Goal: Transaction & Acquisition: Purchase product/service

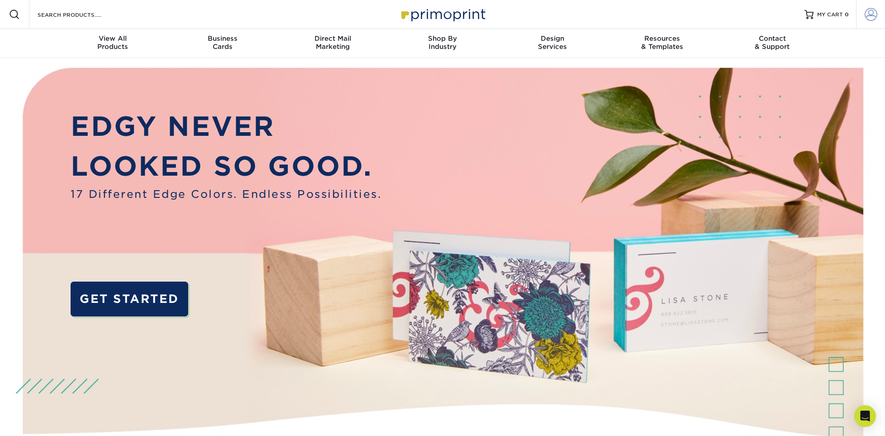
click at [870, 13] on span at bounding box center [871, 14] width 13 height 13
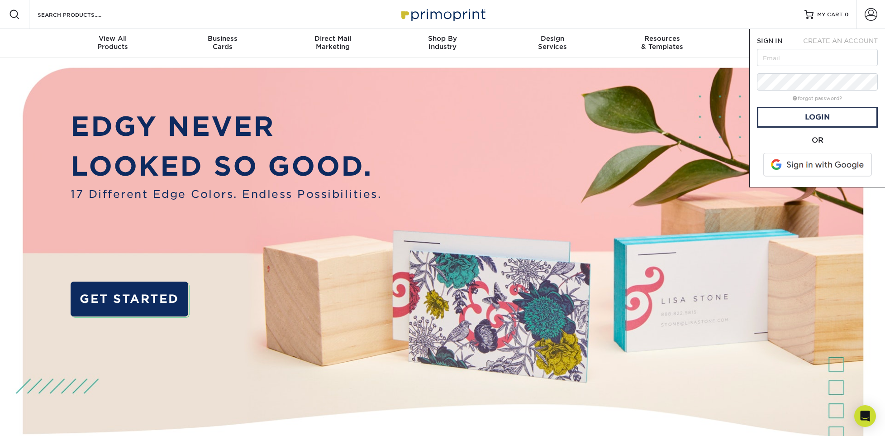
click at [839, 39] on span "CREATE AN ACCOUNT" at bounding box center [840, 40] width 75 height 7
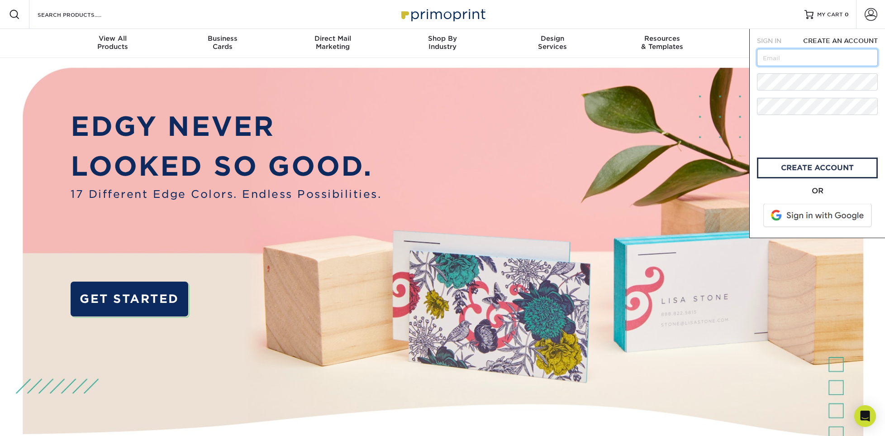
click at [798, 61] on input "text" at bounding box center [817, 57] width 121 height 17
type input "[EMAIL_ADDRESS][DOMAIN_NAME]"
click at [805, 170] on link "create account" at bounding box center [817, 167] width 121 height 21
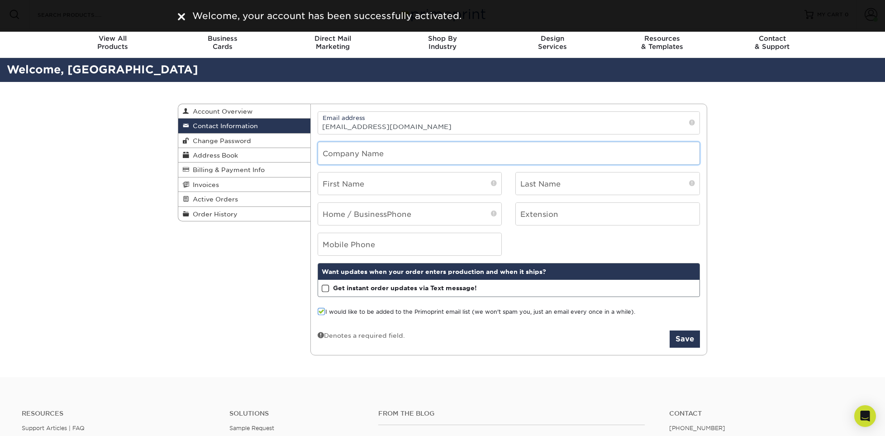
click at [364, 155] on input "text" at bounding box center [509, 153] width 382 height 22
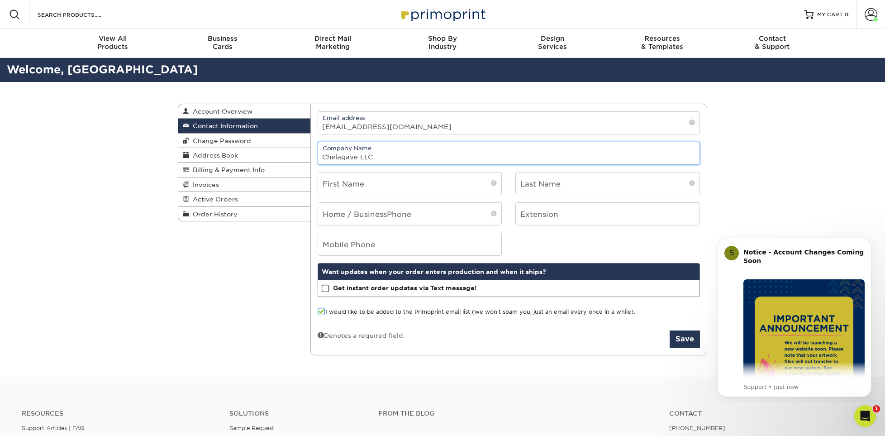
type input "Chelagave LLC"
type input "[PERSON_NAME]"
type input "Jordan"
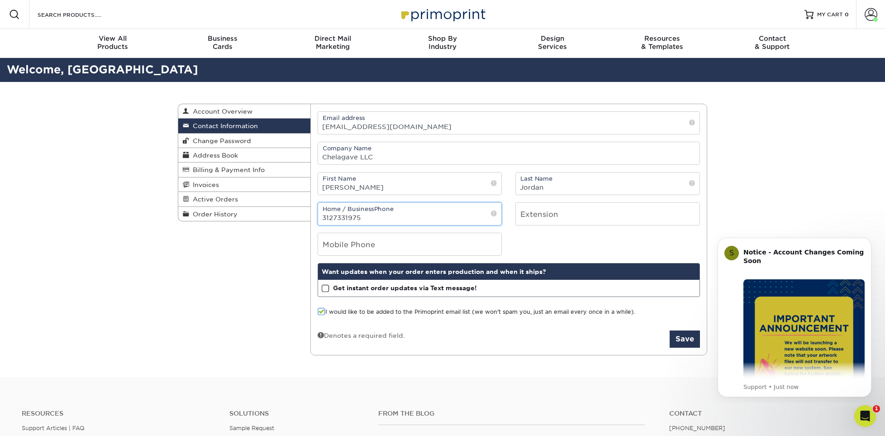
type input "3127331975"
type input "9202100489"
click at [323, 312] on span at bounding box center [322, 311] width 8 height 9
click at [0, 0] on input "I would like to be added to the Primoprint email list (we won't spam you, just …" at bounding box center [0, 0] width 0 height 0
click at [682, 337] on button "Save" at bounding box center [685, 338] width 30 height 17
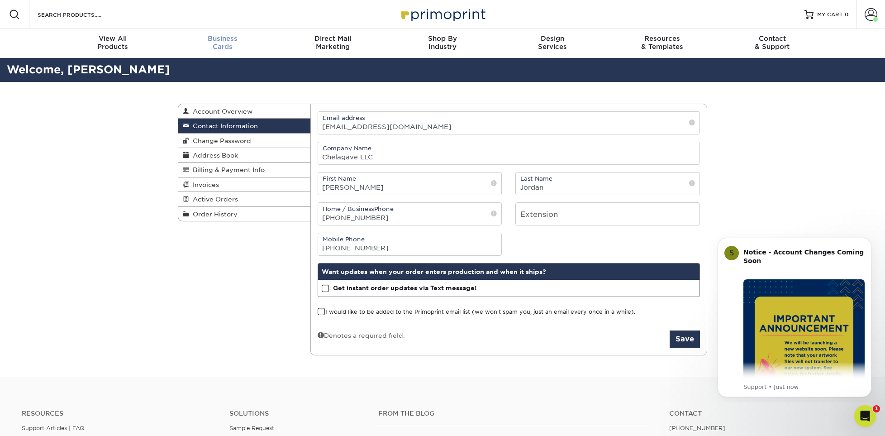
click at [219, 43] on div "Business Cards" at bounding box center [223, 42] width 110 height 16
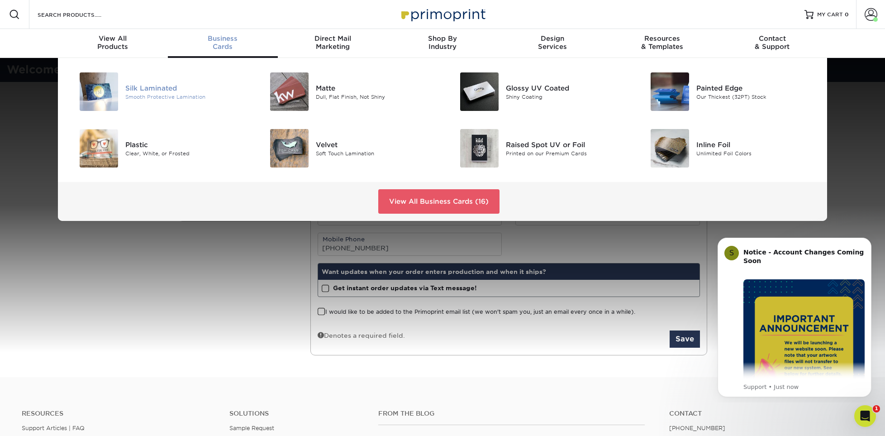
click at [151, 86] on div "Silk Laminated" at bounding box center [185, 88] width 120 height 10
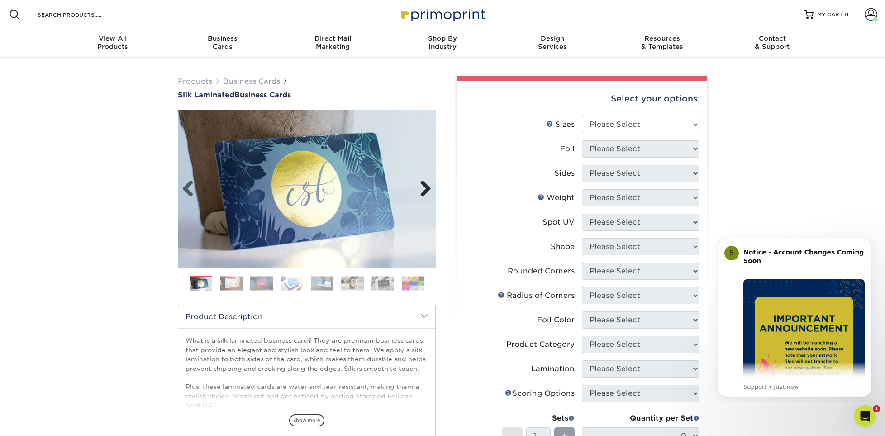
click at [427, 188] on link "Next" at bounding box center [422, 189] width 18 height 18
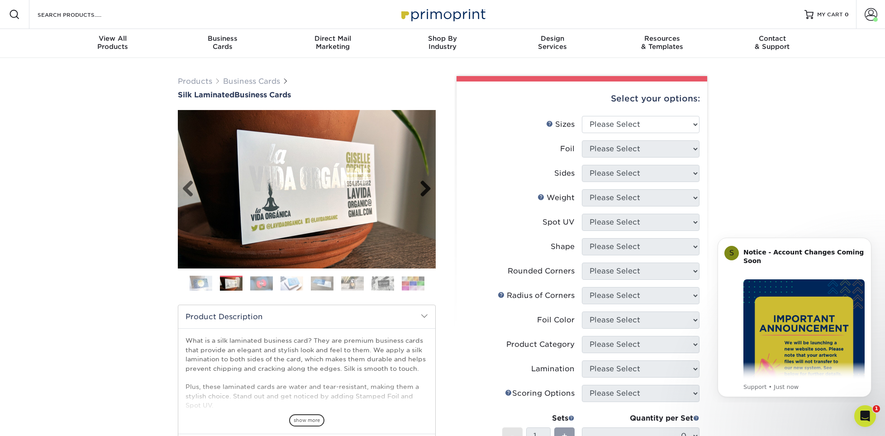
click at [427, 188] on link "Next" at bounding box center [422, 189] width 18 height 18
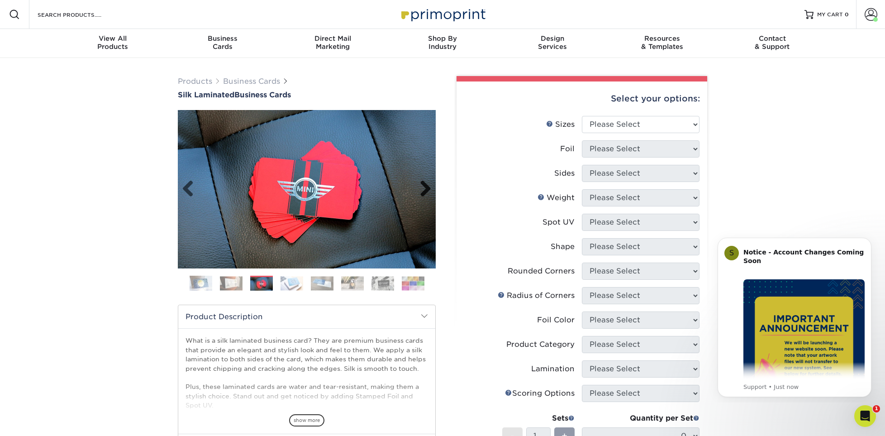
click at [427, 188] on link "Next" at bounding box center [422, 189] width 18 height 18
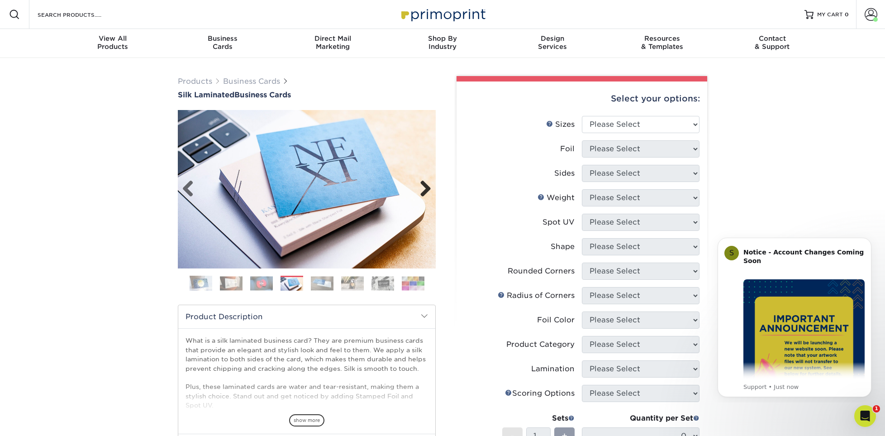
click at [427, 188] on link "Next" at bounding box center [422, 189] width 18 height 18
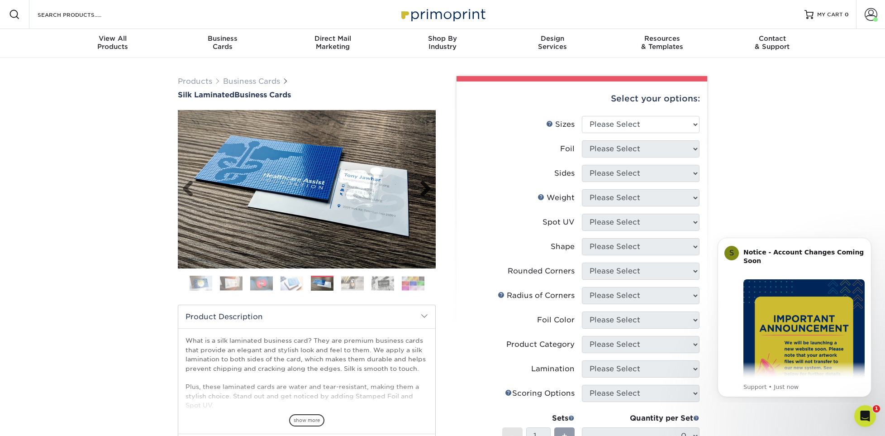
click at [427, 188] on link "Next" at bounding box center [422, 189] width 18 height 18
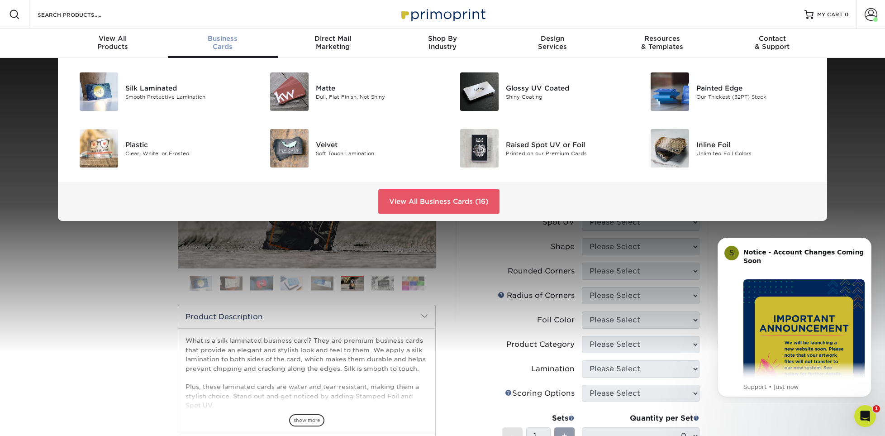
click at [215, 39] on span "Business" at bounding box center [223, 38] width 110 height 8
click at [321, 87] on div "Matte" at bounding box center [376, 88] width 120 height 10
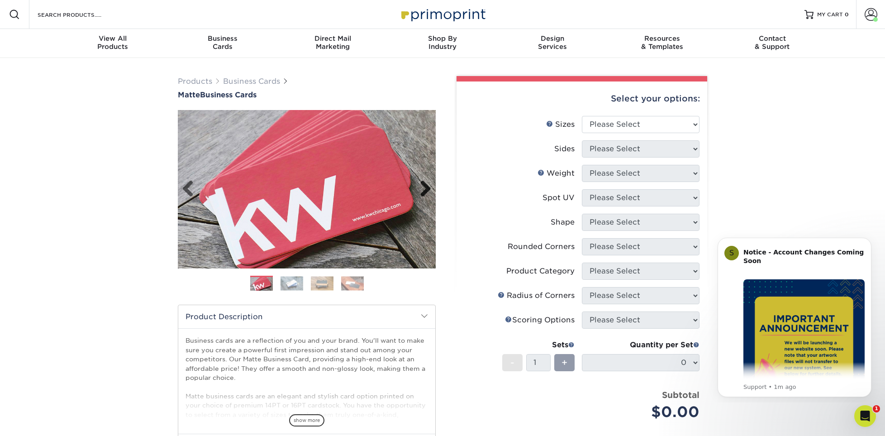
click at [423, 188] on link "Next" at bounding box center [422, 189] width 18 height 18
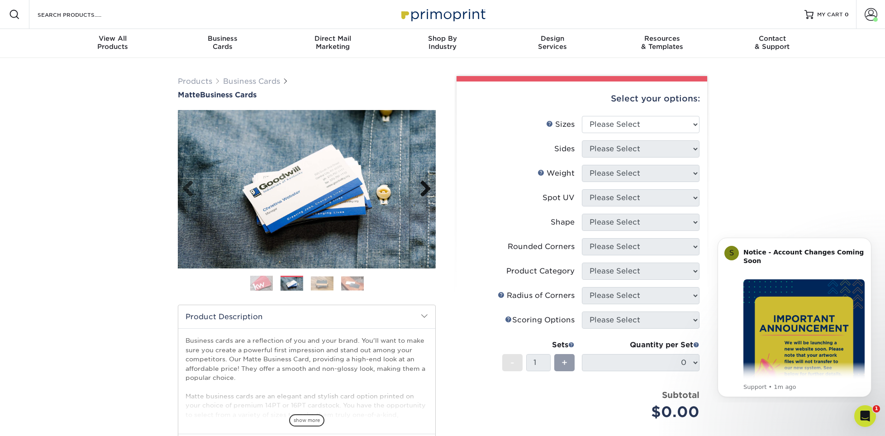
click at [423, 188] on link "Next" at bounding box center [422, 189] width 18 height 18
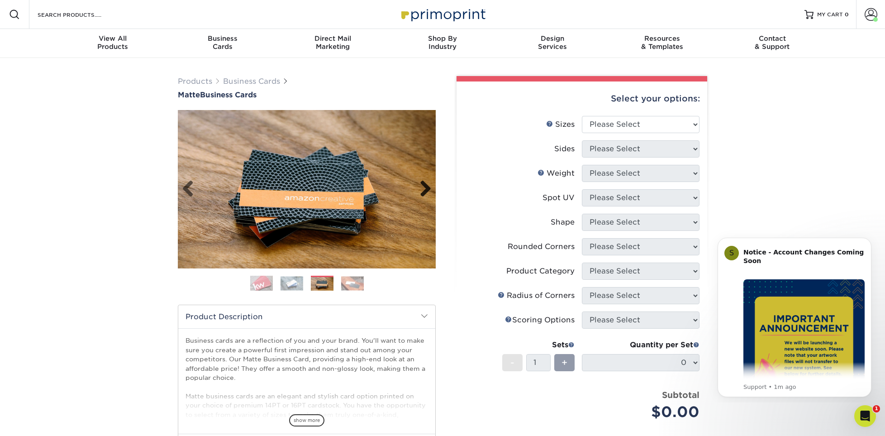
click at [423, 188] on link "Next" at bounding box center [422, 189] width 18 height 18
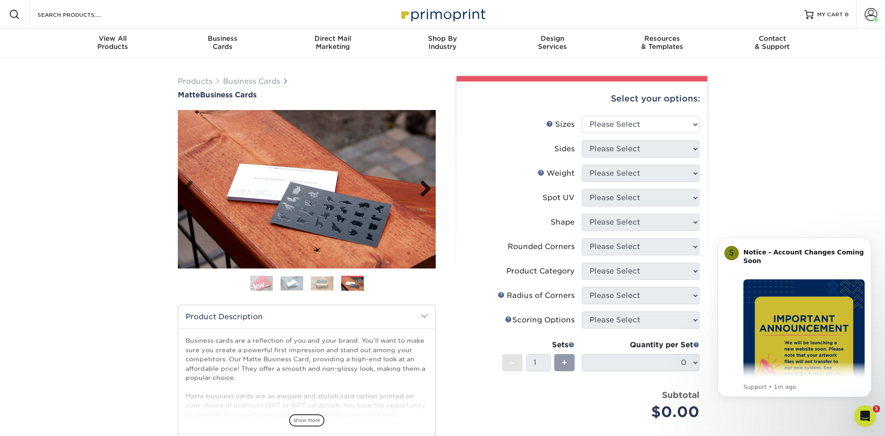
click at [423, 188] on link "Next" at bounding box center [422, 189] width 18 height 18
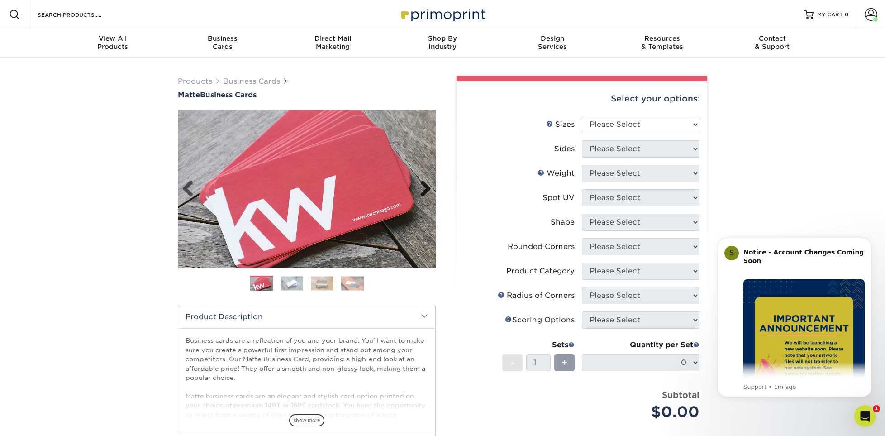
click at [423, 188] on link "Next" at bounding box center [422, 189] width 18 height 18
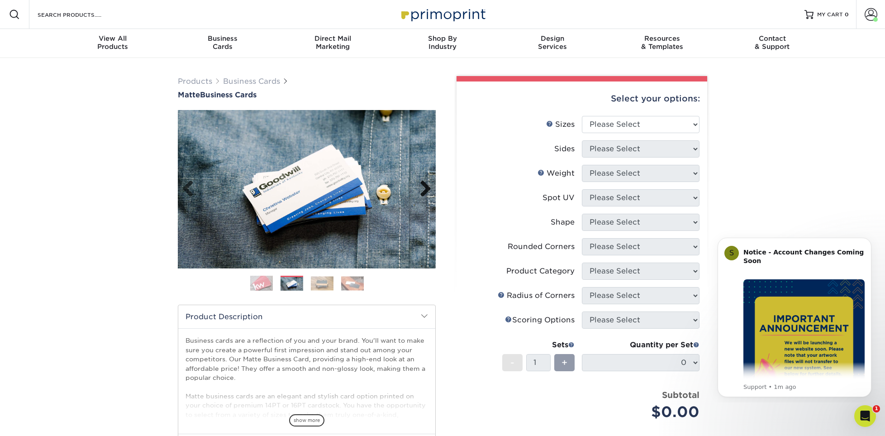
click at [423, 188] on link "Next" at bounding box center [422, 189] width 18 height 18
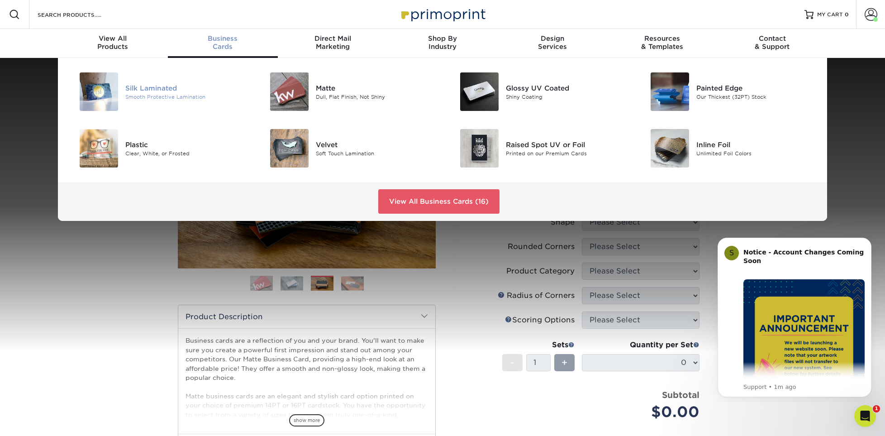
click at [147, 83] on div "Silk Laminated" at bounding box center [185, 88] width 120 height 10
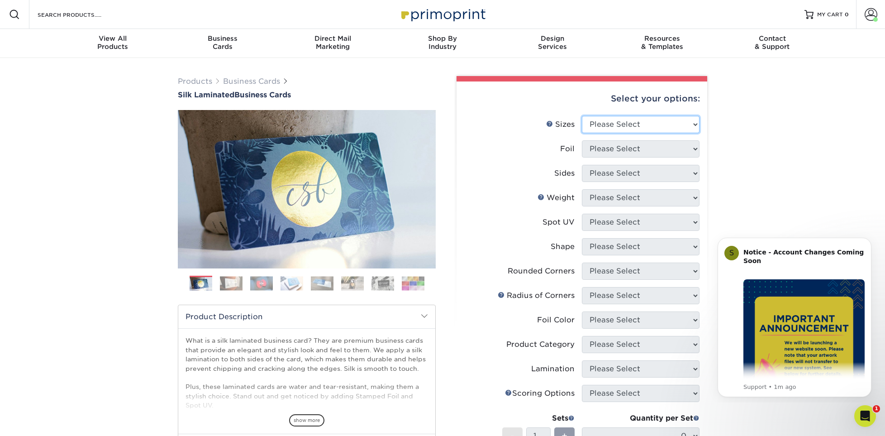
click at [664, 122] on select "Please Select 1.5" x 3.5" - Mini 1.75" x 3.5" - Mini 2" x 2" - Square 2" x 3" -…" at bounding box center [641, 124] width 118 height 17
select select "2.00x3.50"
click at [582, 116] on select "Please Select 1.5" x 3.5" - Mini 1.75" x 3.5" - Mini 2" x 2" - Square 2" x 3" -…" at bounding box center [641, 124] width 118 height 17
click at [619, 148] on select "Please Select Yes No" at bounding box center [641, 148] width 118 height 17
select select "0"
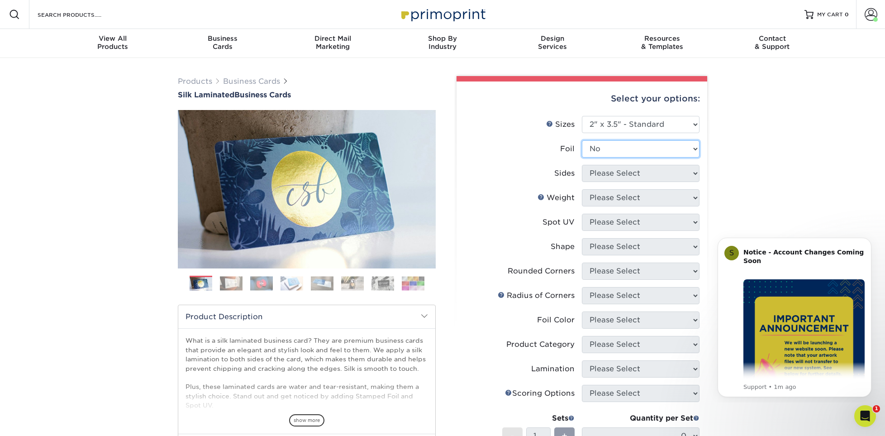
click at [582, 140] on select "Please Select Yes No" at bounding box center [641, 148] width 118 height 17
click at [612, 169] on select "Please Select Print Both Sides Print Front Only" at bounding box center [641, 173] width 118 height 17
select select "13abbda7-1d64-4f25-8bb2-c179b224825d"
click at [582, 165] on select "Please Select Print Both Sides Print Front Only" at bounding box center [641, 173] width 118 height 17
click at [619, 199] on select "Please Select 16PT" at bounding box center [641, 197] width 118 height 17
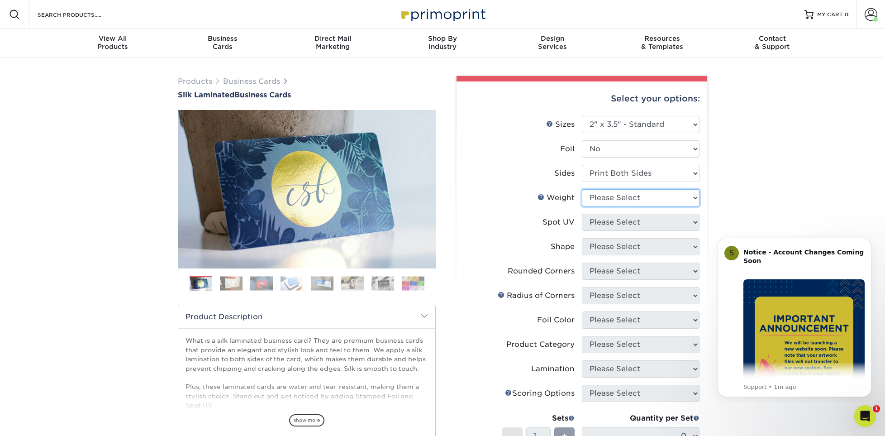
select select "16PT"
click at [582, 189] on select "Please Select 16PT" at bounding box center [641, 197] width 118 height 17
click at [620, 222] on select "Please Select No Spot UV Front and Back (Both Sides) Front Only Back Only" at bounding box center [641, 222] width 118 height 17
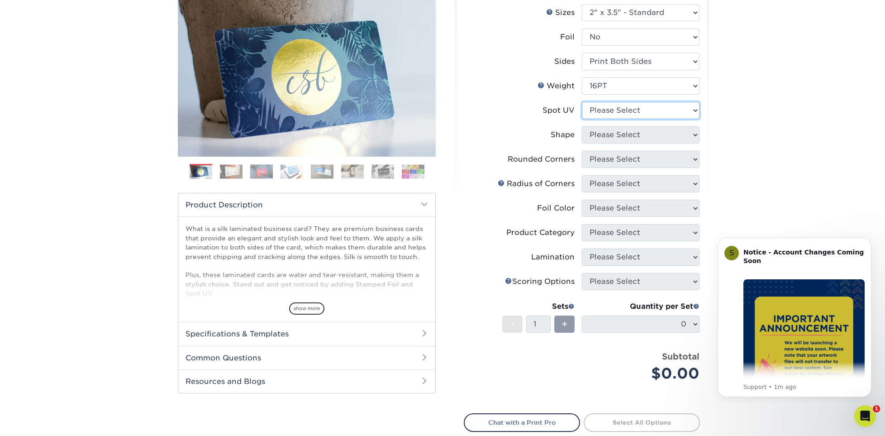
scroll to position [136, 0]
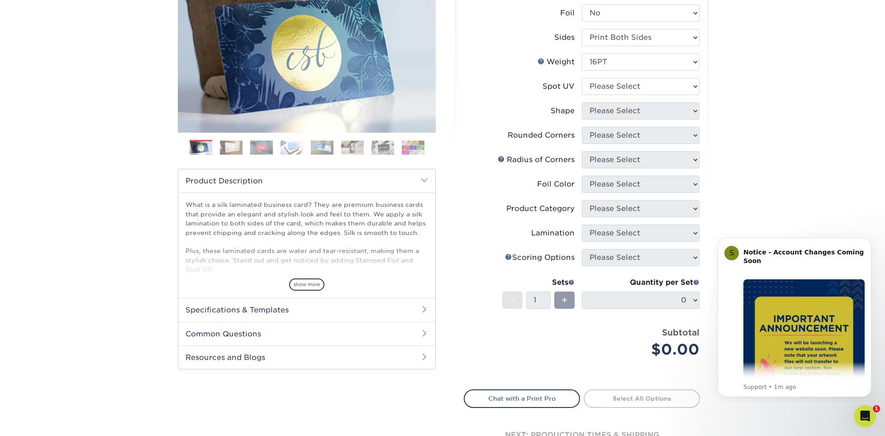
click at [420, 335] on h2 "Common Questions" at bounding box center [306, 334] width 257 height 24
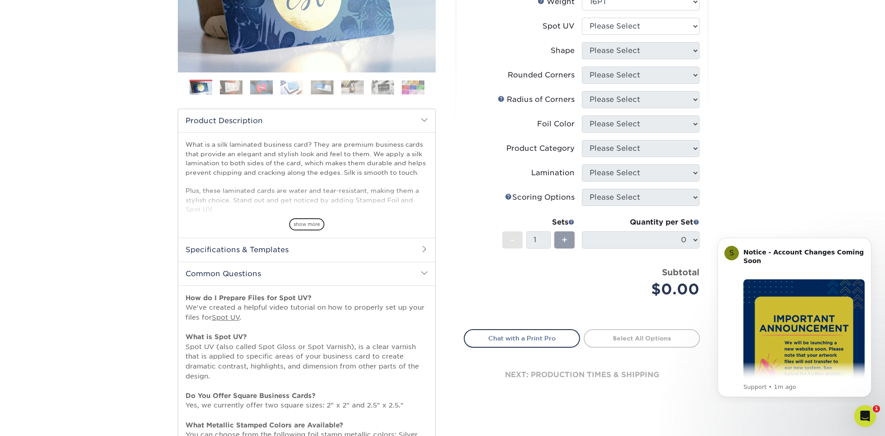
scroll to position [181, 0]
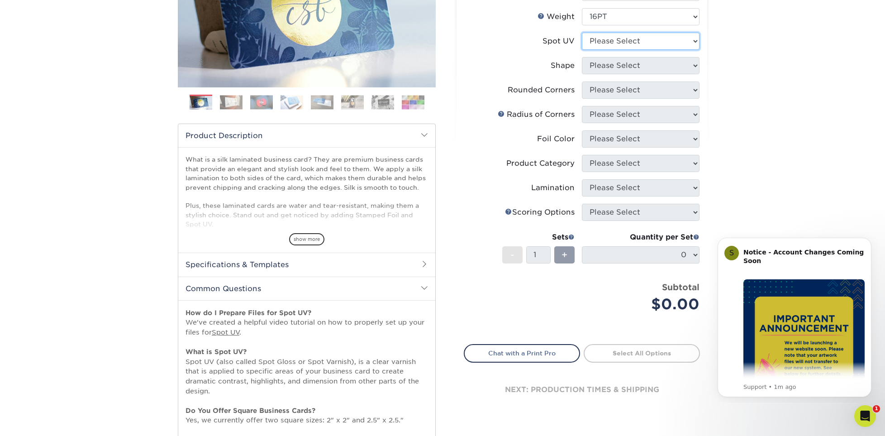
click at [631, 40] on select "Please Select No Spot UV Front and Back (Both Sides) Front Only Back Only" at bounding box center [641, 41] width 118 height 17
select select "3"
click at [582, 33] on select "Please Select No Spot UV Front and Back (Both Sides) Front Only Back Only" at bounding box center [641, 41] width 118 height 17
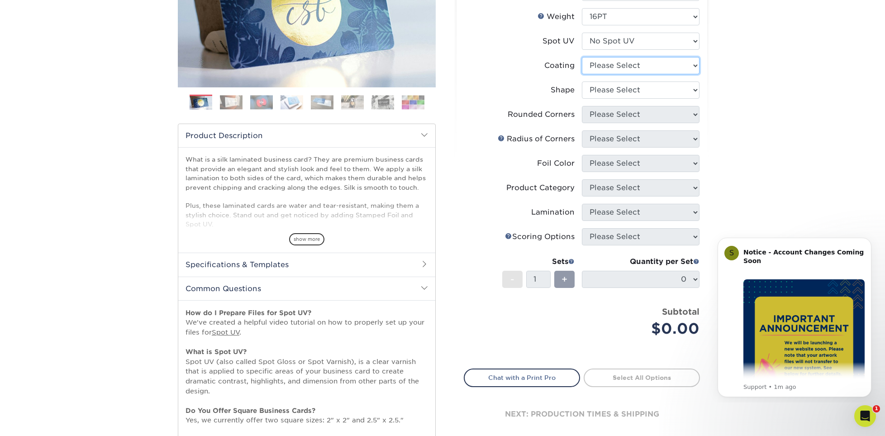
click at [639, 68] on select at bounding box center [641, 65] width 118 height 17
select select "3e7618de-abca-4bda-9f97-8b9129e913d8"
click at [582, 57] on select at bounding box center [641, 65] width 118 height 17
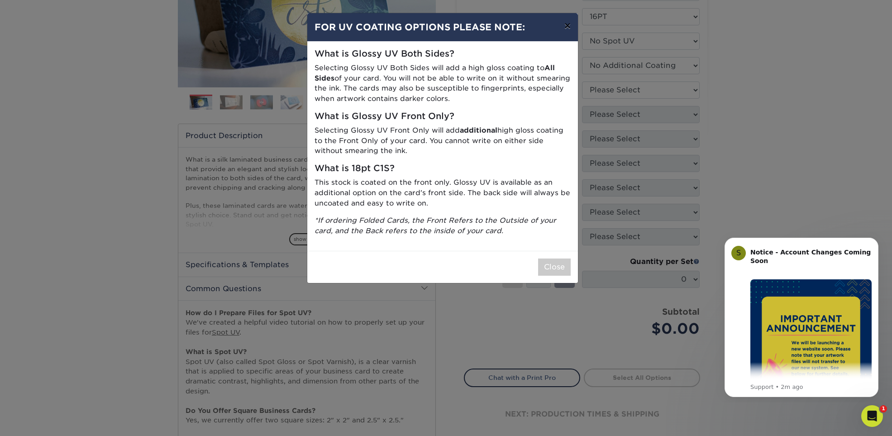
click at [568, 28] on button "×" at bounding box center [567, 25] width 21 height 25
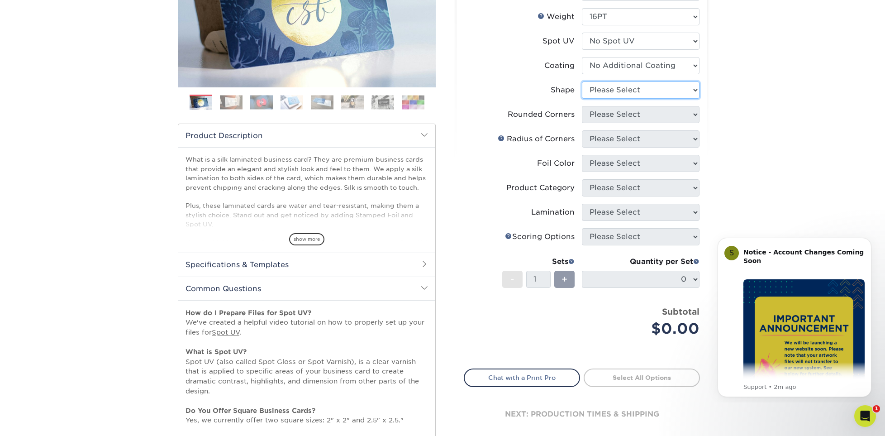
click at [626, 90] on select "Please Select Standard Oval" at bounding box center [641, 89] width 118 height 17
select select "standard"
click at [582, 81] on select "Please Select Standard Oval" at bounding box center [641, 89] width 118 height 17
click at [622, 119] on select "Please Select Yes - Round 2 Corners Yes - Round 4 Corners No" at bounding box center [641, 114] width 118 height 17
select select "7672df9e-0e0a-464d-8e1f-920c575e4da3"
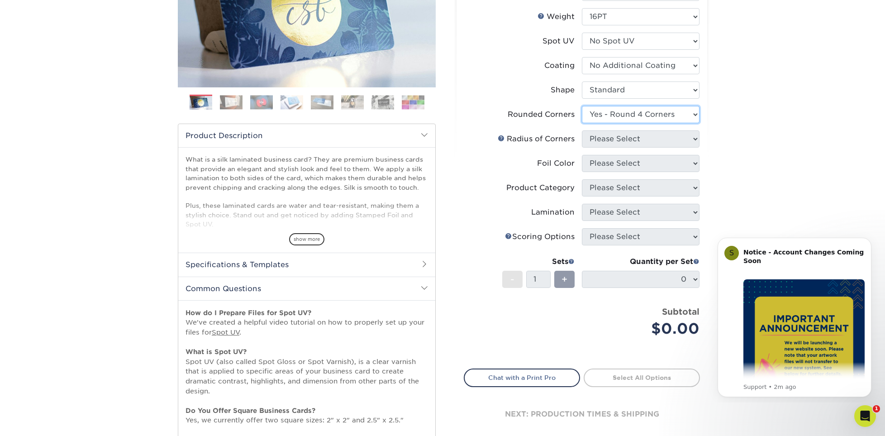
click at [582, 106] on select "Please Select Yes - Round 2 Corners Yes - Round 4 Corners No" at bounding box center [641, 114] width 118 height 17
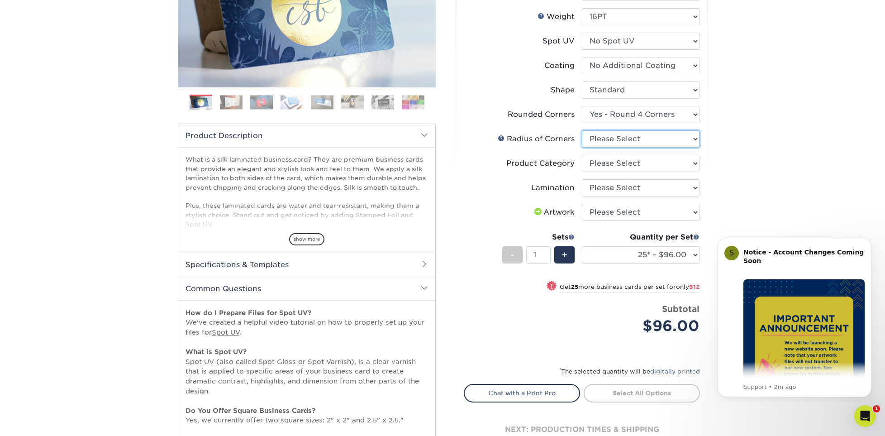
click at [631, 140] on select "Please Select Rounded 1/8" Rounded 1/4"" at bounding box center [641, 138] width 118 height 17
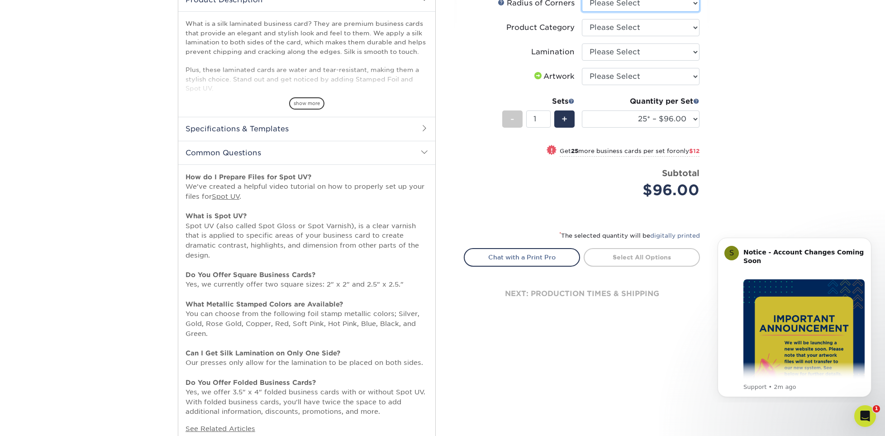
scroll to position [271, 0]
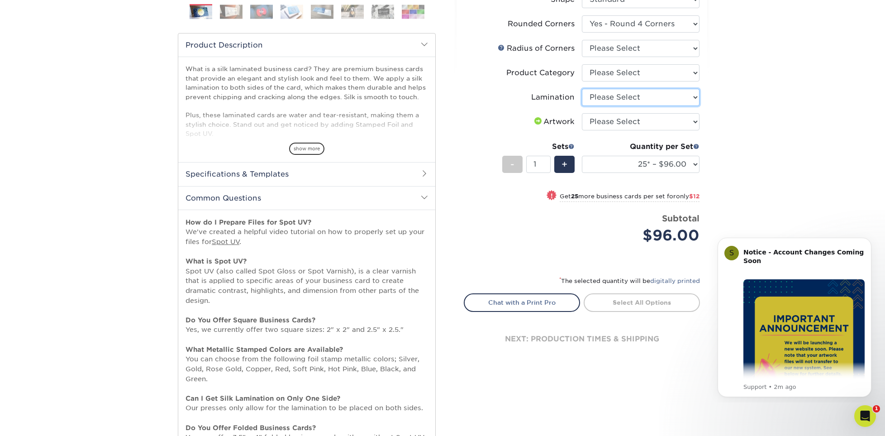
click at [618, 94] on select "Please Select Silk" at bounding box center [641, 97] width 118 height 17
select select "ccacb42f-45f7-42d3-bbd3-7c8421cf37f0"
click at [582, 89] on select "Please Select Silk" at bounding box center [641, 97] width 118 height 17
click at [620, 119] on select "Please Select I will upload files I need a design - $100" at bounding box center [641, 121] width 118 height 17
select select "upload"
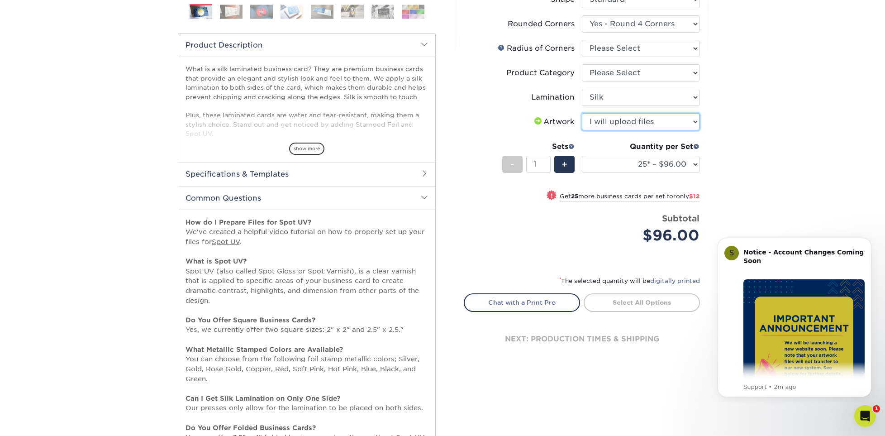
click at [582, 113] on select "Please Select I will upload files I need a design - $100" at bounding box center [641, 121] width 118 height 17
click at [617, 73] on select "Please Select Business Cards" at bounding box center [641, 72] width 118 height 17
select select "3b5148f1-0588-4f88-a218-97bcfdce65c1"
click at [582, 64] on select "Please Select Business Cards" at bounding box center [641, 72] width 118 height 17
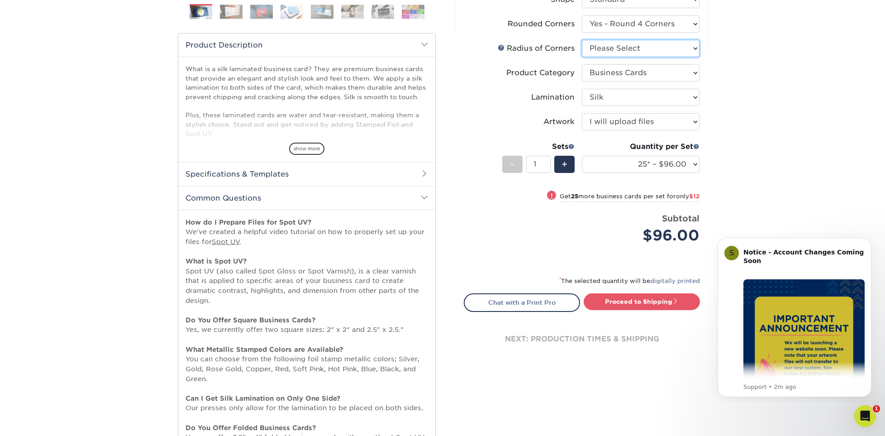
click at [613, 48] on select "Please Select Rounded 1/8" Rounded 1/4"" at bounding box center [641, 48] width 118 height 17
click at [582, 40] on select "Please Select Rounded 1/8" Rounded 1/4"" at bounding box center [641, 48] width 118 height 17
click at [805, 81] on div "Products Business Cards Silk Laminated Business Cards Previous Next" at bounding box center [442, 166] width 885 height 760
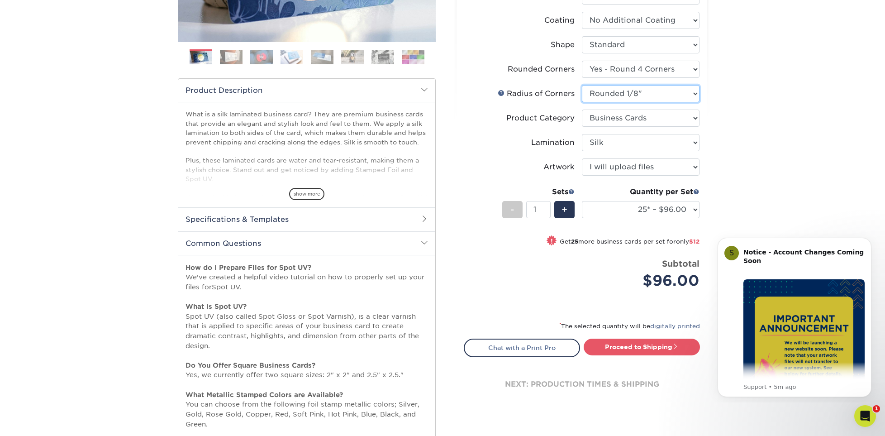
click at [643, 101] on select "Please Select Rounded 1/8" Rounded 1/4"" at bounding box center [641, 93] width 118 height 17
select select "479fbfe7-6a0c-4895-8c9a-81739b7486c9"
click at [582, 85] on select "Please Select Rounded 1/8" Rounded 1/4"" at bounding box center [641, 93] width 118 height 17
click at [770, 126] on div "Products Business Cards Silk Laminated Business Cards Previous Next" at bounding box center [442, 212] width 885 height 760
click at [549, 207] on input "2" at bounding box center [538, 209] width 24 height 17
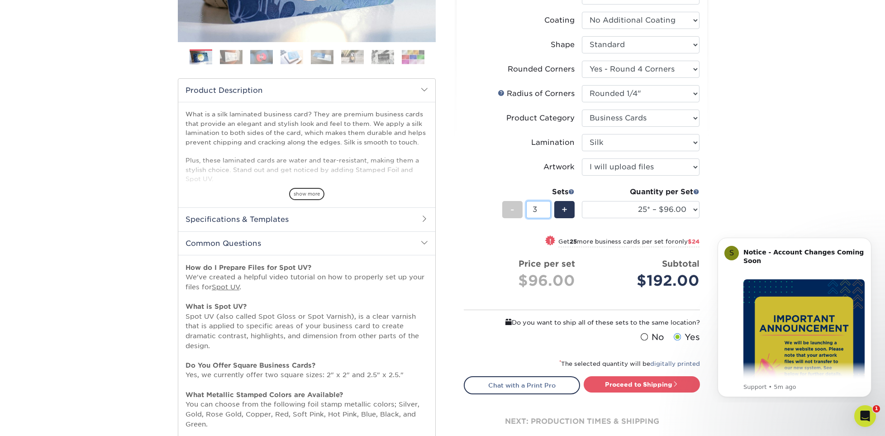
click at [549, 207] on input "3" at bounding box center [538, 209] width 24 height 17
click at [549, 207] on input "4" at bounding box center [538, 209] width 24 height 17
click at [549, 207] on input "5" at bounding box center [538, 209] width 24 height 17
click at [549, 207] on input "6" at bounding box center [538, 209] width 24 height 17
click at [549, 207] on input "7" at bounding box center [538, 209] width 24 height 17
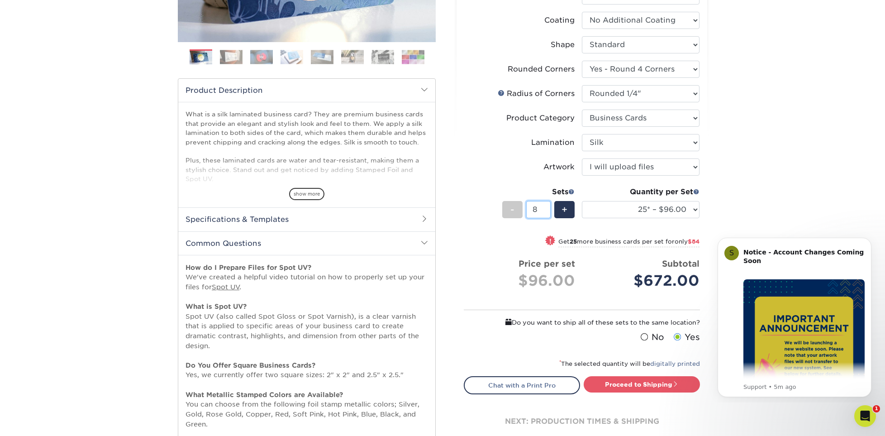
type input "8"
click at [549, 207] on input "8" at bounding box center [538, 209] width 24 height 17
click at [687, 208] on select "25* – $96.00 50* – $108.00 75* – $120.00 100* – $128.00 250* – $136.00 500 – $1…" at bounding box center [641, 209] width 118 height 17
select select "250* – $136.00"
click at [582, 201] on select "25* – $96.00 50* – $108.00 75* – $120.00 100* – $128.00 250* – $136.00 500 – $1…" at bounding box center [641, 209] width 118 height 17
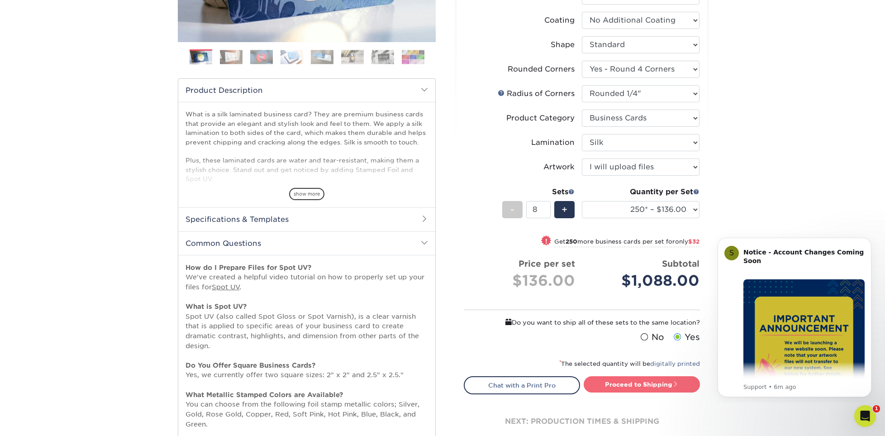
click at [638, 385] on link "Proceed to Shipping" at bounding box center [642, 384] width 116 height 16
type input "Set 1"
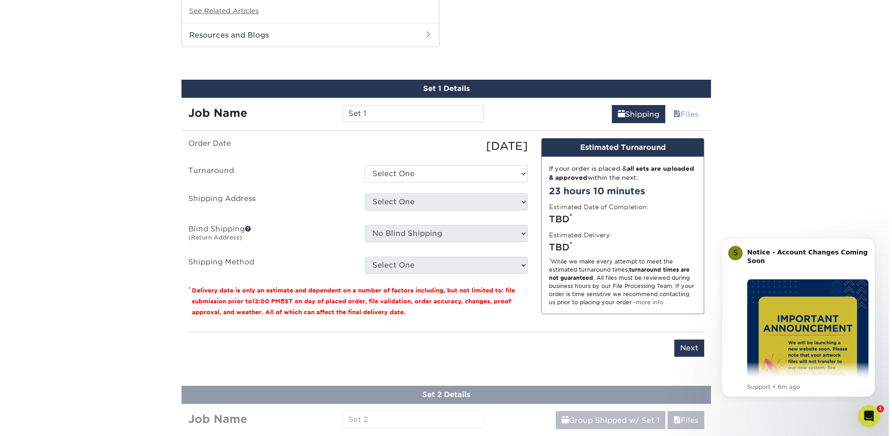
scroll to position [737, 0]
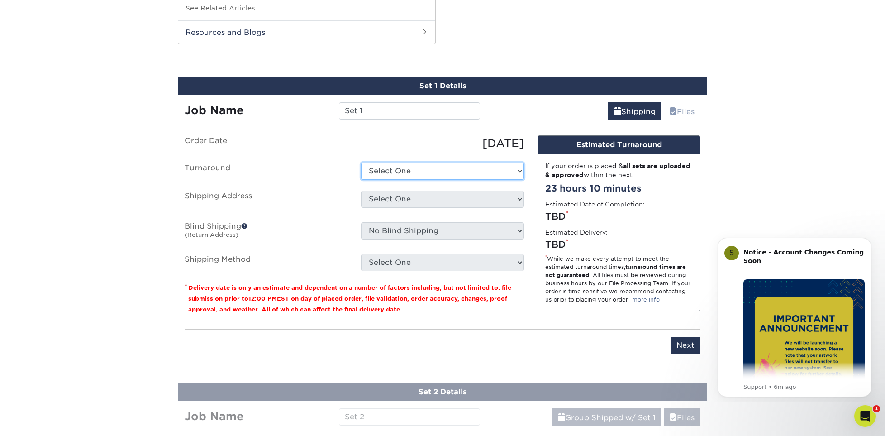
click at [429, 168] on select "Select One 2-4 Business Days 2 Day Next Business Day" at bounding box center [442, 170] width 163 height 17
select select "81663f2d-f322-42f3-bbd4-3ac062c93cba"
click at [361, 162] on select "Select One 2-4 Business Days 2 Day Next Business Day" at bounding box center [442, 170] width 163 height 17
click at [427, 197] on select "Select One + Add New Address" at bounding box center [442, 198] width 163 height 17
select select "newaddress"
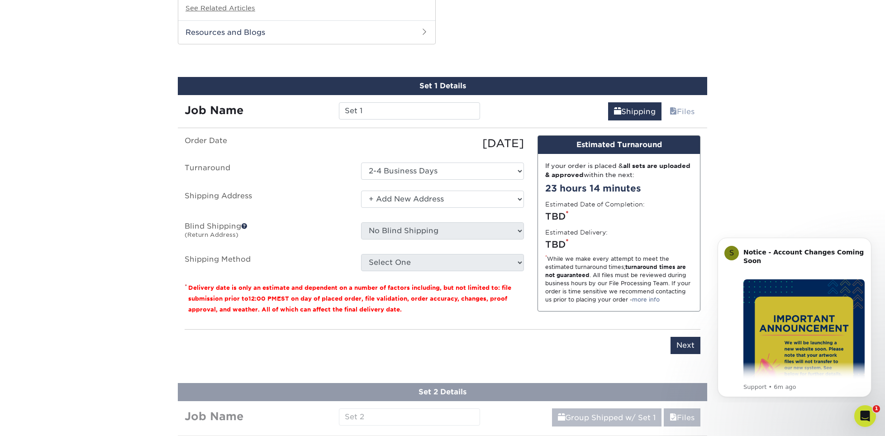
click at [361, 190] on select "Select One + Add New Address" at bounding box center [442, 198] width 163 height 17
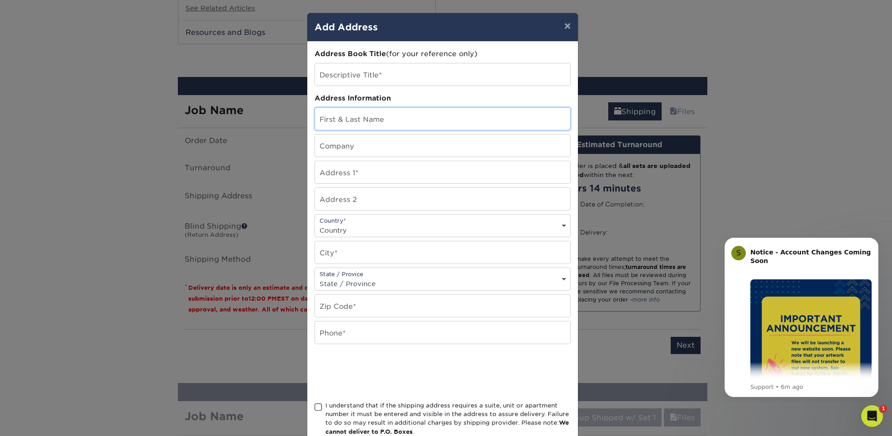
click at [357, 121] on input "text" at bounding box center [442, 119] width 255 height 22
type input "[PERSON_NAME]"
type input "Cruz Blanca"
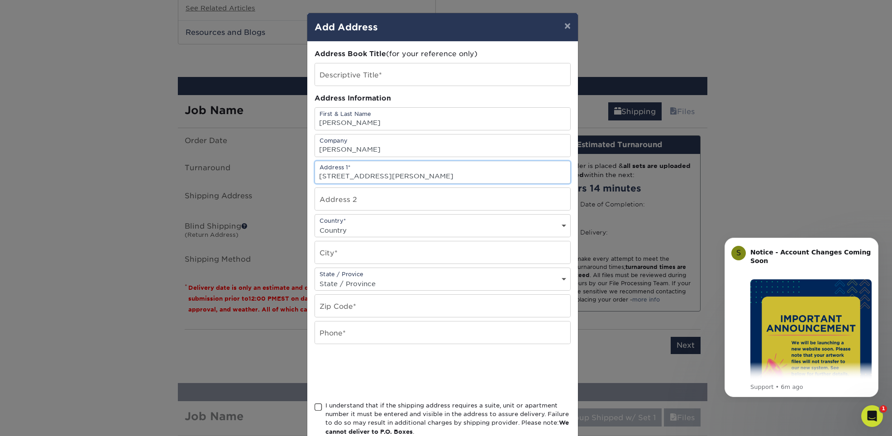
type input "904 W Randolph St"
click at [354, 232] on select "Country United States Canada ----------------------------- Afghanistan Albania …" at bounding box center [442, 230] width 255 height 13
select select "US"
click at [315, 224] on select "Country United States Canada ----------------------------- Afghanistan Albania …" at bounding box center [442, 230] width 255 height 13
click at [346, 254] on input "text" at bounding box center [442, 252] width 255 height 22
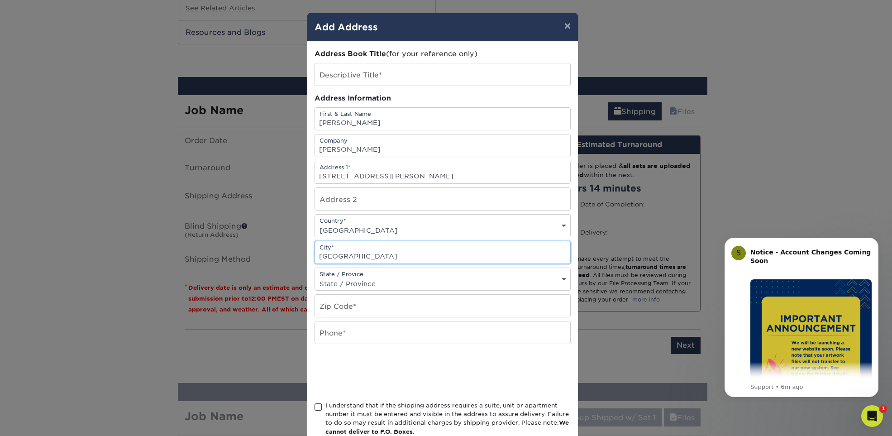
type input "Chicago"
click at [358, 283] on select "State / Province Alabama Alaska Arizona Arkansas California Colorado Connecticu…" at bounding box center [442, 283] width 255 height 13
select select "IL"
click at [315, 277] on select "State / Province Alabama Alaska Arizona Arkansas California Colorado Connecticu…" at bounding box center [442, 283] width 255 height 13
click at [349, 310] on input "text" at bounding box center [442, 306] width 255 height 22
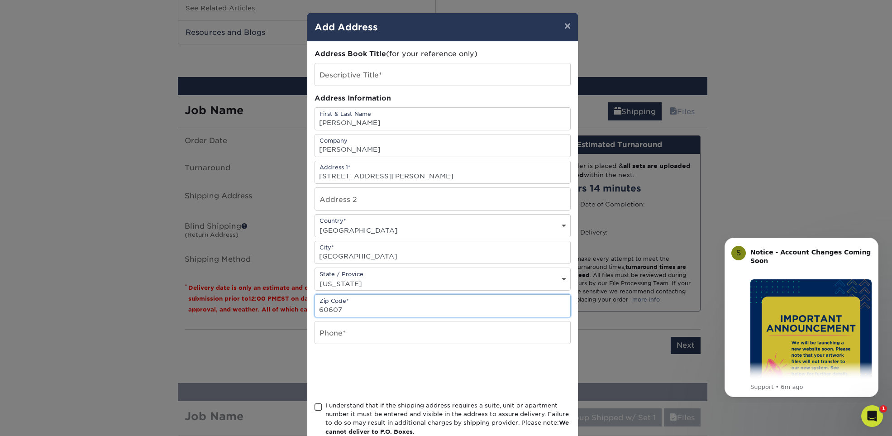
type input "60607"
drag, startPoint x: 373, startPoint y: 151, endPoint x: 295, endPoint y: 153, distance: 78.3
click at [295, 153] on div "× Add Address Address Book Title (for your reference only) Descriptive Title* A…" at bounding box center [446, 218] width 892 height 436
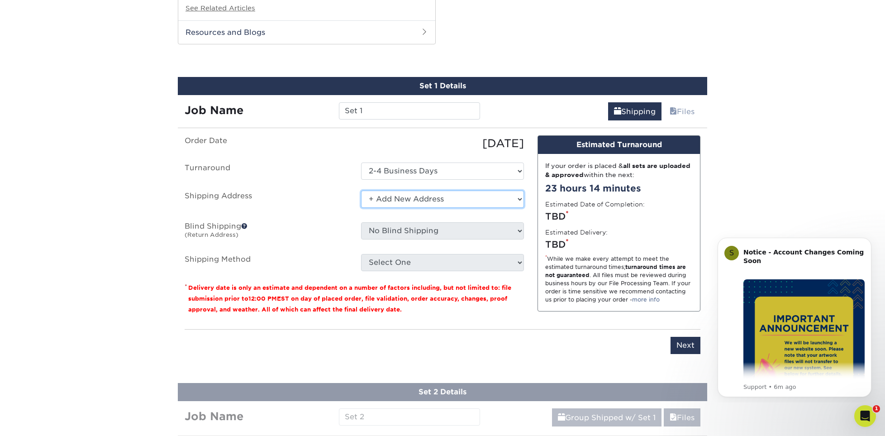
click at [419, 197] on select "Select One + Add New Address" at bounding box center [442, 198] width 163 height 17
click at [361, 190] on select "Select One + Add New Address" at bounding box center [442, 198] width 163 height 17
click at [405, 200] on select "Select One + Add New Address" at bounding box center [442, 198] width 163 height 17
click at [361, 190] on select "Select One + Add New Address" at bounding box center [442, 198] width 163 height 17
click at [399, 203] on select "Select One + Add New Address" at bounding box center [442, 198] width 163 height 17
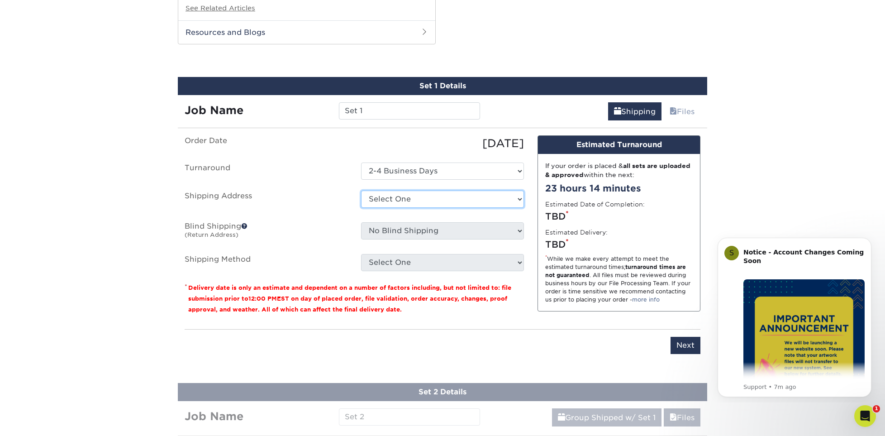
select select "newaddress"
click at [361, 190] on select "Select One + Add New Address" at bounding box center [442, 198] width 163 height 17
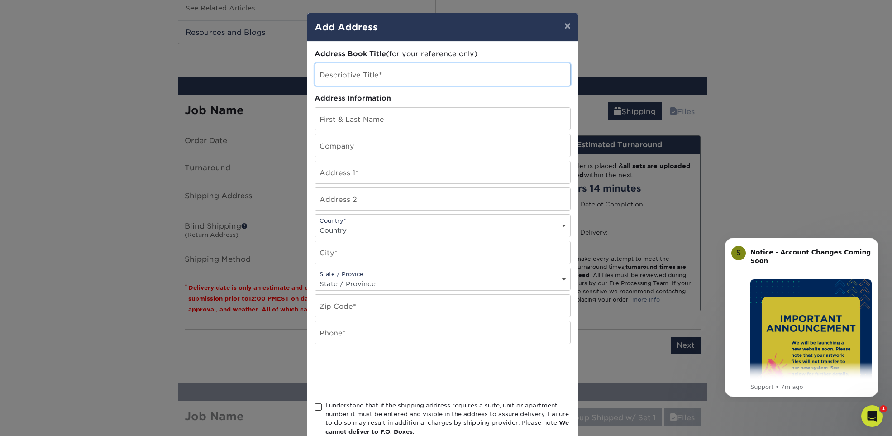
click at [376, 70] on input "text" at bounding box center [442, 74] width 255 height 22
type input "[PERSON_NAME]"
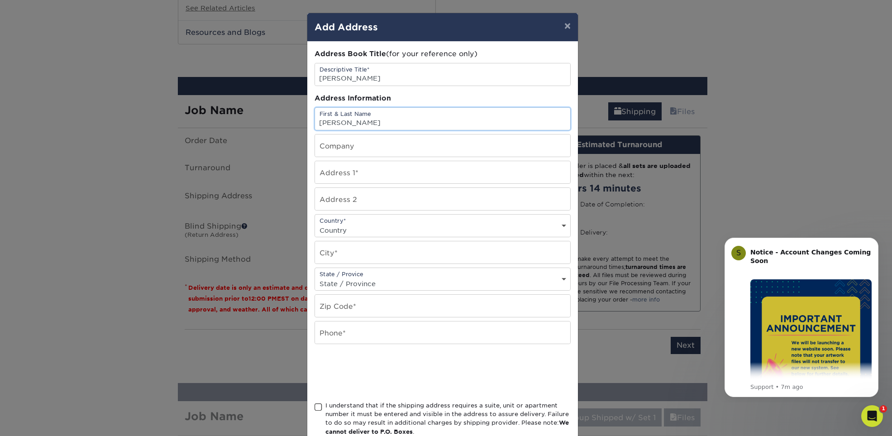
type input "[PERSON_NAME]"
type input "941 Shooting Star Road"
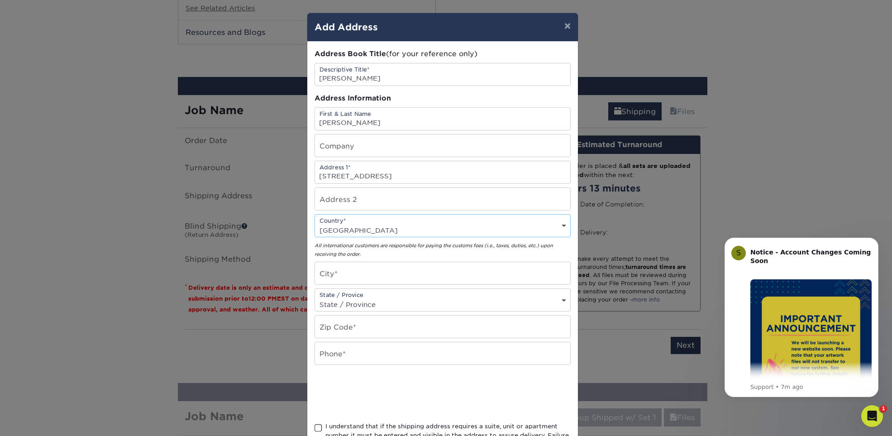
click at [411, 230] on select "Country United States Canada ----------------------------- Afghanistan Albania …" at bounding box center [442, 230] width 255 height 13
select select "US"
click at [315, 224] on select "Country United States Canada ----------------------------- Afghanistan Albania …" at bounding box center [442, 230] width 255 height 13
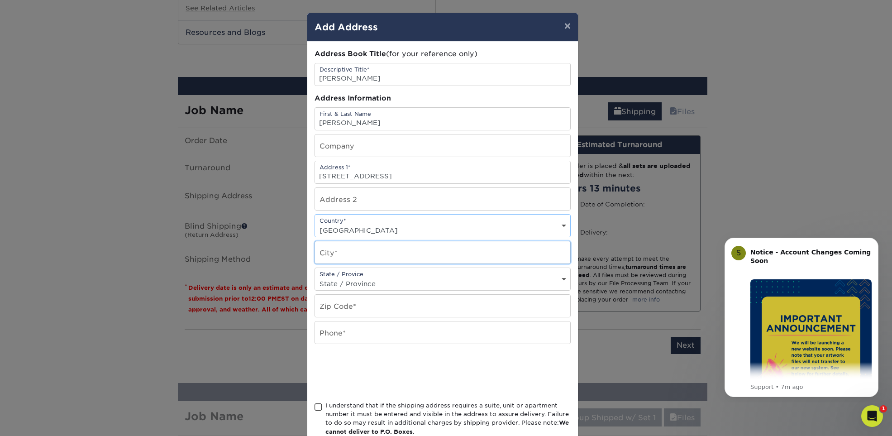
click at [346, 252] on input "text" at bounding box center [442, 252] width 255 height 22
type input "Grayslake"
click at [351, 285] on select "State / Province Alabama Alaska Arizona Arkansas California Colorado Connecticu…" at bounding box center [442, 283] width 255 height 13
select select "IL"
click at [315, 277] on select "State / Province Alabama Alaska Arizona Arkansas California Colorado Connecticu…" at bounding box center [442, 283] width 255 height 13
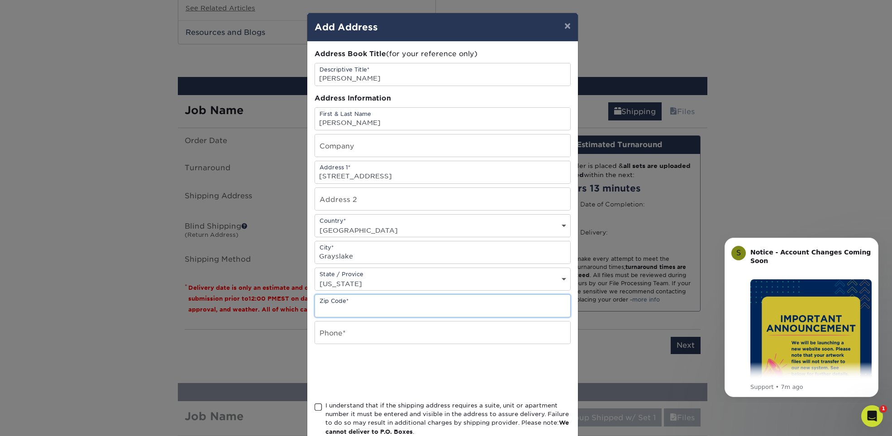
click at [341, 305] on input "text" at bounding box center [442, 306] width 255 height 22
type input "60030"
click at [343, 328] on input "text" at bounding box center [442, 332] width 255 height 22
type input "920-210-0489"
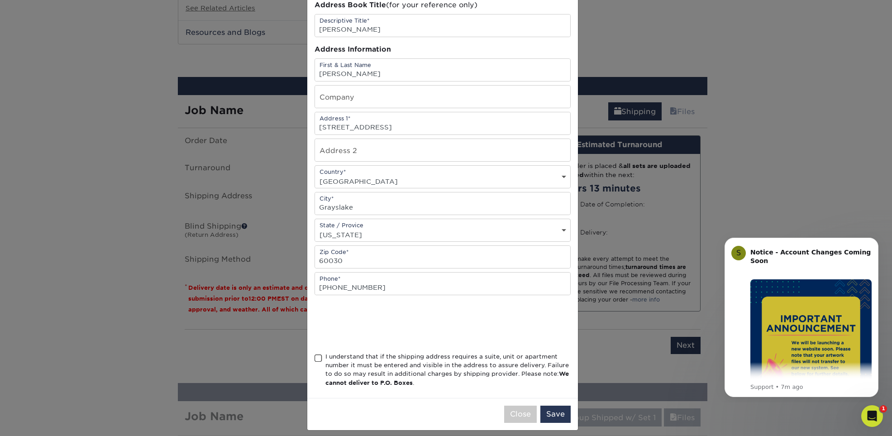
scroll to position [56, 0]
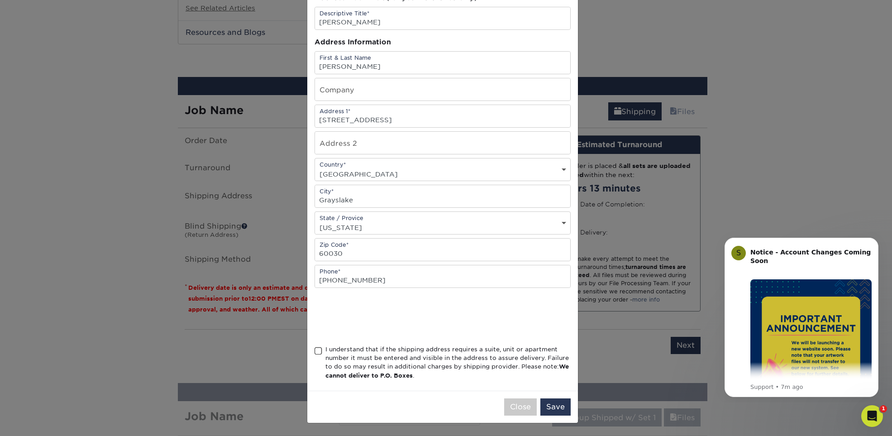
click at [316, 352] on span at bounding box center [318, 351] width 8 height 9
click at [0, 0] on input "I understand that if the shipping address requires a suite, unit or apartment n…" at bounding box center [0, 0] width 0 height 0
click at [556, 408] on button "Save" at bounding box center [555, 406] width 30 height 17
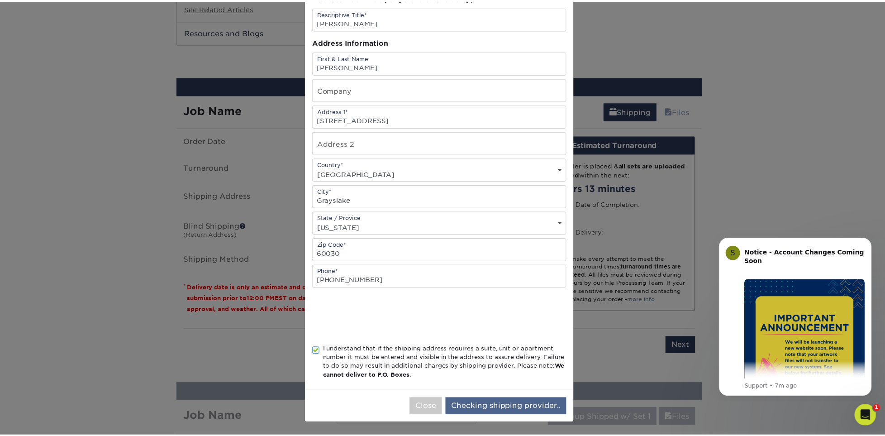
scroll to position [0, 0]
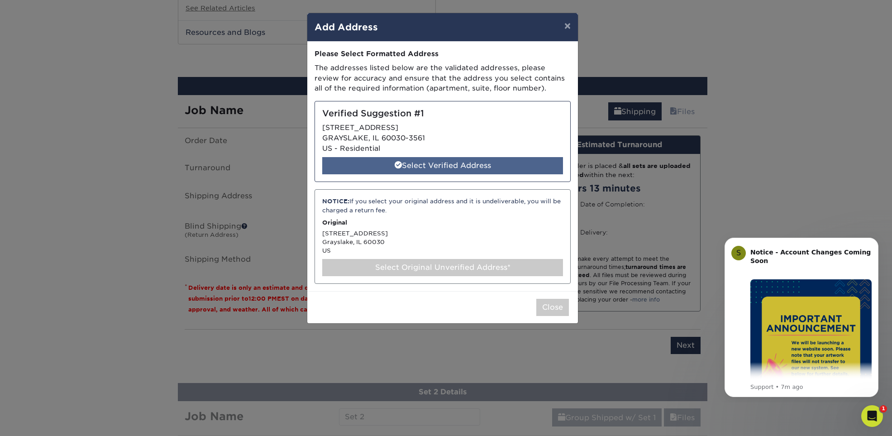
click at [449, 167] on div "Select Verified Address" at bounding box center [442, 165] width 241 height 17
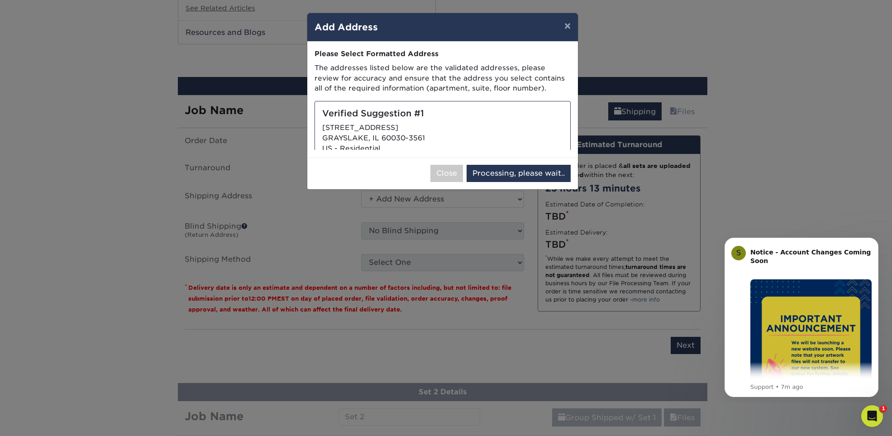
select select "285909"
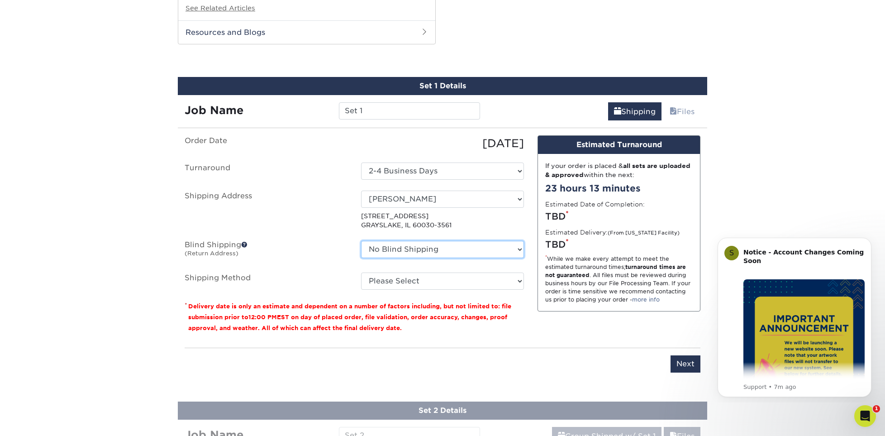
click at [418, 247] on select "No Blind Shipping + Add New Address" at bounding box center [442, 249] width 163 height 17
click at [176, 244] on div "Set 1 Details Job Name Set 1 Shipping Files You've choosen mailing services! If…" at bounding box center [442, 230] width 543 height 306
click at [404, 282] on select "Please Select Ground Shipping (+$20.88) 3 Day Shipping Service (+$26.02) 2 Day …" at bounding box center [442, 280] width 163 height 17
select select "03"
click at [361, 272] on select "Please Select Ground Shipping (+$20.88) 3 Day Shipping Service (+$26.02) 2 Day …" at bounding box center [442, 280] width 163 height 17
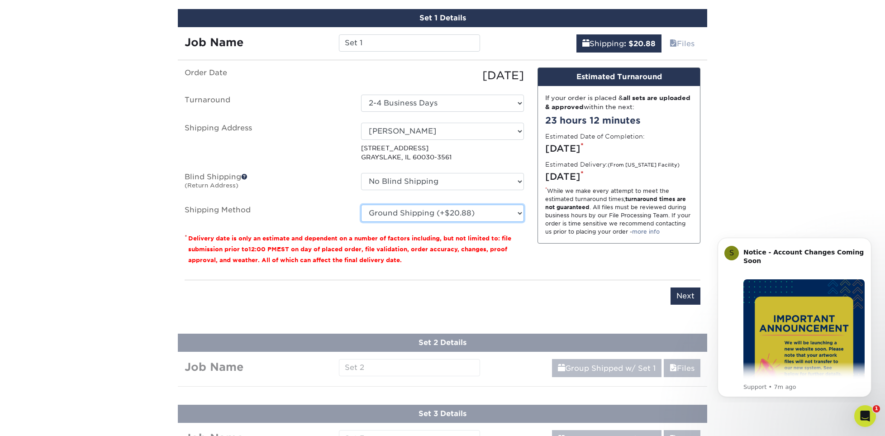
scroll to position [828, 0]
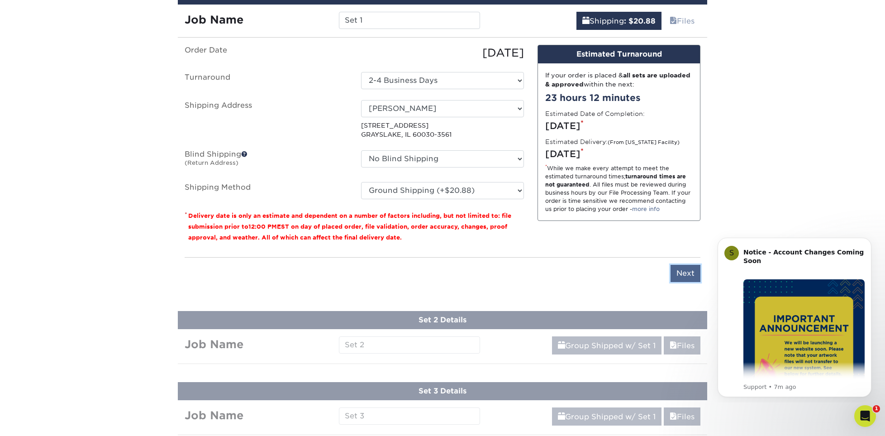
click at [692, 271] on input "Next" at bounding box center [686, 273] width 30 height 17
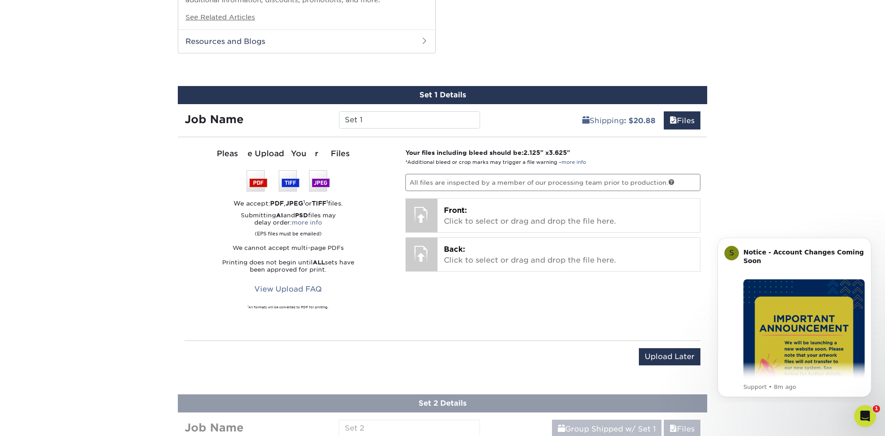
scroll to position [692, 0]
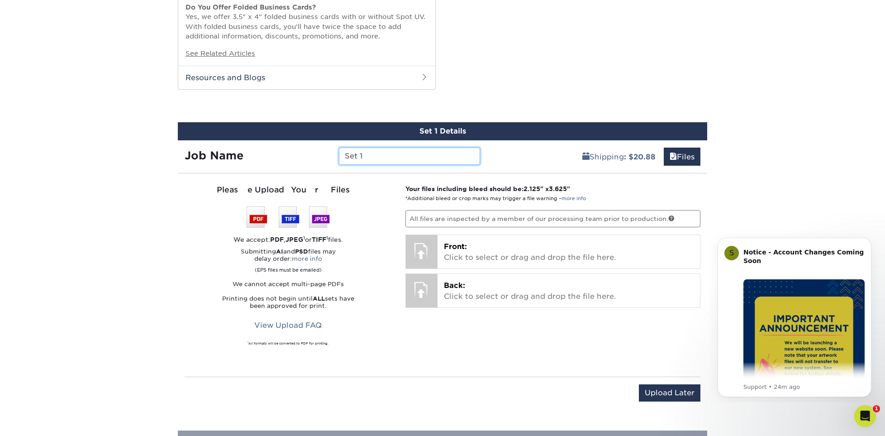
drag, startPoint x: 387, startPoint y: 151, endPoint x: 320, endPoint y: 162, distance: 67.9
click at [320, 162] on div "Job Name Set 1" at bounding box center [332, 155] width 309 height 17
type input "[PERSON_NAME]"
click at [676, 157] on link "Files" at bounding box center [682, 156] width 37 height 18
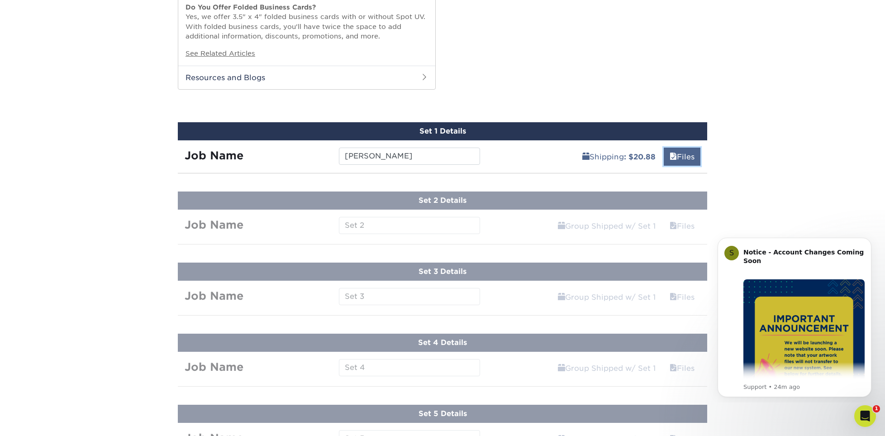
click at [676, 157] on link "Files" at bounding box center [682, 156] width 37 height 18
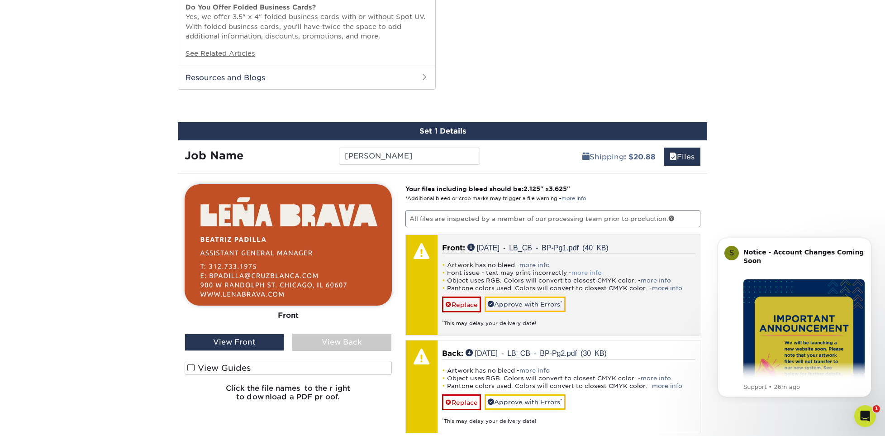
click at [598, 270] on link "more info" at bounding box center [586, 272] width 30 height 7
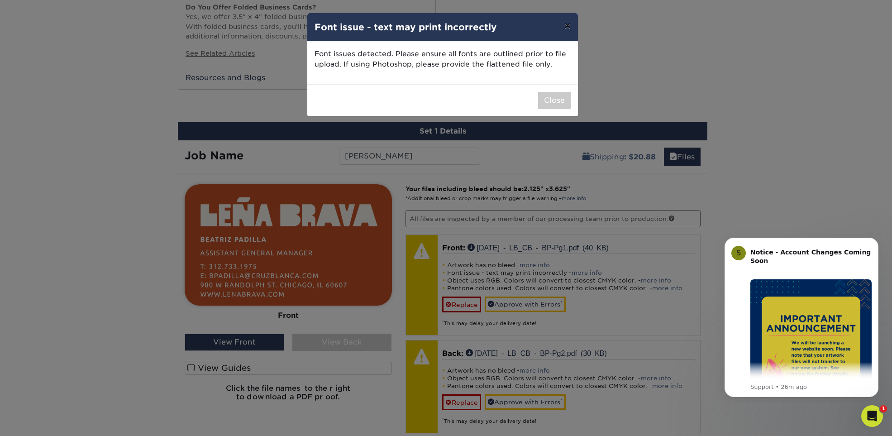
click at [568, 25] on button "×" at bounding box center [567, 25] width 21 height 25
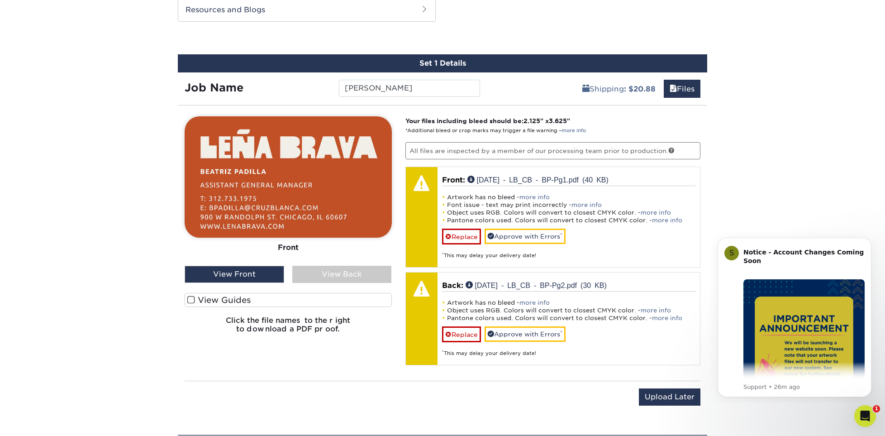
scroll to position [782, 0]
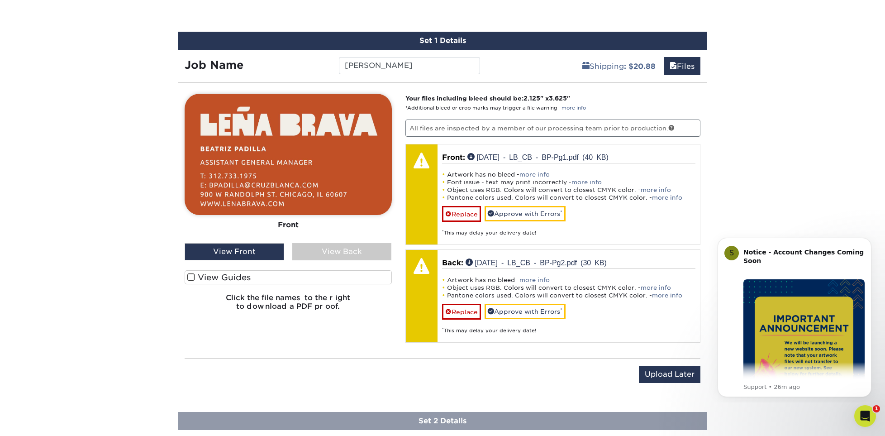
click at [219, 278] on label "View Guides" at bounding box center [288, 277] width 207 height 14
click at [0, 0] on input "View Guides" at bounding box center [0, 0] width 0 height 0
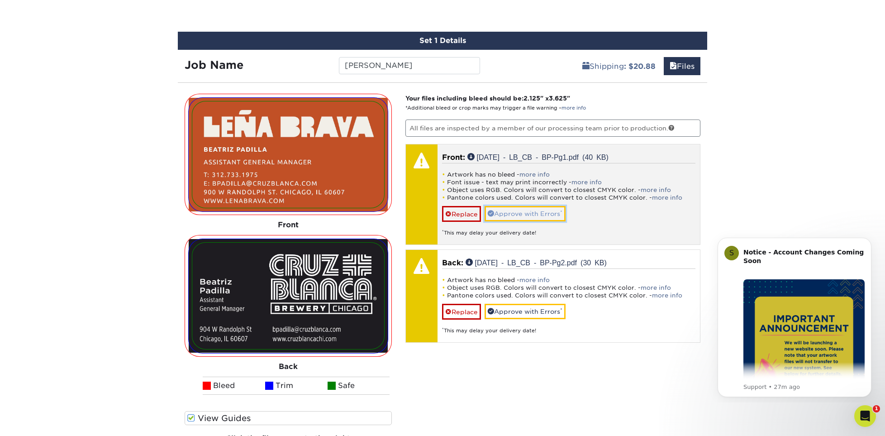
click at [514, 211] on link "Approve with Errors *" at bounding box center [525, 213] width 81 height 15
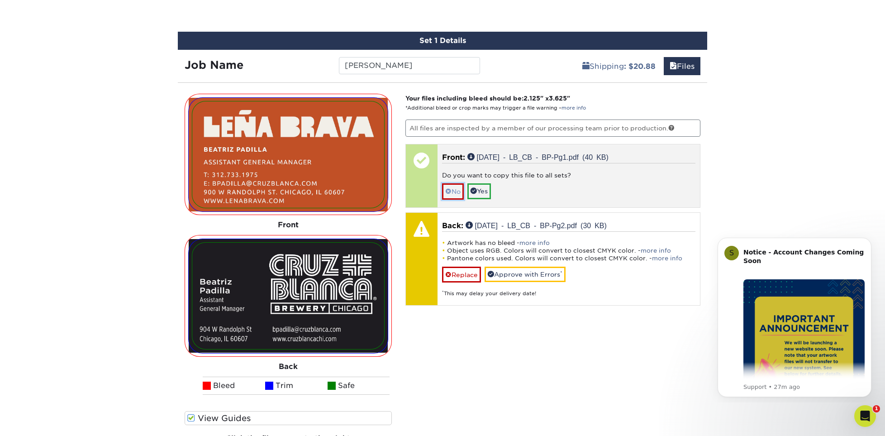
click at [449, 190] on span at bounding box center [448, 191] width 6 height 7
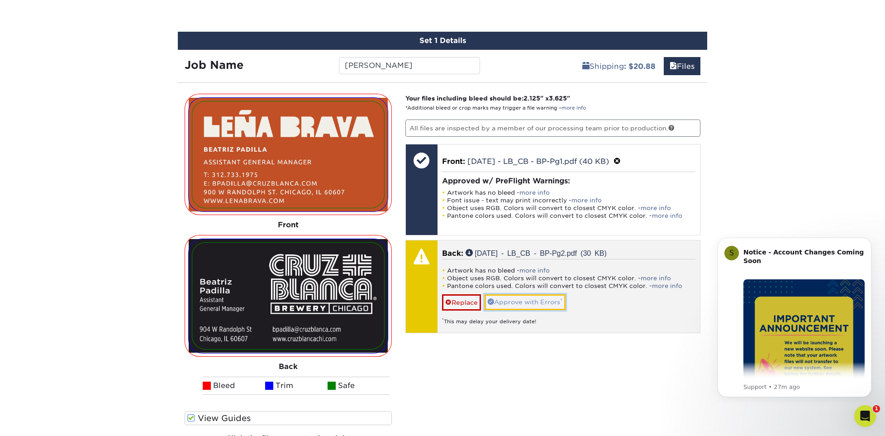
click at [510, 302] on link "Approve with Errors *" at bounding box center [525, 301] width 81 height 15
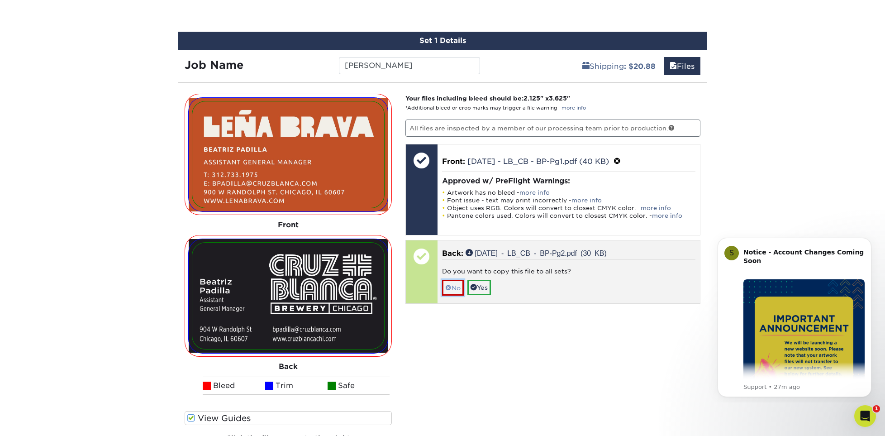
click at [449, 286] on span at bounding box center [448, 287] width 6 height 7
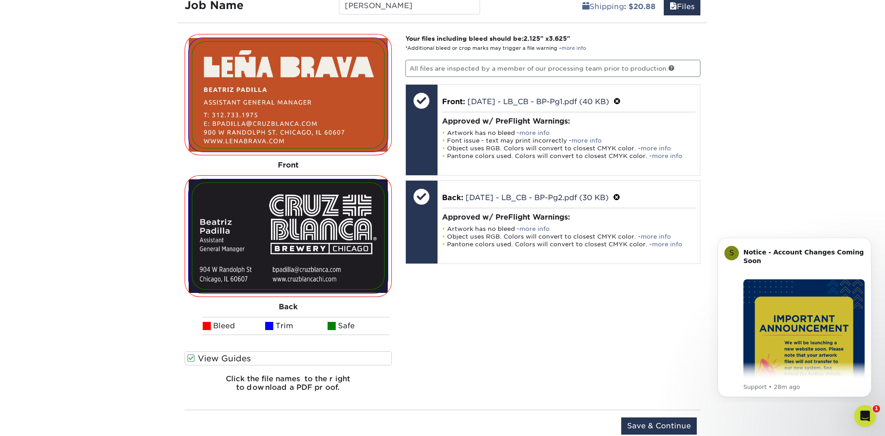
scroll to position [828, 0]
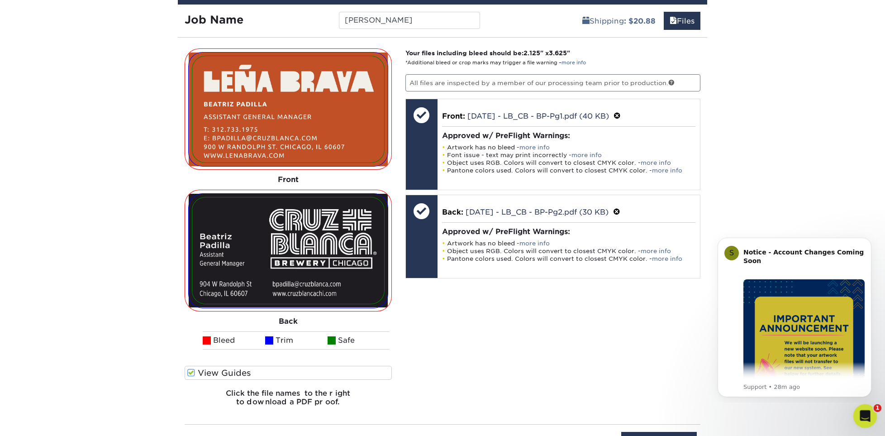
click at [859, 409] on div "Open Intercom Messenger" at bounding box center [864, 415] width 30 height 30
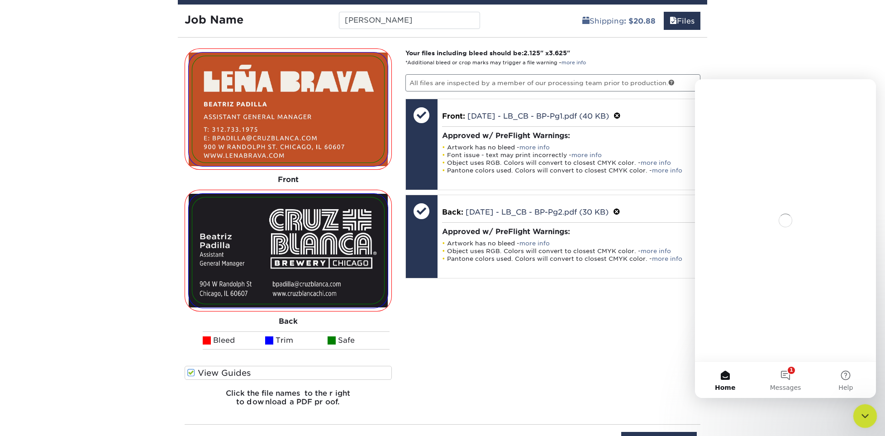
scroll to position [0, 0]
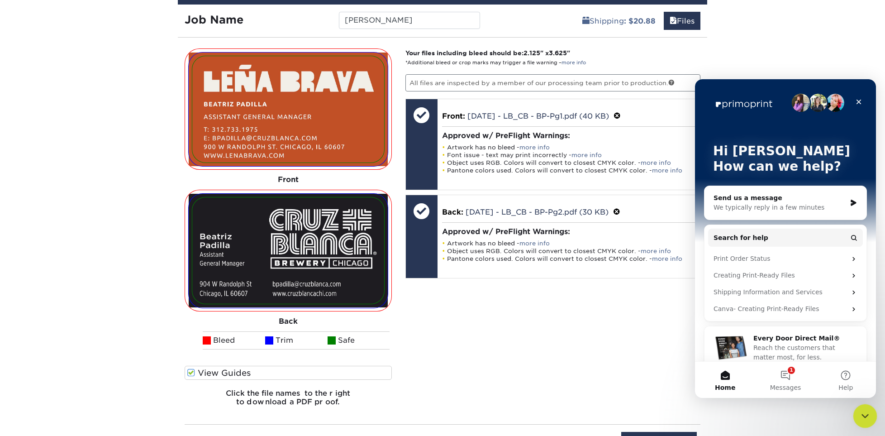
click at [859, 410] on icon "Close Intercom Messenger" at bounding box center [863, 414] width 11 height 11
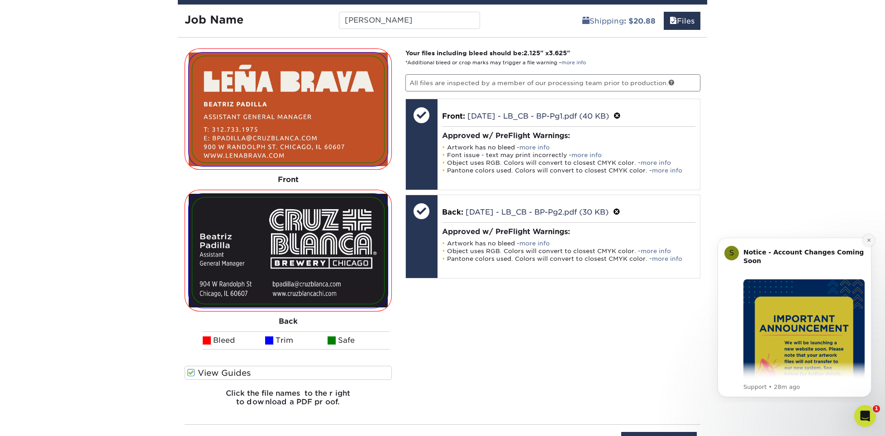
click at [866, 239] on icon "Dismiss notification" at bounding box center [868, 240] width 5 height 5
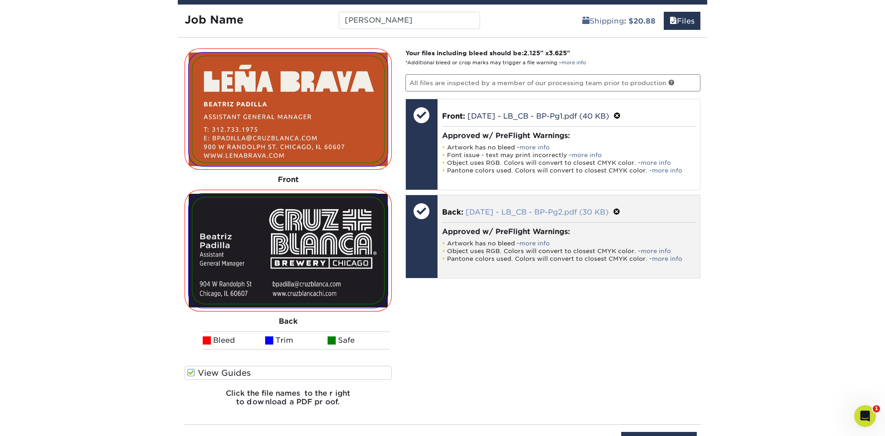
click at [532, 210] on link "2025.09.11 - LB_CB - BP-Pg2.pdf (30 KB)" at bounding box center [537, 212] width 143 height 9
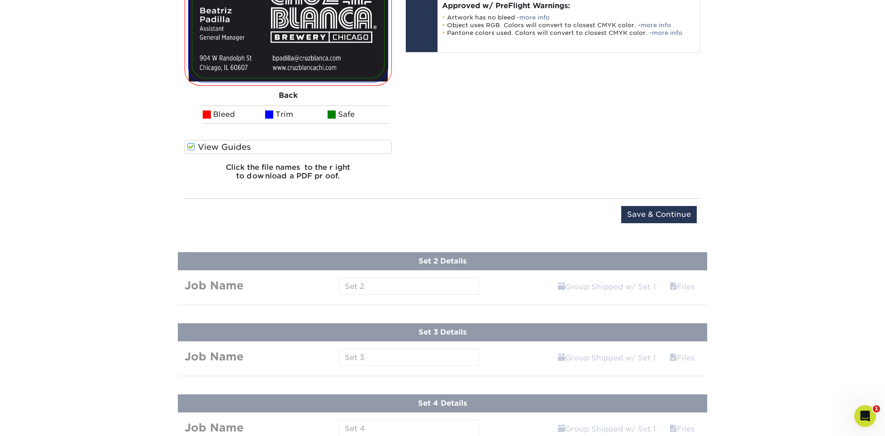
scroll to position [1054, 0]
click at [654, 207] on input "Save & Continue" at bounding box center [659, 213] width 76 height 17
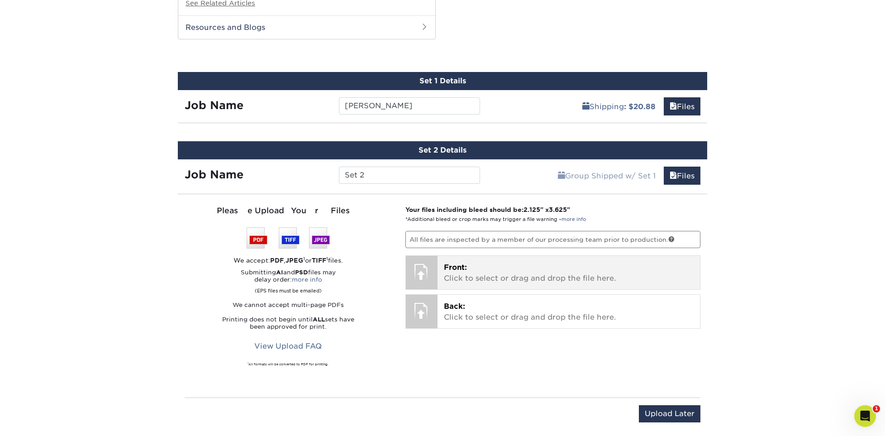
scroll to position [744, 0]
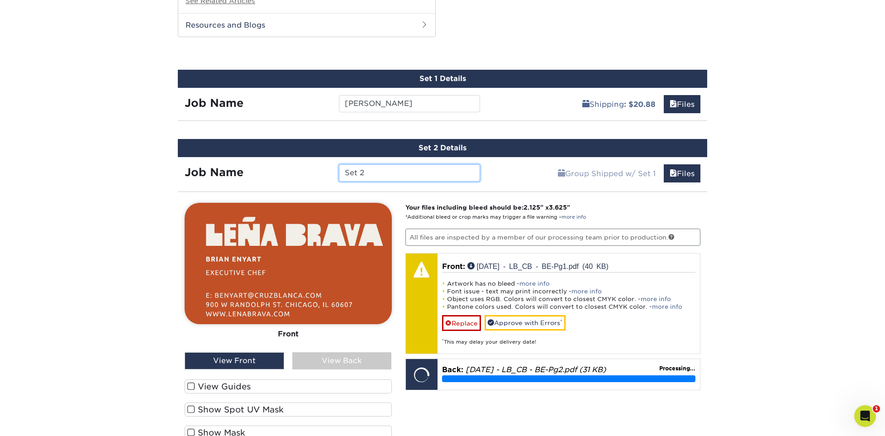
drag, startPoint x: 375, startPoint y: 172, endPoint x: 335, endPoint y: 175, distance: 40.3
click at [335, 175] on div "Set 2" at bounding box center [409, 172] width 154 height 17
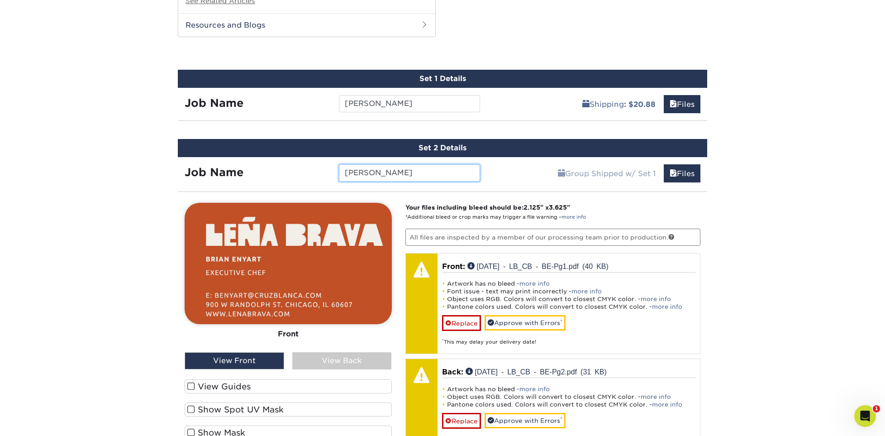
scroll to position [835, 0]
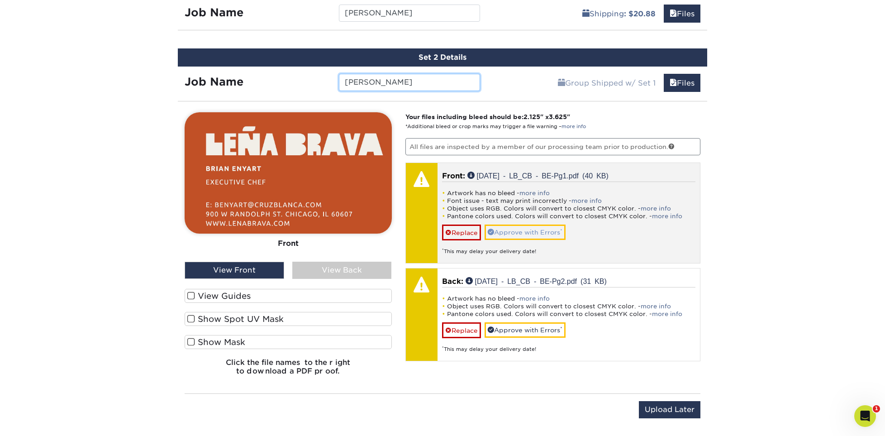
type input "[PERSON_NAME]"
click at [526, 234] on link "Approve with Errors *" at bounding box center [525, 231] width 81 height 15
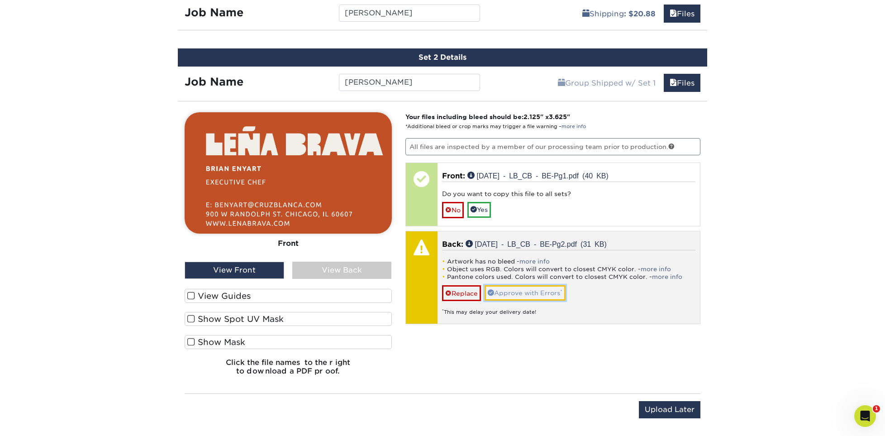
click at [514, 292] on link "Approve with Errors *" at bounding box center [525, 292] width 81 height 15
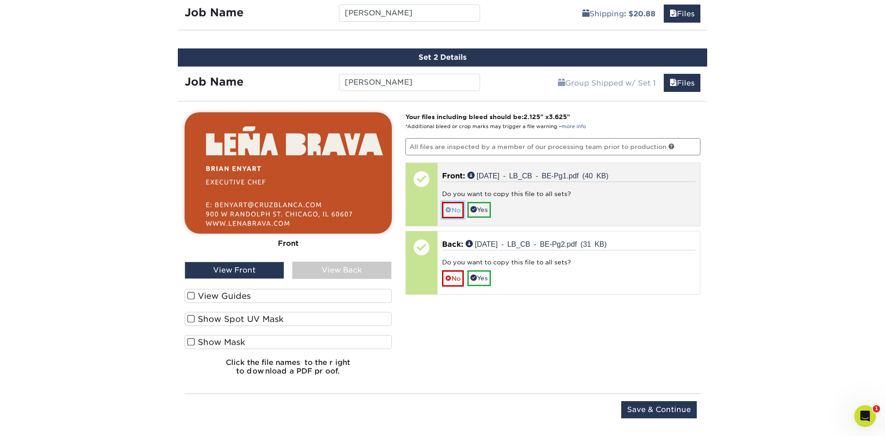
click at [447, 209] on span at bounding box center [448, 209] width 6 height 7
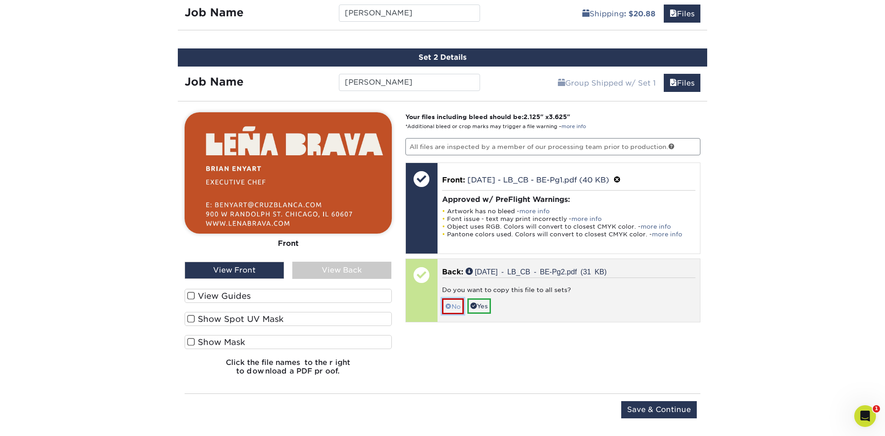
click at [455, 308] on link "No" at bounding box center [453, 306] width 22 height 16
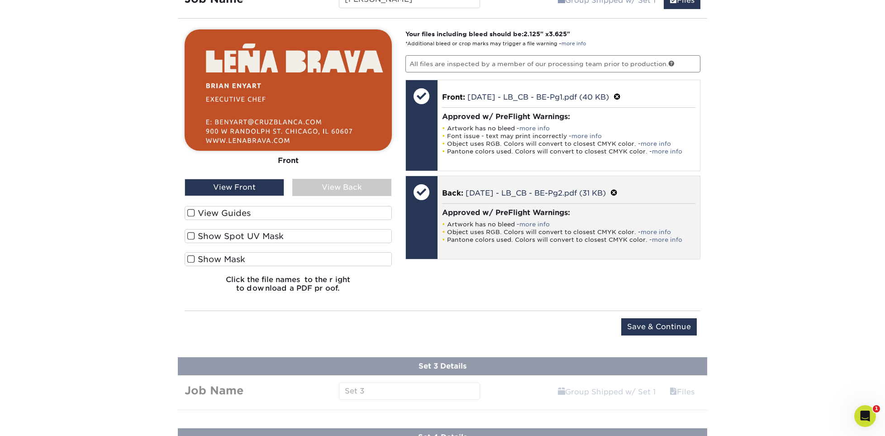
scroll to position [925, 0]
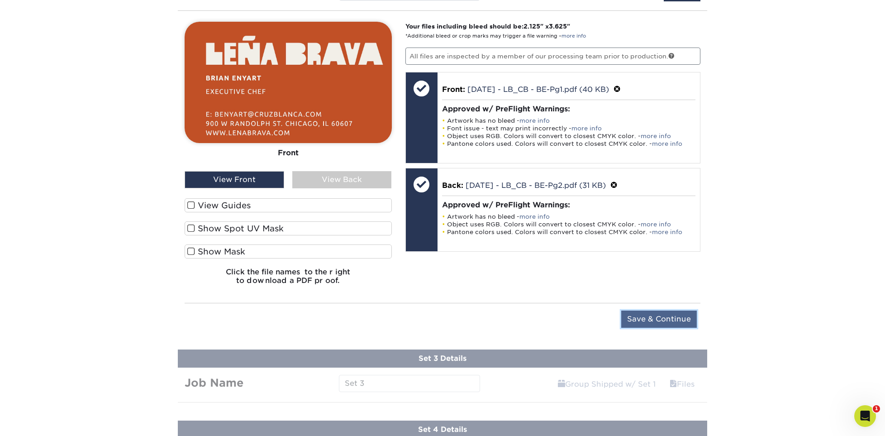
click at [653, 317] on input "Save & Continue" at bounding box center [659, 318] width 76 height 17
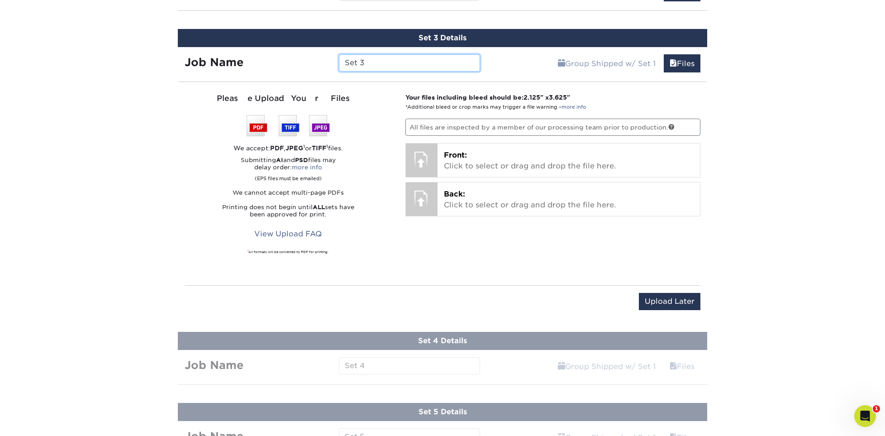
click at [415, 57] on input "Set 3" at bounding box center [409, 62] width 141 height 17
type input "S"
type input "[PERSON_NAME]"
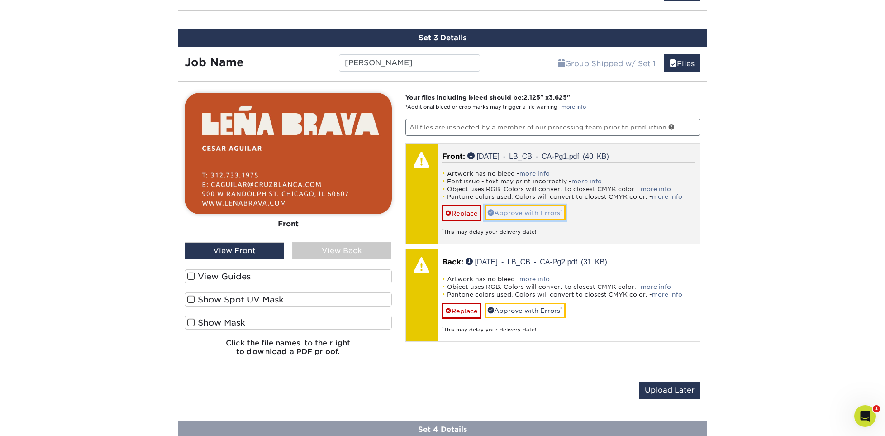
click at [509, 212] on link "Approve with Errors *" at bounding box center [525, 212] width 81 height 15
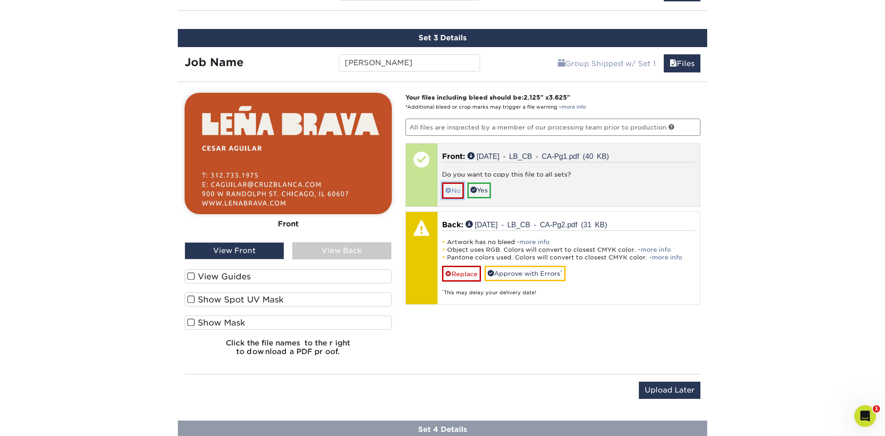
click at [450, 186] on link "No" at bounding box center [453, 190] width 22 height 16
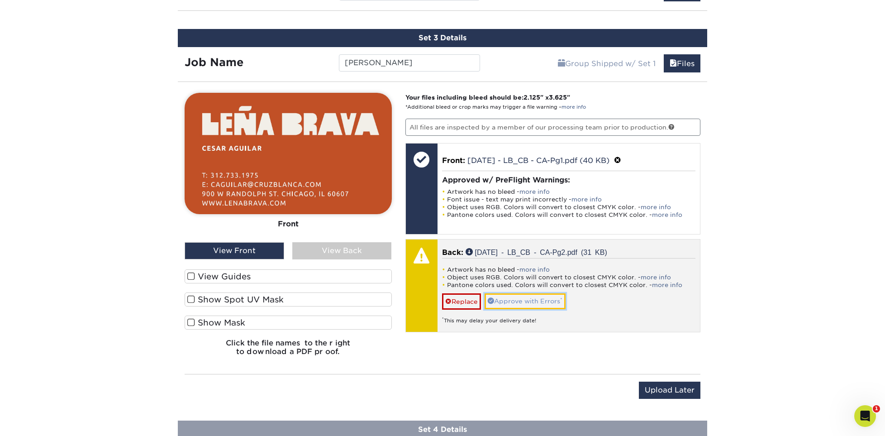
click at [529, 300] on link "Approve with Errors *" at bounding box center [525, 300] width 81 height 15
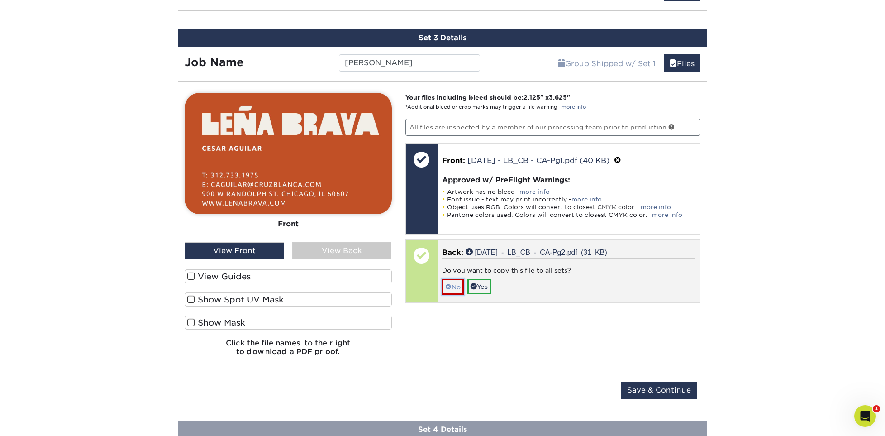
click at [457, 290] on link "No" at bounding box center [453, 287] width 22 height 16
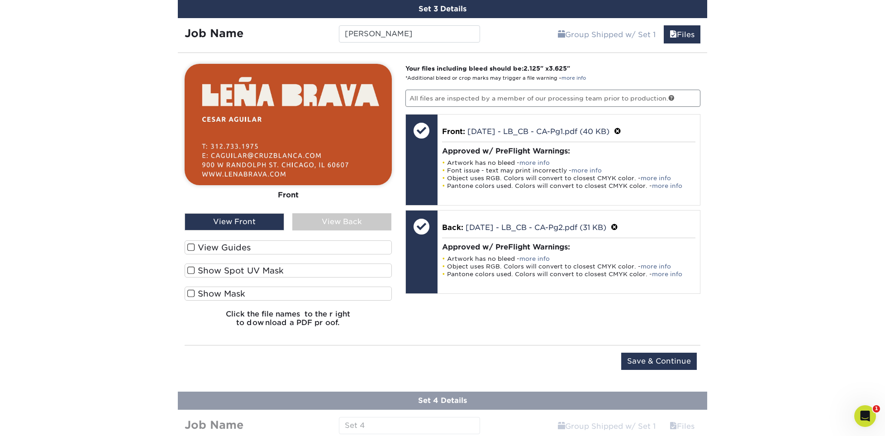
scroll to position [971, 0]
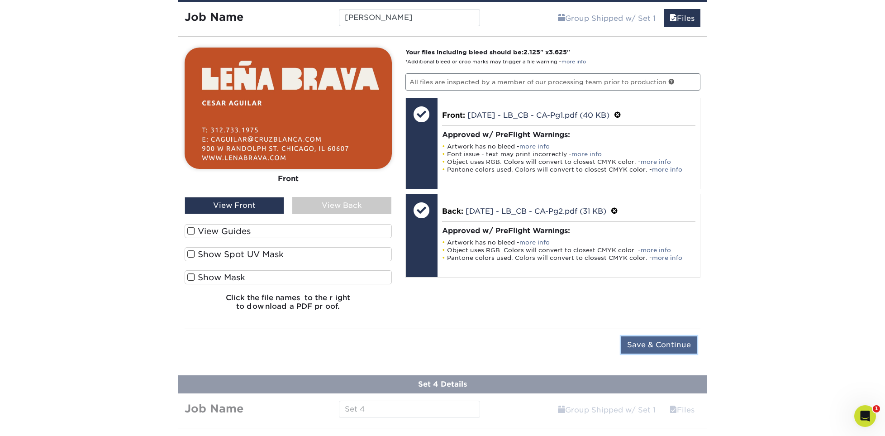
click at [649, 347] on input "Save & Continue" at bounding box center [659, 344] width 76 height 17
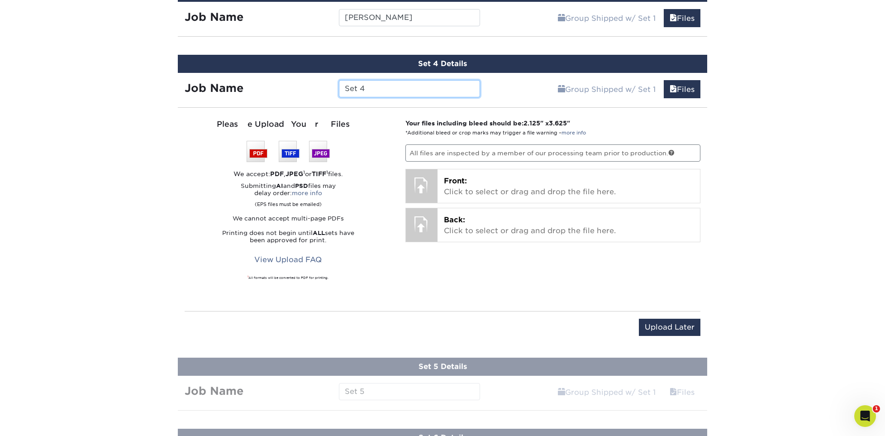
drag, startPoint x: 394, startPoint y: 81, endPoint x: 338, endPoint y: 96, distance: 57.3
click at [338, 96] on div "Set 4" at bounding box center [409, 88] width 154 height 17
type input "[PERSON_NAME]"
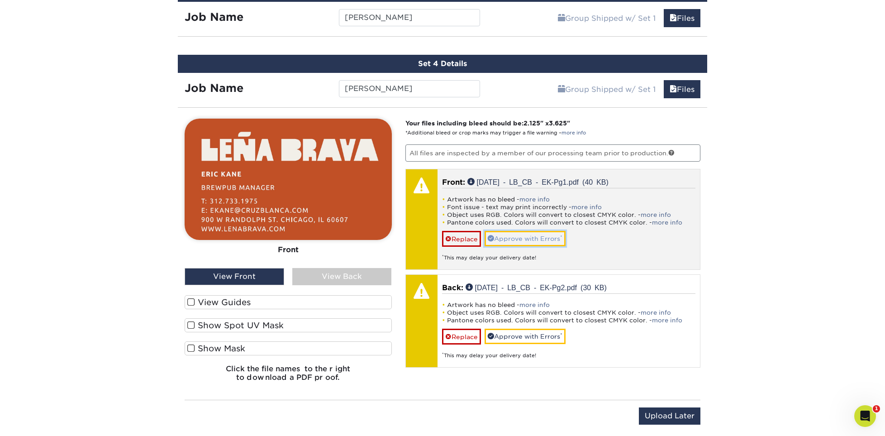
click at [512, 238] on link "Approve with Errors *" at bounding box center [525, 238] width 81 height 15
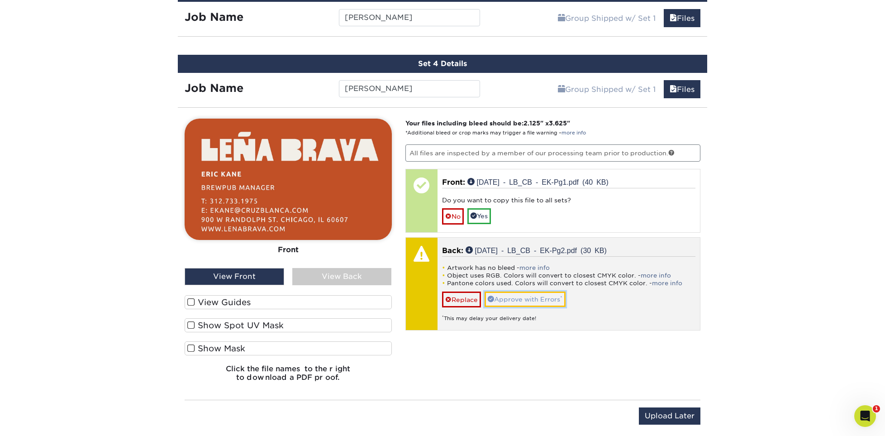
click at [516, 299] on link "Approve with Errors *" at bounding box center [525, 298] width 81 height 15
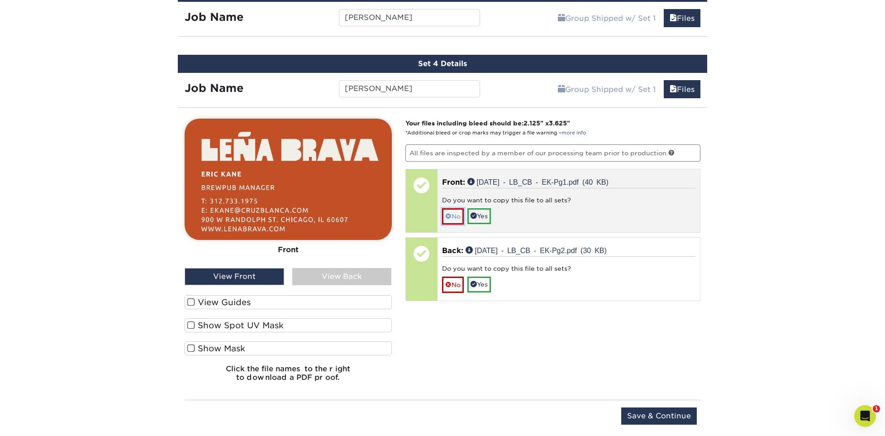
click at [453, 218] on link "No" at bounding box center [453, 216] width 22 height 16
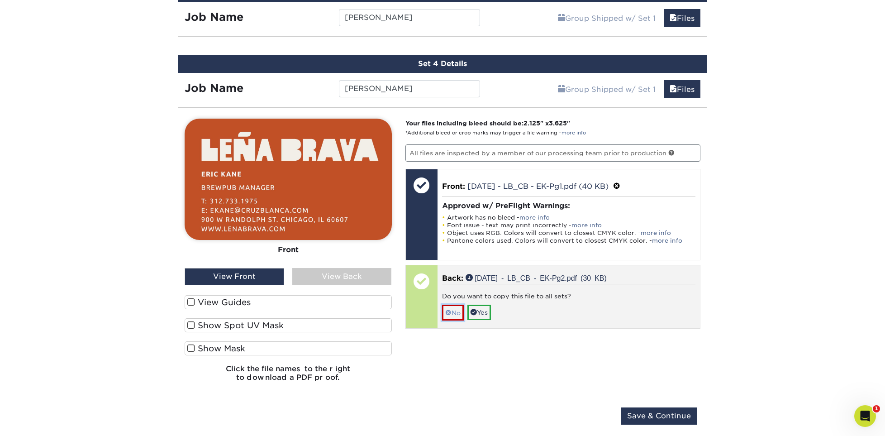
click at [449, 317] on link "No" at bounding box center [453, 313] width 22 height 16
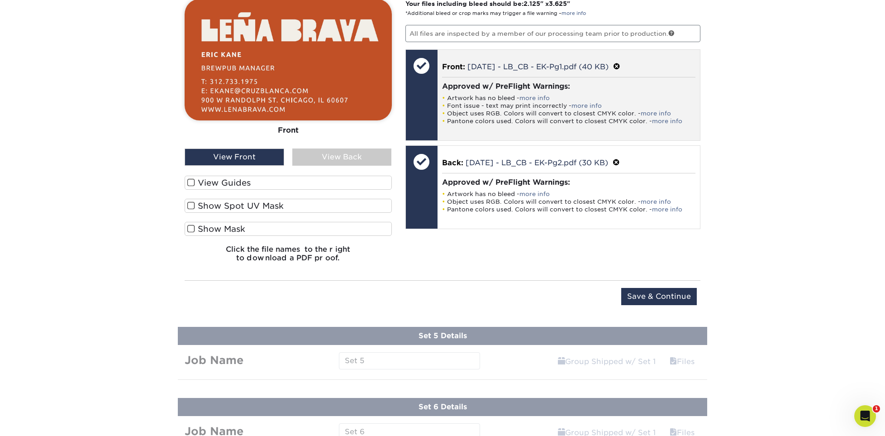
scroll to position [1106, 0]
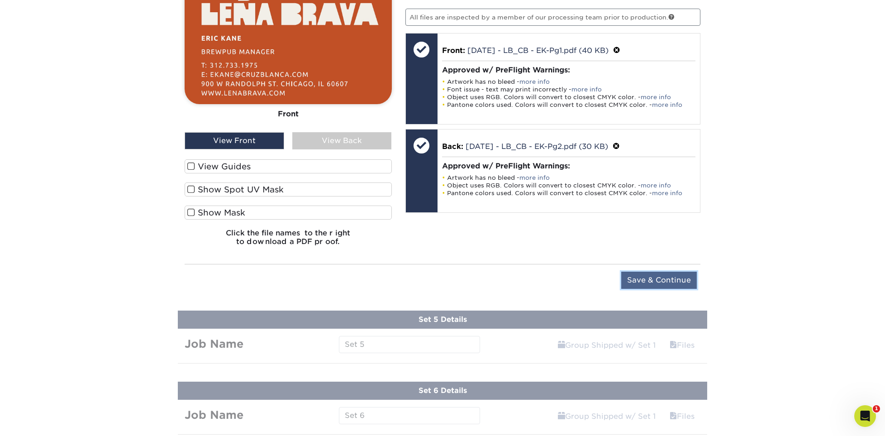
click at [668, 276] on input "Save & Continue" at bounding box center [659, 279] width 76 height 17
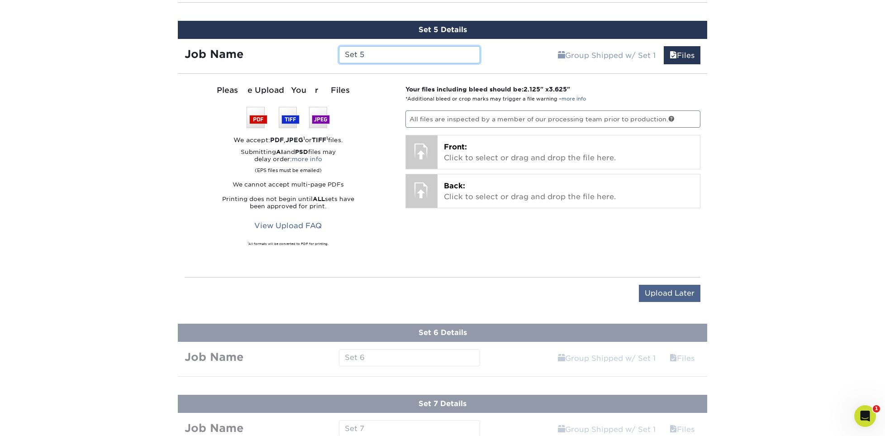
scroll to position [1061, 0]
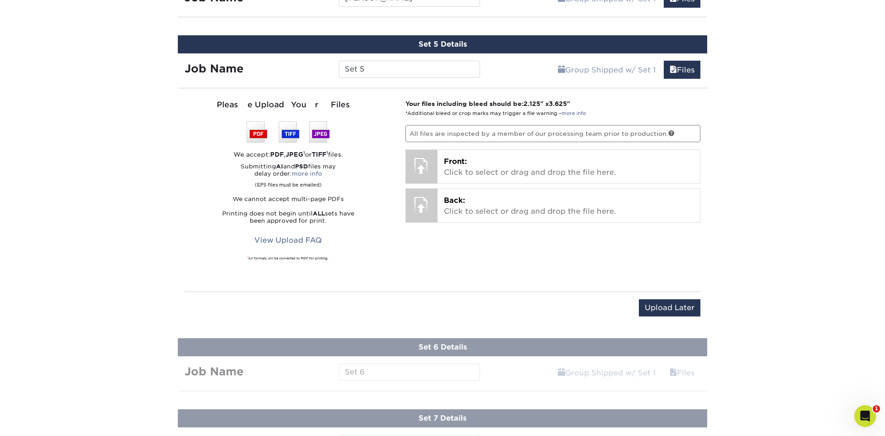
click at [398, 68] on input "Set 5" at bounding box center [409, 69] width 141 height 17
type input "Private Events"
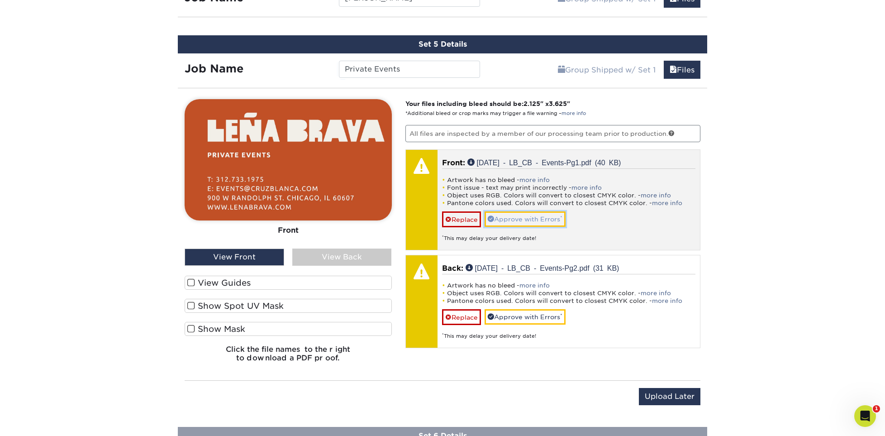
click at [517, 214] on link "Approve with Errors *" at bounding box center [525, 218] width 81 height 15
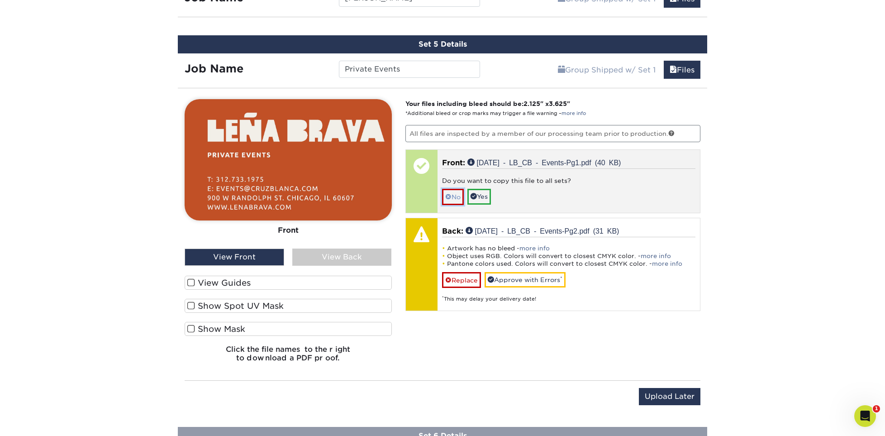
click at [452, 196] on link "No" at bounding box center [453, 197] width 22 height 16
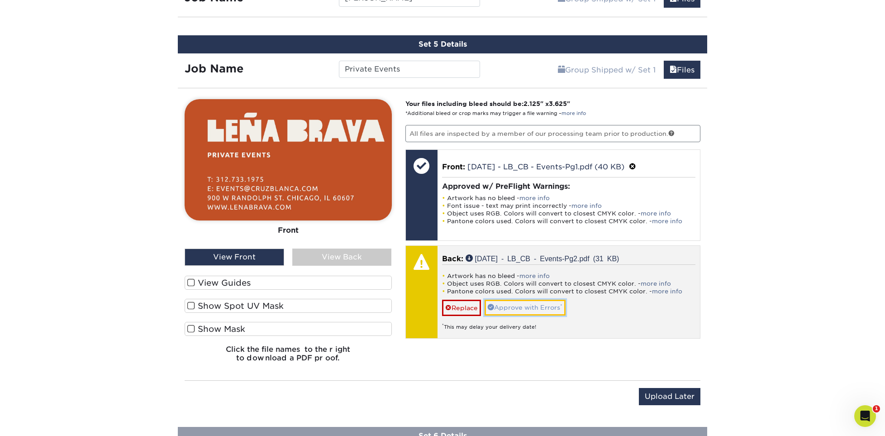
click at [516, 306] on link "Approve with Errors *" at bounding box center [525, 307] width 81 height 15
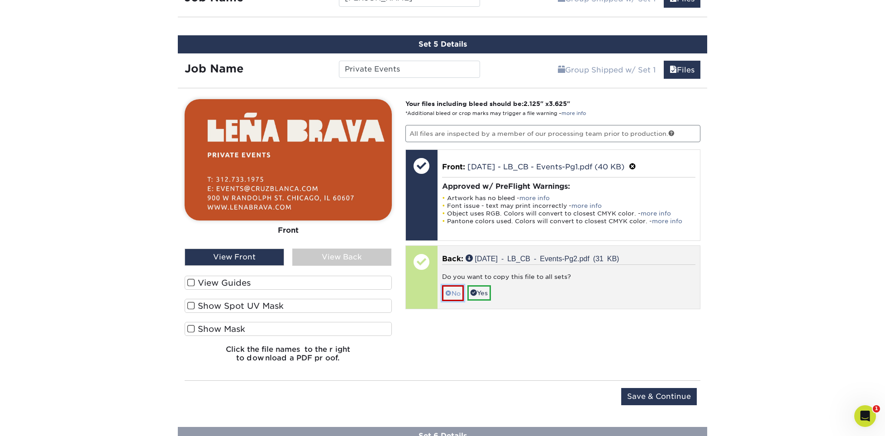
click at [447, 290] on span at bounding box center [448, 293] width 6 height 7
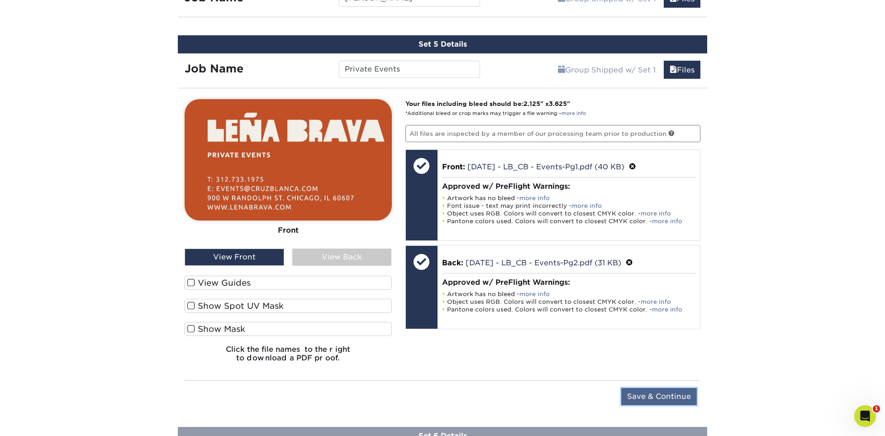
click at [651, 391] on input "Save & Continue" at bounding box center [659, 396] width 76 height 17
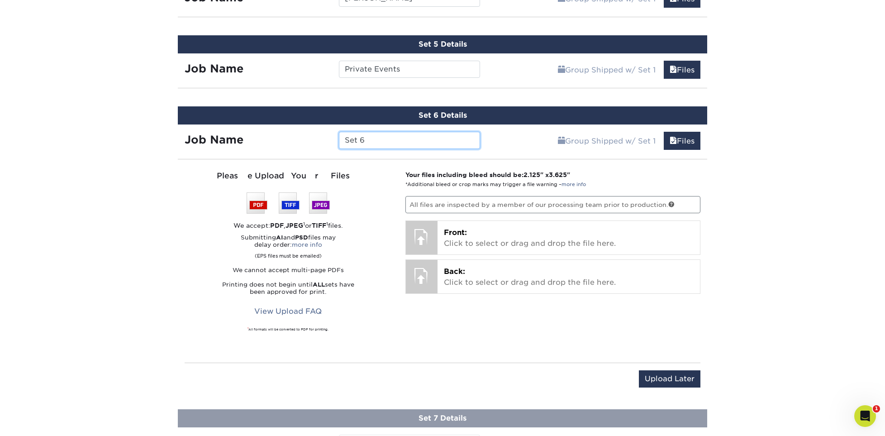
drag, startPoint x: 376, startPoint y: 140, endPoint x: 333, endPoint y: 138, distance: 43.0
click at [333, 138] on div "Set 6" at bounding box center [409, 140] width 154 height 17
type input "Info"
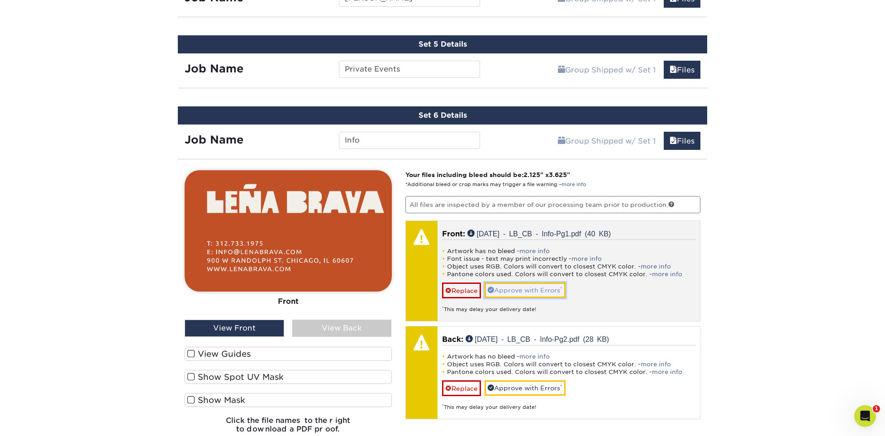
click at [541, 290] on link "Approve with Errors *" at bounding box center [525, 289] width 81 height 15
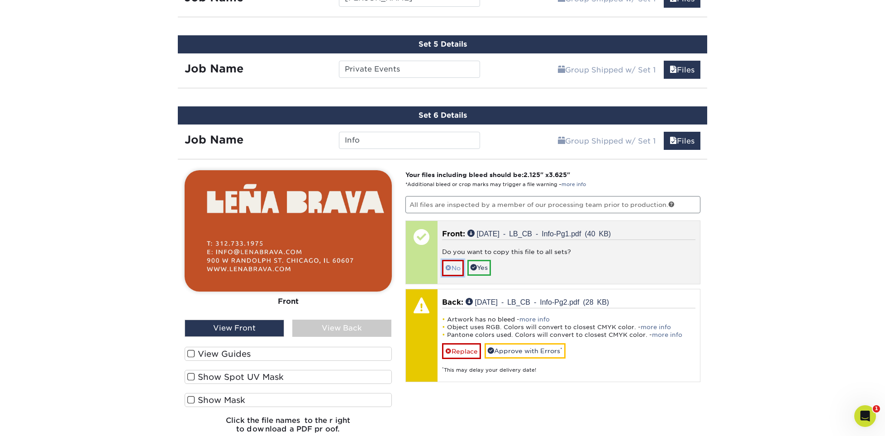
click at [452, 273] on link "No" at bounding box center [453, 268] width 22 height 16
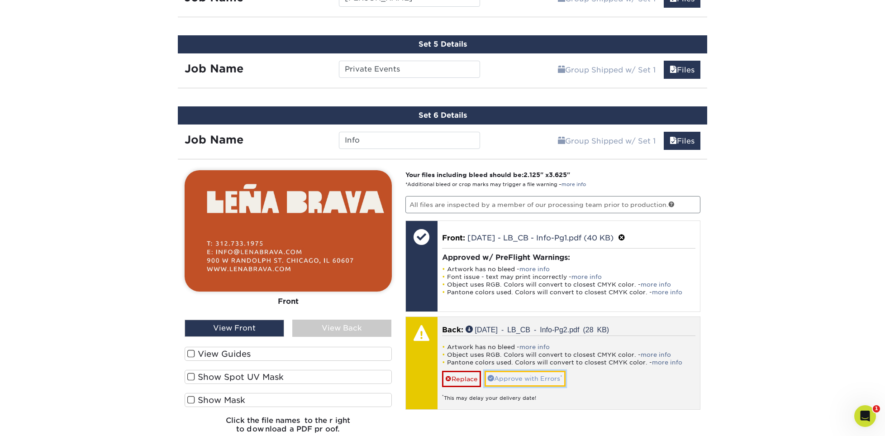
click at [519, 378] on link "Approve with Errors *" at bounding box center [525, 378] width 81 height 15
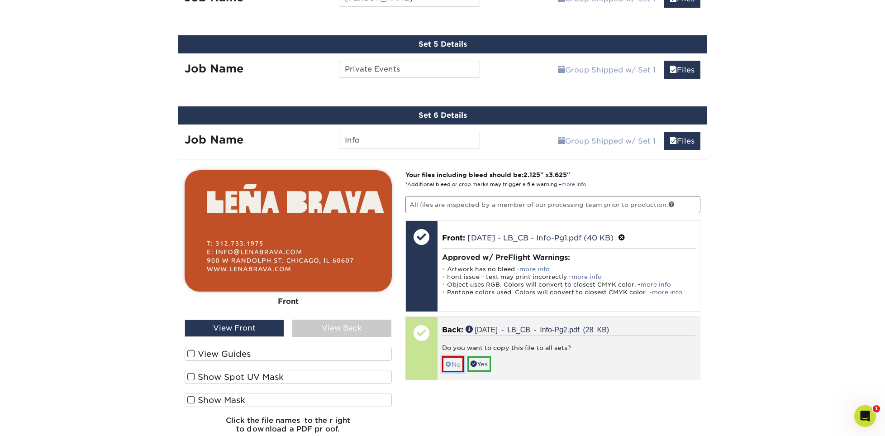
click at [442, 359] on link "No" at bounding box center [453, 364] width 22 height 16
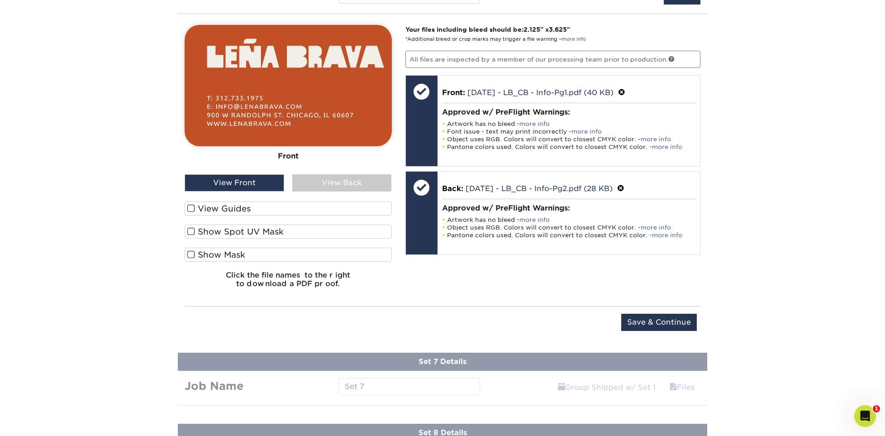
scroll to position [1242, 0]
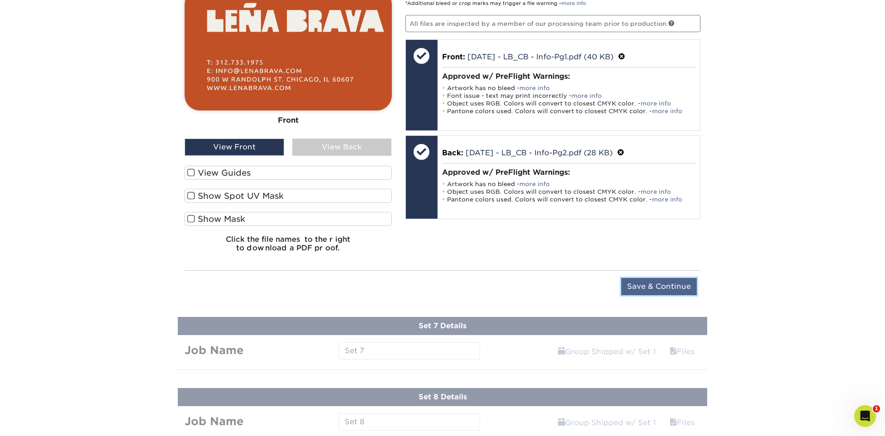
click at [668, 282] on input "Save & Continue" at bounding box center [659, 286] width 76 height 17
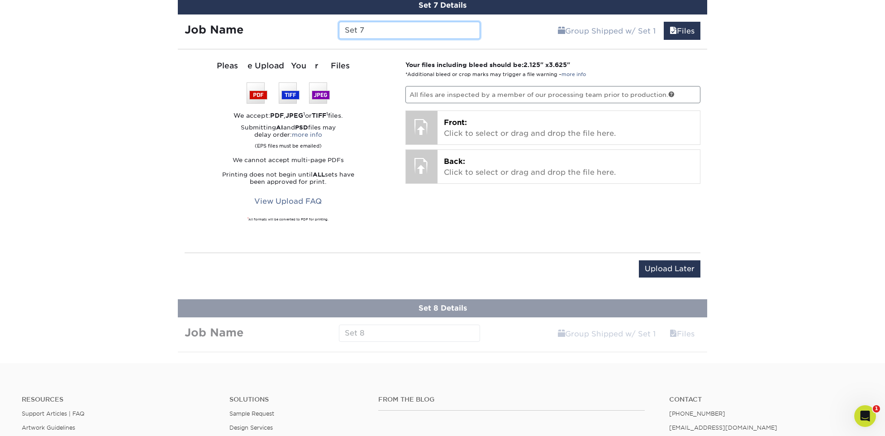
scroll to position [1197, 0]
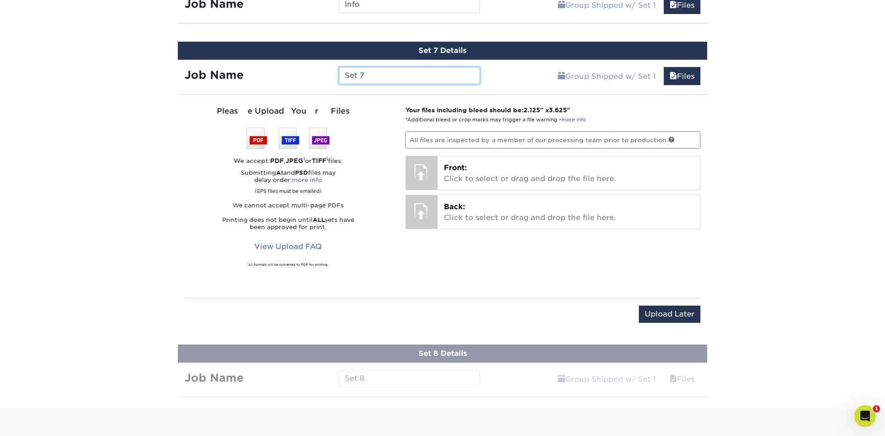
click at [415, 76] on input "Set 7" at bounding box center [409, 75] width 141 height 17
type input "S"
type input "Miguel Pantoja"
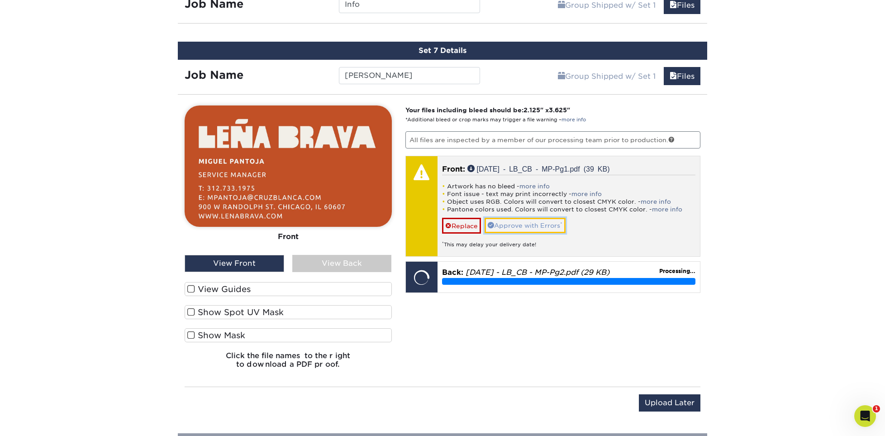
click at [508, 225] on link "Approve with Errors *" at bounding box center [525, 225] width 81 height 15
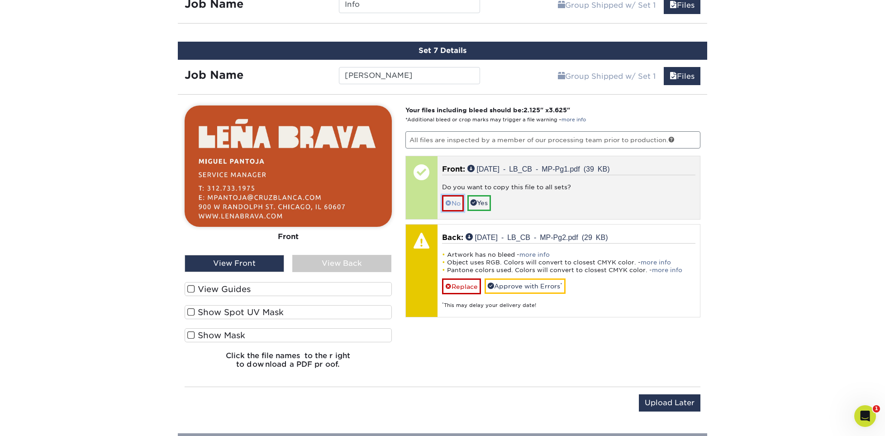
click at [454, 204] on link "No" at bounding box center [453, 203] width 22 height 16
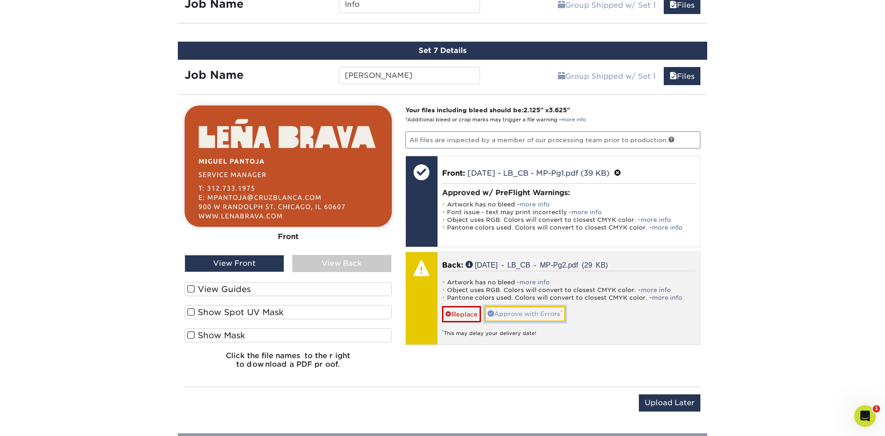
click at [512, 309] on link "Approve with Errors *" at bounding box center [525, 313] width 81 height 15
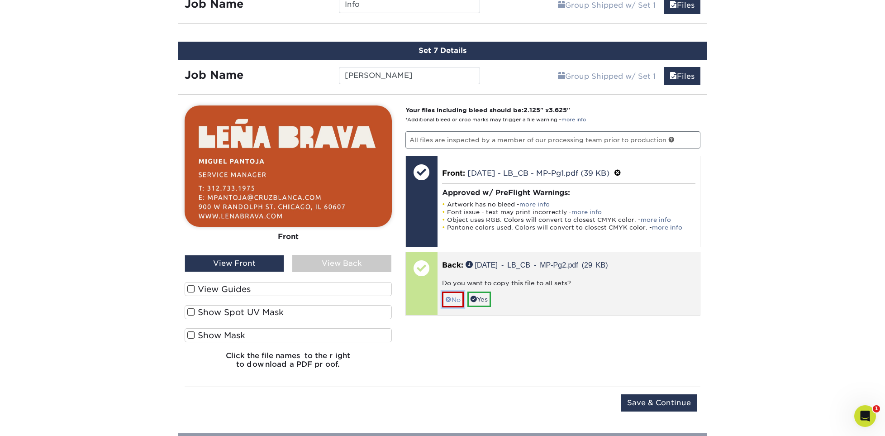
click at [455, 300] on link "No" at bounding box center [453, 299] width 22 height 16
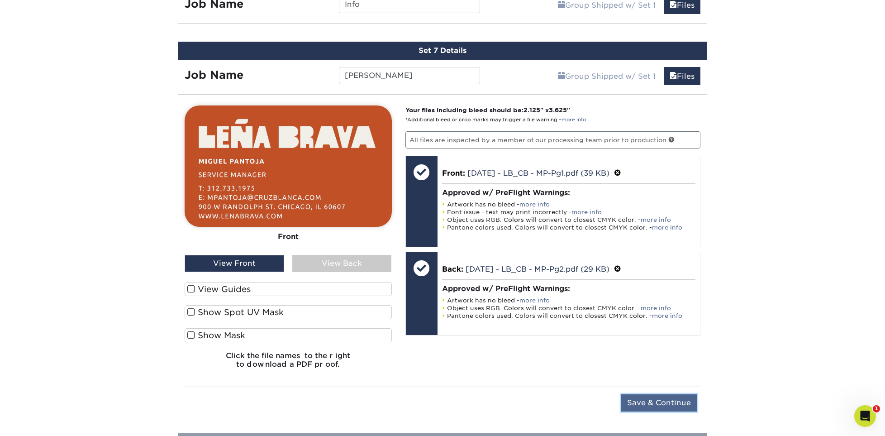
click at [651, 404] on input "Save & Continue" at bounding box center [659, 402] width 76 height 17
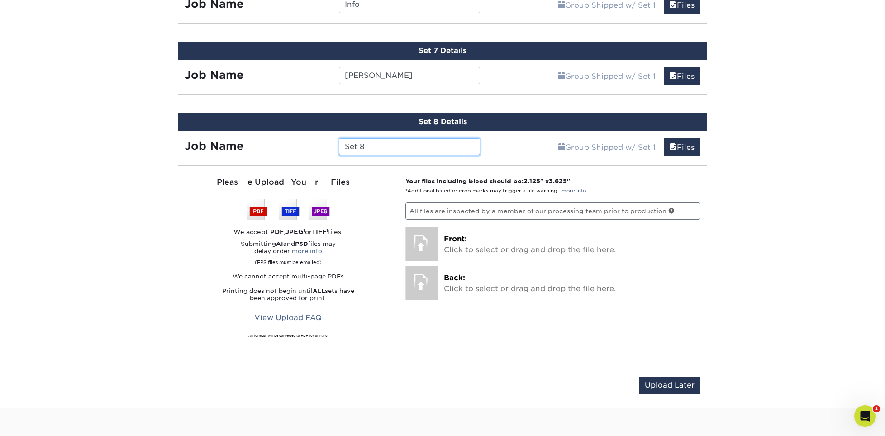
drag, startPoint x: 410, startPoint y: 151, endPoint x: 322, endPoint y: 161, distance: 88.8
click at [322, 161] on div "Set 8 Details Job Name Set 8 Group Shipped w/ Set 1 Files Continue You've choos…" at bounding box center [442, 259] width 529 height 292
type input "[PERSON_NAME]"
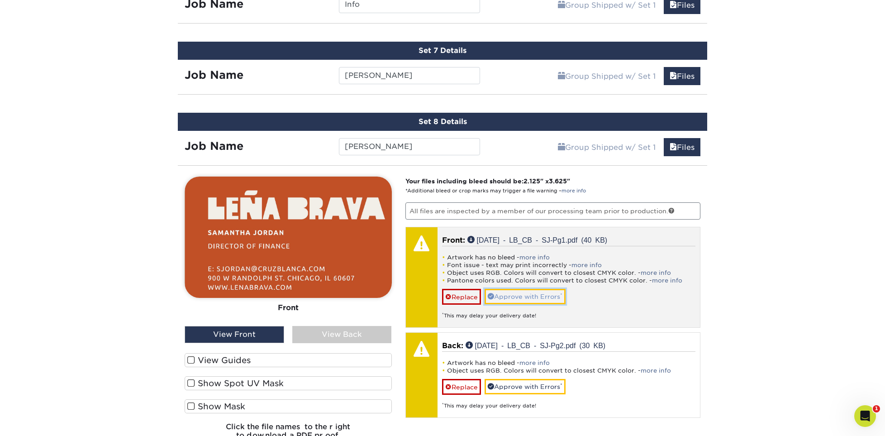
click at [537, 299] on link "Approve with Errors *" at bounding box center [525, 296] width 81 height 15
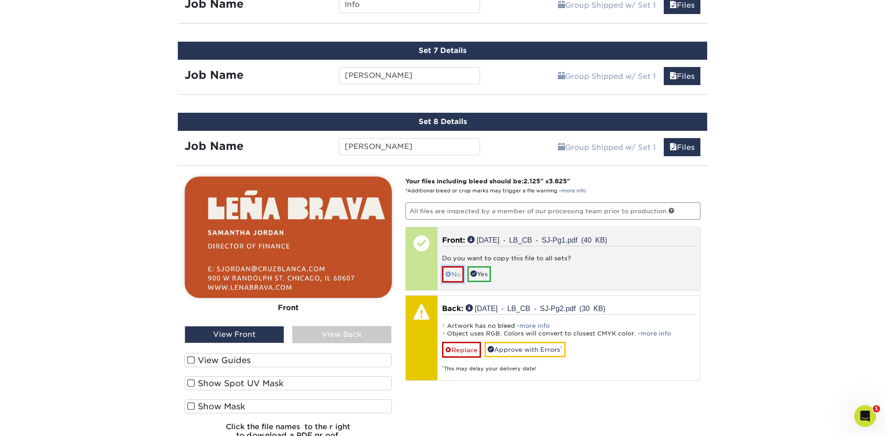
click at [453, 278] on link "No" at bounding box center [453, 274] width 22 height 16
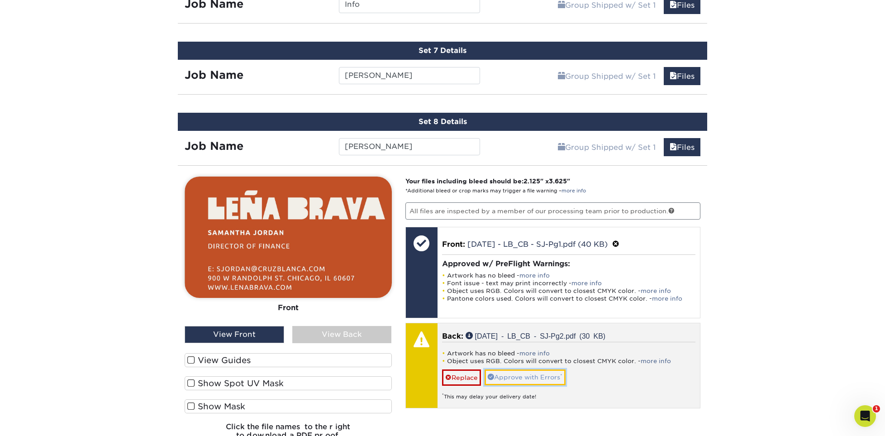
click at [525, 374] on link "Approve with Errors *" at bounding box center [525, 376] width 81 height 15
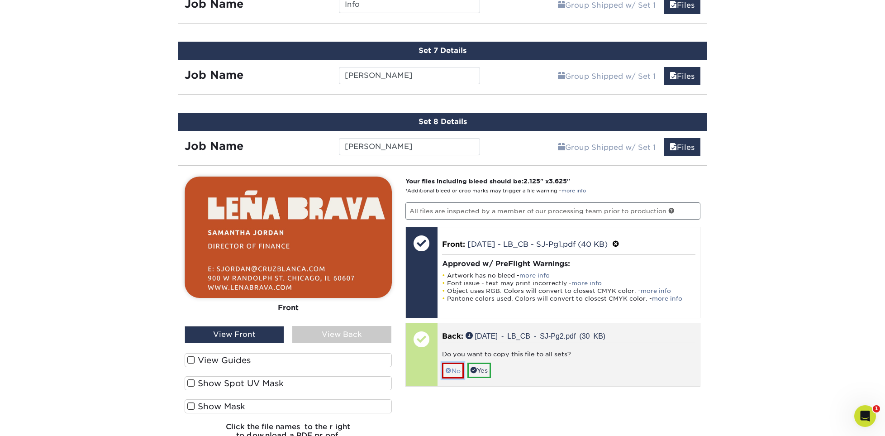
click at [450, 369] on span at bounding box center [448, 370] width 6 height 7
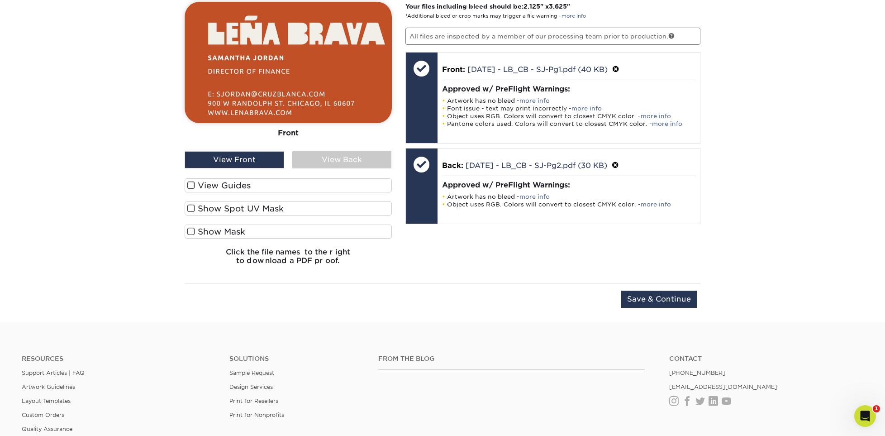
scroll to position [1423, 0]
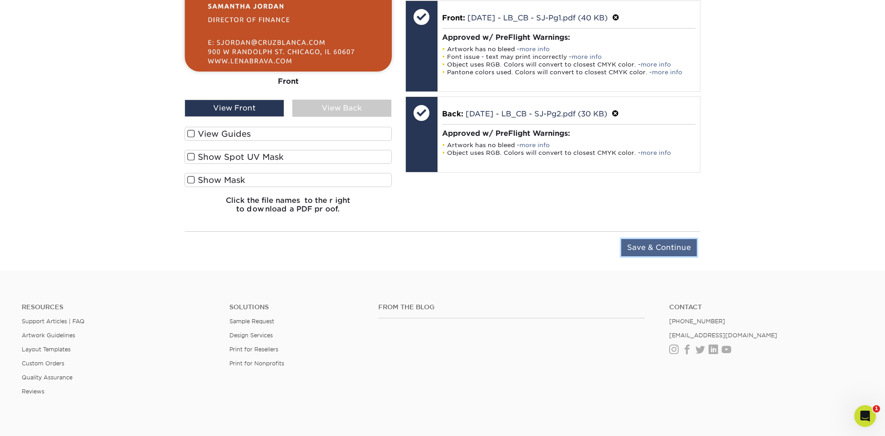
click at [631, 248] on input "Save & Continue" at bounding box center [659, 247] width 76 height 17
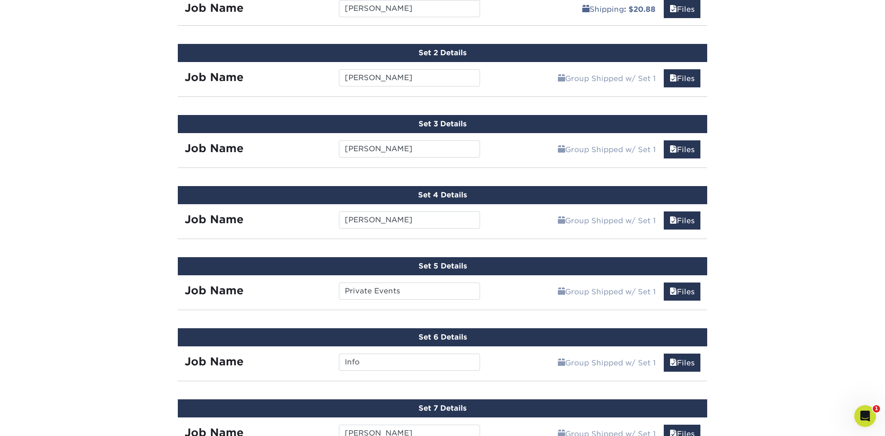
scroll to position [814, 0]
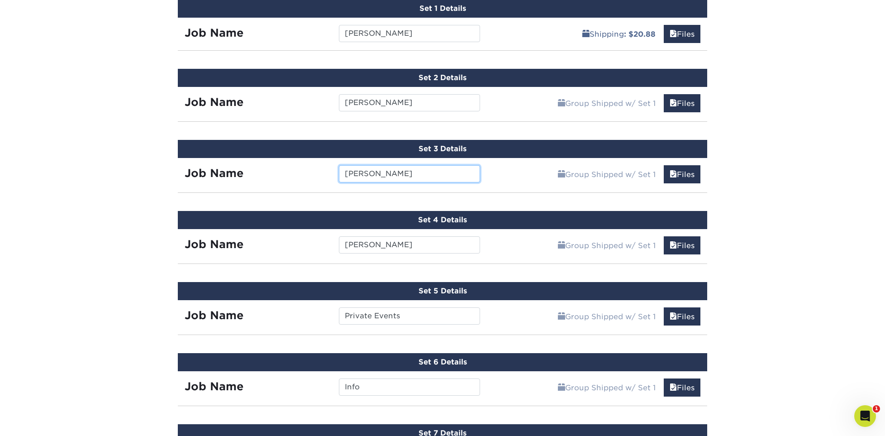
click at [416, 172] on input "Cesar Aguilar" at bounding box center [409, 173] width 141 height 17
click at [686, 175] on link "Files" at bounding box center [682, 174] width 37 height 18
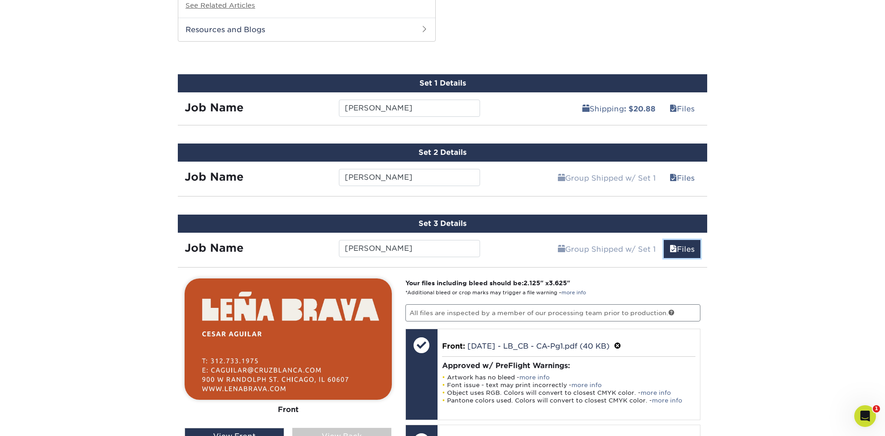
scroll to position [724, 0]
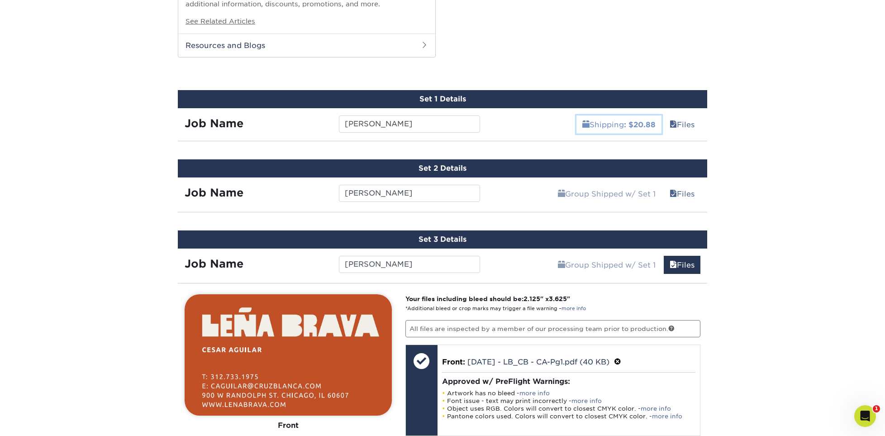
click at [616, 124] on link "Shipping : $20.88" at bounding box center [618, 124] width 85 height 18
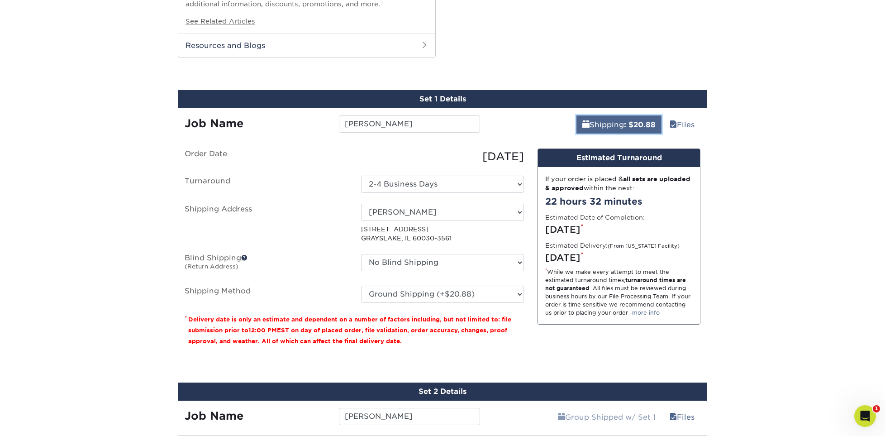
click at [616, 124] on link "Shipping : $20.88" at bounding box center [618, 124] width 85 height 18
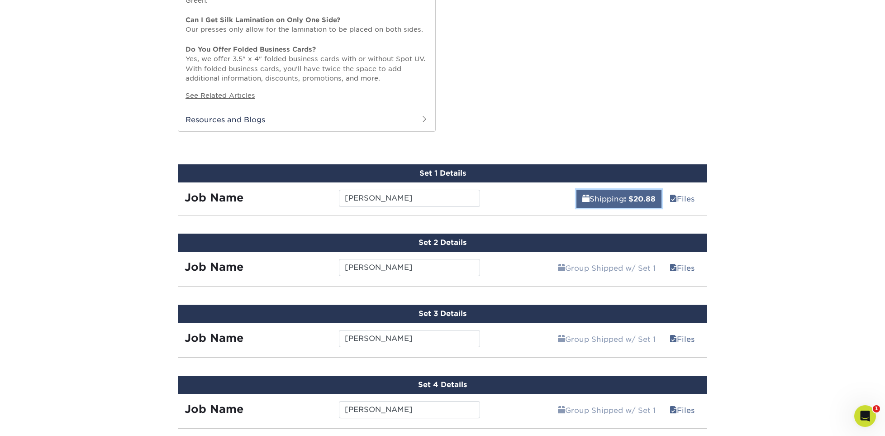
scroll to position [633, 0]
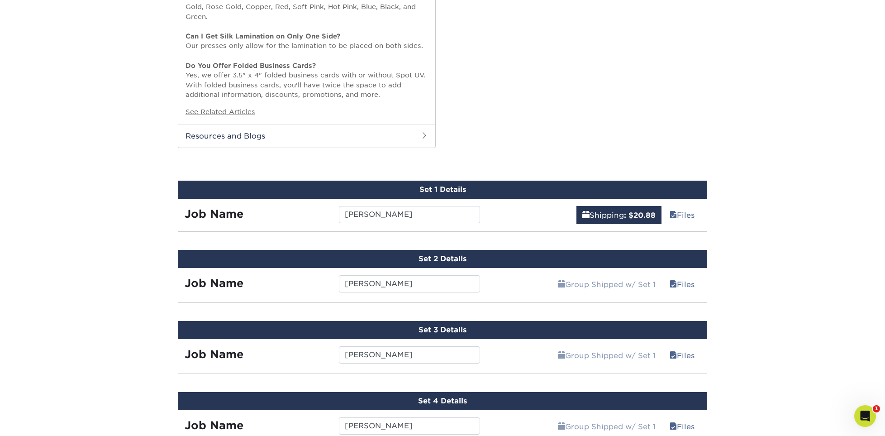
click at [518, 255] on div "Set 2 Details" at bounding box center [442, 259] width 529 height 18
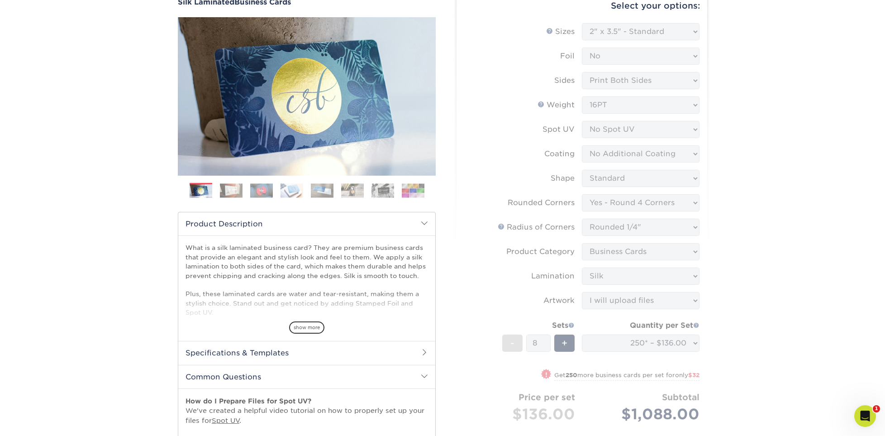
scroll to position [226, 0]
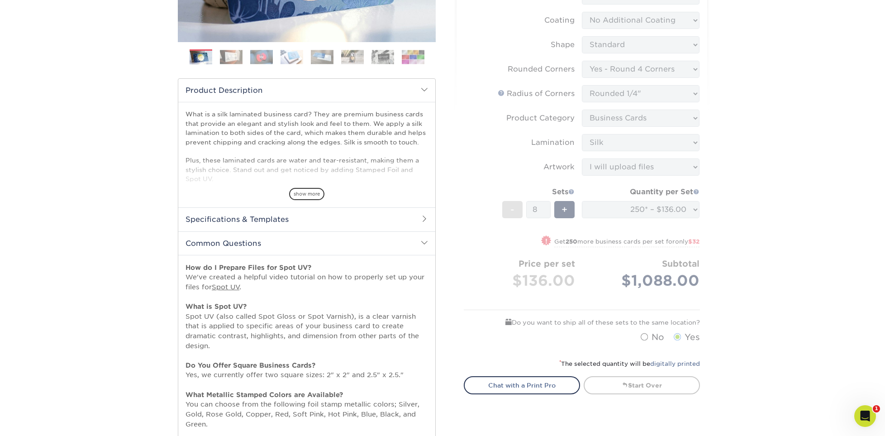
click at [647, 195] on form "Sizes Help Sizes Please Select 1.5" x 3.5" - Mini 1.75" x 3.5" - Mini 2" x 2" -…" at bounding box center [582, 118] width 236 height 457
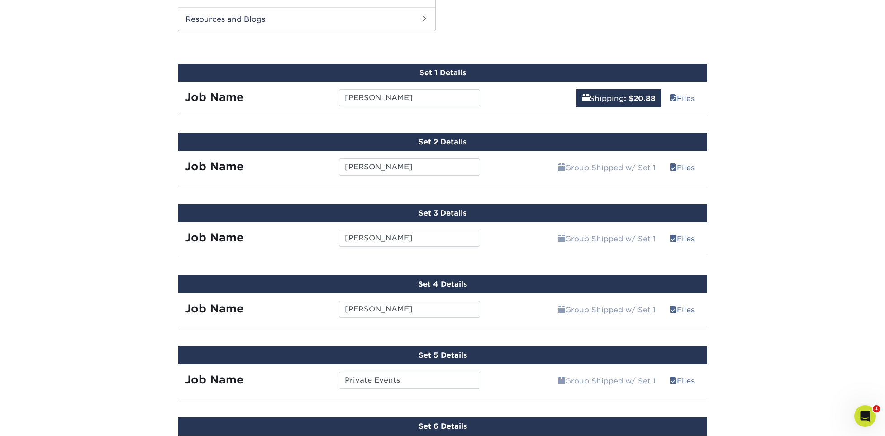
scroll to position [750, 0]
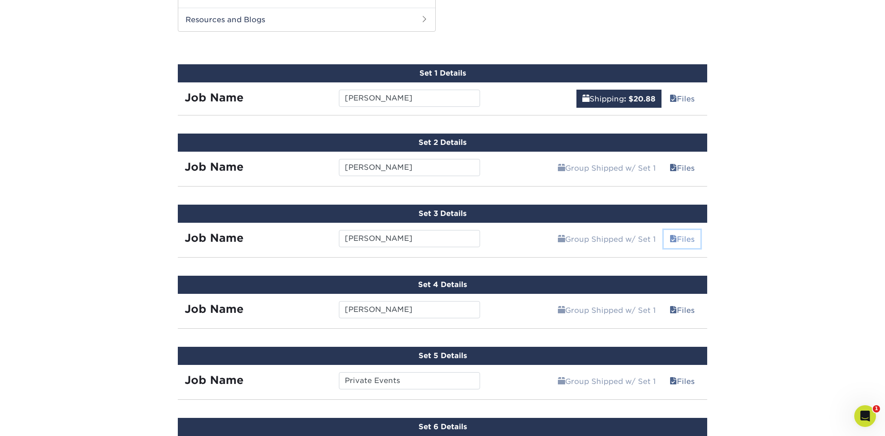
click at [682, 238] on link "Files" at bounding box center [682, 239] width 37 height 18
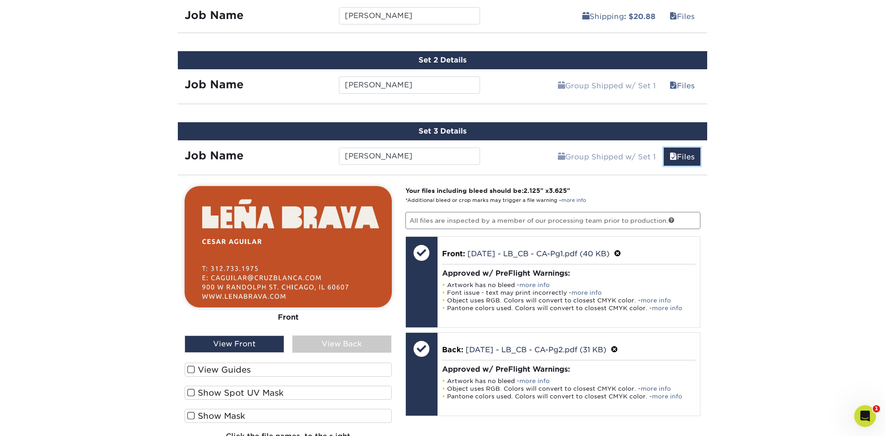
scroll to position [816, 0]
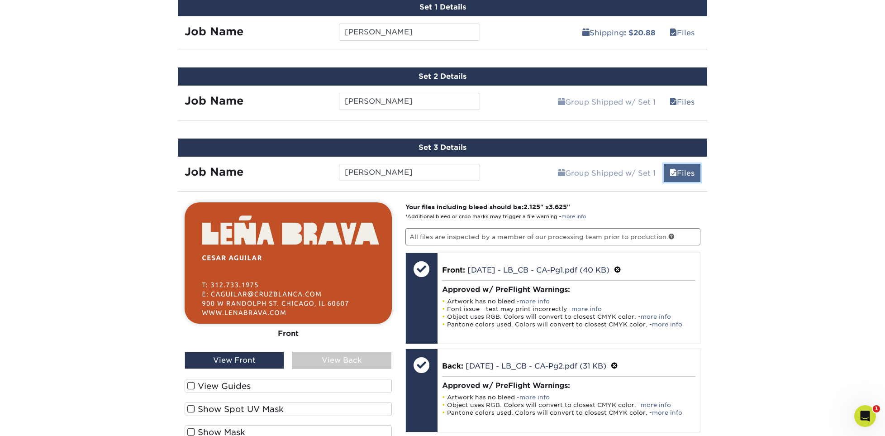
click at [685, 170] on link "Files" at bounding box center [682, 173] width 37 height 18
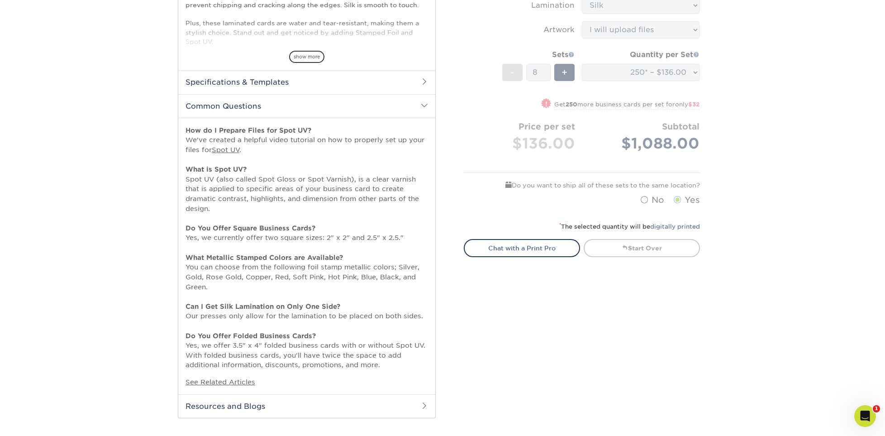
scroll to position [273, 0]
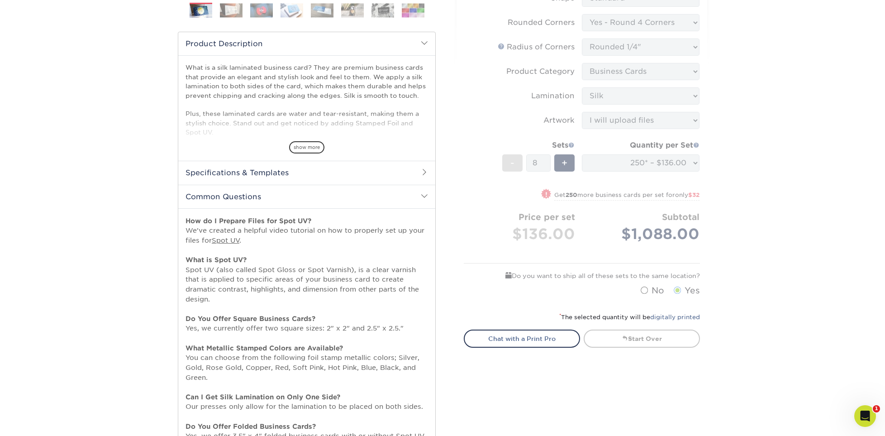
click at [422, 47] on h2 "Product Description" at bounding box center [306, 43] width 257 height 23
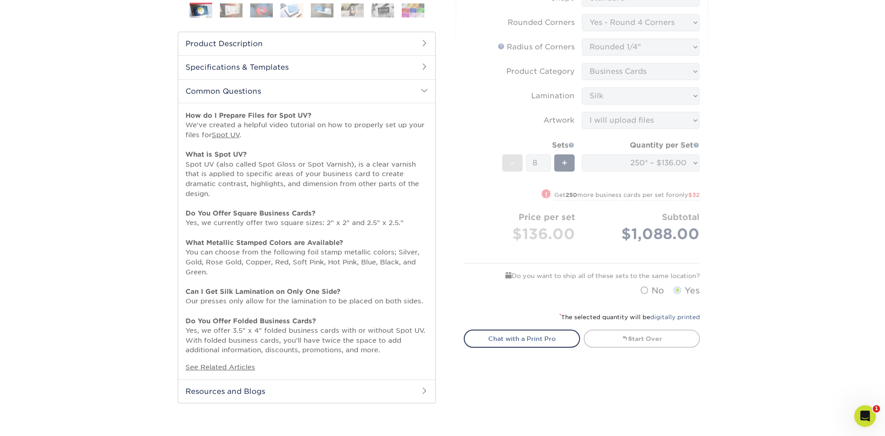
click at [421, 93] on span at bounding box center [424, 90] width 7 height 7
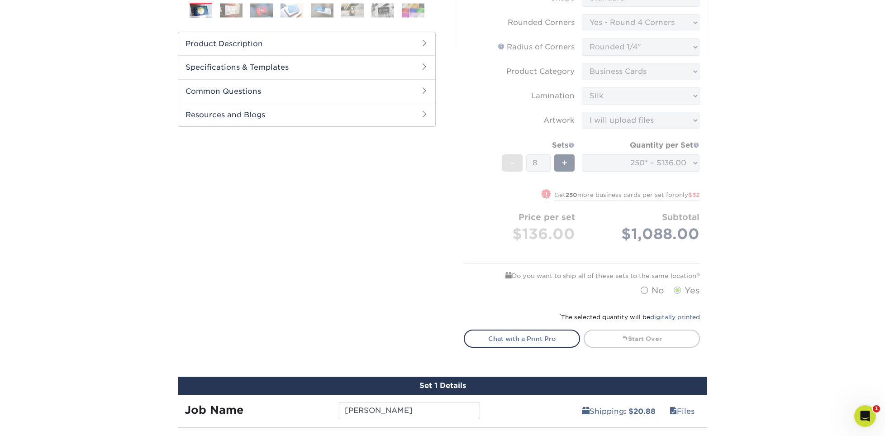
click at [427, 42] on span at bounding box center [424, 42] width 7 height 7
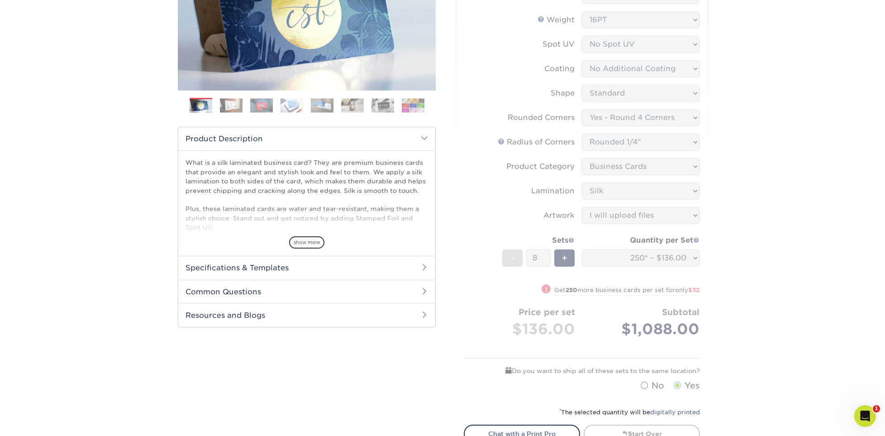
scroll to position [495, 0]
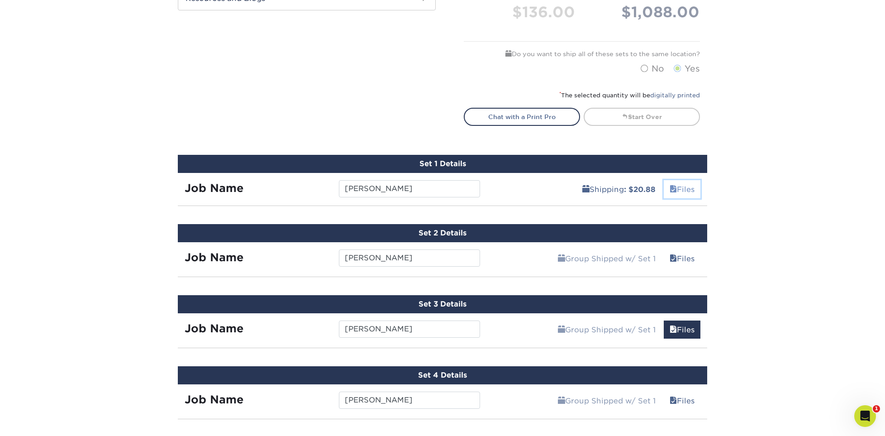
click at [681, 188] on link "Files" at bounding box center [682, 189] width 37 height 18
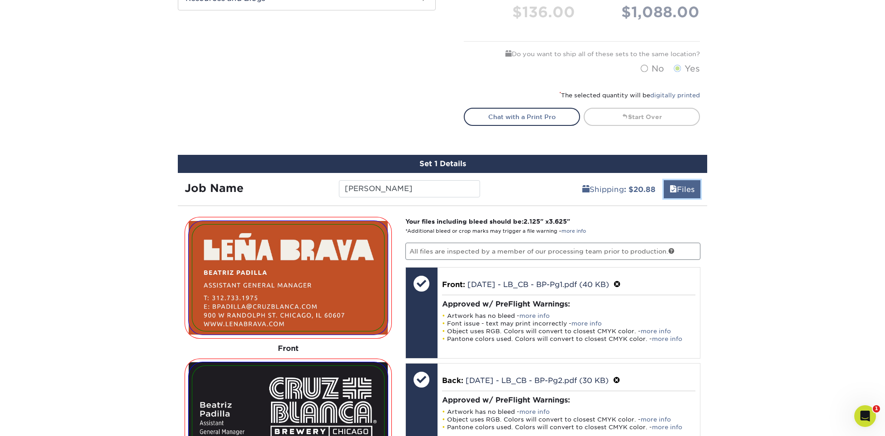
click at [681, 188] on link "Files" at bounding box center [682, 189] width 37 height 18
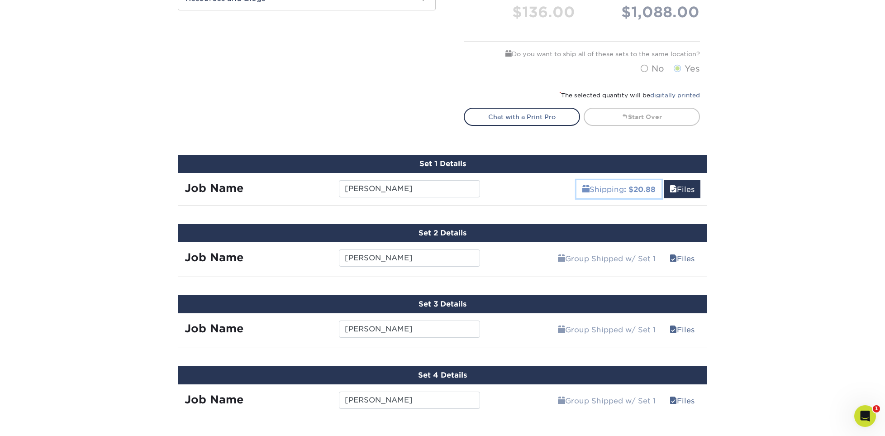
click at [644, 187] on b ": $20.88" at bounding box center [640, 189] width 32 height 9
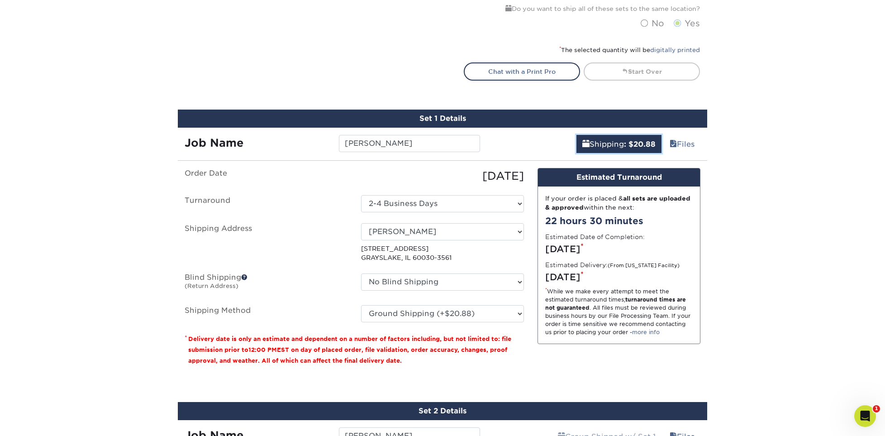
scroll to position [449, 0]
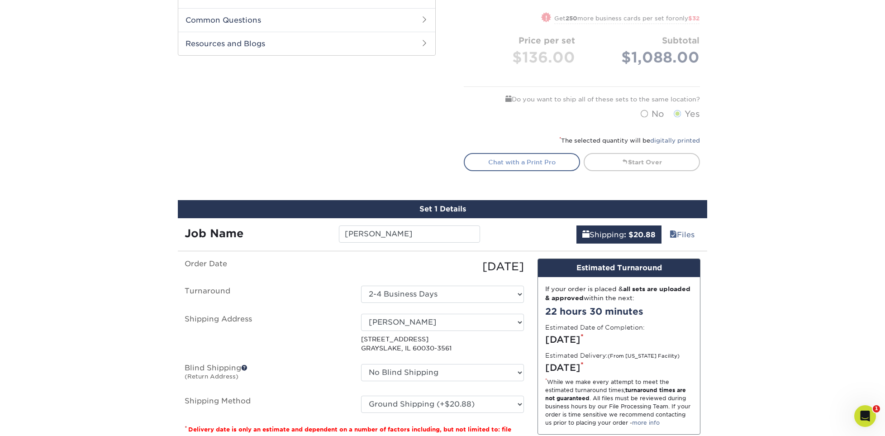
click at [551, 157] on link "Chat with a Print Pro" at bounding box center [522, 162] width 116 height 18
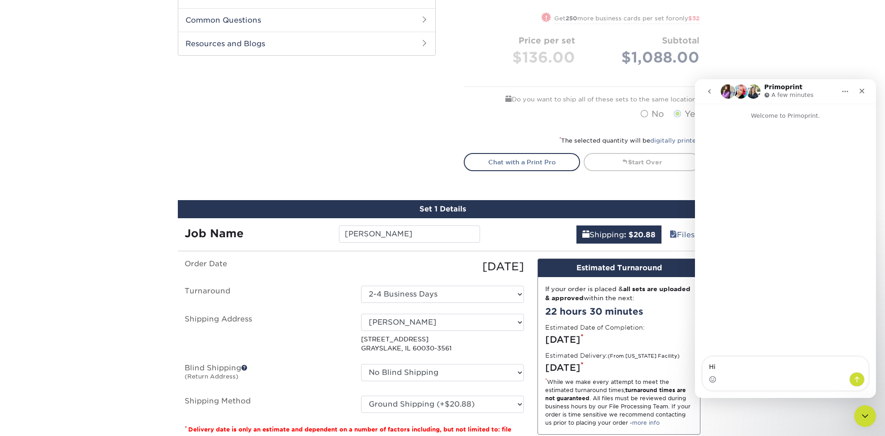
type textarea "Hi -"
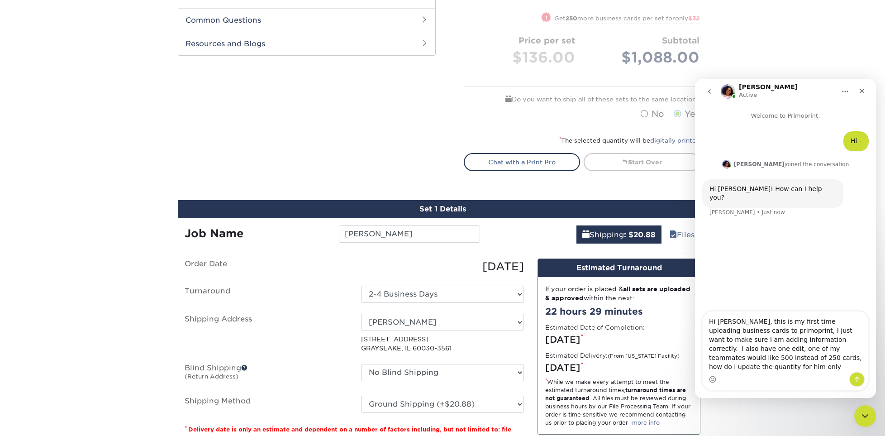
type textarea "Hi Avery, this is my first time uploading business cards to primoprint, I just …"
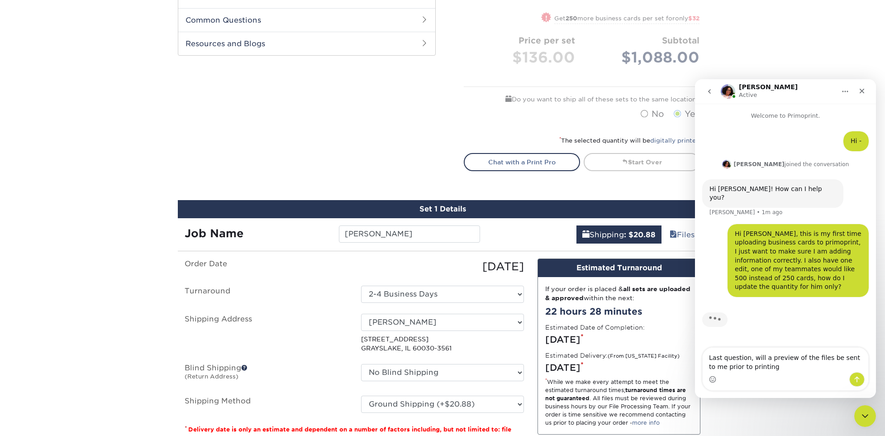
type textarea "Last question, will a preview of the files be sent to me prior to printing?"
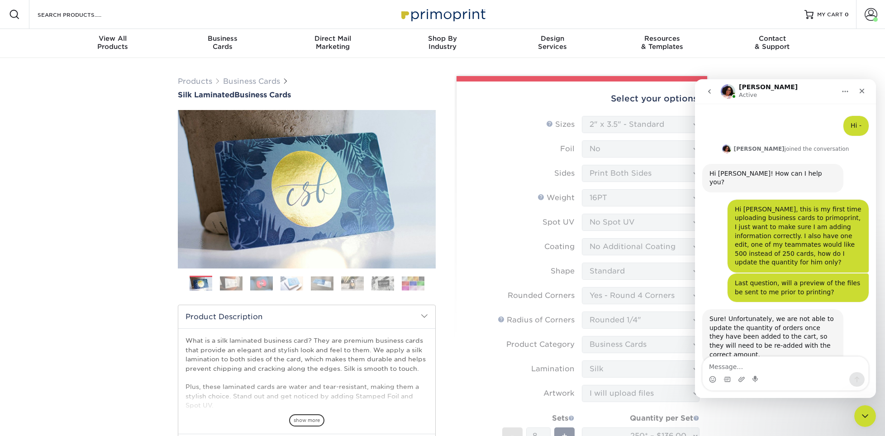
scroll to position [50, 0]
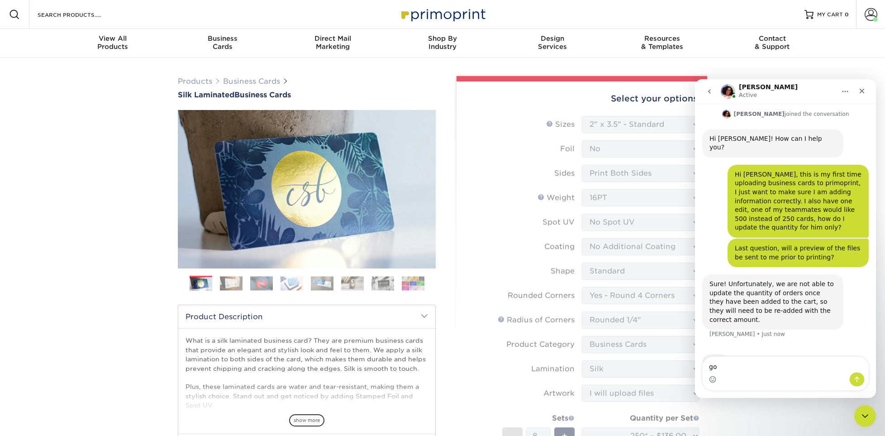
type textarea "g"
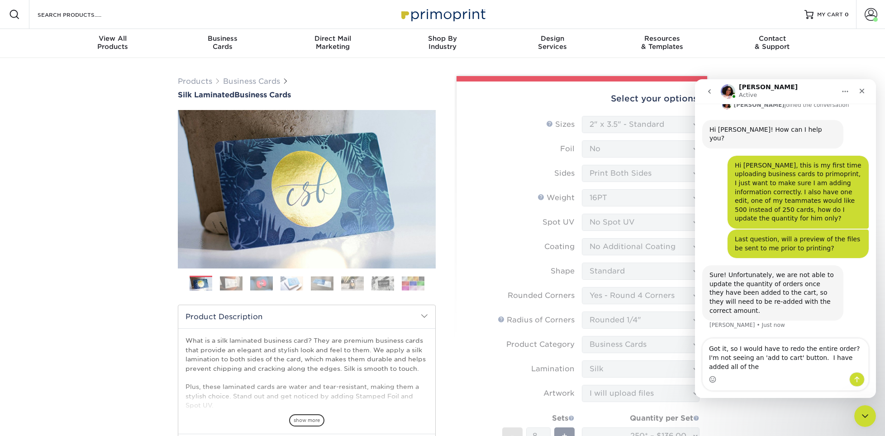
scroll to position [68, 0]
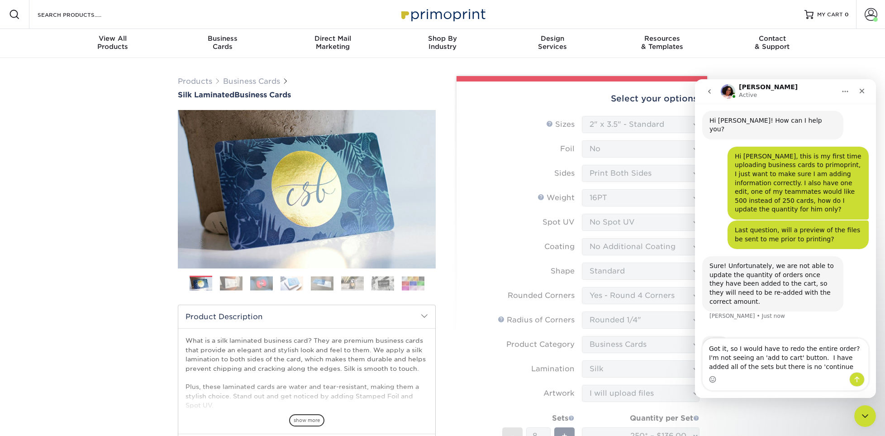
type textarea "Got it, so I would have to redo the entire order? I'm not seeing an 'add to car…"
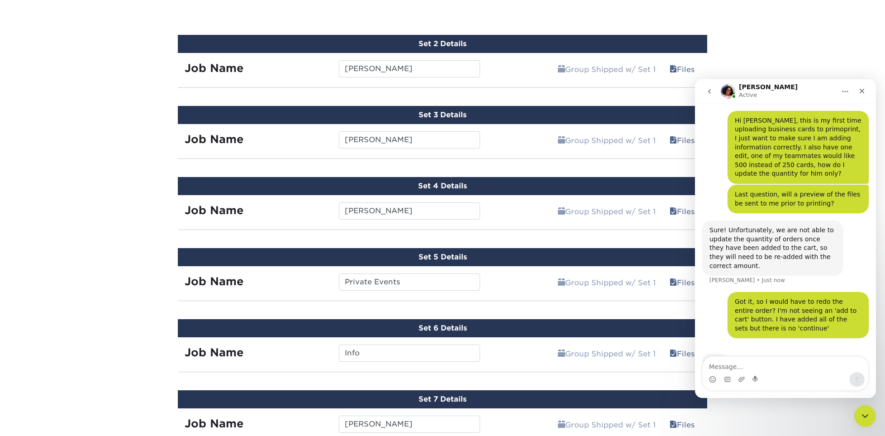
scroll to position [1131, 0]
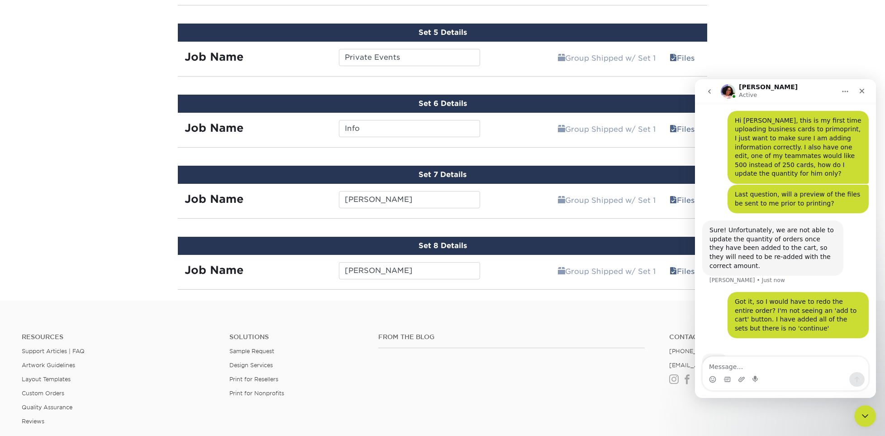
click at [543, 306] on footer "Resources Support Articles | FAQ Artwork Guidelines Layout Templates Custom Ord…" at bounding box center [442, 432] width 885 height 265
click at [868, 421] on div "Close Intercom Messenger" at bounding box center [864, 415] width 22 height 22
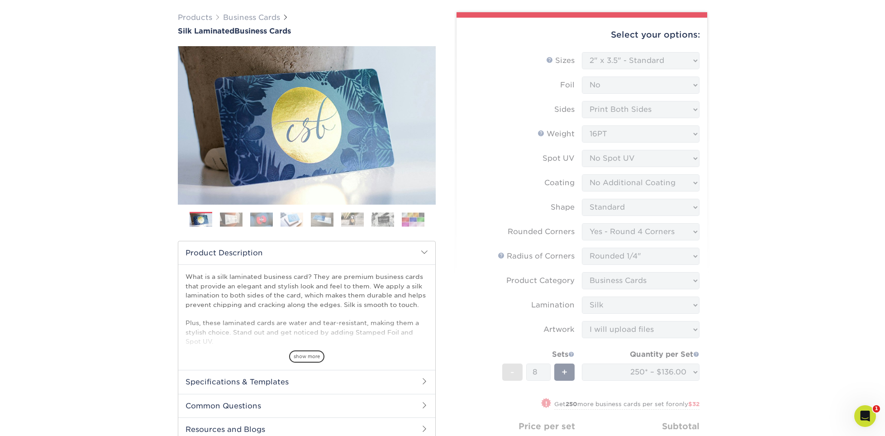
scroll to position [0, 0]
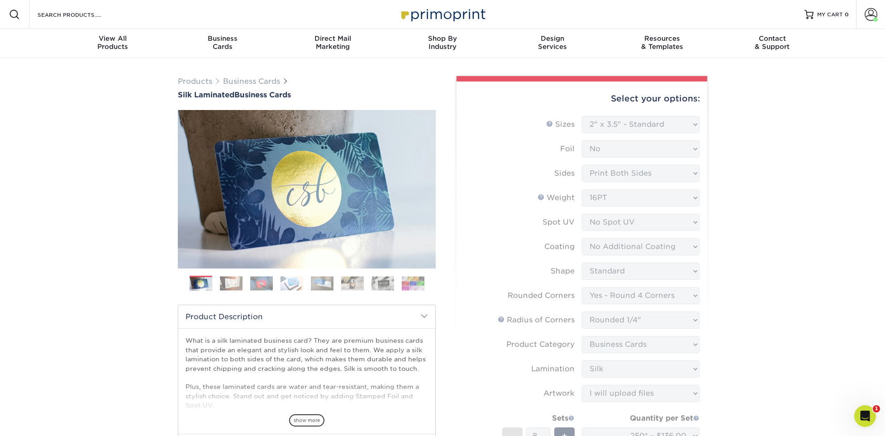
click at [653, 124] on form "Sizes Help Sizes Please Select 1.5" x 3.5" - Mini 1.75" x 3.5" - Mini 2" x 2" -…" at bounding box center [582, 344] width 236 height 457
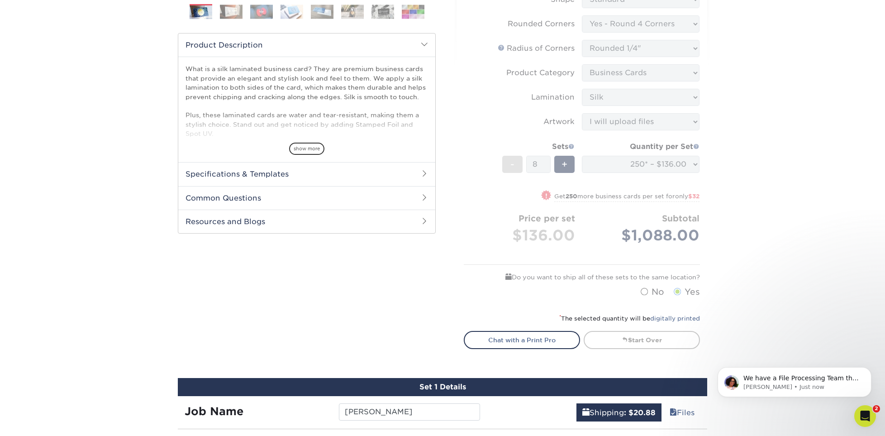
scroll to position [132, 0]
click at [779, 382] on p "We have a File Processing Team that will review your files after the order is p…" at bounding box center [801, 378] width 117 height 9
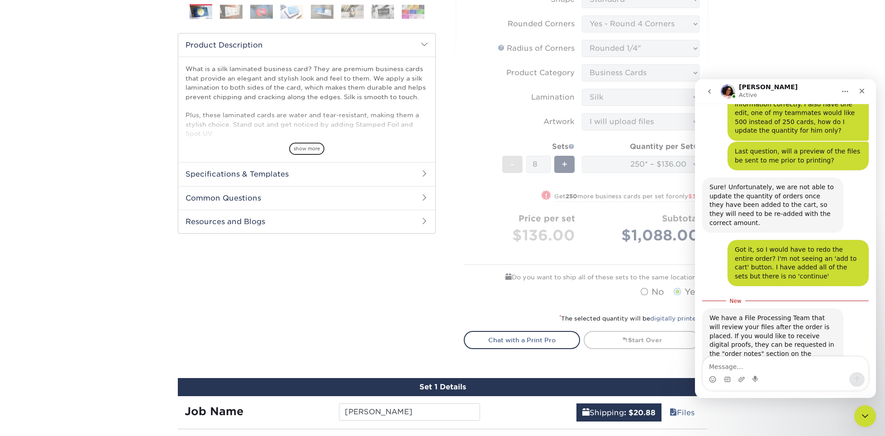
scroll to position [181, 0]
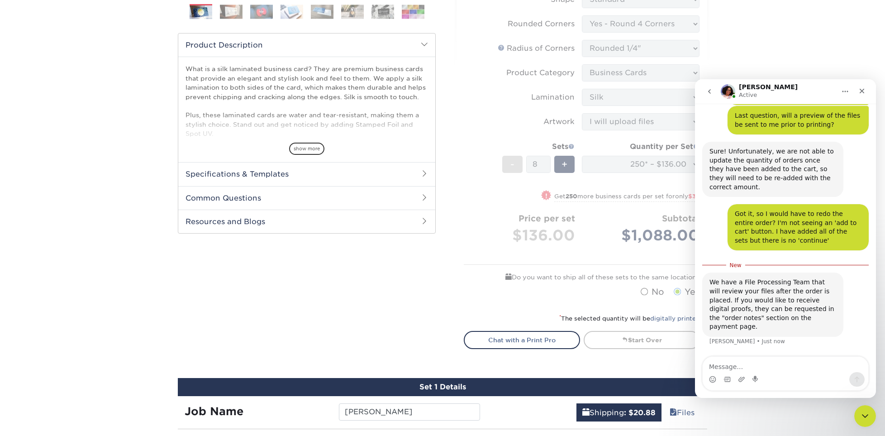
click at [387, 295] on div at bounding box center [307, 108] width 258 height 541
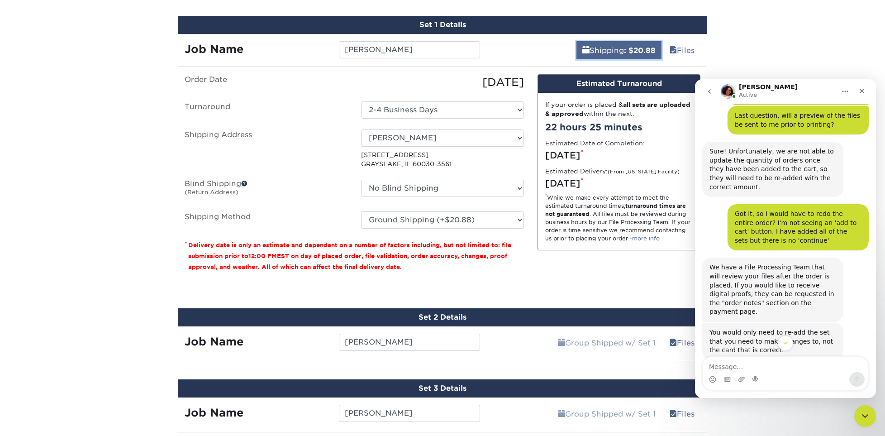
click at [615, 52] on link "Shipping : $20.88" at bounding box center [618, 50] width 85 height 18
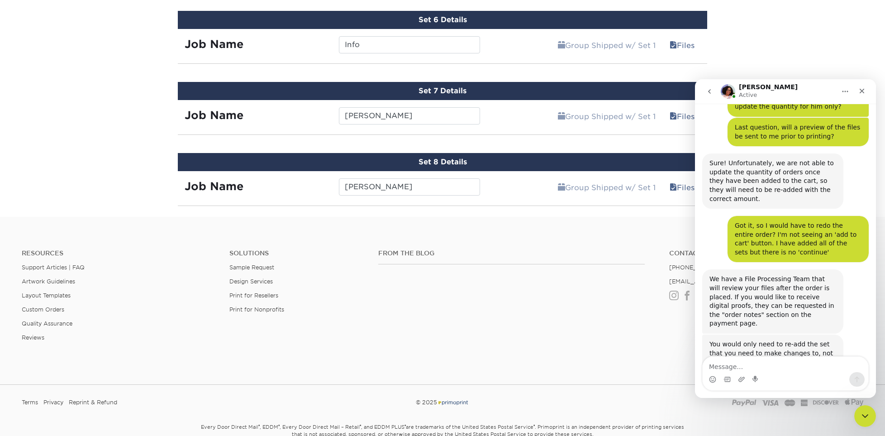
scroll to position [995, 0]
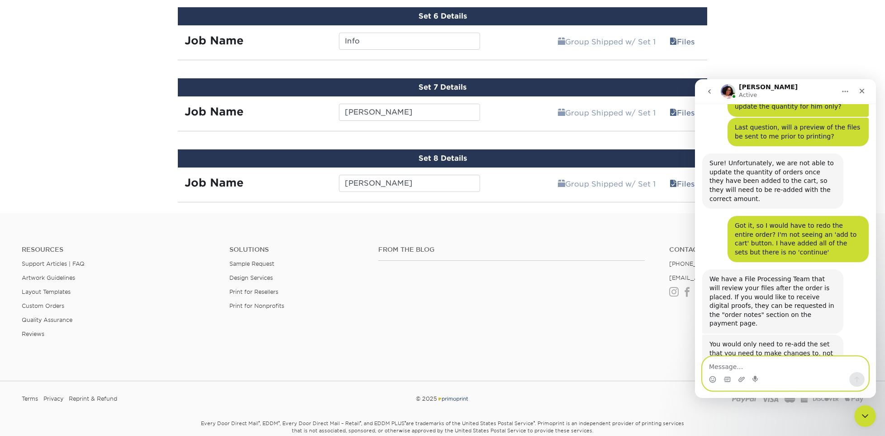
click at [748, 364] on textarea "Message…" at bounding box center [786, 364] width 166 height 15
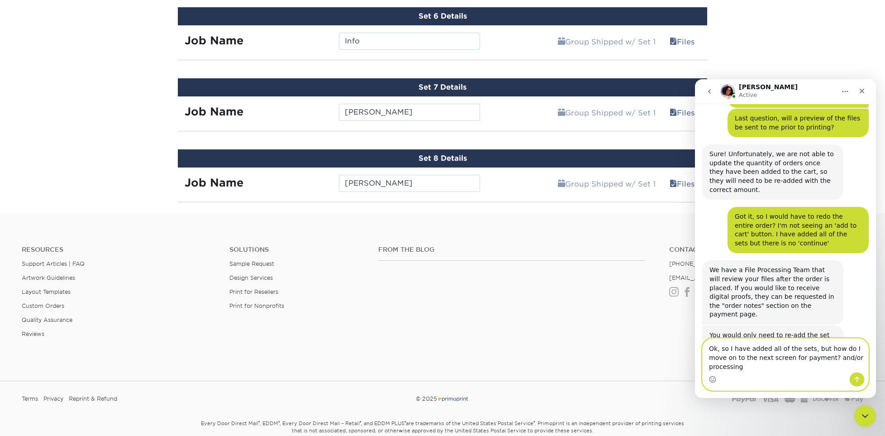
type textarea "Ok, so I have added all of the sets, but how do I move on to the next screen fo…"
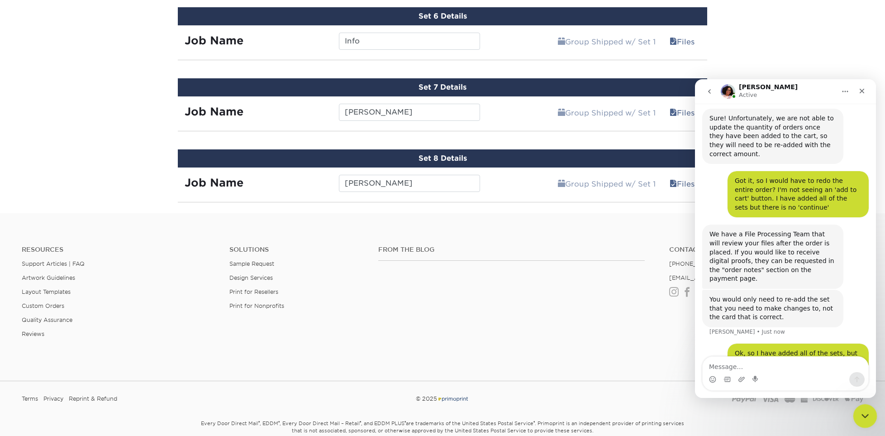
click at [858, 414] on icon "Close Intercom Messenger" at bounding box center [863, 414] width 11 height 11
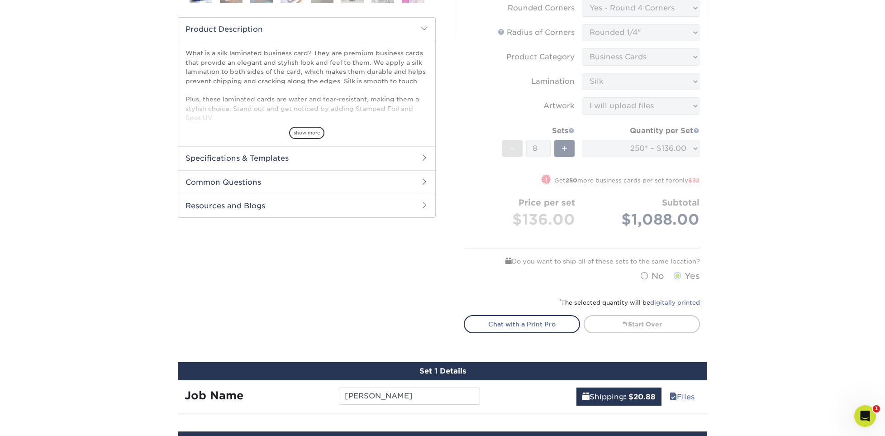
scroll to position [226, 0]
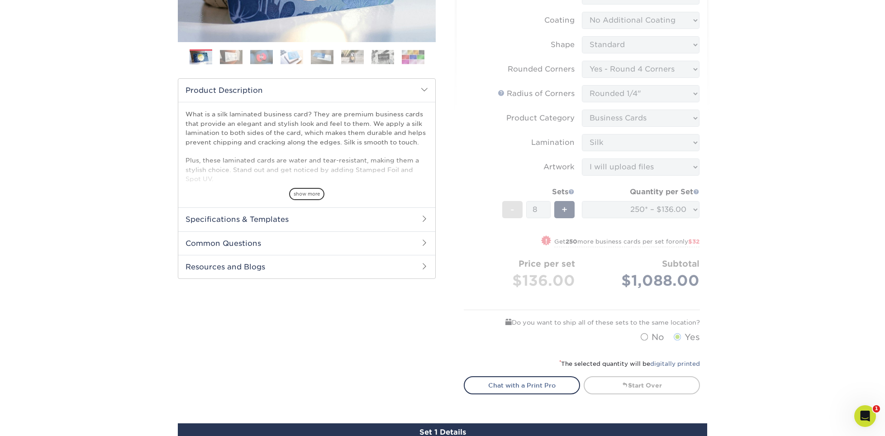
click at [269, 222] on h2 "Specifications & Templates" at bounding box center [306, 219] width 257 height 24
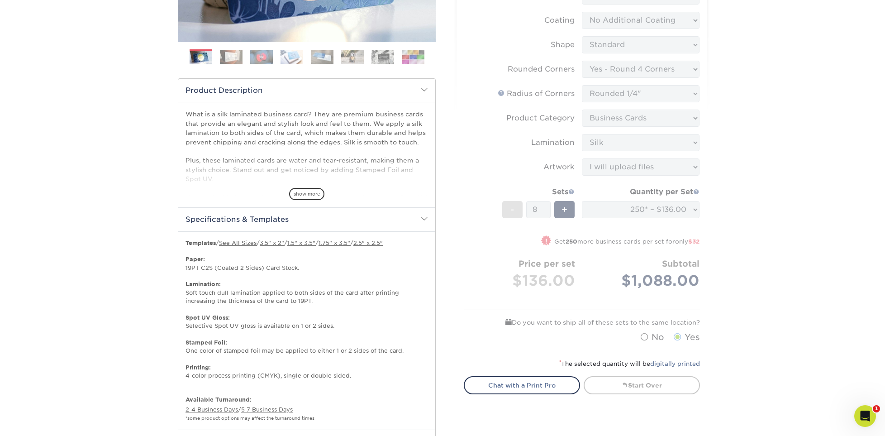
click at [272, 219] on h2 "Specifications & Templates" at bounding box center [306, 219] width 257 height 24
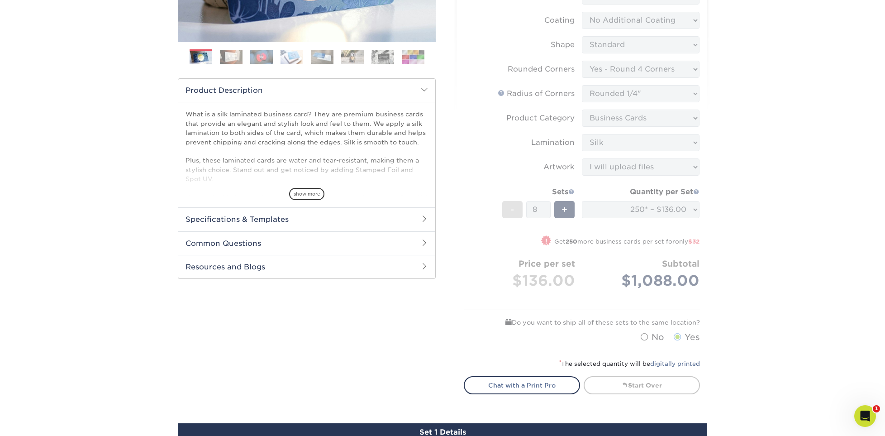
click at [425, 89] on span at bounding box center [424, 89] width 7 height 7
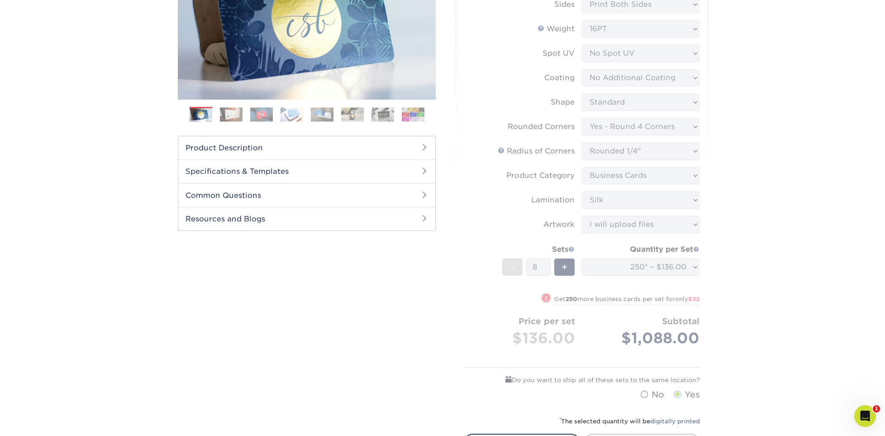
scroll to position [452, 0]
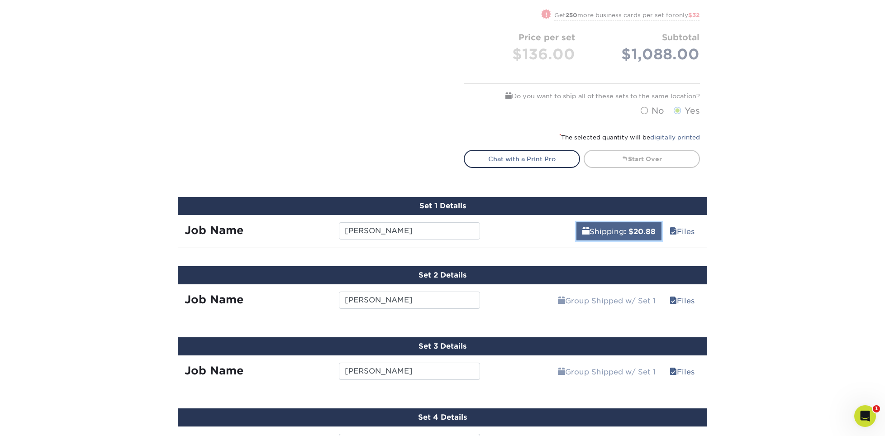
click at [637, 229] on b ": $20.88" at bounding box center [640, 231] width 32 height 9
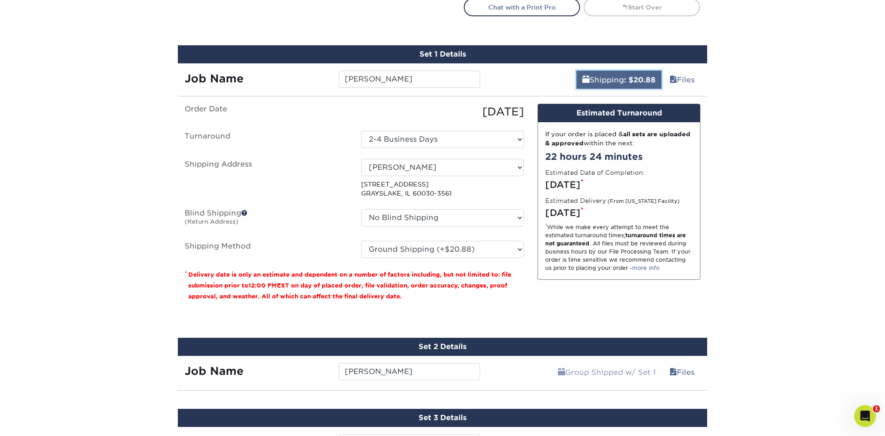
scroll to position [633, 0]
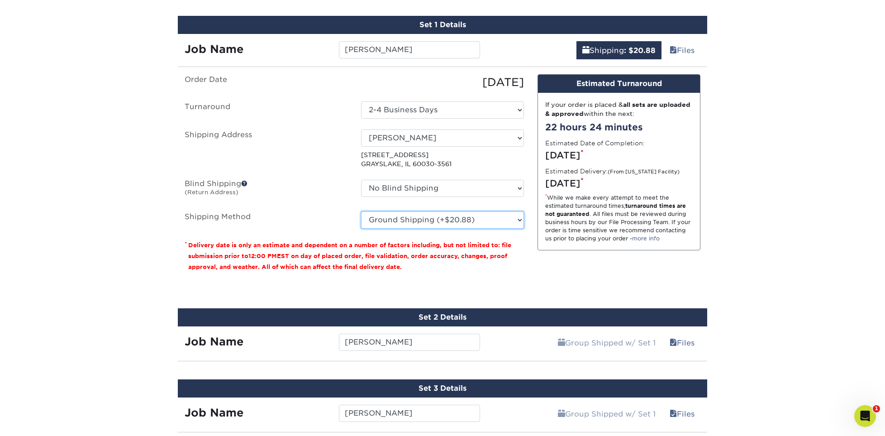
click at [433, 216] on select "Please Select Ground Shipping (+$20.88) 3 Day Shipping Service (+$26.02) 2 Day …" at bounding box center [442, 219] width 163 height 17
click at [361, 211] on select "Please Select Ground Shipping (+$20.88) 3 Day Shipping Service (+$26.02) 2 Day …" at bounding box center [442, 219] width 163 height 17
click at [760, 243] on div "Products Business Cards Silk Laminated Business Cards Previous Next" at bounding box center [442, 111] width 885 height 1374
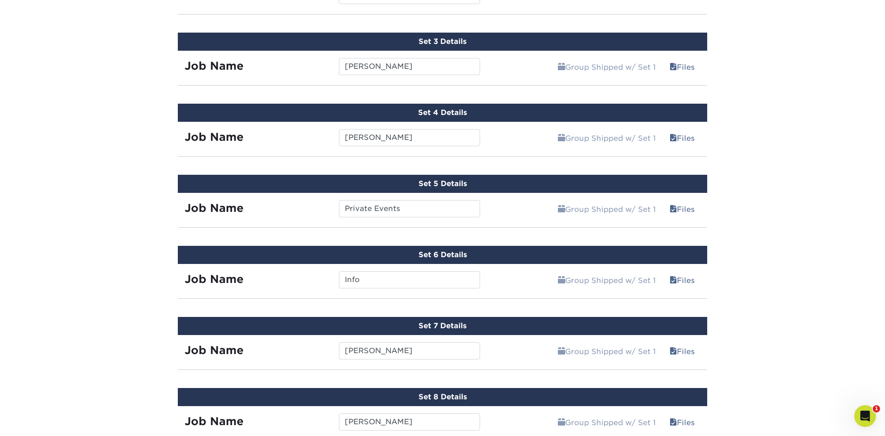
scroll to position [905, 0]
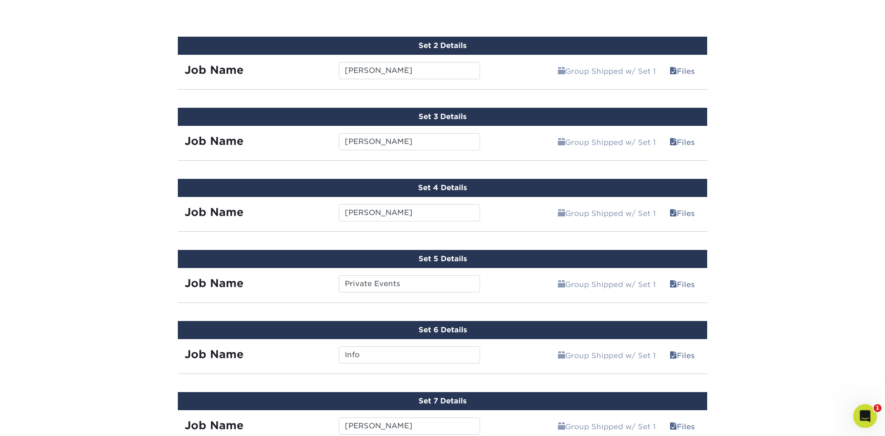
click at [866, 417] on icon "Open Intercom Messenger" at bounding box center [863, 414] width 15 height 15
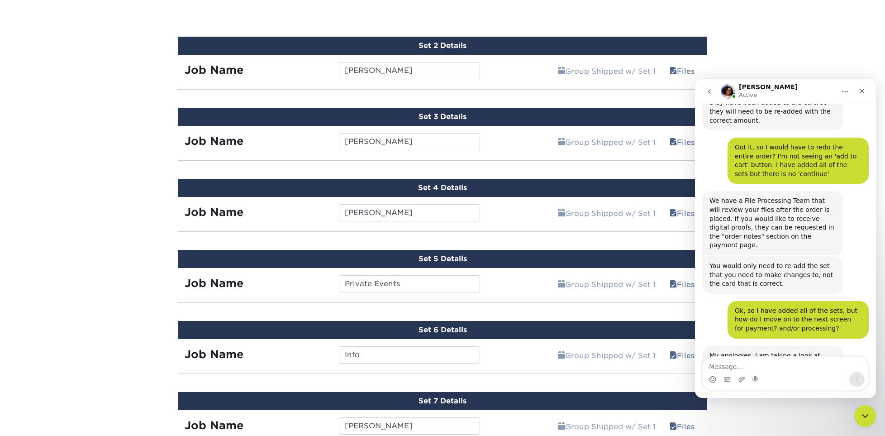
scroll to position [273, 0]
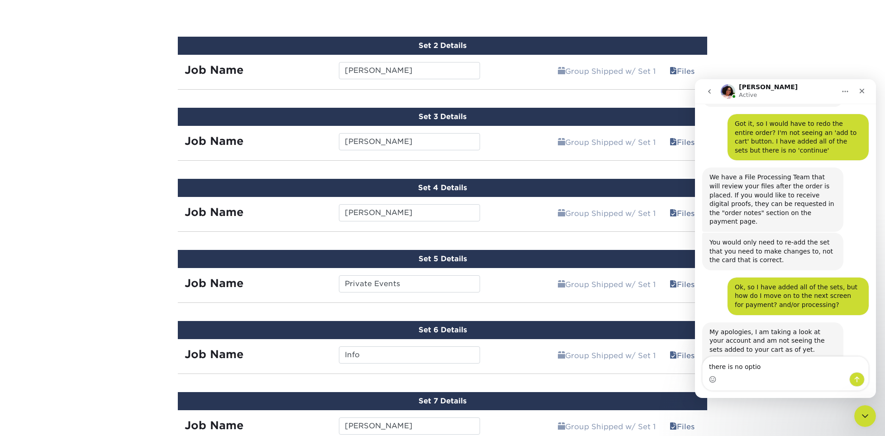
type textarea "there is no option"
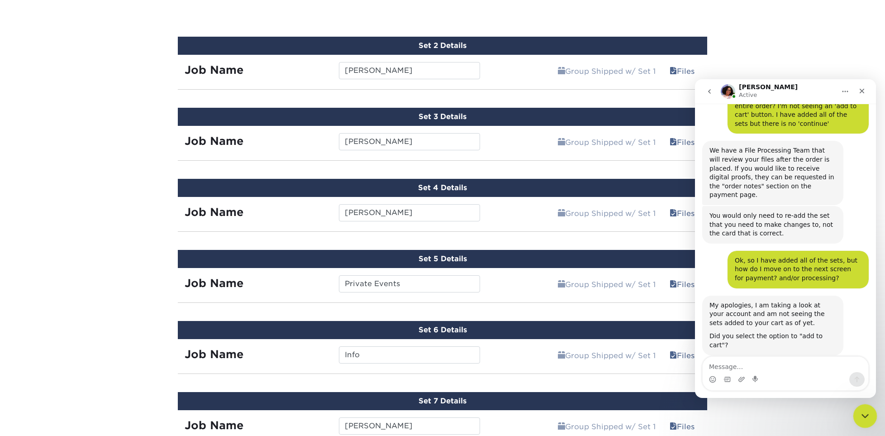
click at [868, 412] on icon "Close Intercom Messenger" at bounding box center [863, 414] width 11 height 11
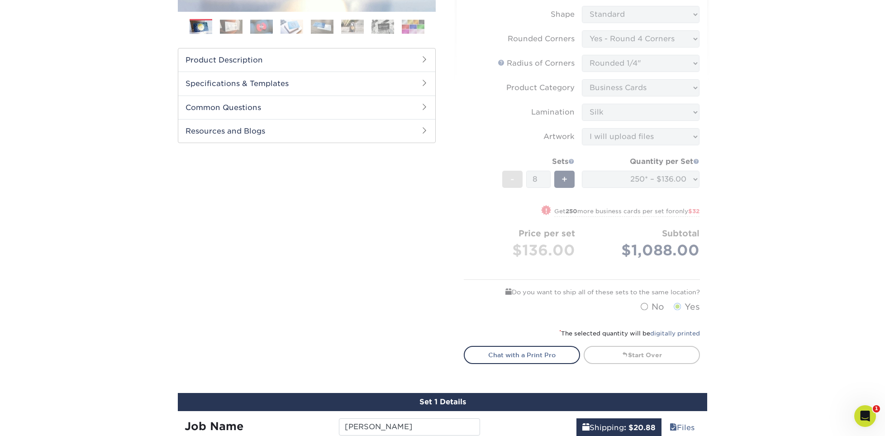
scroll to position [271, 0]
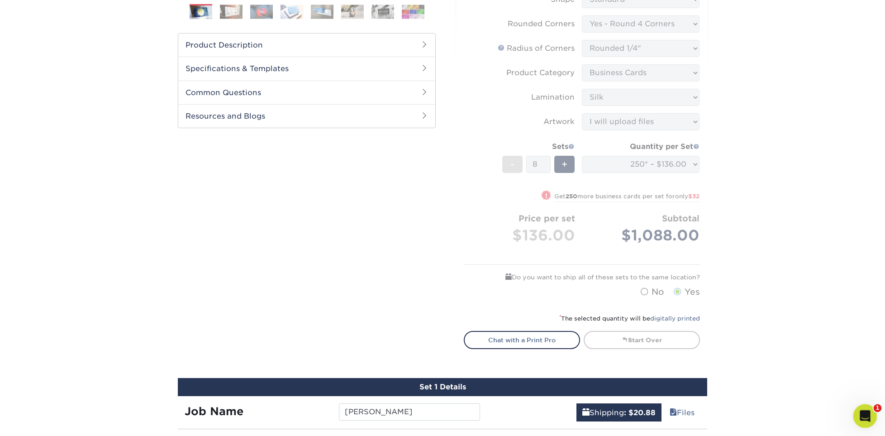
click at [861, 416] on icon "Open Intercom Messenger" at bounding box center [864, 414] width 6 height 7
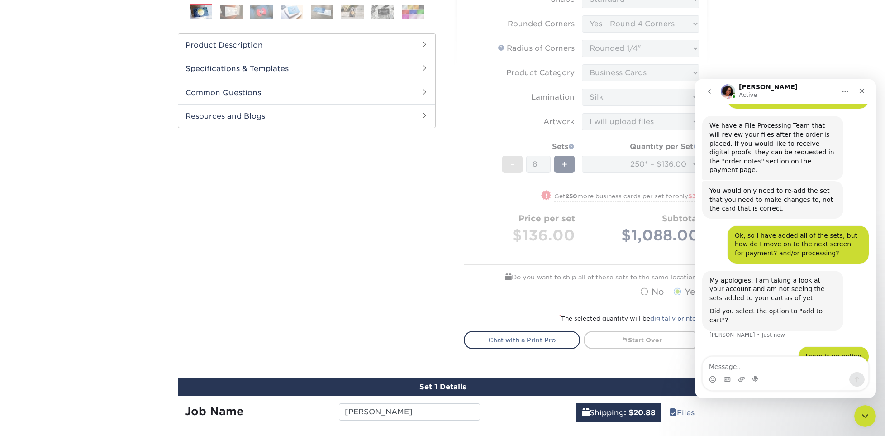
scroll to position [334, 0]
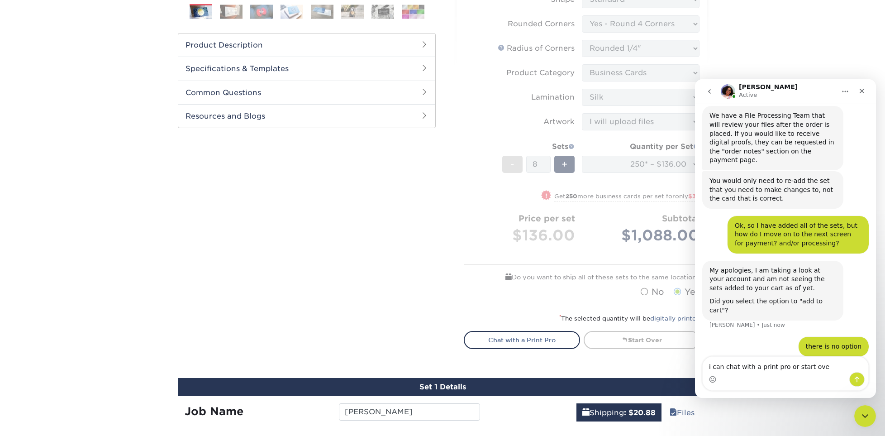
type textarea "i can chat with a print pro or start over"
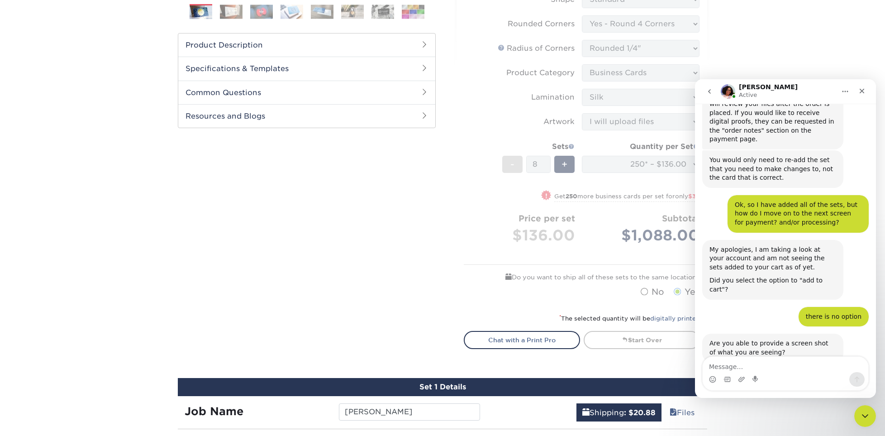
scroll to position [362, 0]
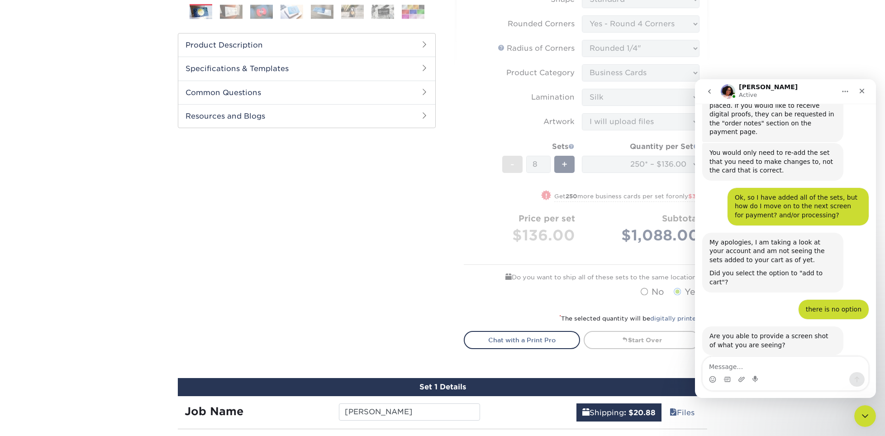
click at [335, 308] on div at bounding box center [307, 108] width 258 height 541
click at [865, 413] on icon "Close Intercom Messenger" at bounding box center [863, 414] width 11 height 11
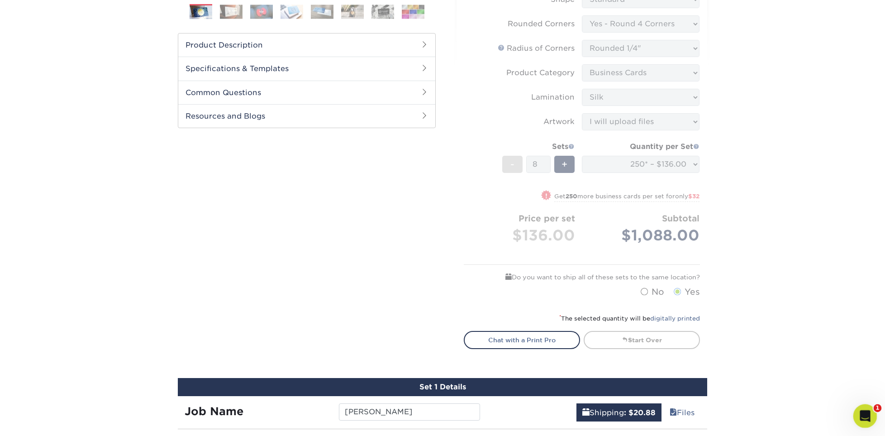
click at [865, 411] on icon "Open Intercom Messenger" at bounding box center [863, 414] width 15 height 15
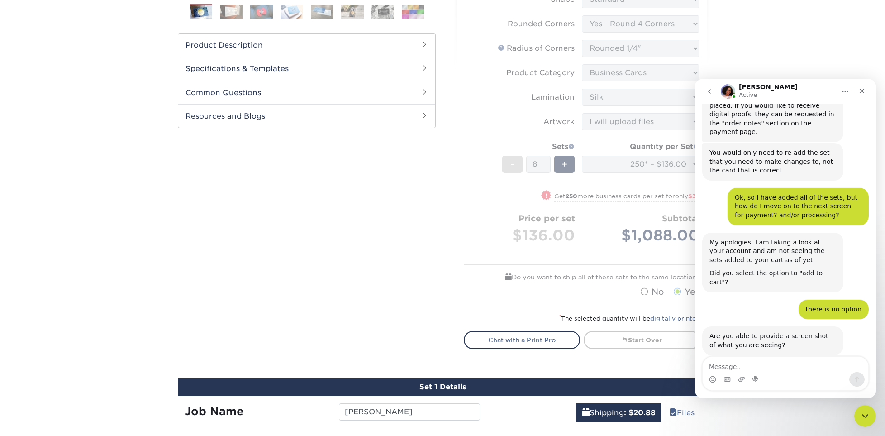
click at [220, 281] on div at bounding box center [307, 108] width 258 height 541
click at [860, 412] on icon "Close Intercom Messenger" at bounding box center [863, 414] width 11 height 11
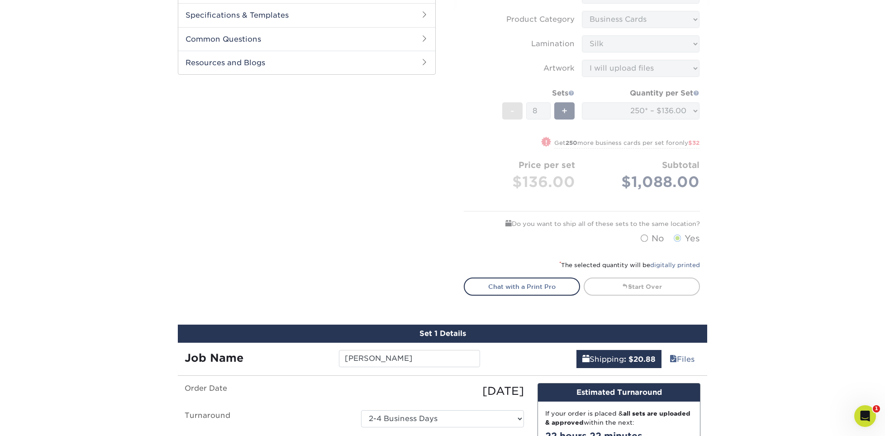
scroll to position [362, 0]
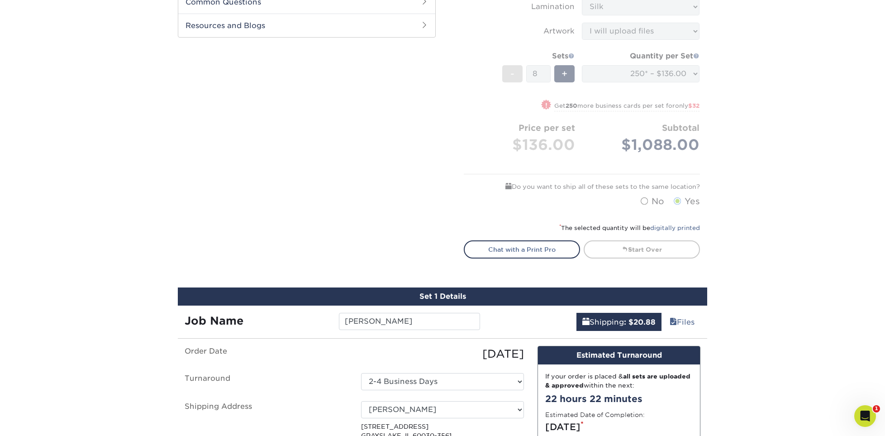
click at [783, 284] on div "Products Business Cards Silk Laminated Business Cards Previous Next" at bounding box center [442, 383] width 885 height 1374
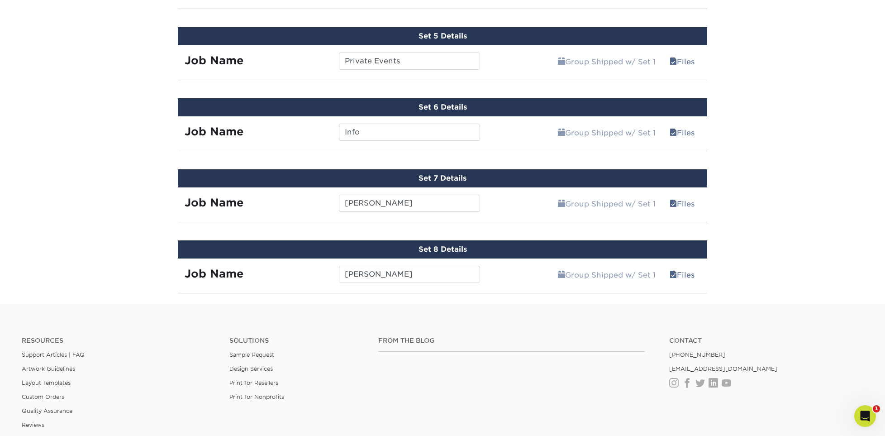
scroll to position [1131, 0]
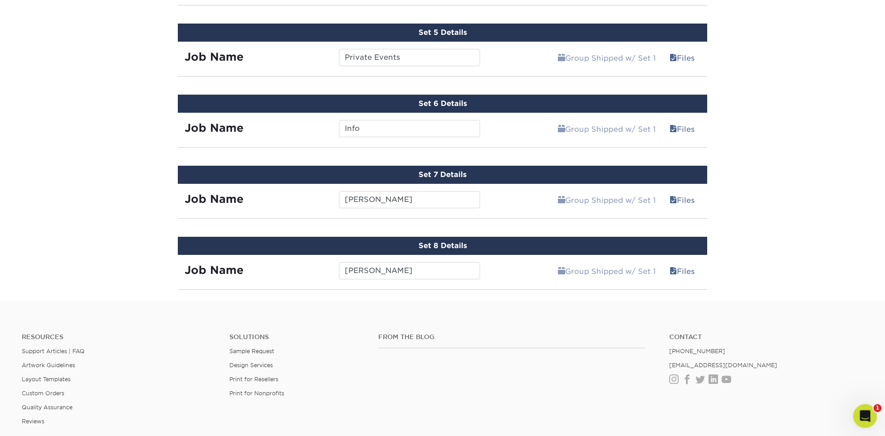
click at [859, 415] on icon "Open Intercom Messenger" at bounding box center [863, 414] width 15 height 15
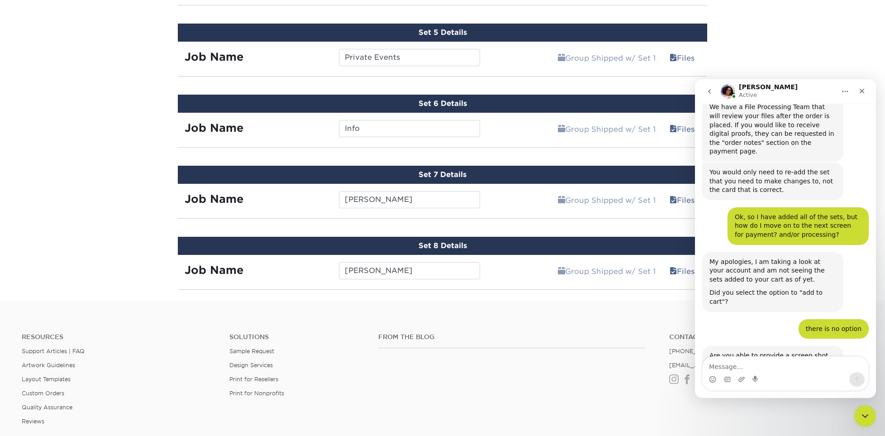
scroll to position [362, 0]
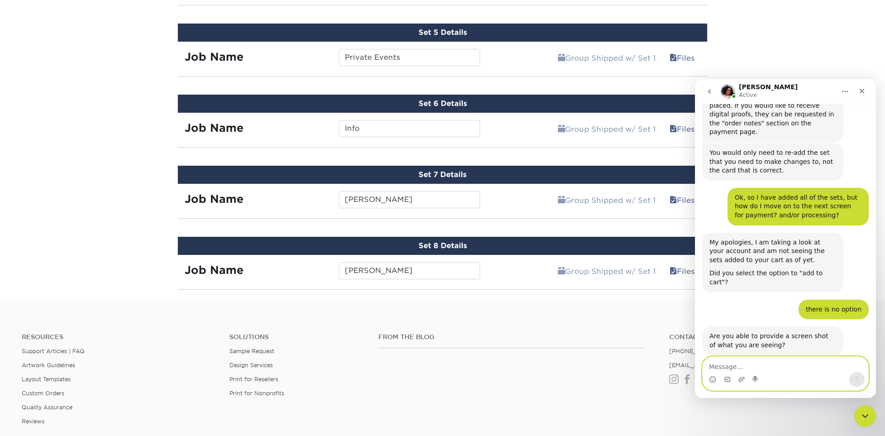
click at [734, 370] on textarea "Message…" at bounding box center [786, 364] width 166 height 15
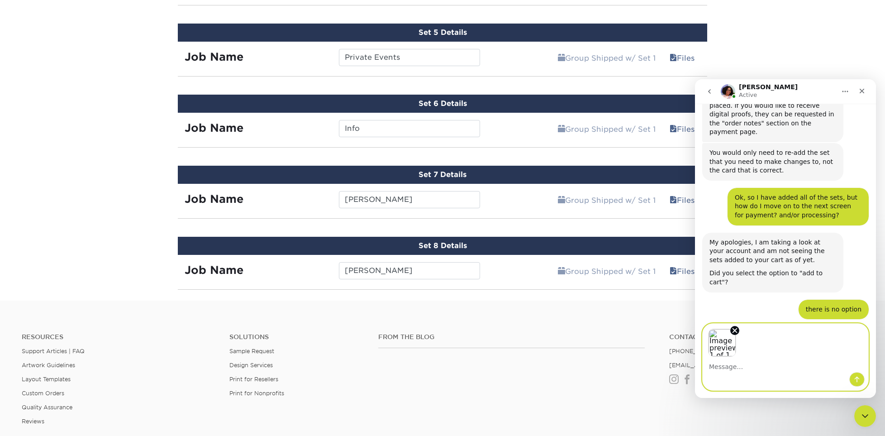
scroll to position [395, 0]
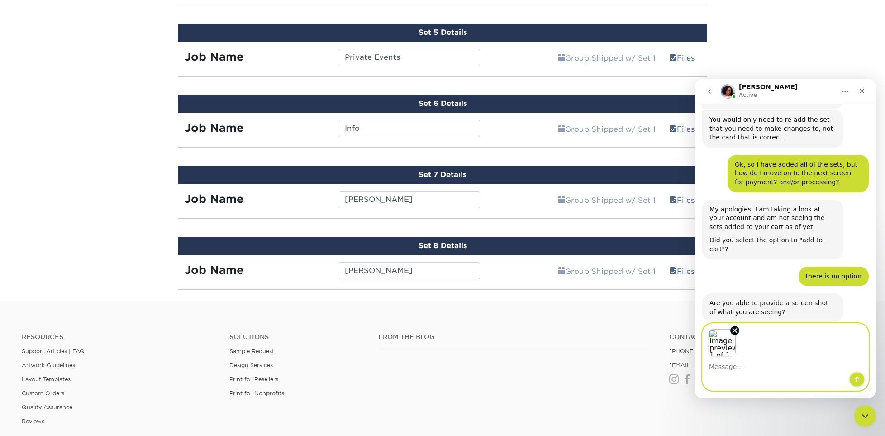
click at [857, 381] on icon "Send a message…" at bounding box center [857, 379] width 5 height 6
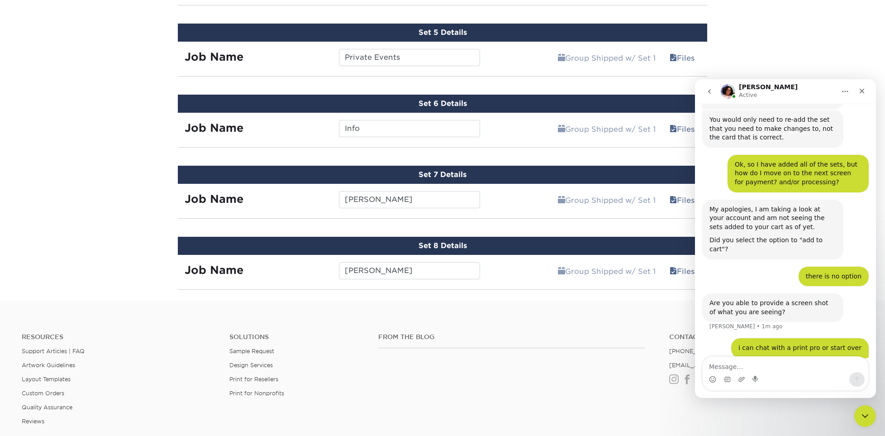
scroll to position [460, 0]
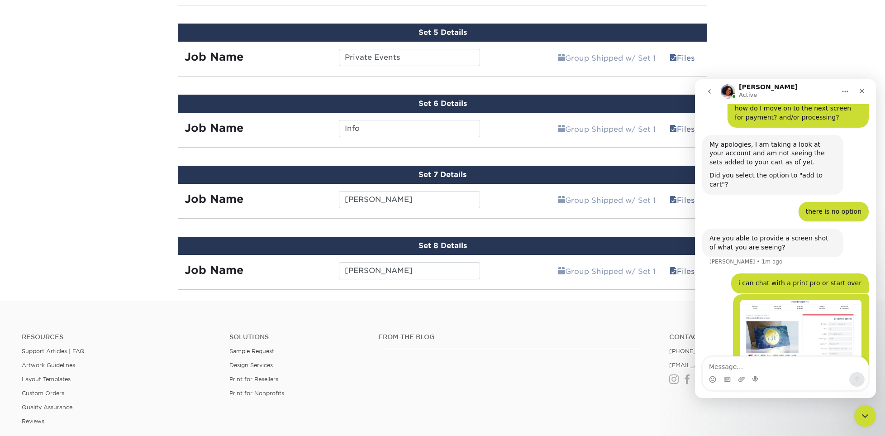
click at [754, 366] on textarea "Message…" at bounding box center [786, 364] width 166 height 15
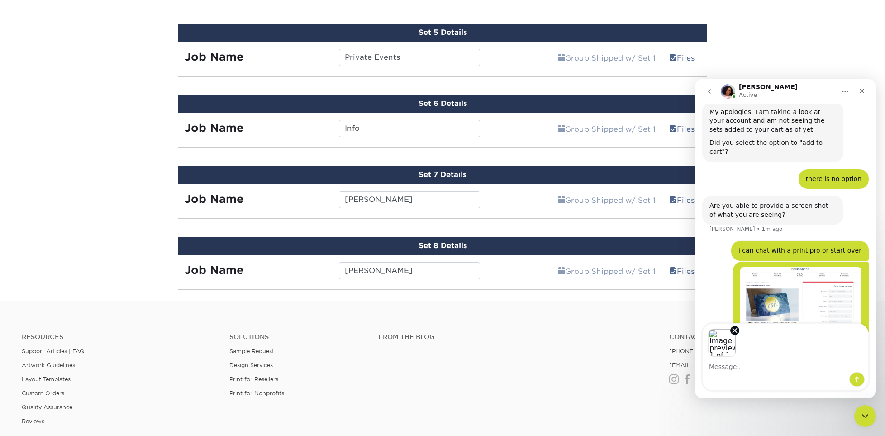
scroll to position [493, 0]
click at [862, 384] on button "Send a message…" at bounding box center [856, 379] width 15 height 14
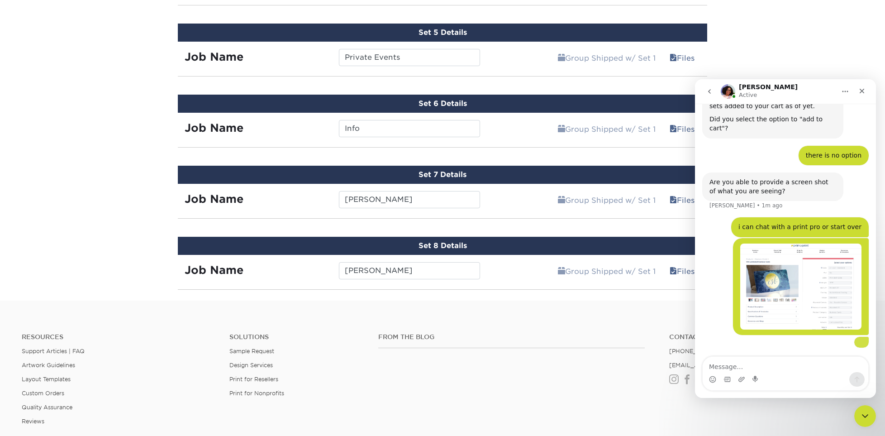
scroll to position [529, 0]
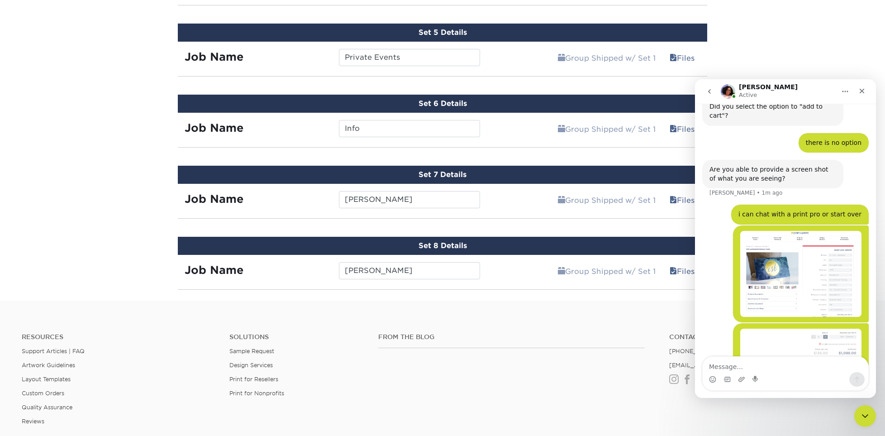
click at [756, 361] on textarea "Message…" at bounding box center [786, 364] width 166 height 15
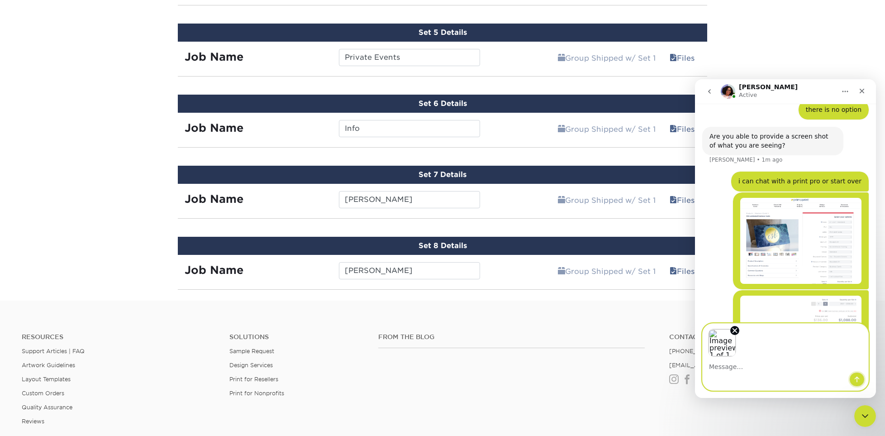
click at [856, 375] on button "Send a message…" at bounding box center [856, 379] width 15 height 14
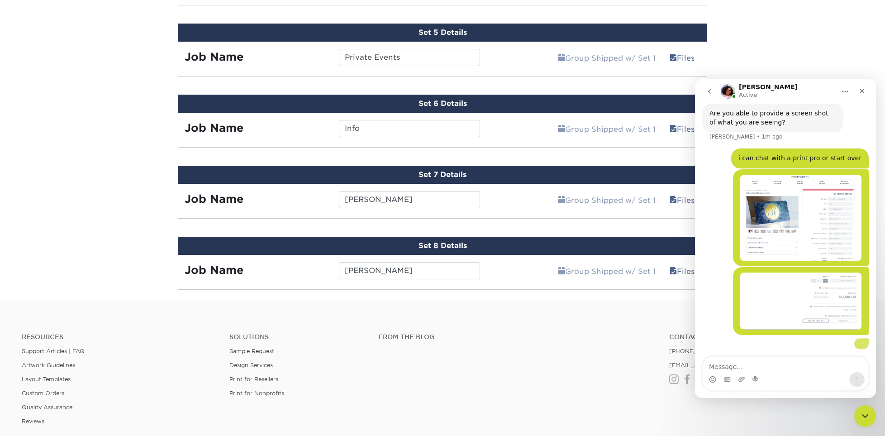
scroll to position [605, 0]
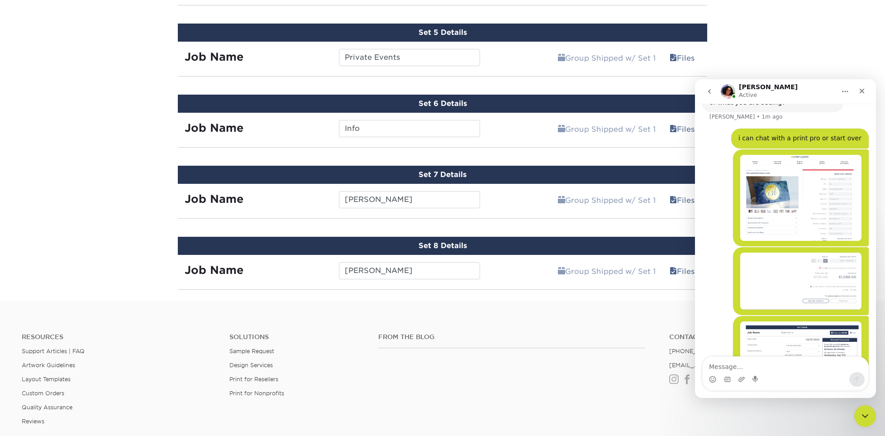
click at [722, 369] on textarea "Message…" at bounding box center [786, 364] width 166 height 15
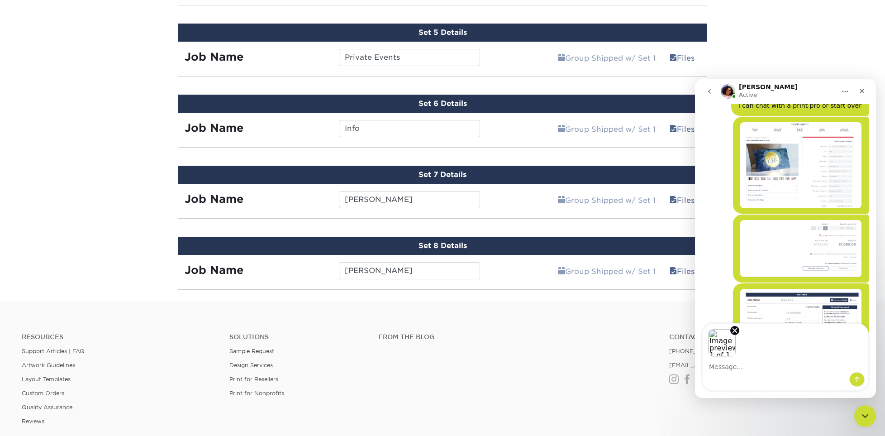
scroll to position [638, 0]
click at [860, 381] on icon "Send a message…" at bounding box center [856, 379] width 7 height 7
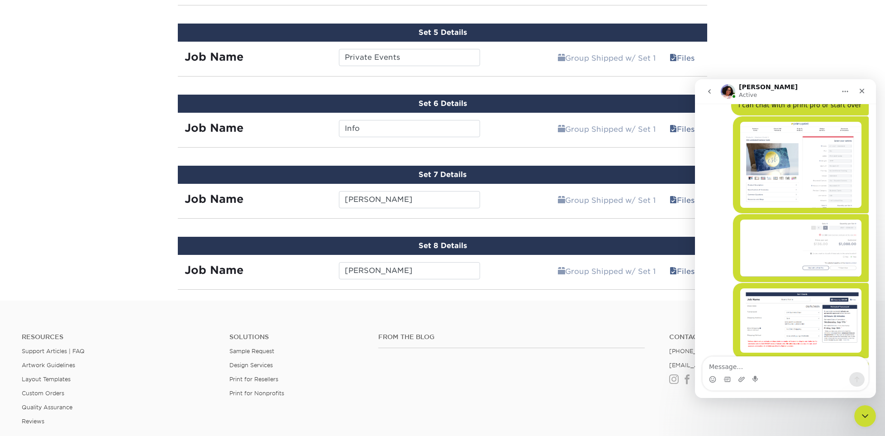
scroll to position [695, 0]
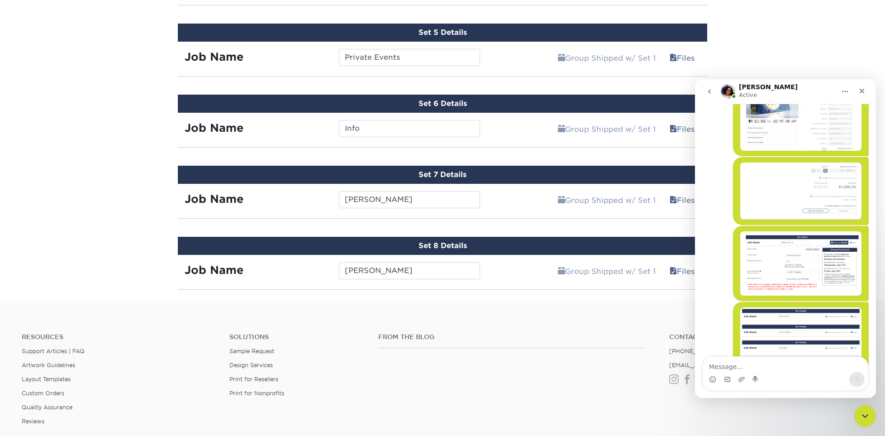
click at [727, 367] on textarea "Message…" at bounding box center [786, 364] width 166 height 15
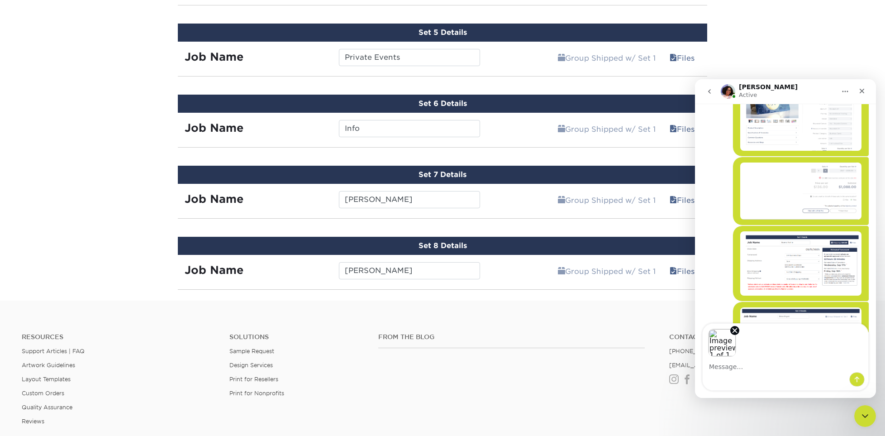
scroll to position [728, 0]
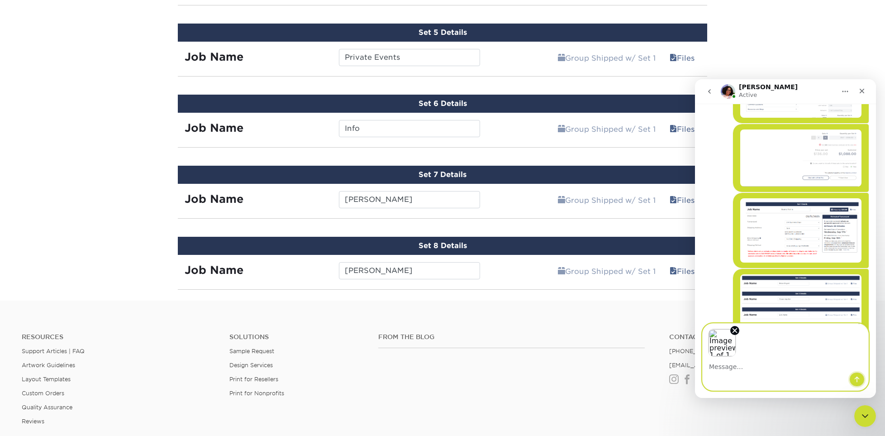
click at [857, 378] on icon "Send a message…" at bounding box center [857, 379] width 5 height 6
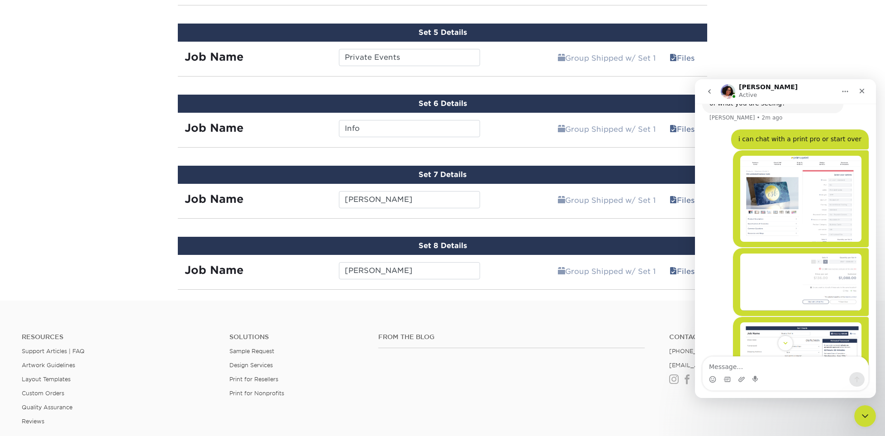
scroll to position [567, 0]
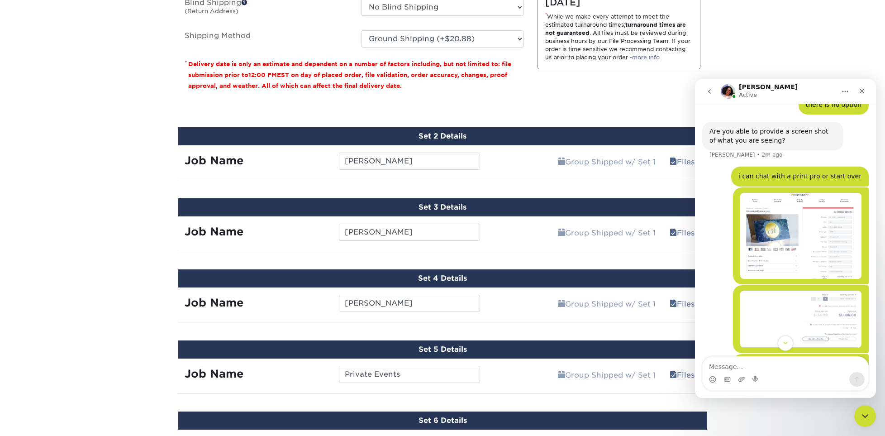
scroll to position [679, 0]
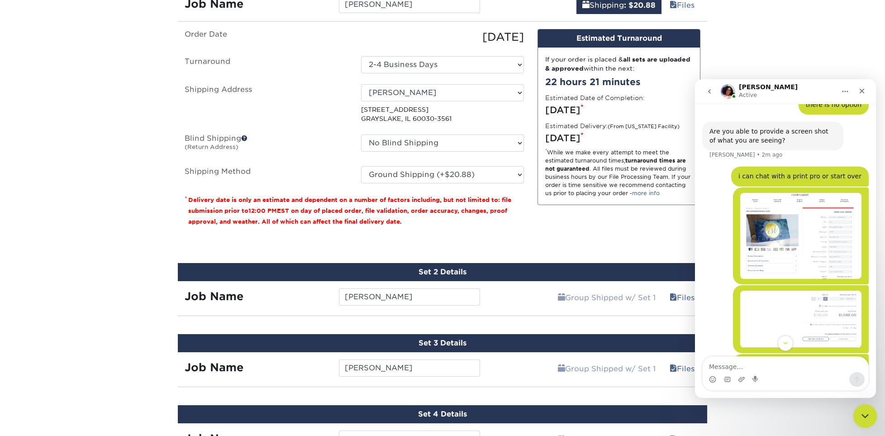
click at [864, 412] on icon "Close Intercom Messenger" at bounding box center [863, 414] width 11 height 11
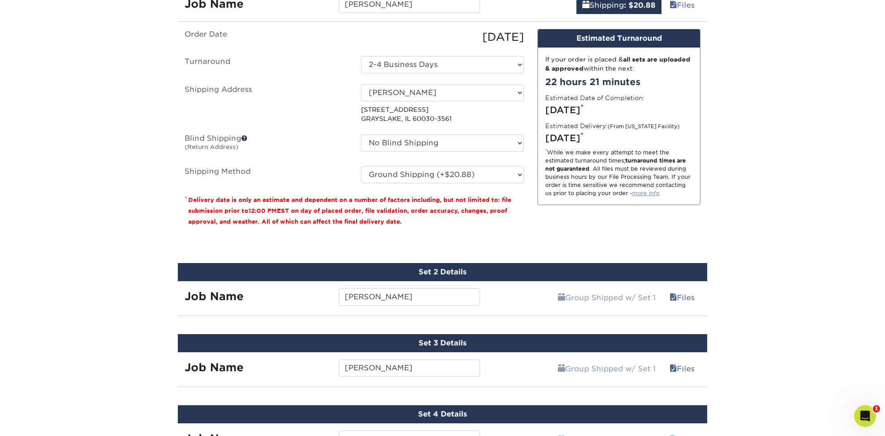
click at [653, 191] on link "more info" at bounding box center [646, 193] width 28 height 7
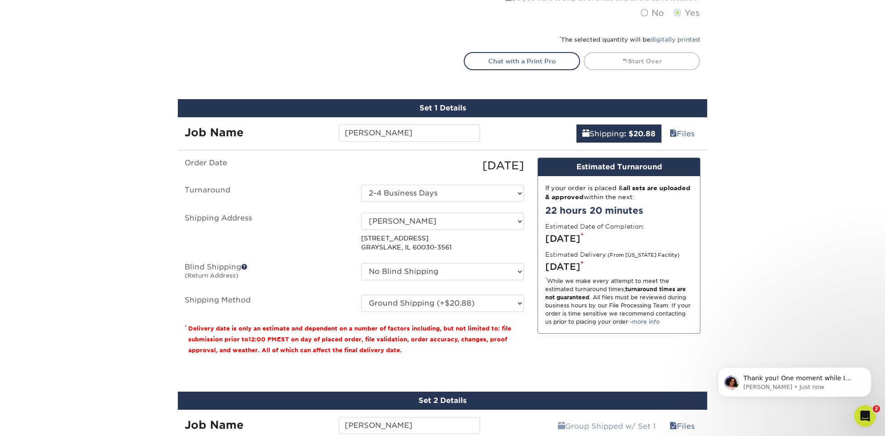
scroll to position [724, 0]
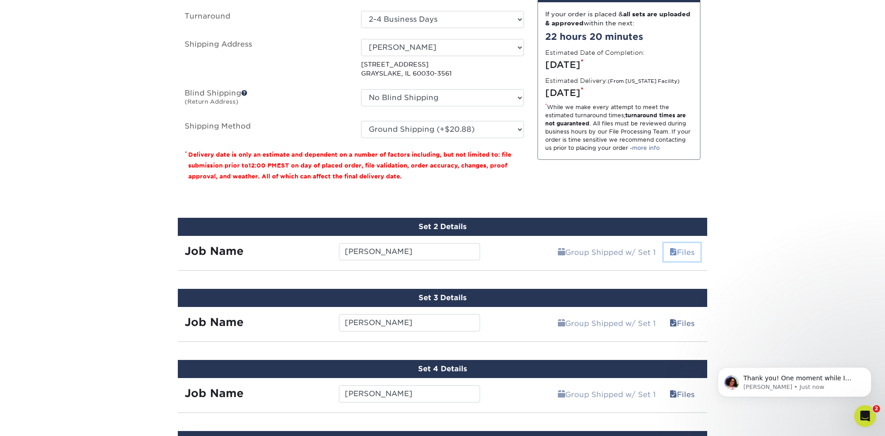
click at [680, 251] on link "Files" at bounding box center [682, 252] width 37 height 18
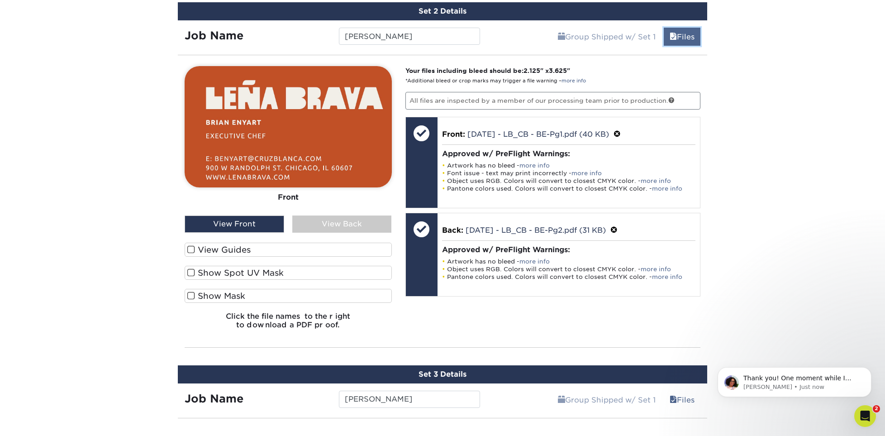
scroll to position [716, 0]
click at [203, 246] on label "View Guides" at bounding box center [288, 250] width 207 height 14
click at [0, 0] on input "View Guides" at bounding box center [0, 0] width 0 height 0
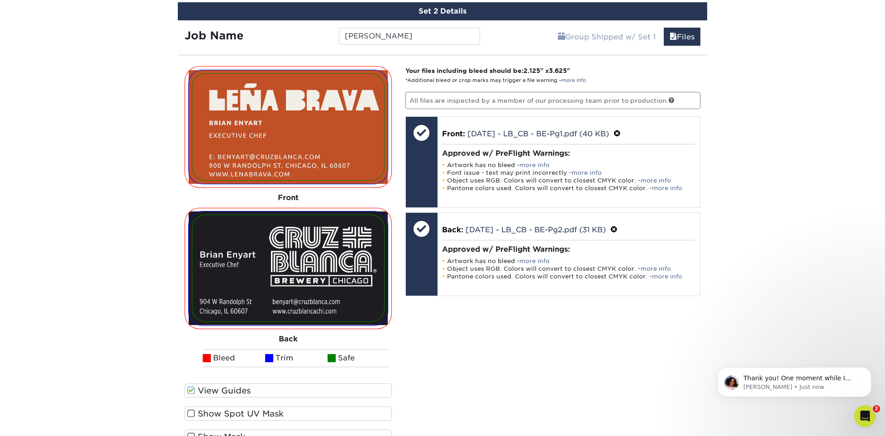
click at [191, 391] on span at bounding box center [191, 390] width 8 height 9
click at [0, 0] on input "View Guides" at bounding box center [0, 0] width 0 height 0
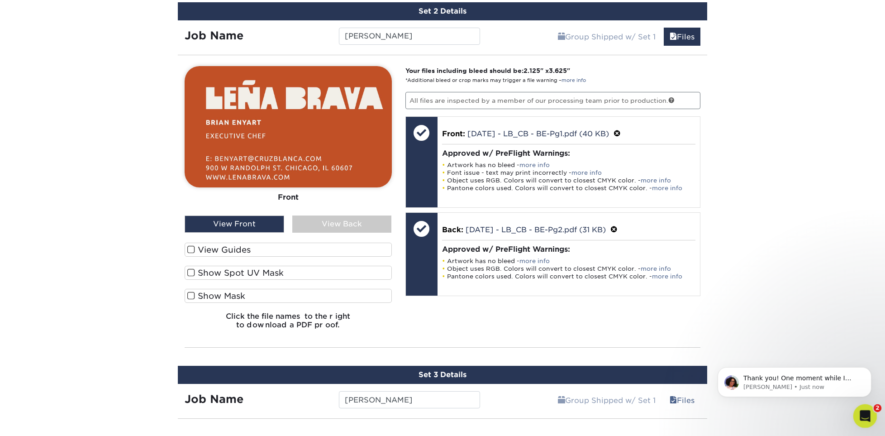
click at [861, 411] on icon "Open Intercom Messenger" at bounding box center [863, 414] width 15 height 15
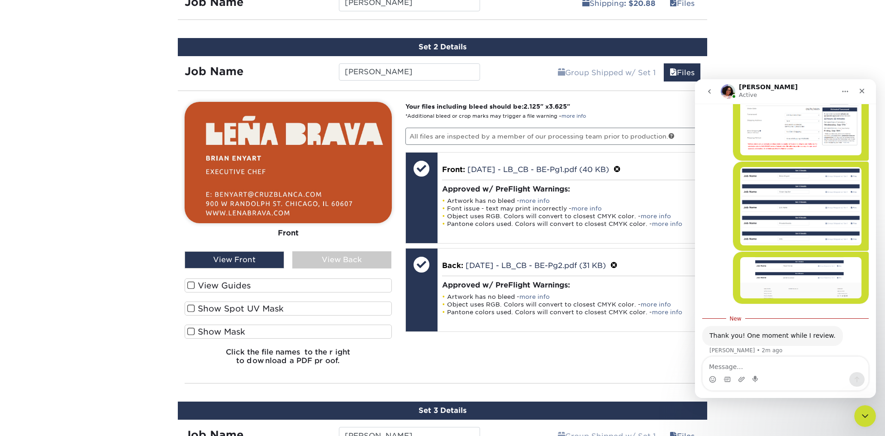
scroll to position [626, 0]
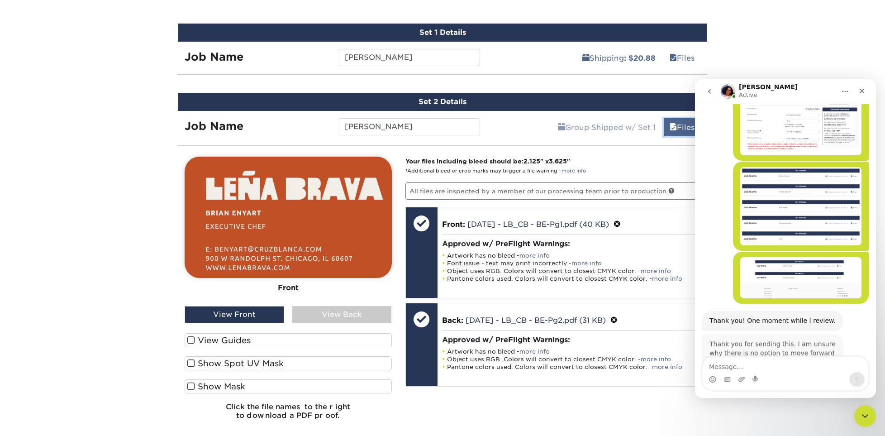
click at [675, 119] on link "Files" at bounding box center [682, 127] width 37 height 18
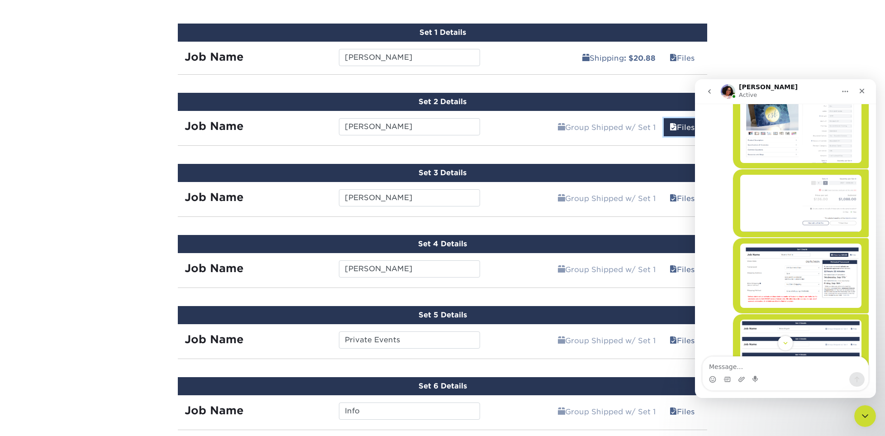
scroll to position [853, 0]
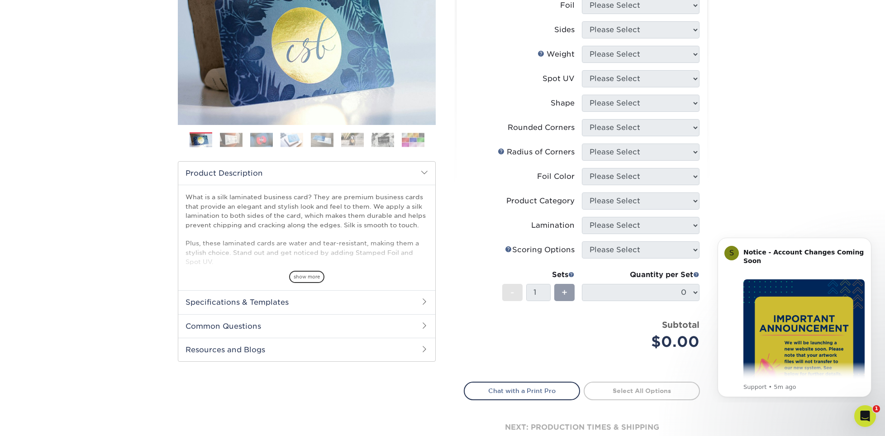
scroll to position [143, 0]
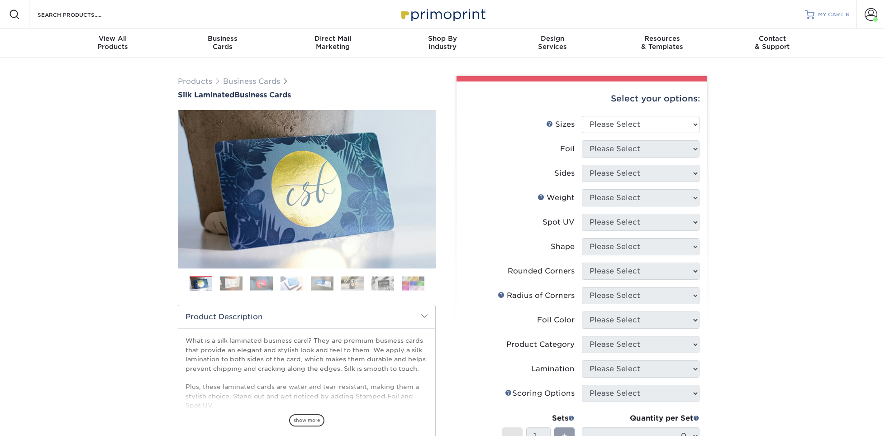
click at [843, 12] on span "MY CART" at bounding box center [831, 15] width 26 height 8
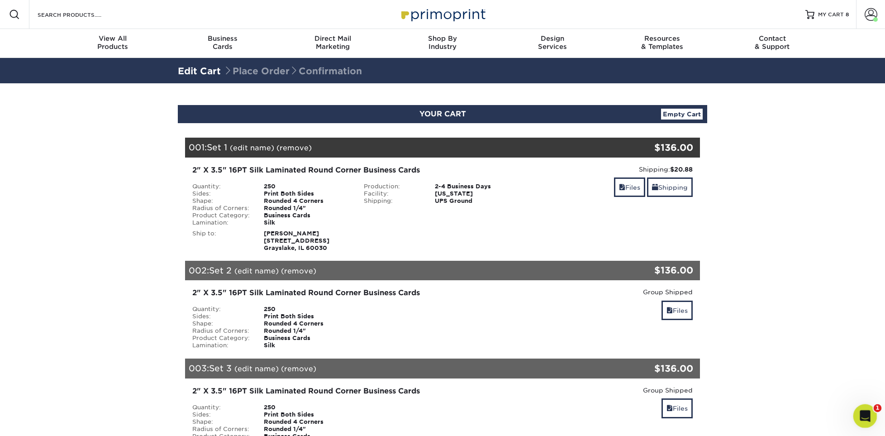
click at [862, 418] on icon "Open Intercom Messenger" at bounding box center [863, 414] width 15 height 15
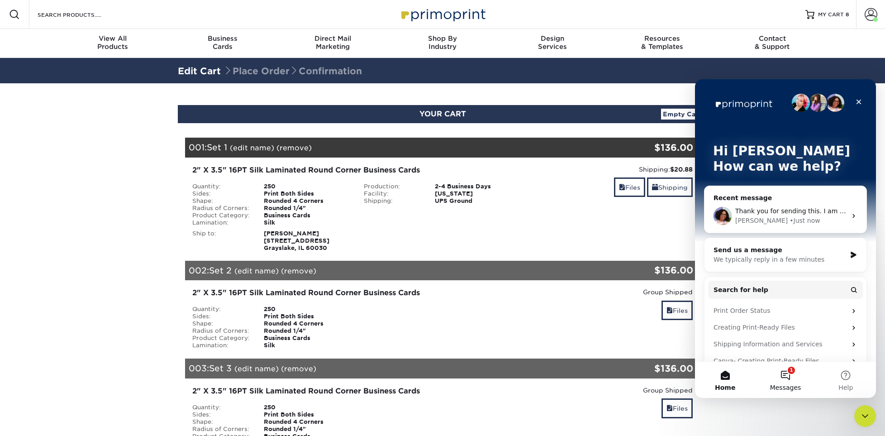
click at [788, 376] on button "1 Messages" at bounding box center [785, 380] width 60 height 36
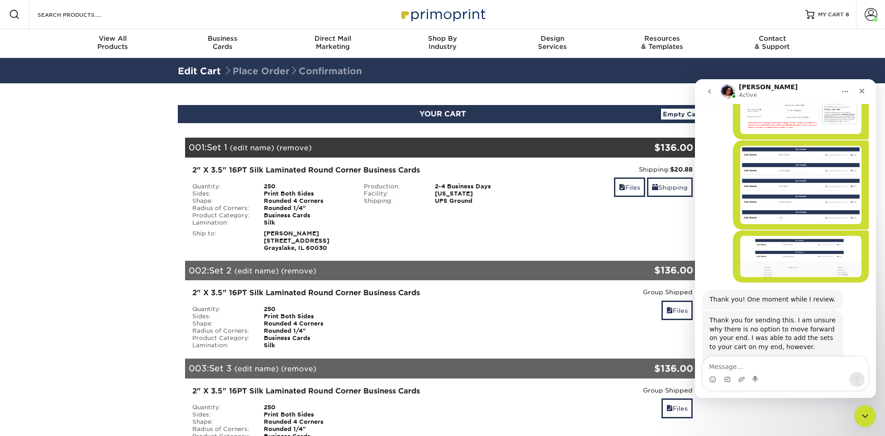
scroll to position [853, 0]
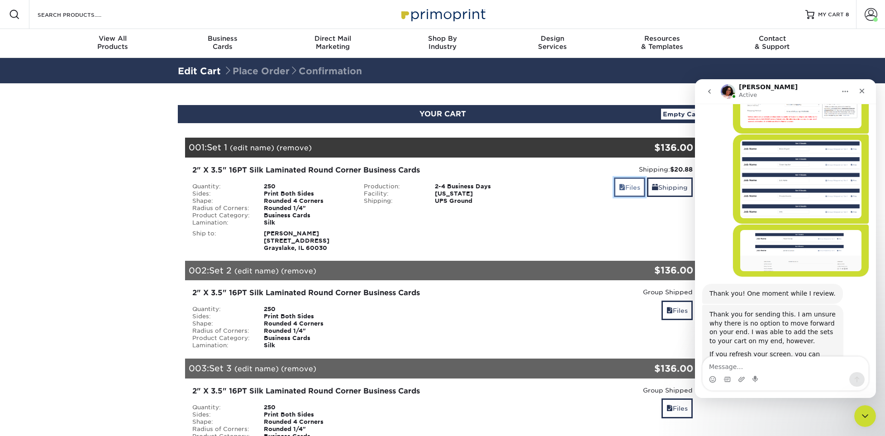
click at [621, 185] on span at bounding box center [622, 187] width 6 height 7
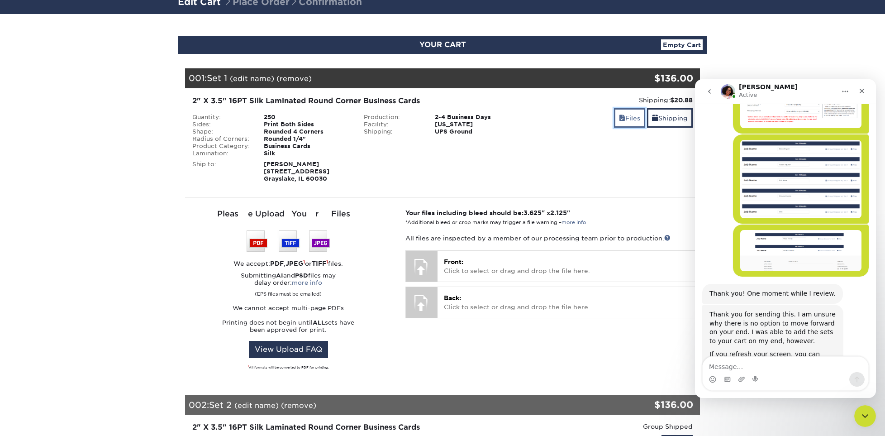
scroll to position [271, 0]
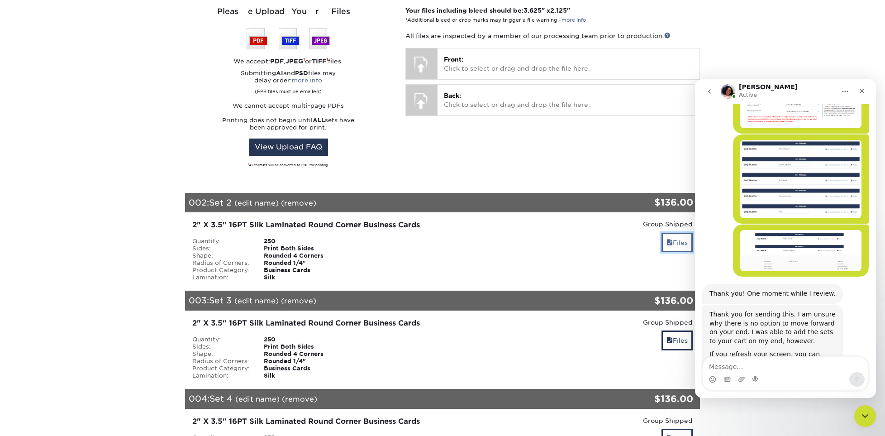
click at [671, 241] on link "Files" at bounding box center [676, 242] width 31 height 19
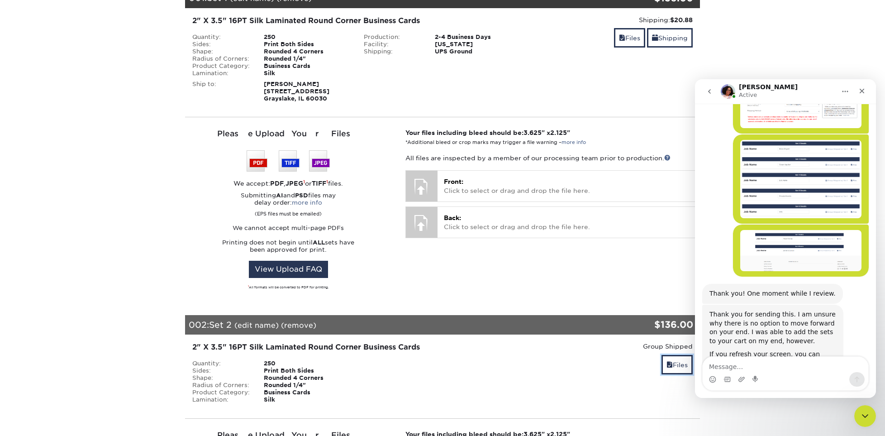
scroll to position [0, 0]
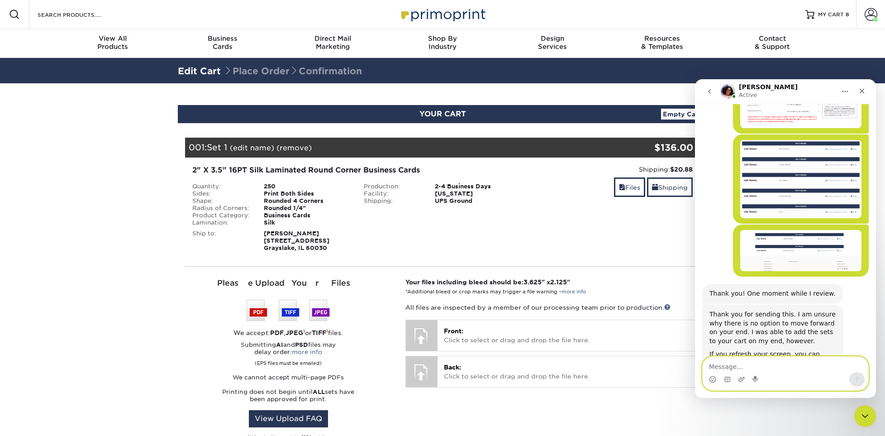
click at [758, 368] on textarea "Message…" at bounding box center [786, 364] width 166 height 15
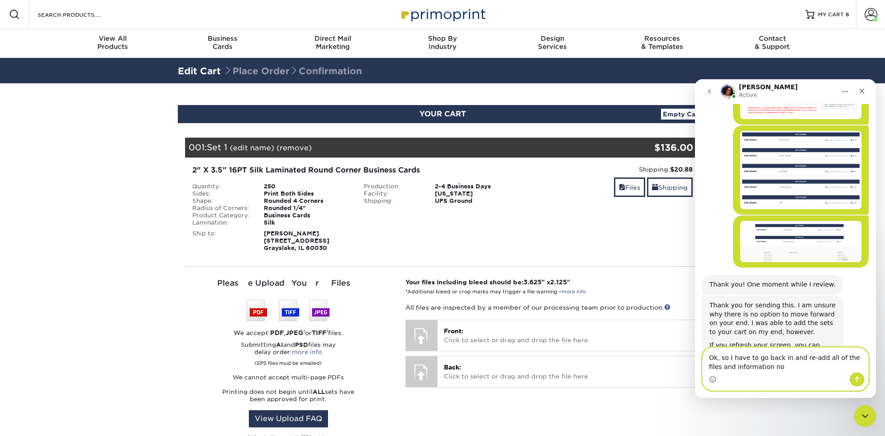
type textarea "Ok, so I have to go back in and re-add all of the files and information now"
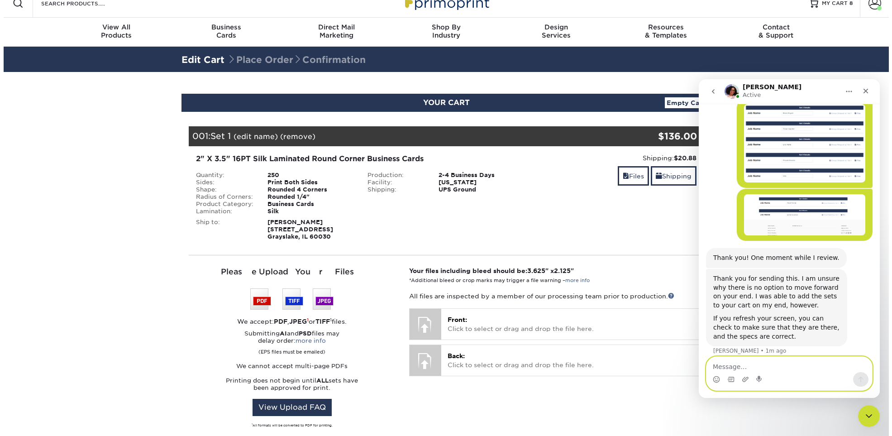
scroll to position [0, 0]
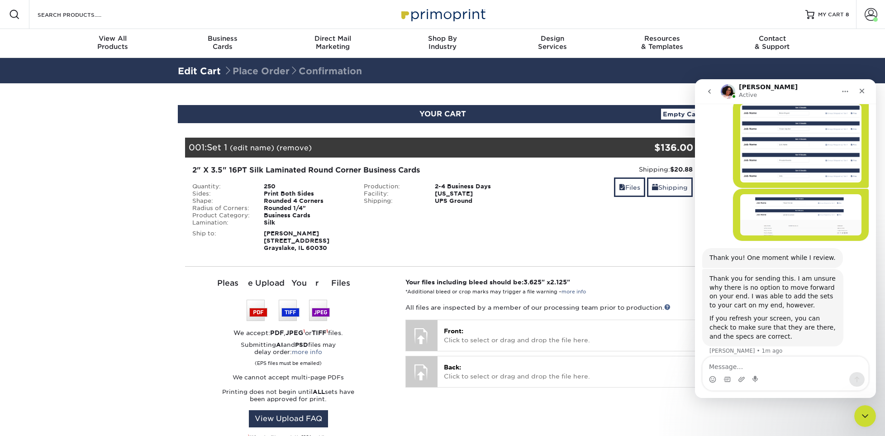
click at [250, 148] on link "(edit name)" at bounding box center [252, 147] width 44 height 9
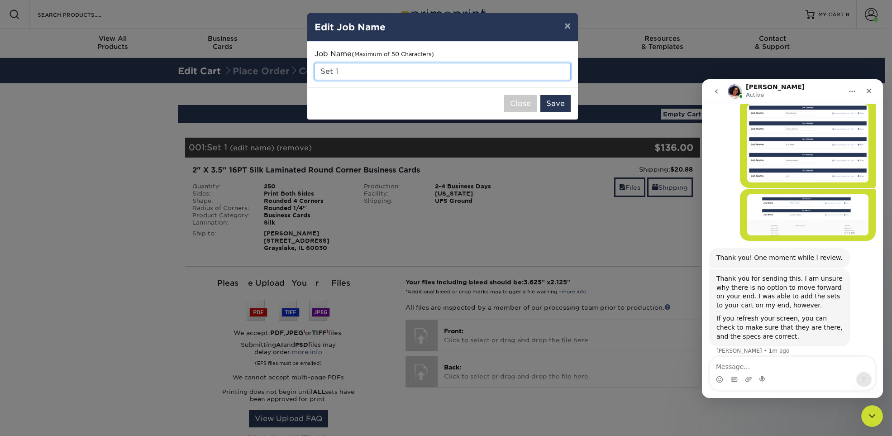
drag, startPoint x: 341, startPoint y: 71, endPoint x: 300, endPoint y: 71, distance: 40.7
click at [300, 71] on div "× Edit Job Name Job Name (Maximum of 50 Characters) Set 1 Close Save" at bounding box center [446, 218] width 892 height 436
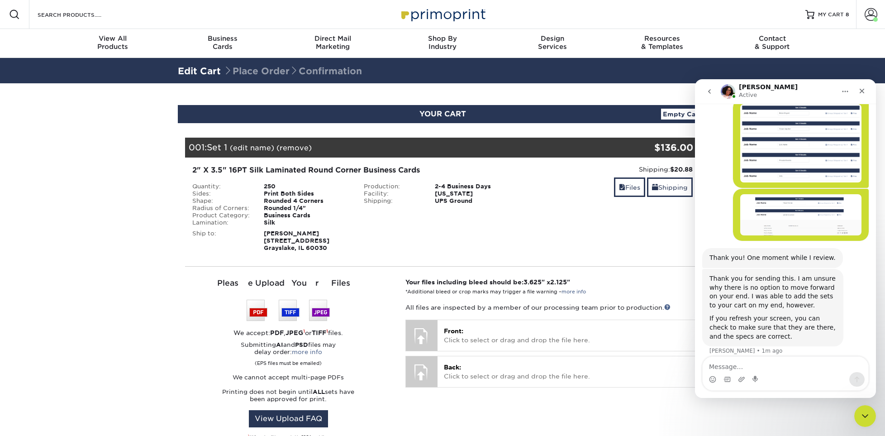
click at [247, 149] on link "(edit name)" at bounding box center [252, 147] width 44 height 9
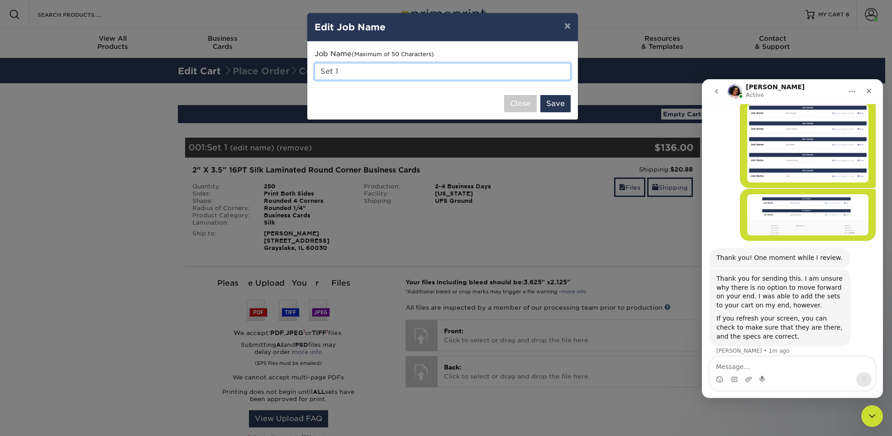
click at [349, 70] on input "Set 1" at bounding box center [442, 71] width 256 height 17
type input "S"
type input "[PERSON_NAME]"
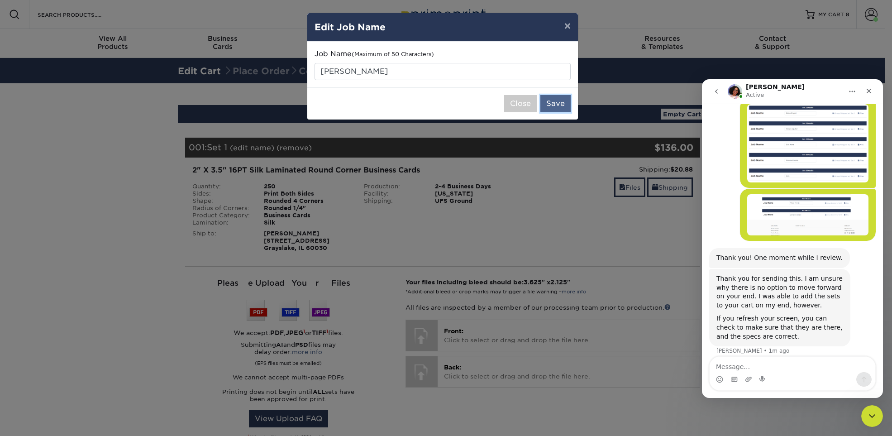
click at [555, 99] on button "Save" at bounding box center [555, 103] width 30 height 17
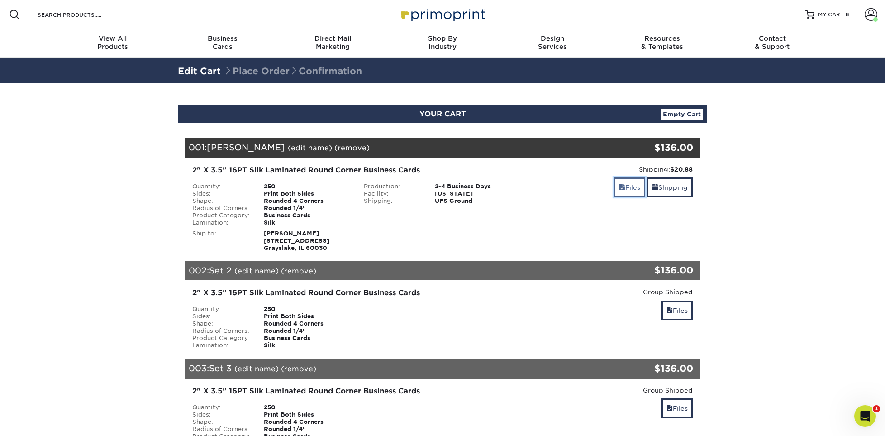
click at [628, 185] on link "Files" at bounding box center [629, 186] width 31 height 19
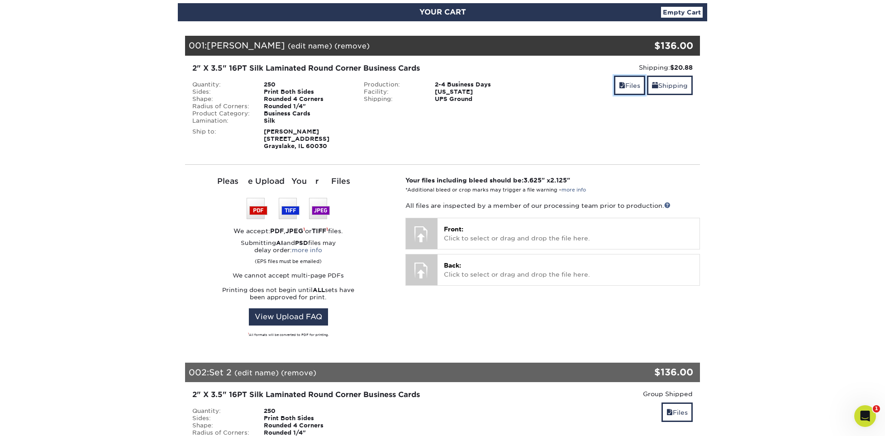
scroll to position [136, 0]
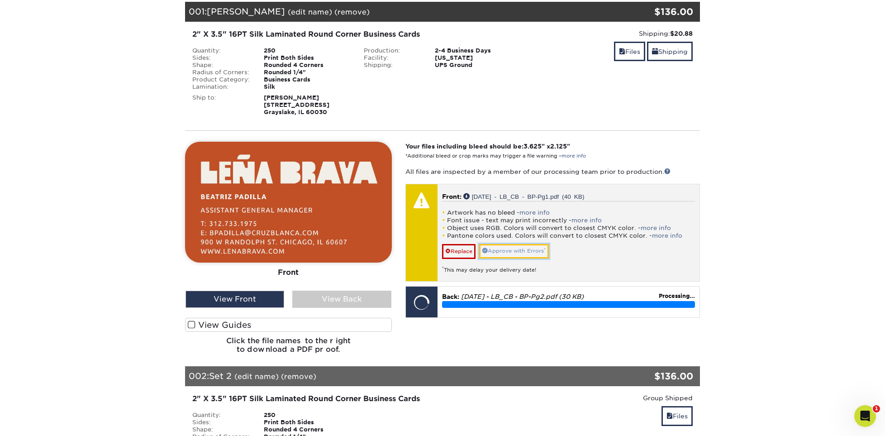
click at [522, 251] on link "Approve with Errors *" at bounding box center [514, 251] width 70 height 14
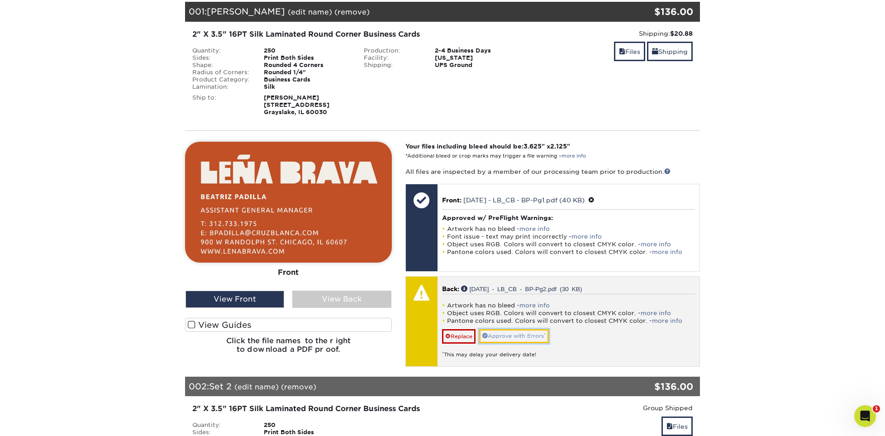
click at [528, 336] on link "Approve with Errors *" at bounding box center [514, 336] width 70 height 14
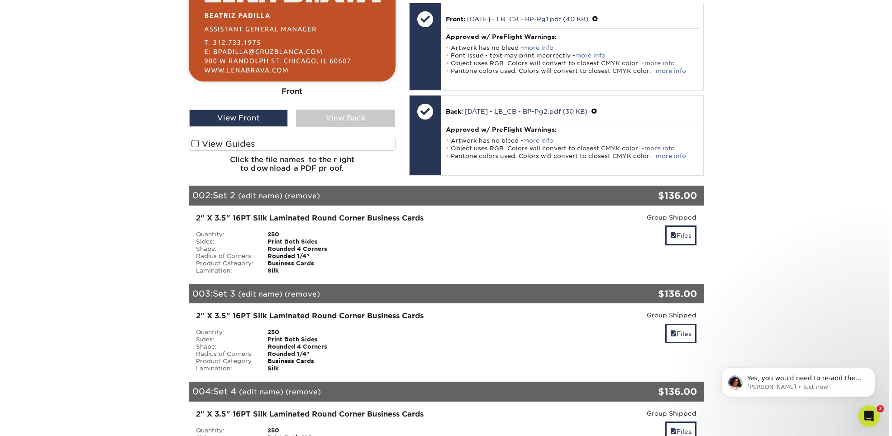
scroll to position [0, 0]
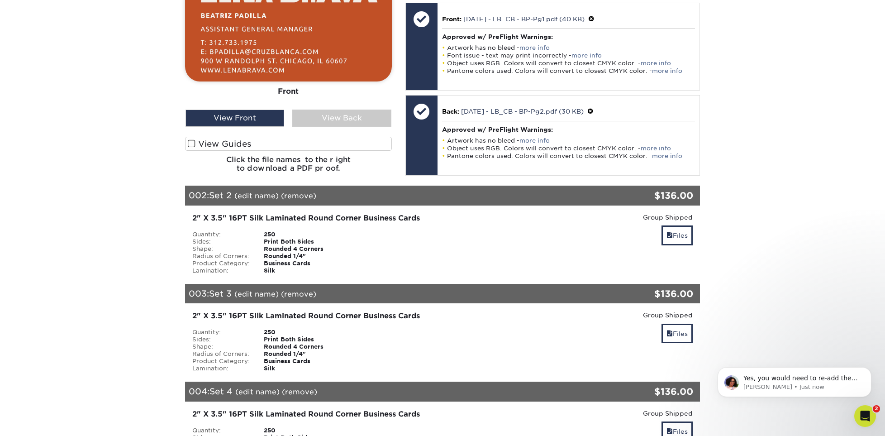
click at [257, 194] on link "(edit name)" at bounding box center [256, 195] width 44 height 9
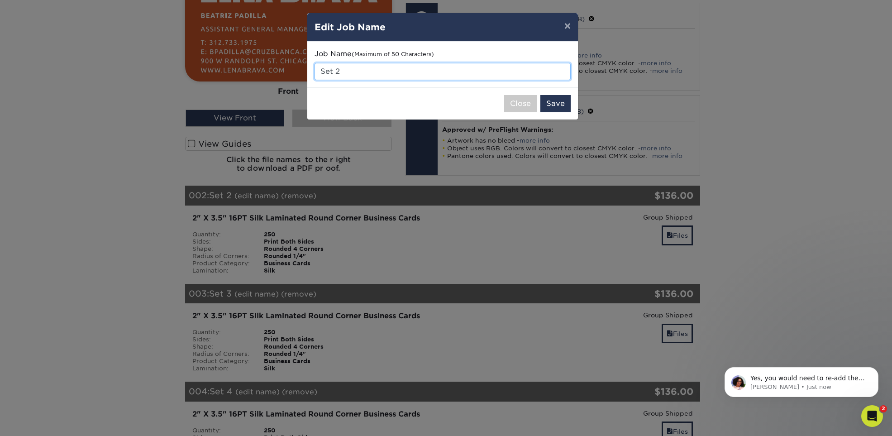
drag, startPoint x: 369, startPoint y: 71, endPoint x: 317, endPoint y: 81, distance: 52.6
click at [317, 81] on div "Job Name (Maximum of 50 Characters) Set 2" at bounding box center [442, 65] width 271 height 46
type input "Brian Enyart"
click at [550, 106] on button "Save" at bounding box center [555, 103] width 30 height 17
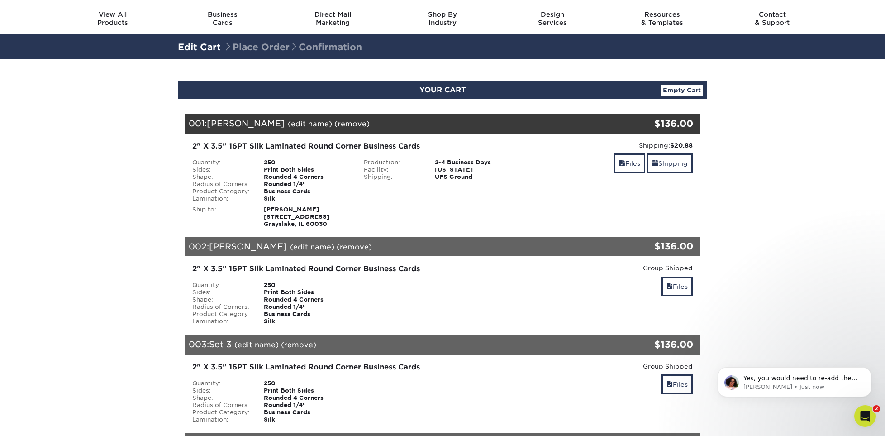
scroll to position [45, 0]
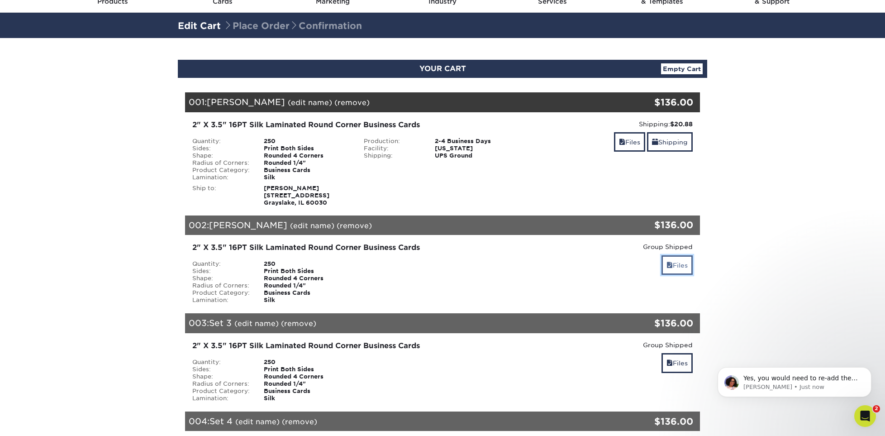
click at [671, 264] on link "Files" at bounding box center [676, 264] width 31 height 19
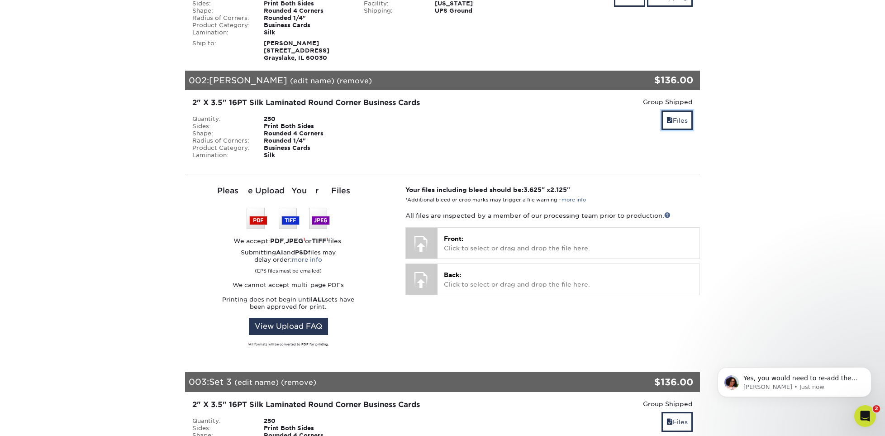
scroll to position [271, 0]
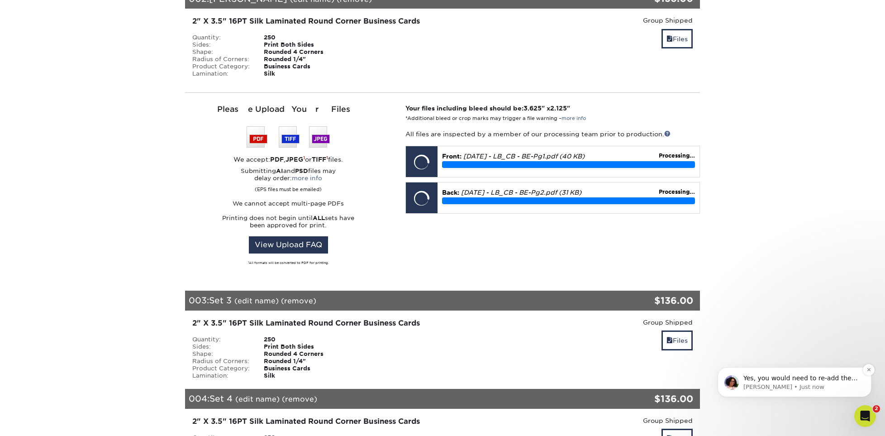
click at [793, 373] on div "Yes, you would need to re-add the info and files to the sets. Avery • Just now" at bounding box center [794, 382] width 140 height 18
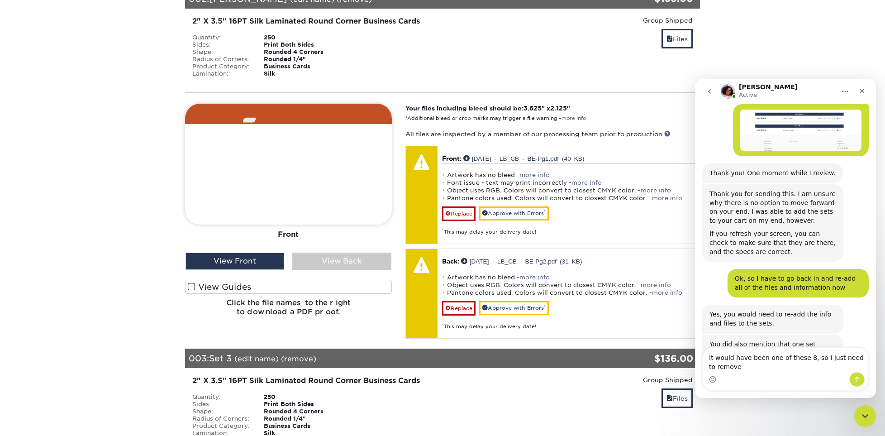
scroll to position [981, 0]
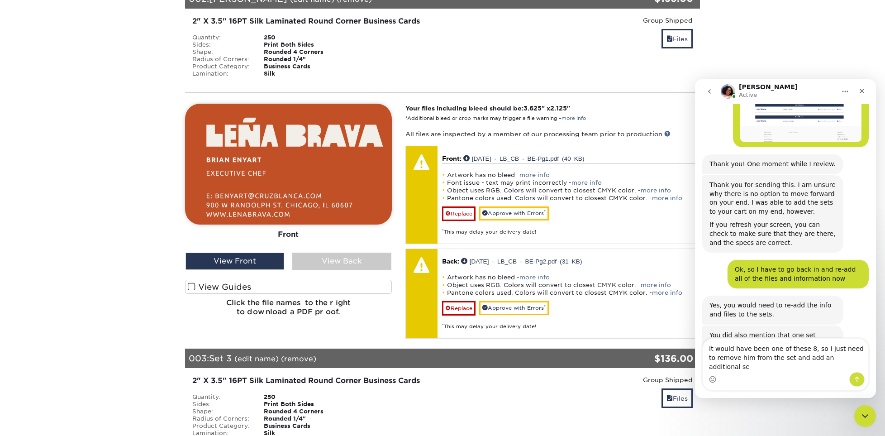
type textarea "It would have been one of these 8, so I just need to remove him from the set an…"
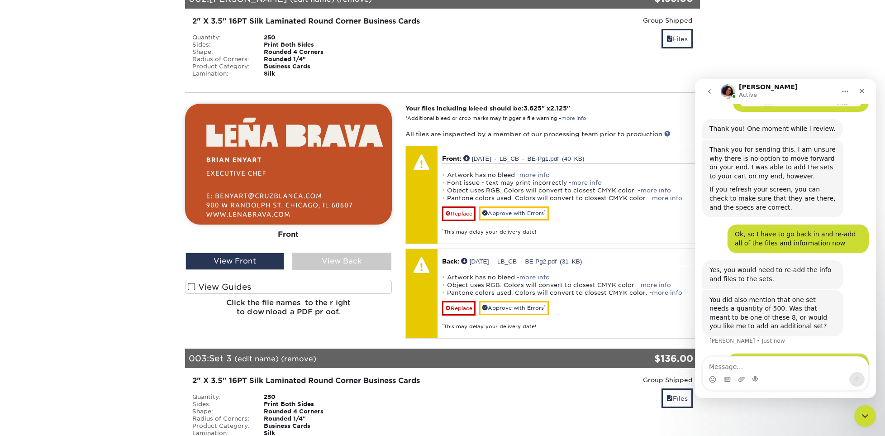
scroll to position [1017, 0]
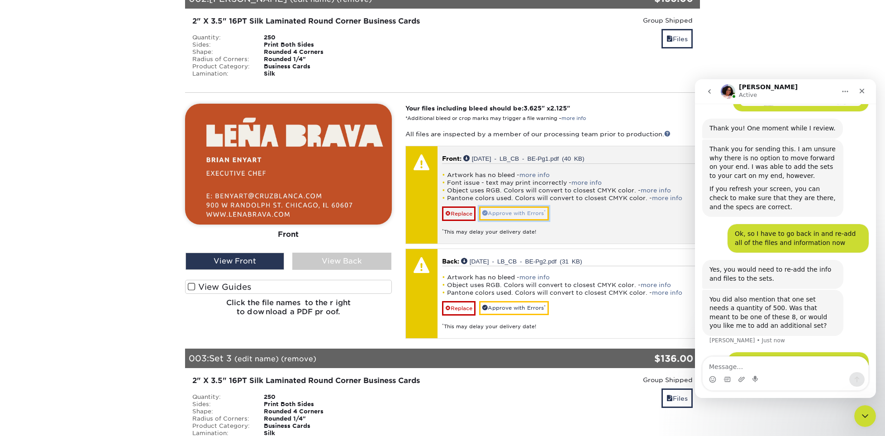
click at [511, 211] on link "Approve with Errors *" at bounding box center [514, 213] width 70 height 14
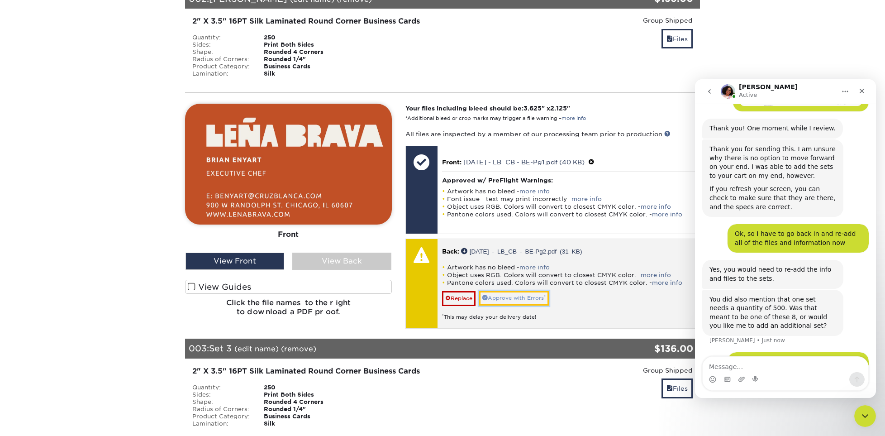
click at [506, 299] on link "Approve with Errors *" at bounding box center [514, 298] width 70 height 14
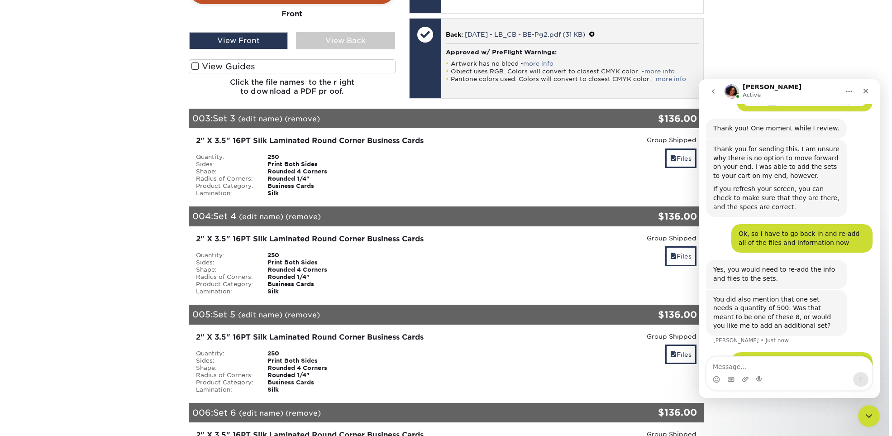
scroll to position [498, 0]
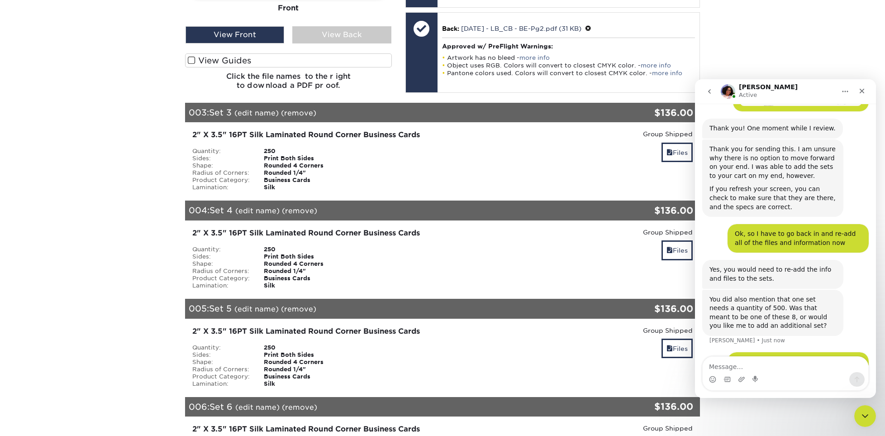
click at [254, 111] on link "(edit name)" at bounding box center [256, 113] width 44 height 9
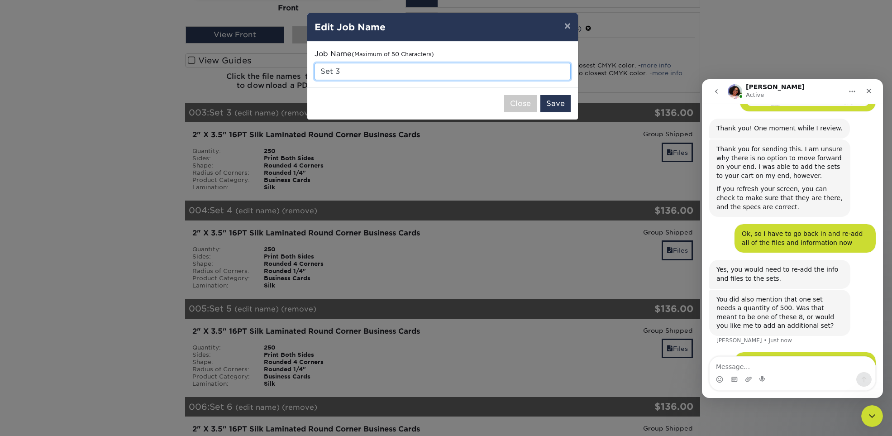
scroll to position [1052, 0]
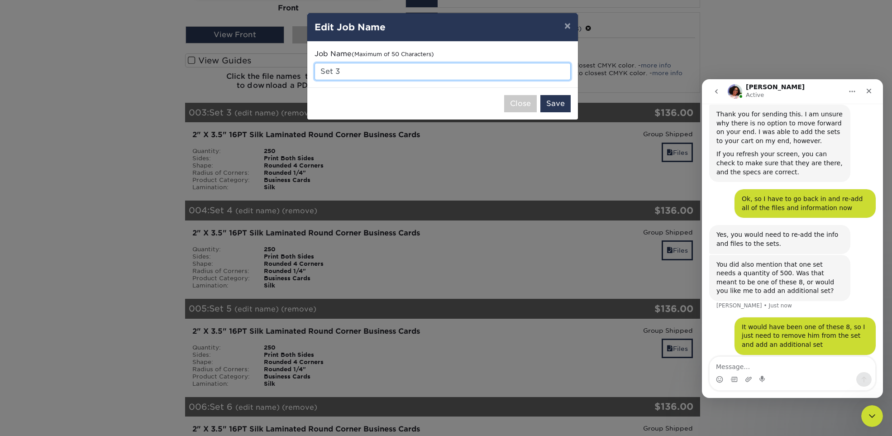
drag, startPoint x: 340, startPoint y: 71, endPoint x: 321, endPoint y: 71, distance: 19.0
click at [321, 71] on input "Set 3" at bounding box center [442, 71] width 256 height 17
type input "[PERSON_NAME]"
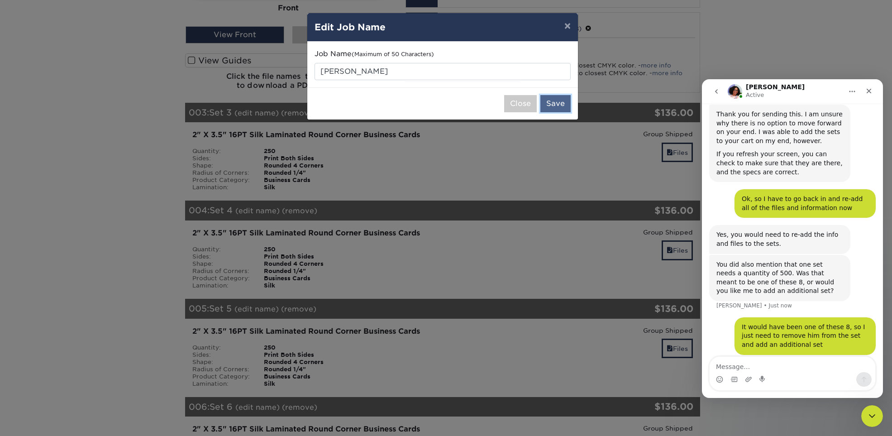
click at [554, 107] on button "Save" at bounding box center [555, 103] width 30 height 17
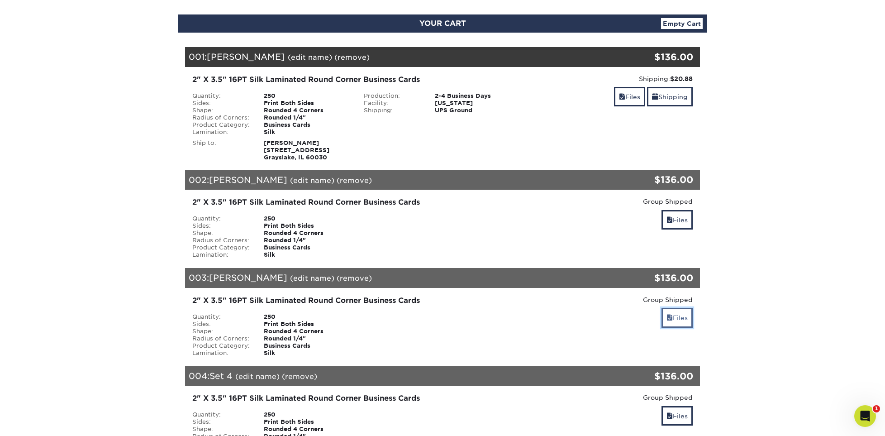
click at [679, 319] on link "Files" at bounding box center [676, 317] width 31 height 19
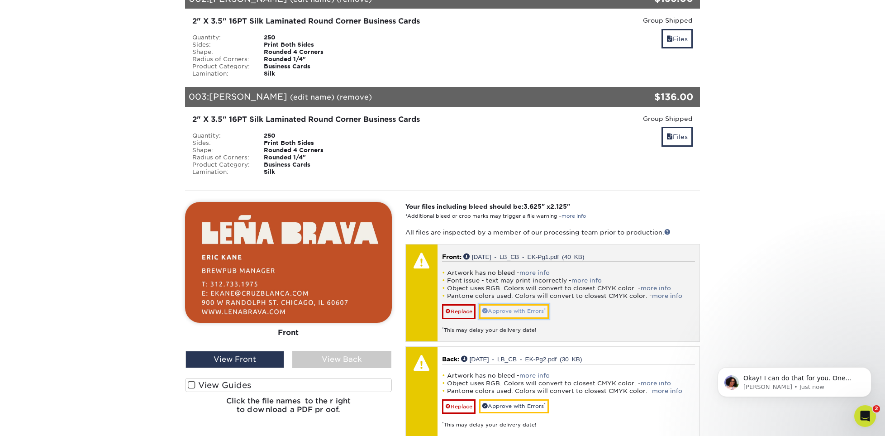
click at [518, 314] on link "Approve with Errors *" at bounding box center [514, 311] width 70 height 14
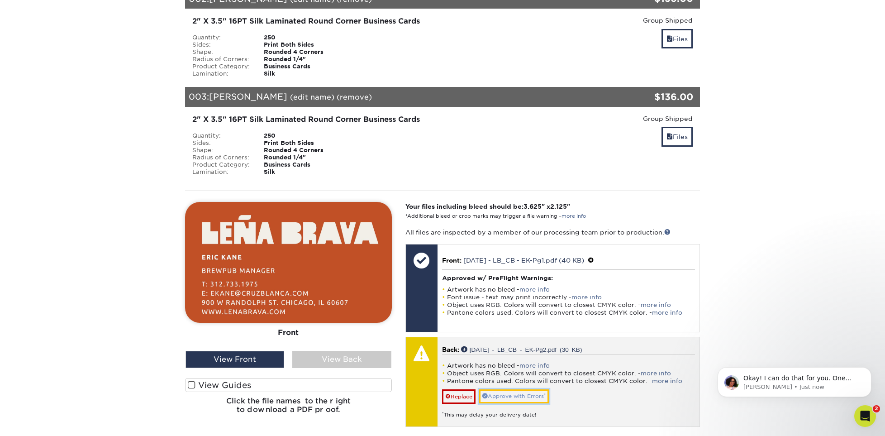
click at [519, 396] on link "Approve with Errors *" at bounding box center [514, 396] width 70 height 14
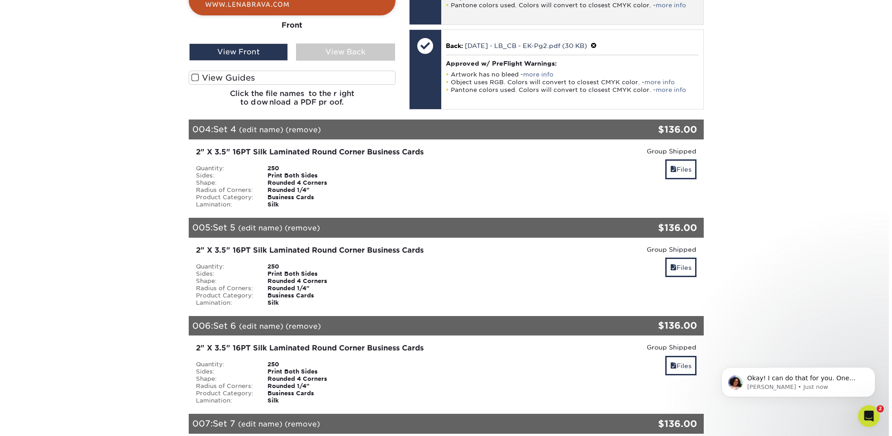
scroll to position [588, 0]
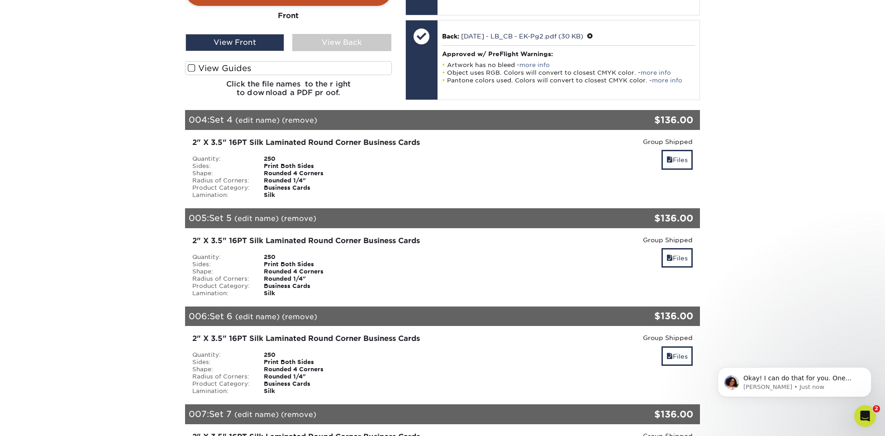
click at [256, 120] on link "(edit name)" at bounding box center [257, 120] width 44 height 9
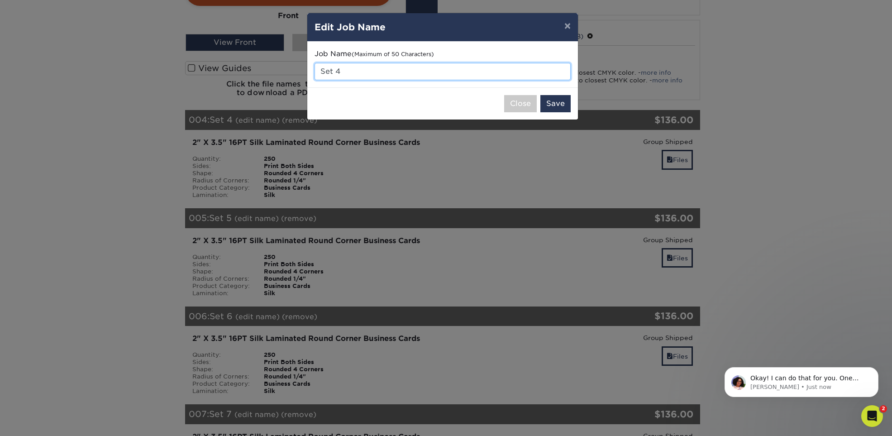
drag, startPoint x: 360, startPoint y: 72, endPoint x: 314, endPoint y: 71, distance: 46.2
click at [314, 71] on div "Job Name (Maximum of 50 Characters) Set 4" at bounding box center [442, 65] width 271 height 46
type input "Private Events"
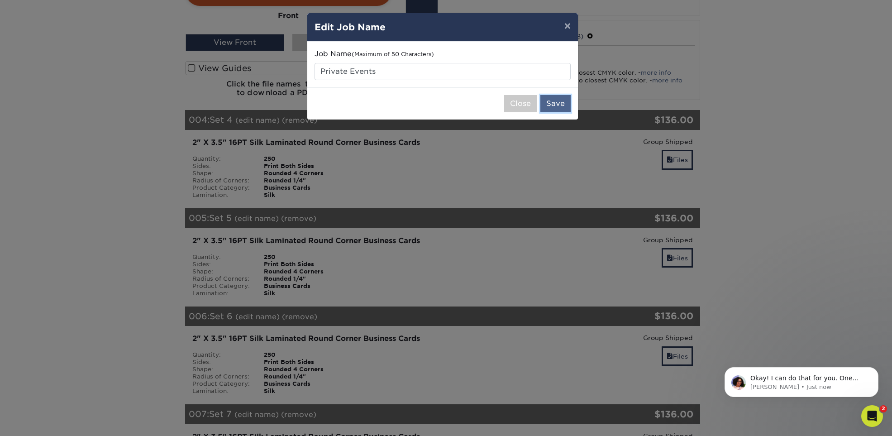
click at [548, 101] on button "Save" at bounding box center [555, 103] width 30 height 17
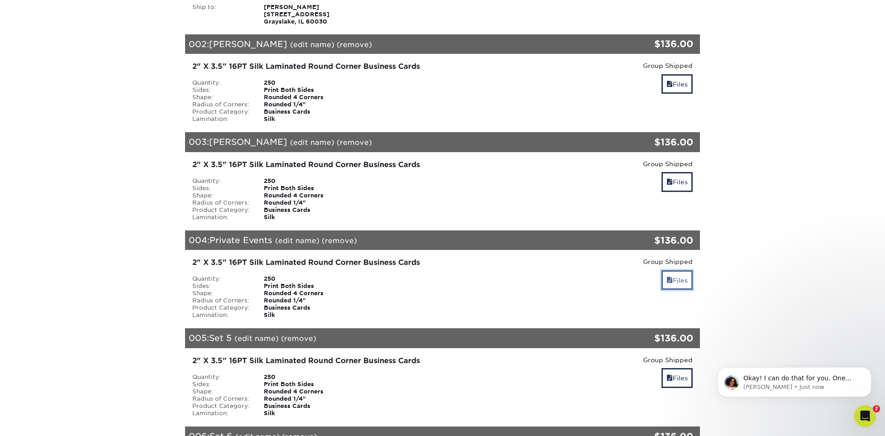
click at [684, 275] on link "Files" at bounding box center [676, 279] width 31 height 19
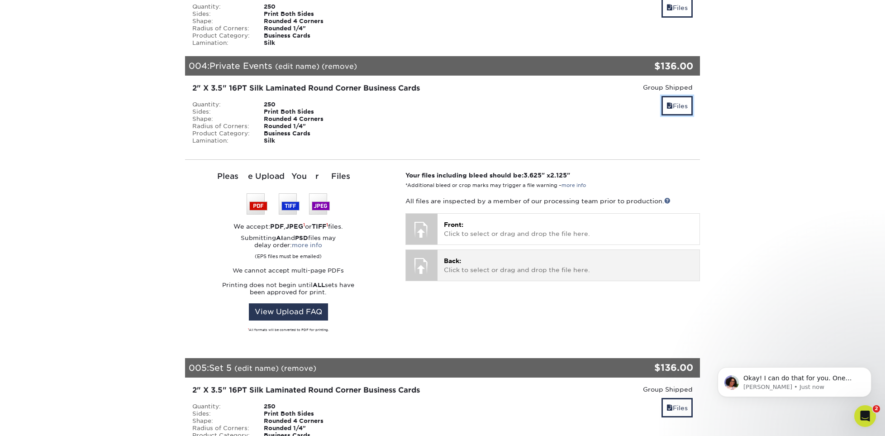
scroll to position [452, 0]
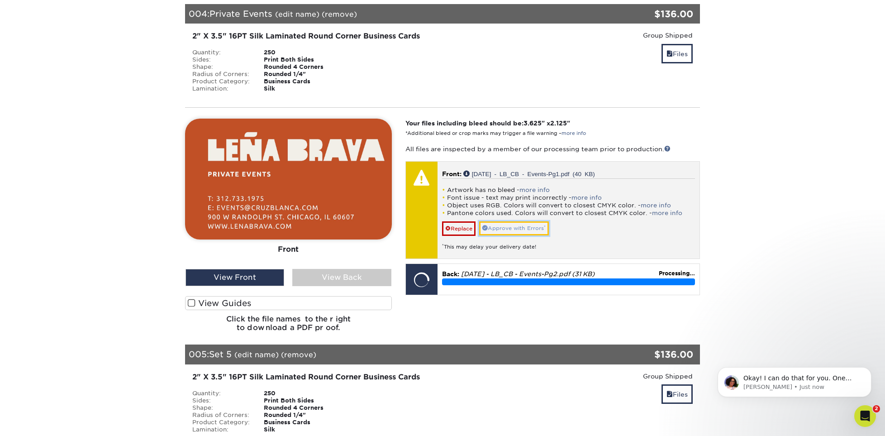
click at [517, 233] on link "Approve with Errors *" at bounding box center [514, 228] width 70 height 14
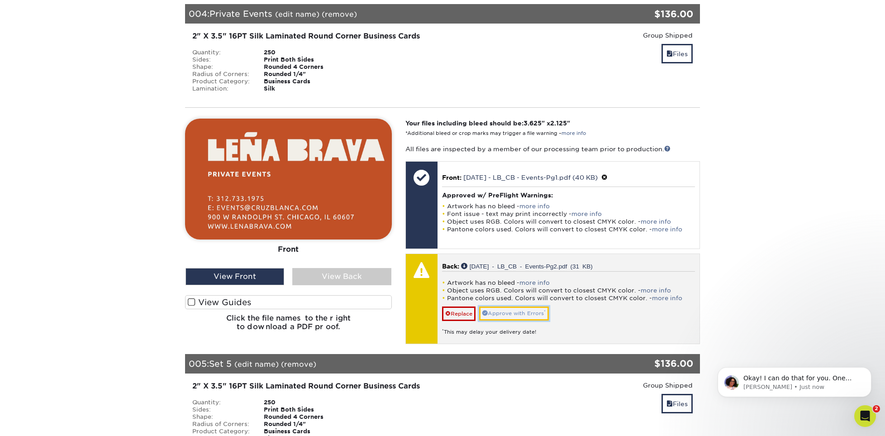
click at [512, 310] on link "Approve with Errors *" at bounding box center [514, 313] width 70 height 14
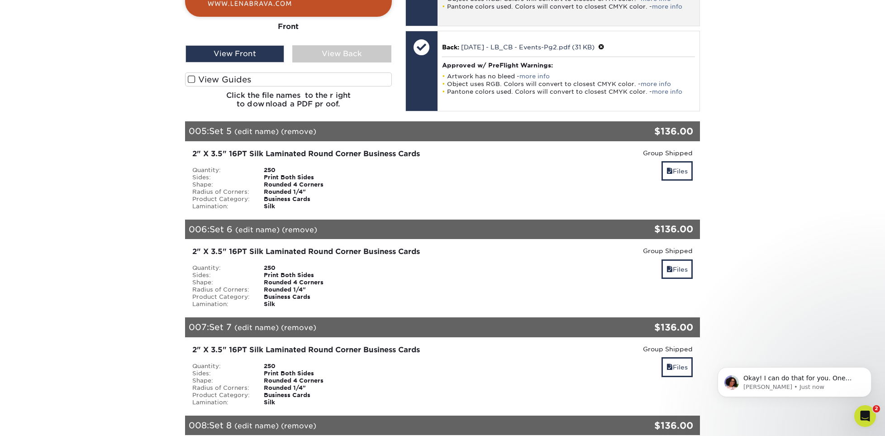
scroll to position [679, 0]
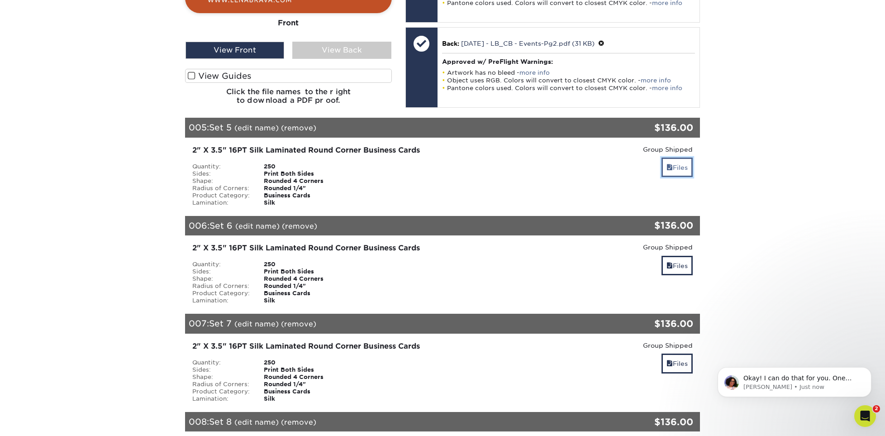
click at [672, 169] on link "Files" at bounding box center [676, 166] width 31 height 19
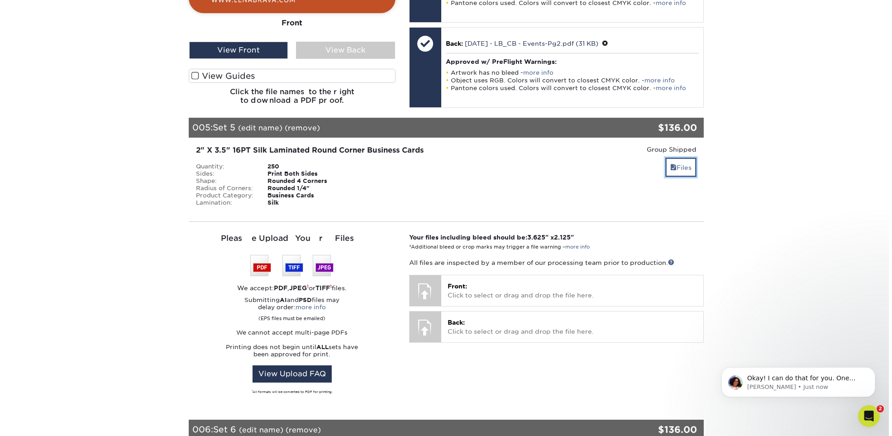
scroll to position [724, 0]
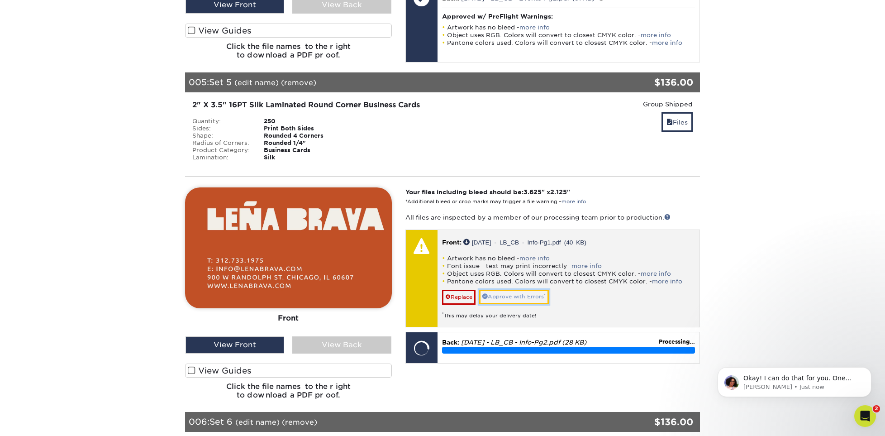
click at [510, 296] on link "Approve with Errors *" at bounding box center [514, 297] width 70 height 14
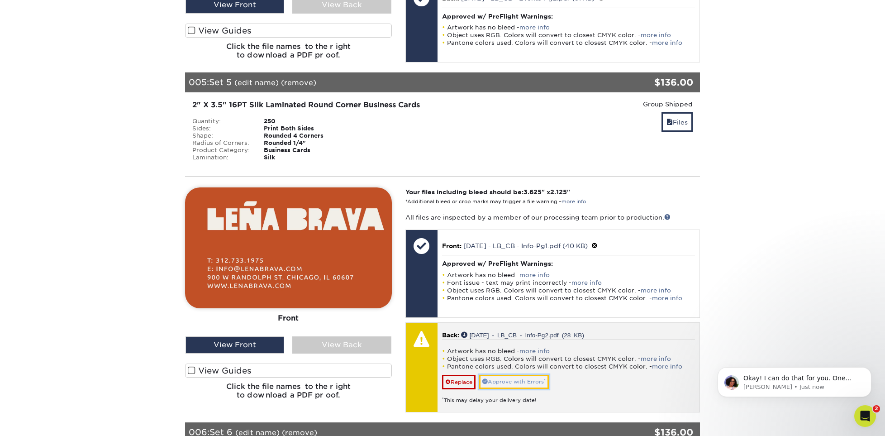
click at [509, 381] on link "Approve with Errors *" at bounding box center [514, 382] width 70 height 14
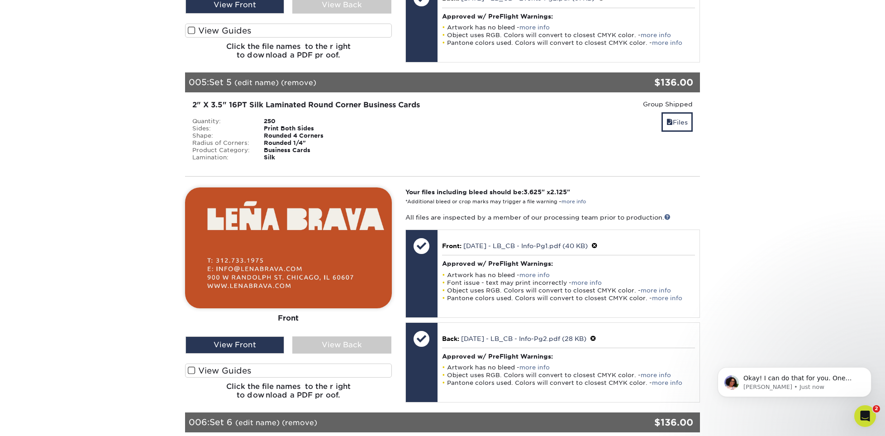
click at [252, 82] on link "(edit name)" at bounding box center [256, 82] width 44 height 9
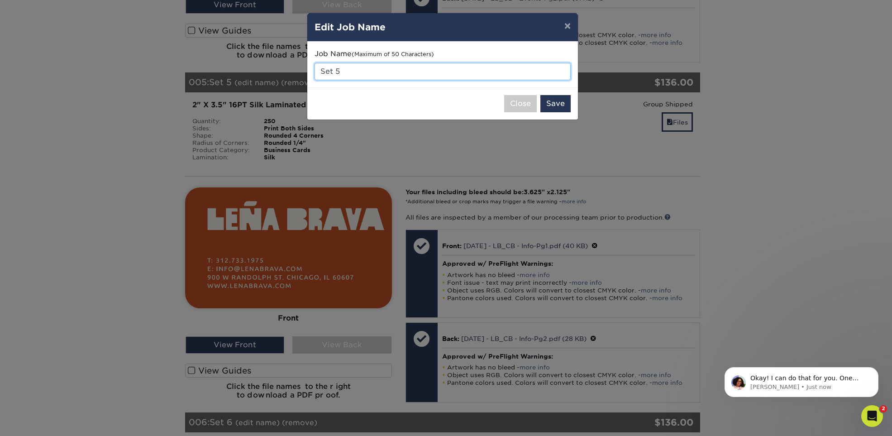
drag, startPoint x: 354, startPoint y: 70, endPoint x: 314, endPoint y: 75, distance: 40.1
click at [314, 75] on div "Job Name (Maximum of 50 Characters) Set 5" at bounding box center [442, 65] width 271 height 46
type input "Info"
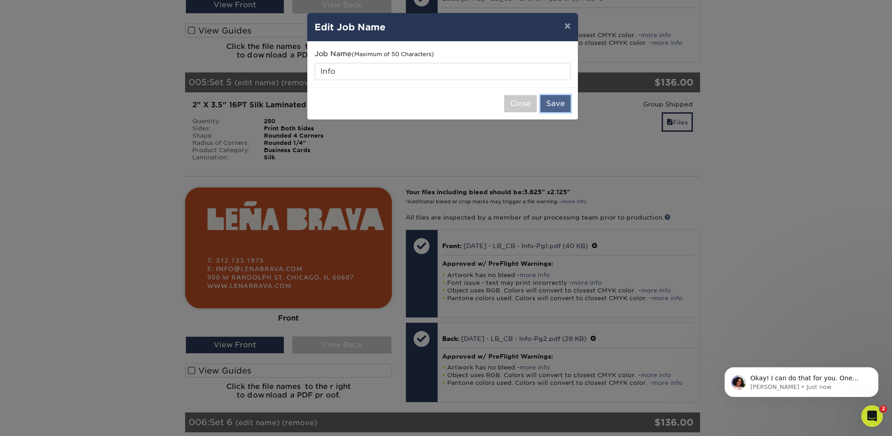
click at [554, 104] on button "Save" at bounding box center [555, 103] width 30 height 17
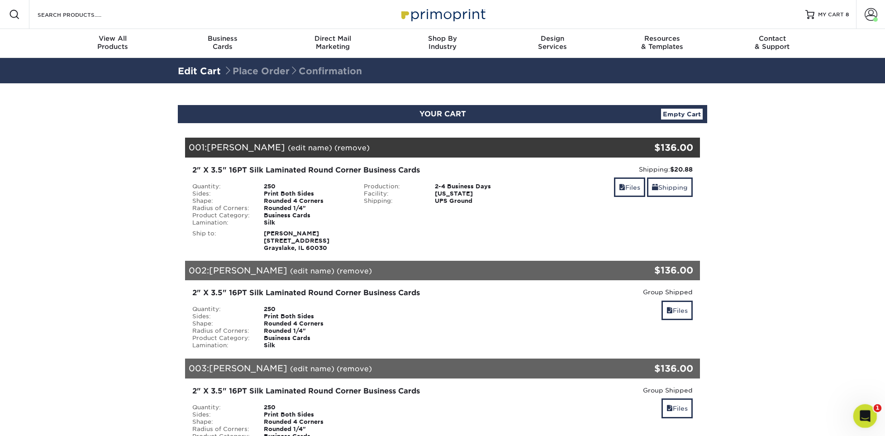
drag, startPoint x: 862, startPoint y: 419, endPoint x: 1703, endPoint y: 806, distance: 926.4
click at [862, 419] on icon "Open Intercom Messenger" at bounding box center [863, 414] width 15 height 15
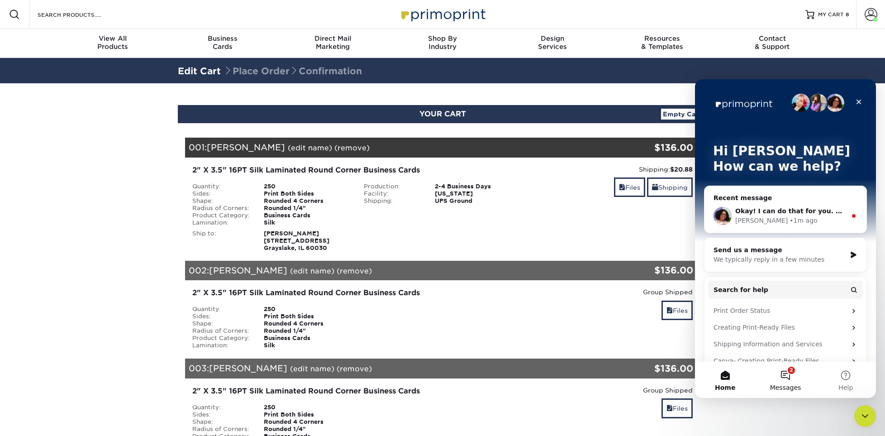
click at [792, 379] on button "2 Messages" at bounding box center [785, 380] width 60 height 36
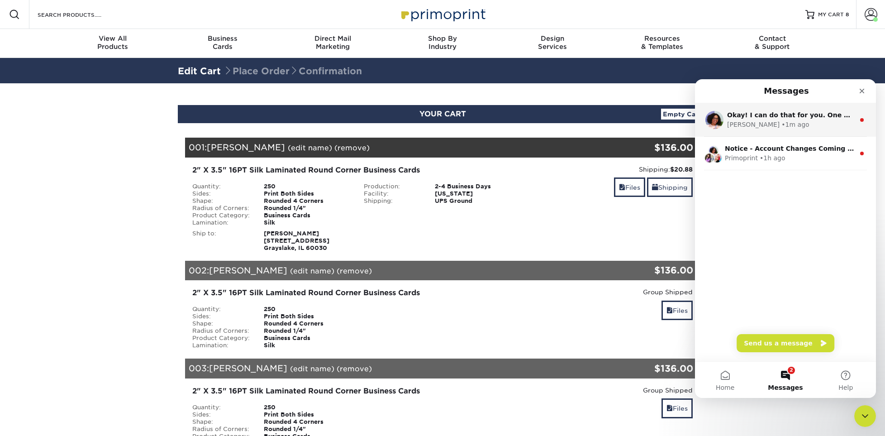
click at [741, 123] on div "Avery" at bounding box center [753, 125] width 52 height 10
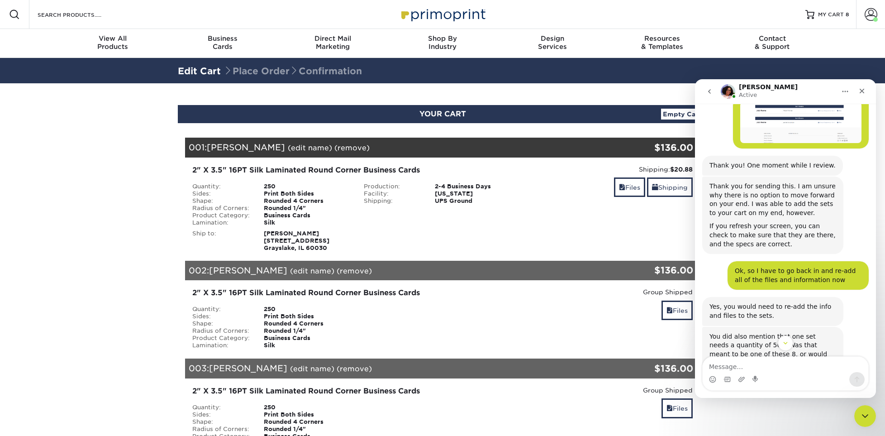
scroll to position [1053, 0]
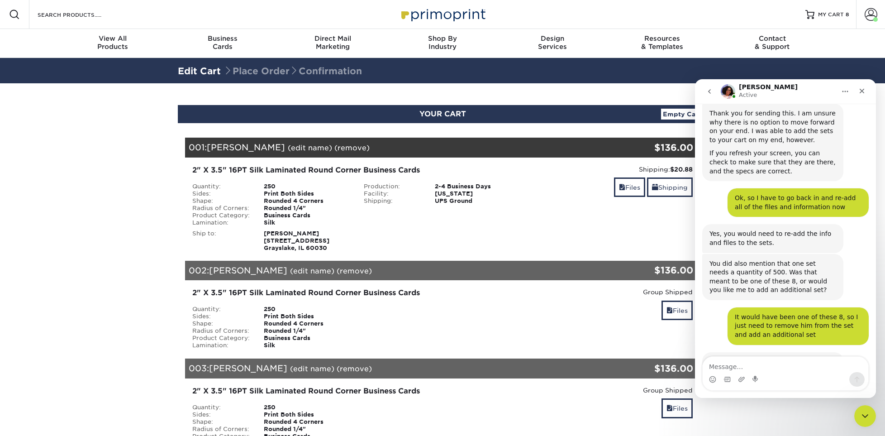
click at [766, 368] on textarea "Message…" at bounding box center [786, 364] width 166 height 15
type textarea "Ok, thank you!"
click at [857, 376] on icon "Send a message…" at bounding box center [856, 379] width 7 height 7
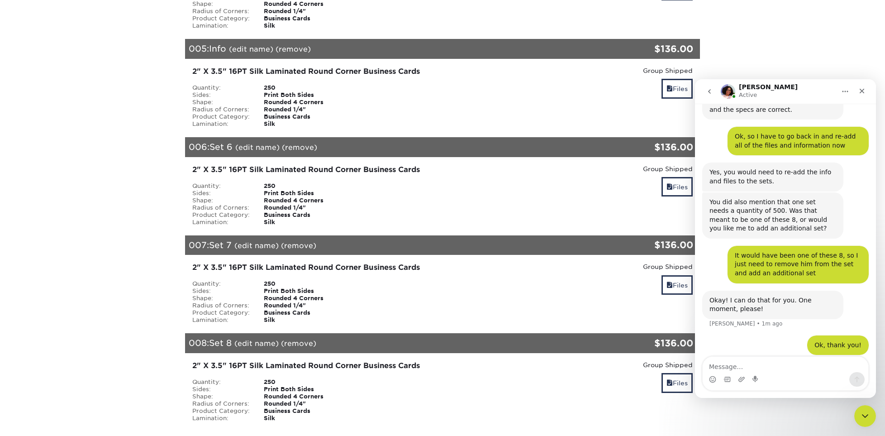
scroll to position [543, 0]
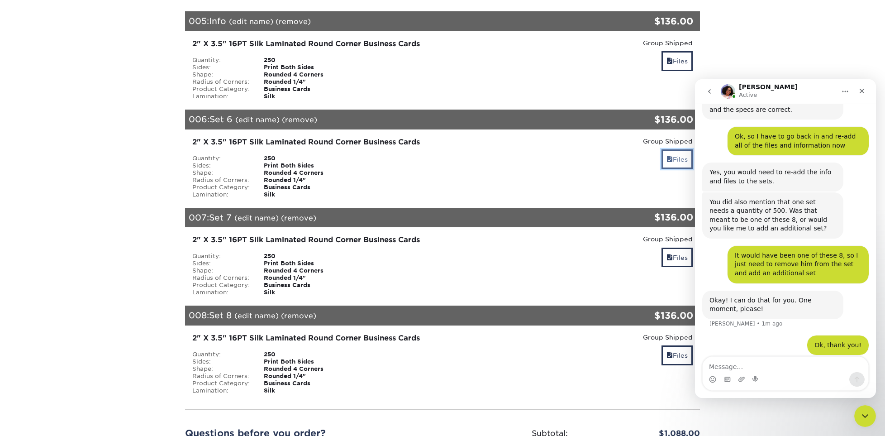
click at [670, 156] on span at bounding box center [669, 159] width 6 height 7
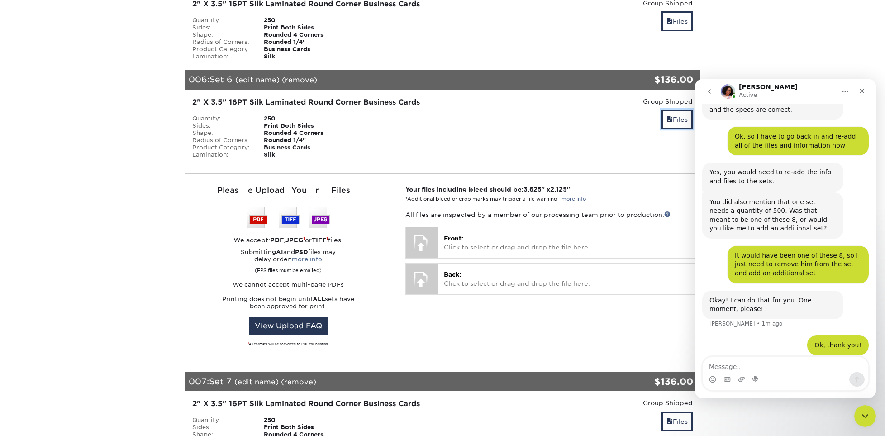
scroll to position [633, 0]
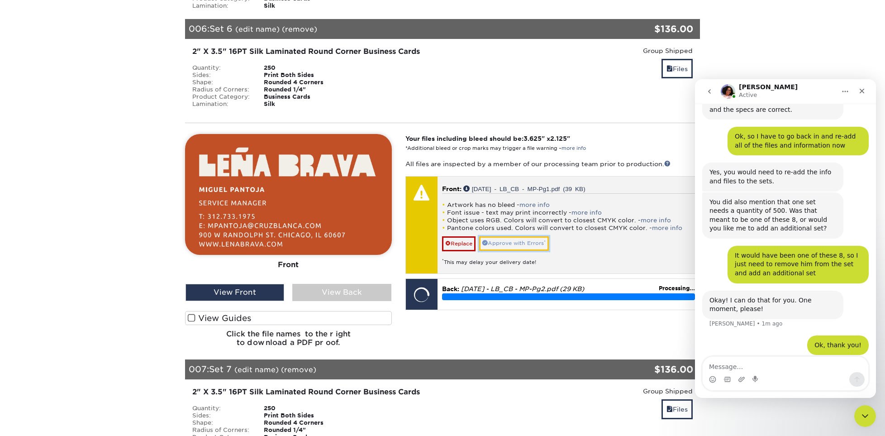
click at [501, 247] on link "Approve with Errors *" at bounding box center [514, 243] width 70 height 14
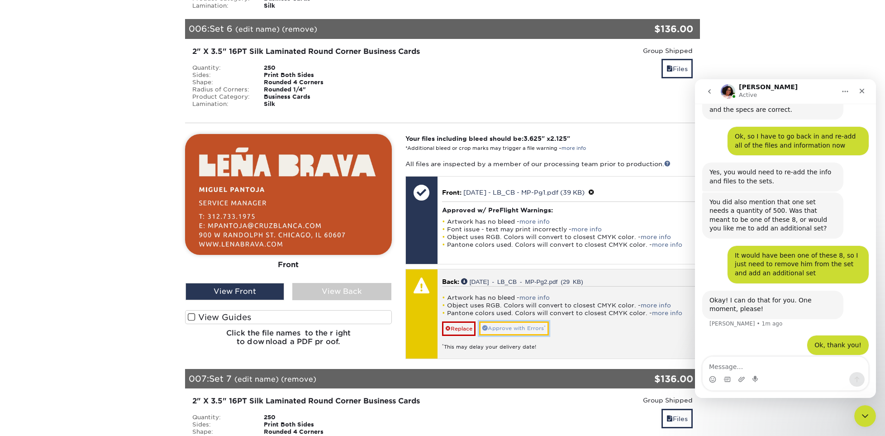
click at [502, 328] on link "Approve with Errors *" at bounding box center [514, 328] width 70 height 14
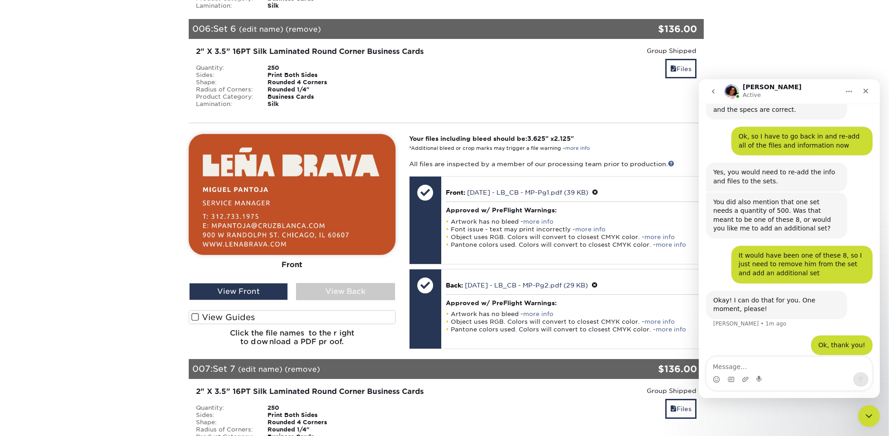
scroll to position [588, 0]
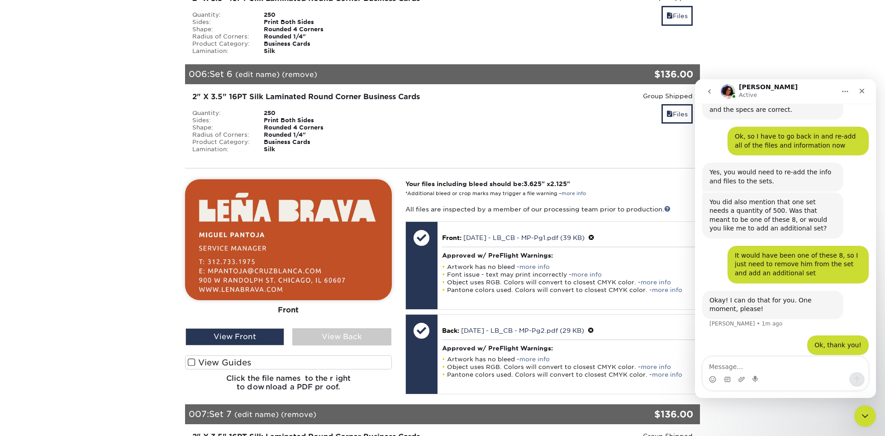
click at [253, 73] on link "(edit name)" at bounding box center [257, 74] width 44 height 9
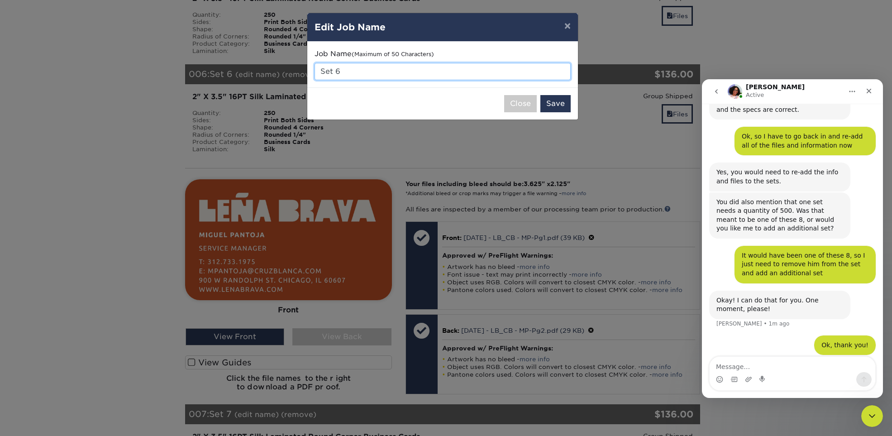
click at [352, 67] on input "Set 6" at bounding box center [442, 71] width 256 height 17
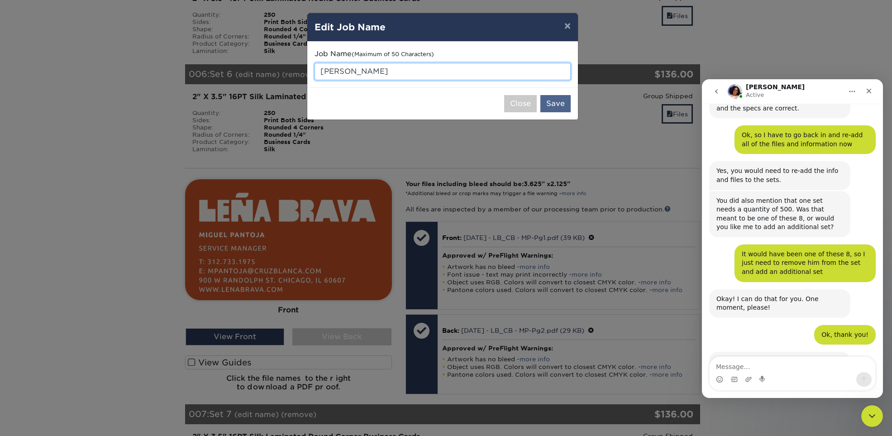
type input "[PERSON_NAME]"
click at [553, 108] on button "Save" at bounding box center [555, 103] width 30 height 17
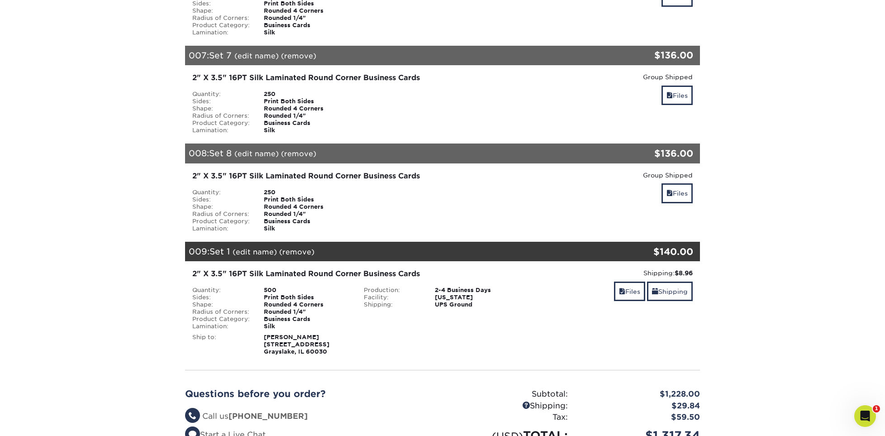
scroll to position [724, 0]
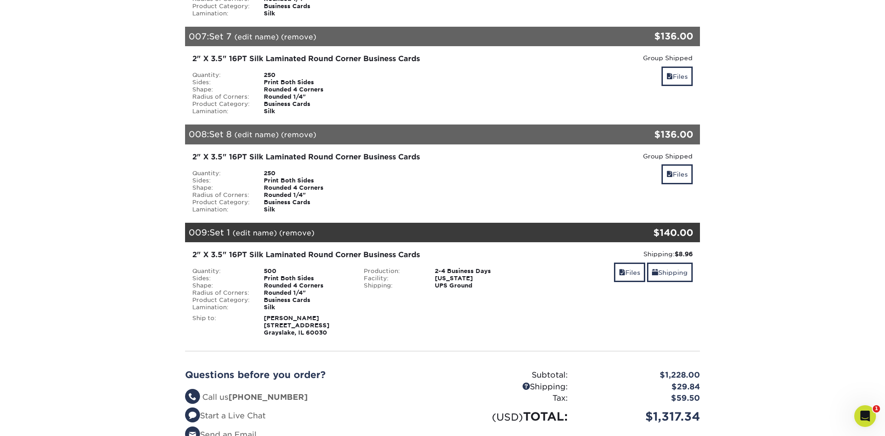
click at [300, 233] on link "(remove)" at bounding box center [296, 232] width 35 height 9
click at [486, 230] on link "No" at bounding box center [480, 232] width 11 height 9
click at [295, 135] on link "(remove)" at bounding box center [298, 134] width 35 height 9
click at [467, 134] on link "Yes" at bounding box center [466, 134] width 13 height 9
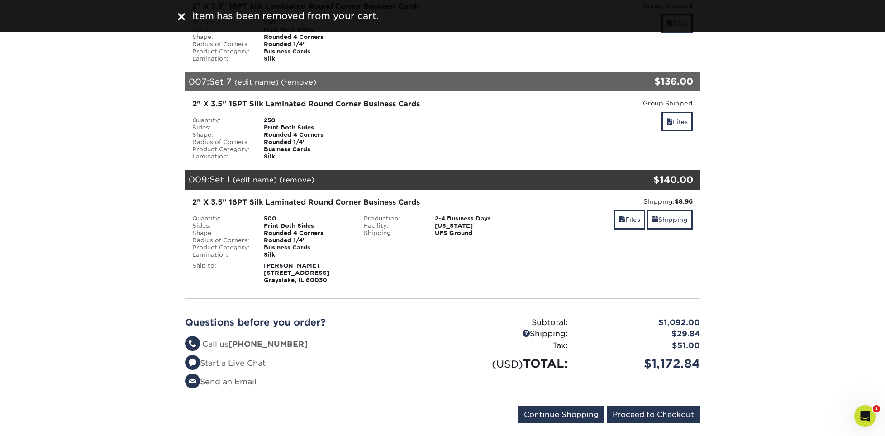
scroll to position [661, 0]
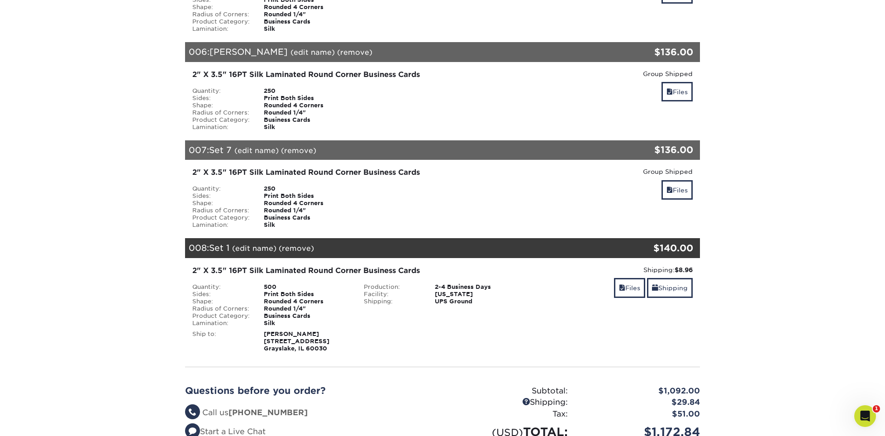
scroll to position [633, 0]
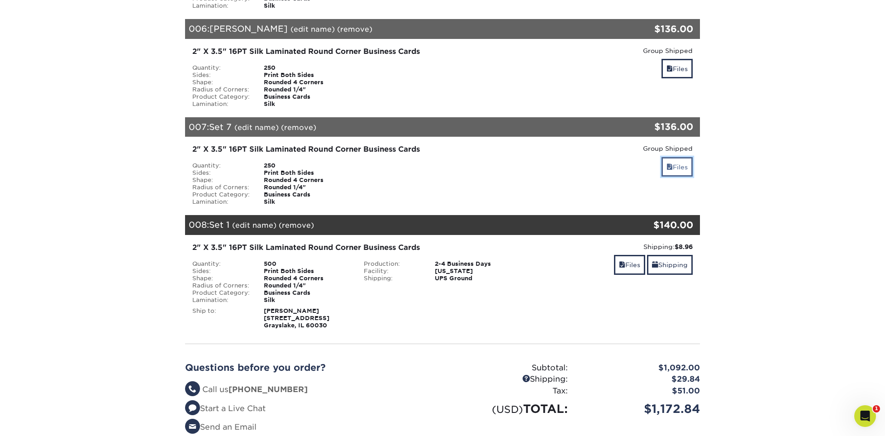
click at [679, 167] on link "Files" at bounding box center [676, 166] width 31 height 19
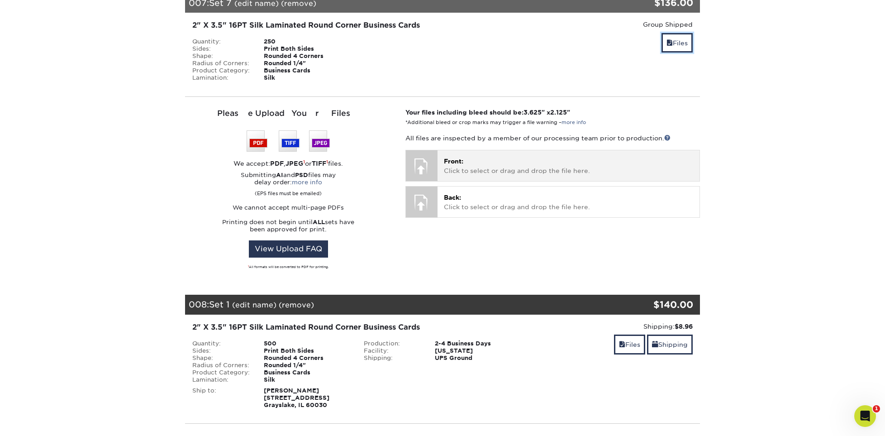
scroll to position [769, 0]
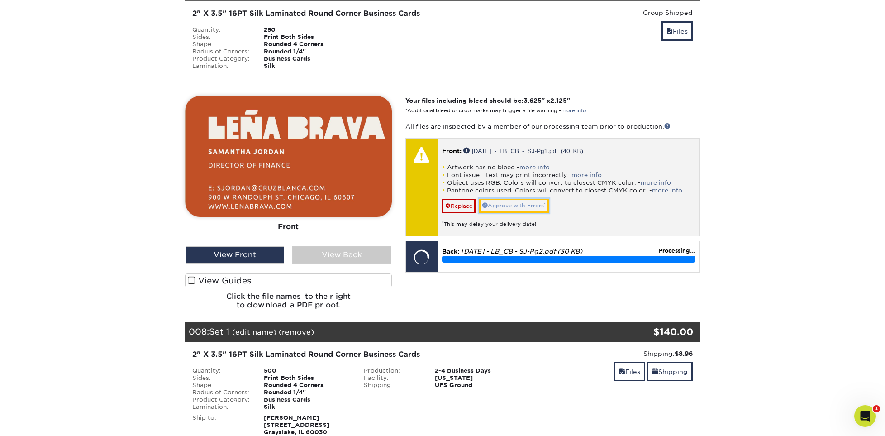
click at [535, 201] on link "Approve with Errors *" at bounding box center [514, 206] width 70 height 14
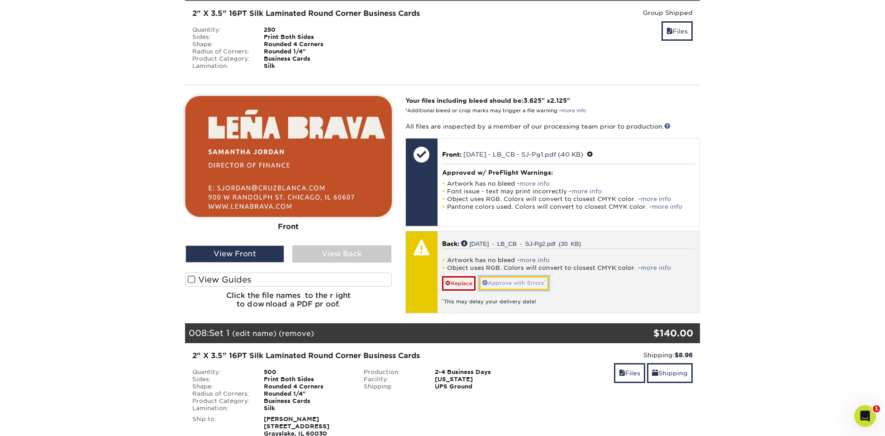
click at [516, 284] on link "Approve with Errors *" at bounding box center [514, 283] width 70 height 14
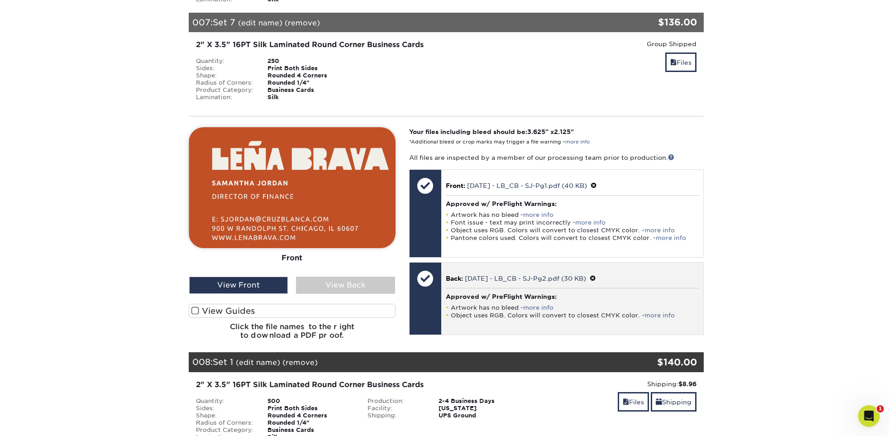
scroll to position [724, 0]
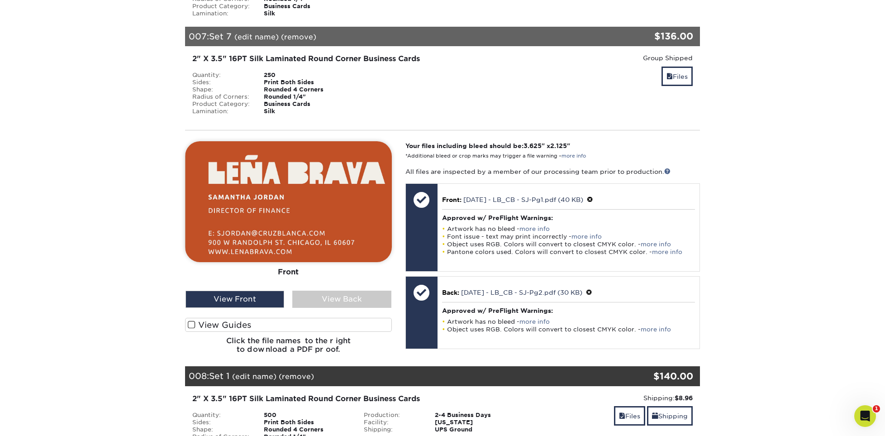
click at [259, 38] on link "(edit name)" at bounding box center [256, 37] width 44 height 9
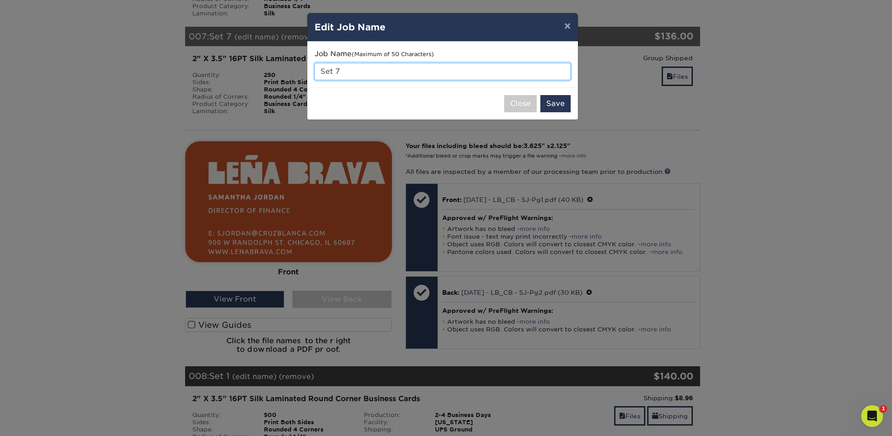
click at [352, 72] on input "Set 7" at bounding box center [442, 71] width 256 height 17
type input "[PERSON_NAME]"
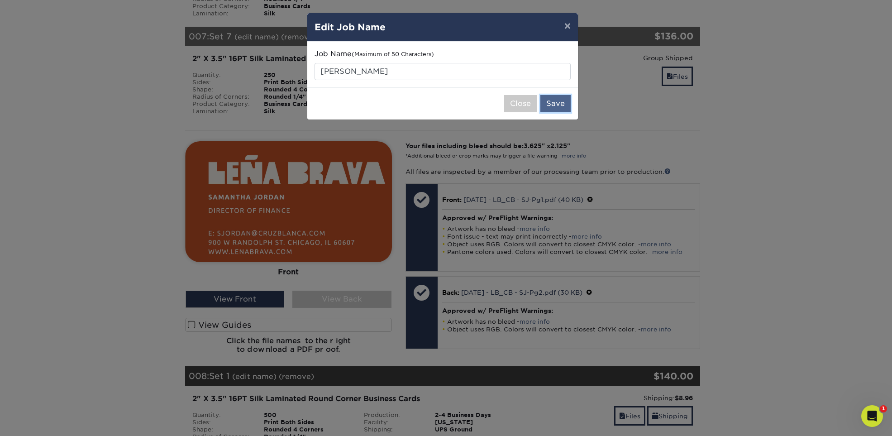
click at [555, 104] on button "Save" at bounding box center [555, 103] width 30 height 17
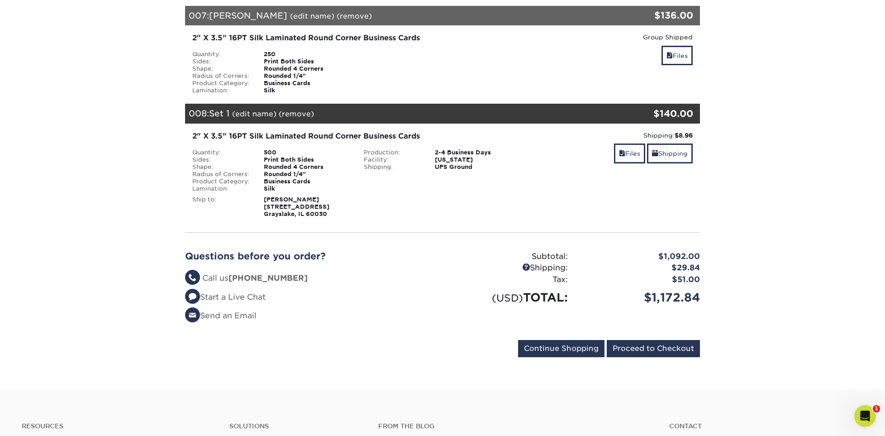
scroll to position [769, 0]
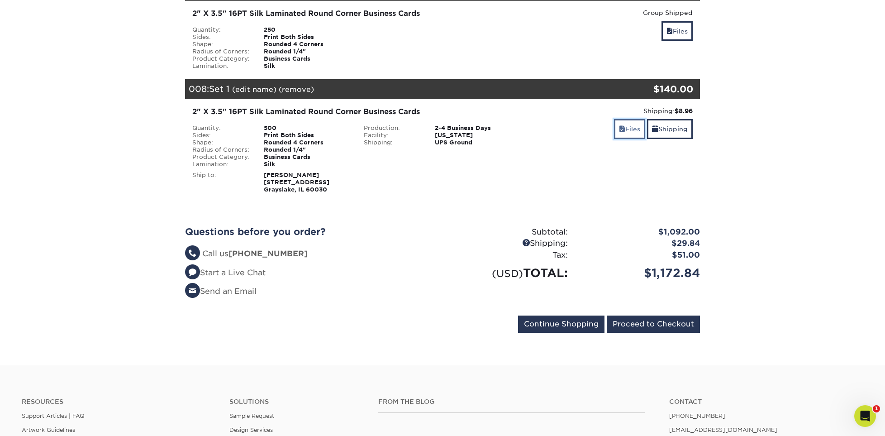
click at [621, 128] on span at bounding box center [622, 128] width 6 height 7
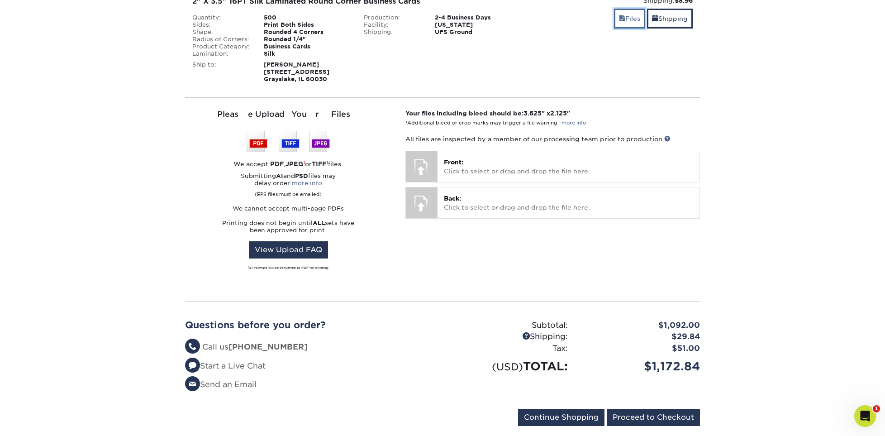
scroll to position [905, 0]
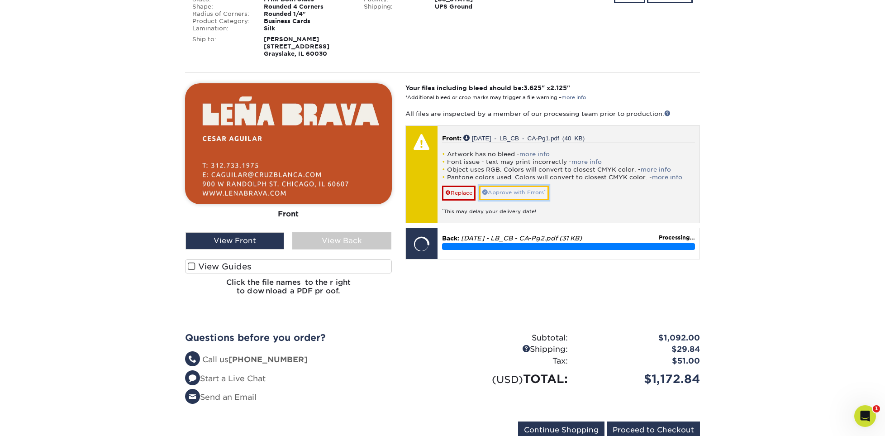
click at [507, 192] on link "Approve with Errors *" at bounding box center [514, 193] width 70 height 14
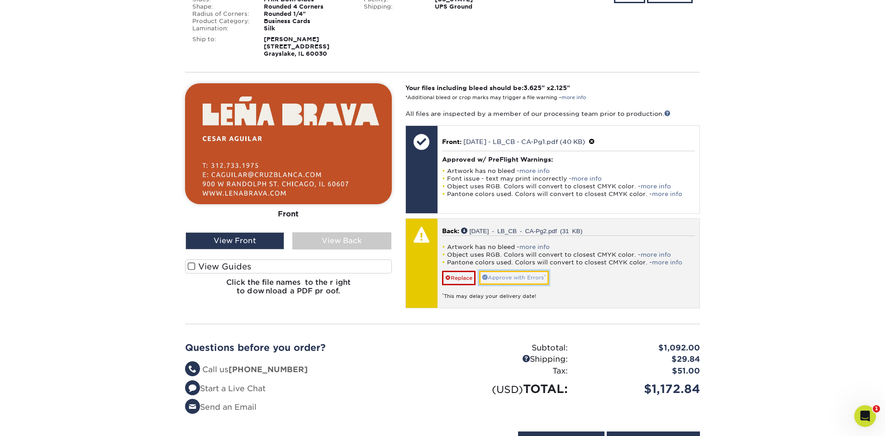
click at [505, 274] on link "Approve with Errors *" at bounding box center [514, 278] width 70 height 14
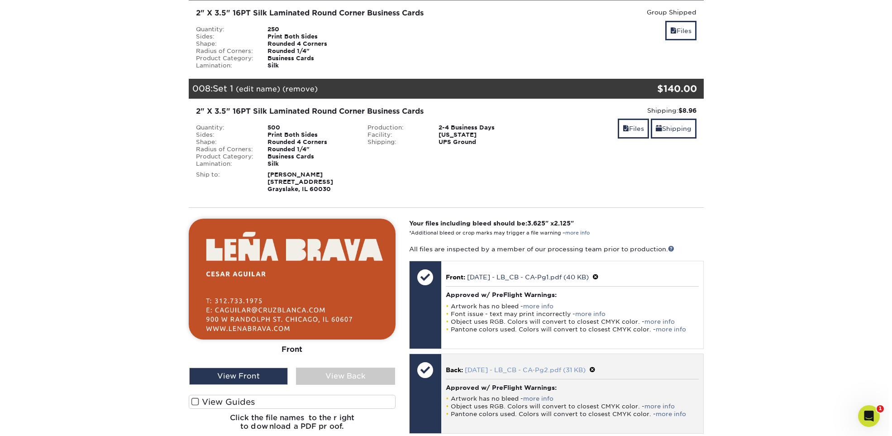
scroll to position [769, 0]
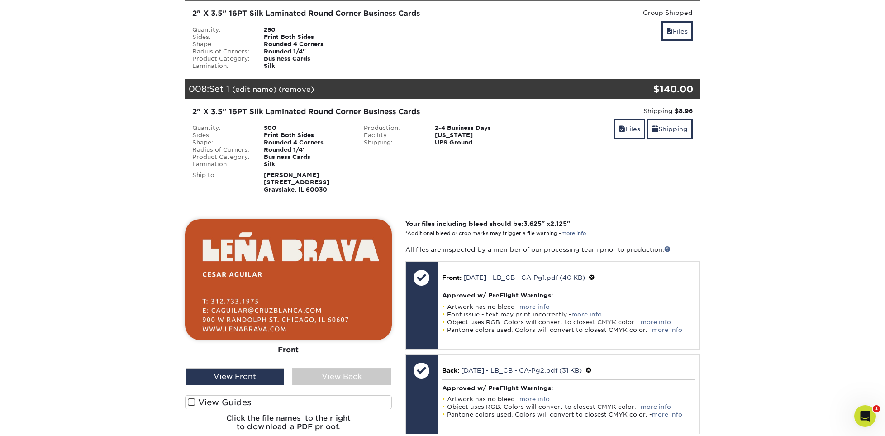
click at [257, 87] on link "(edit name)" at bounding box center [254, 89] width 44 height 9
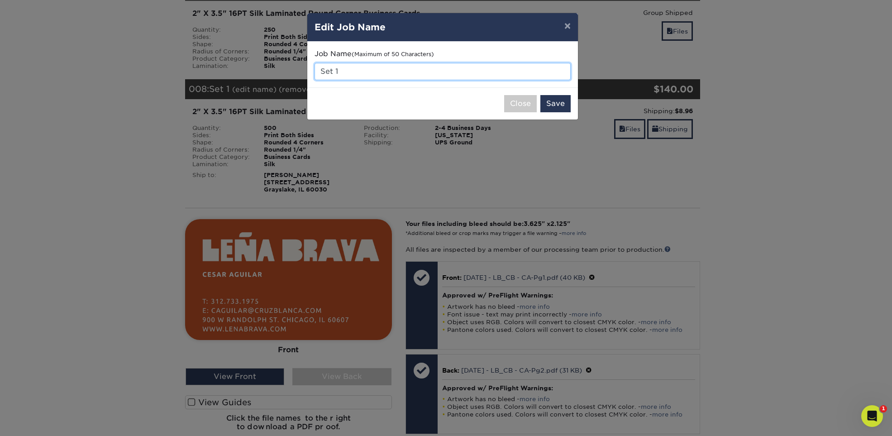
click at [372, 71] on input "Set 1" at bounding box center [442, 71] width 256 height 17
type input "C"
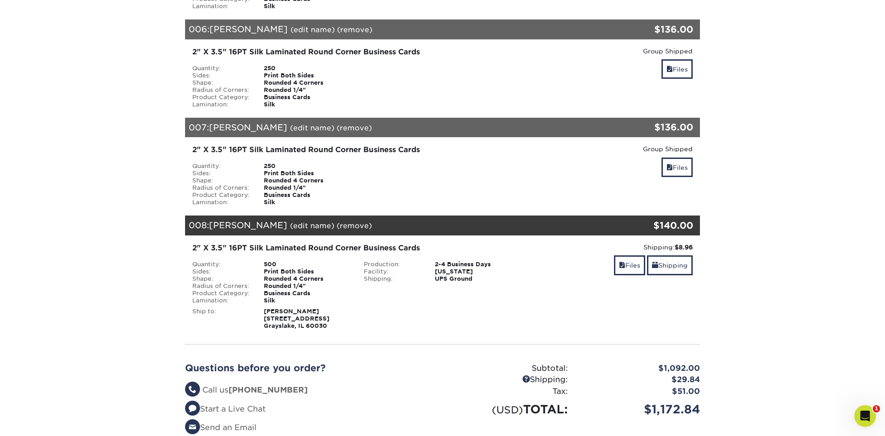
scroll to position [633, 0]
click at [669, 266] on link "Shipping" at bounding box center [670, 264] width 46 height 19
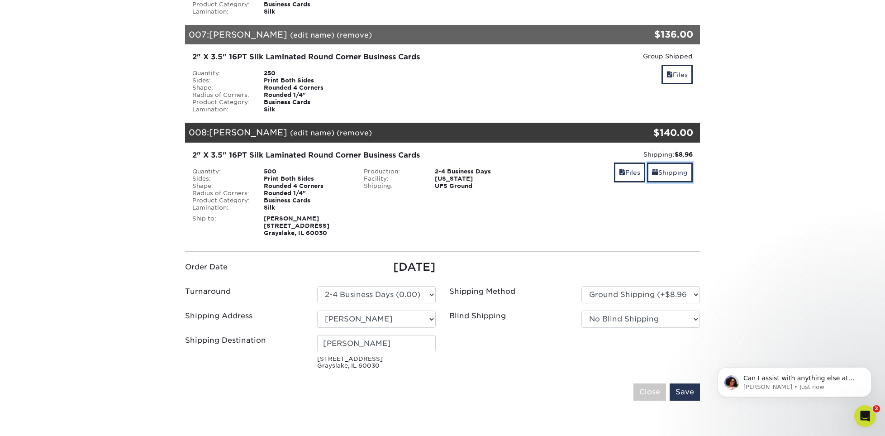
scroll to position [724, 0]
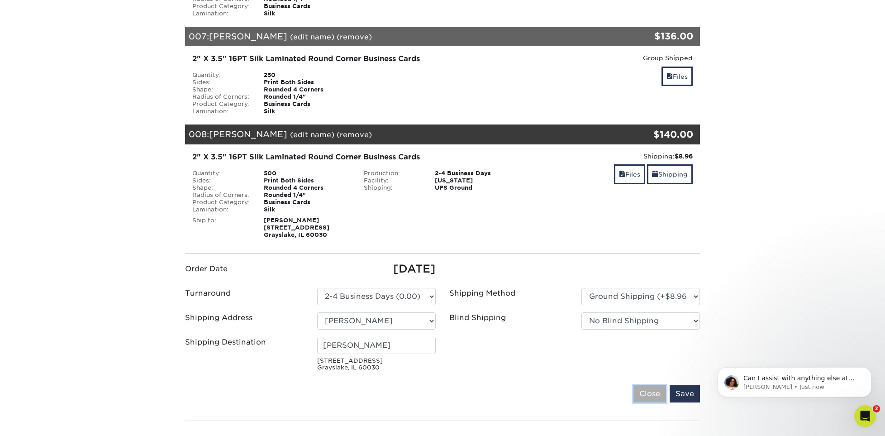
click at [643, 396] on input "Close" at bounding box center [649, 393] width 33 height 17
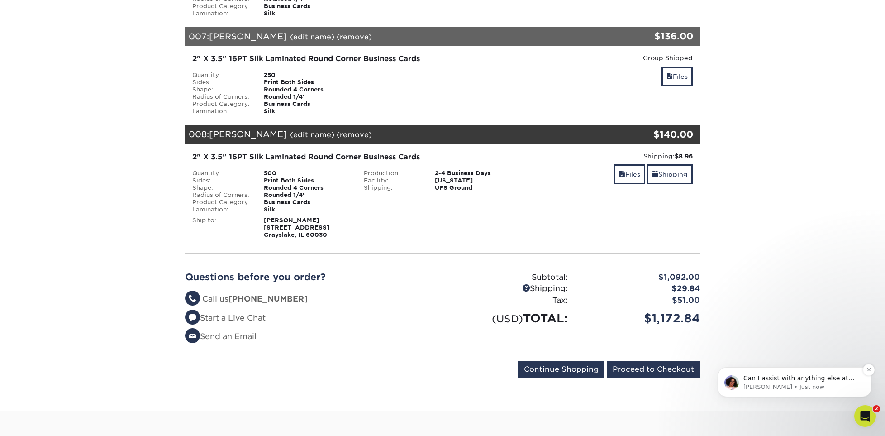
click at [809, 385] on p "Avery • Just now" at bounding box center [801, 387] width 117 height 8
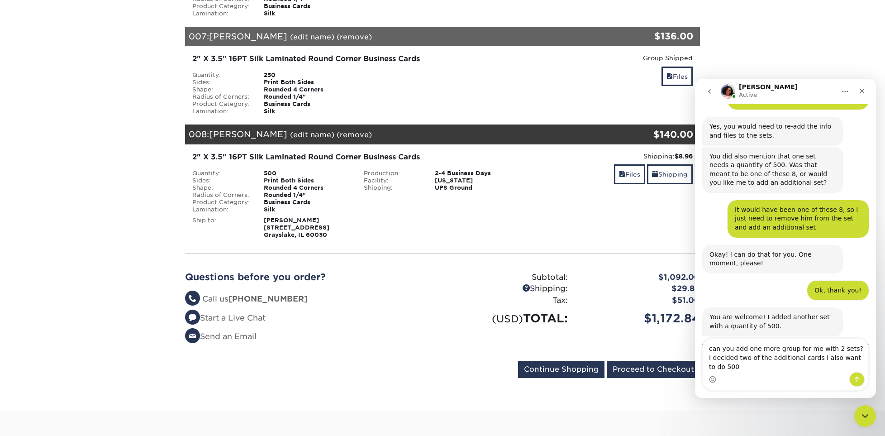
scroll to position [1169, 0]
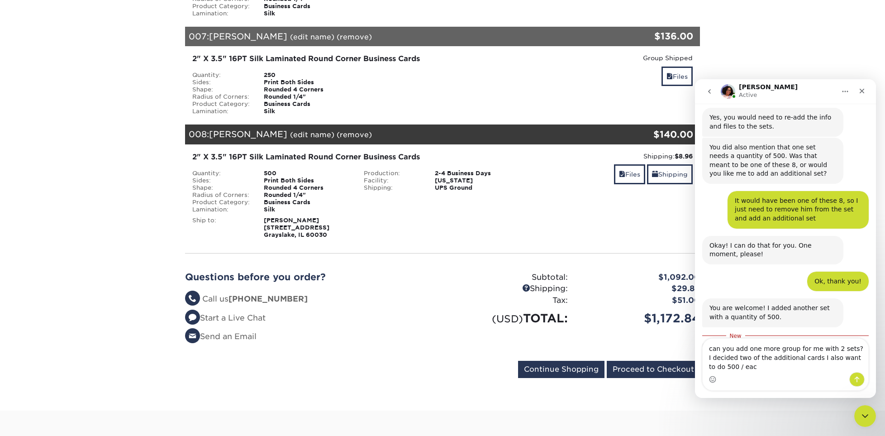
type textarea "can you add one more group for me with 2 sets? I decided two of the additional …"
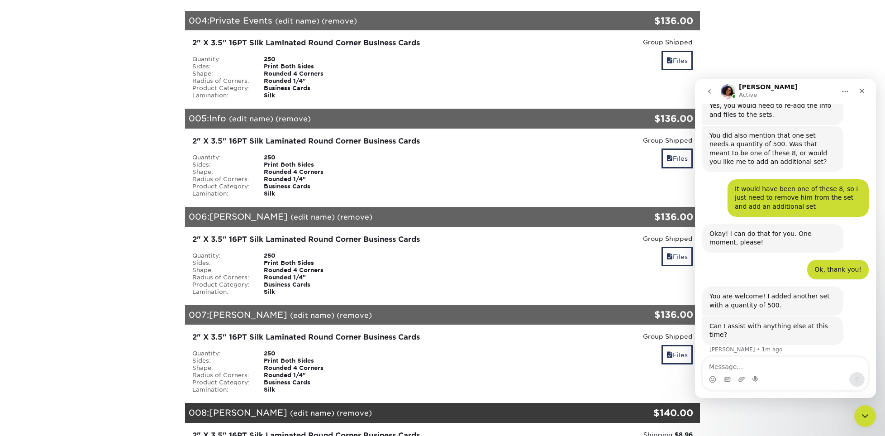
scroll to position [407, 0]
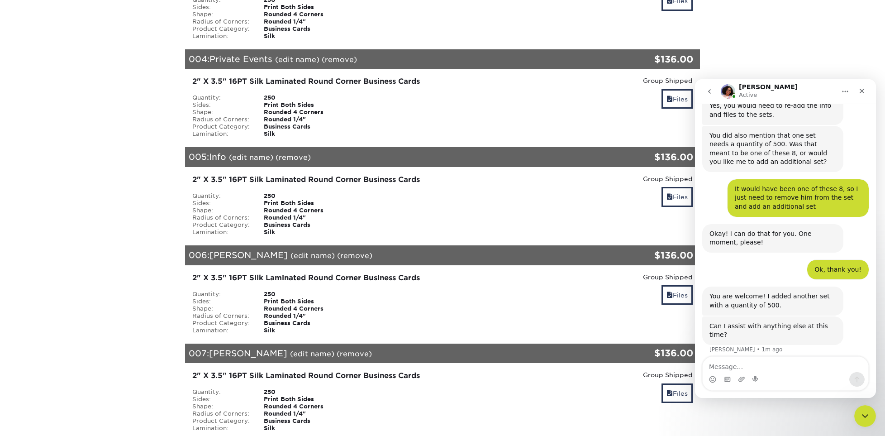
click at [299, 153] on link "(remove)" at bounding box center [293, 157] width 35 height 9
click at [462, 157] on link "Yes" at bounding box center [460, 157] width 13 height 9
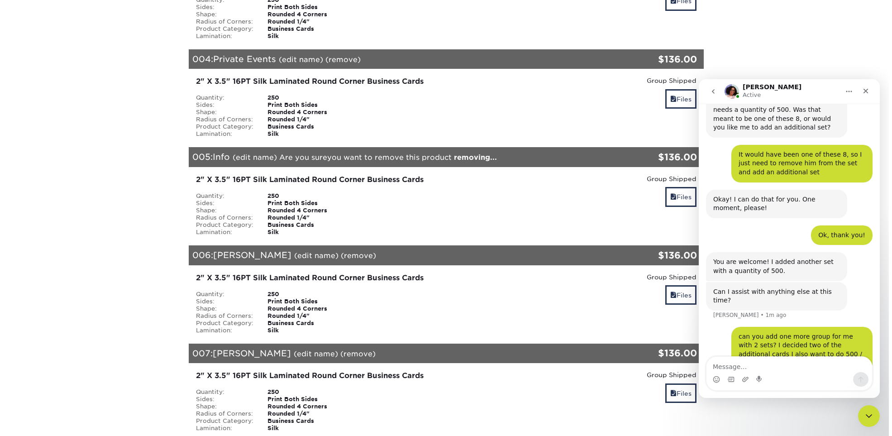
scroll to position [1216, 0]
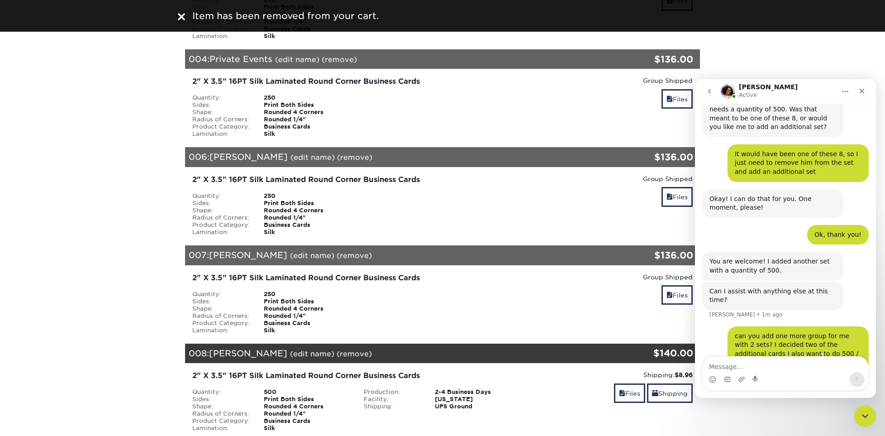
click at [298, 58] on link "(edit name)" at bounding box center [297, 59] width 44 height 9
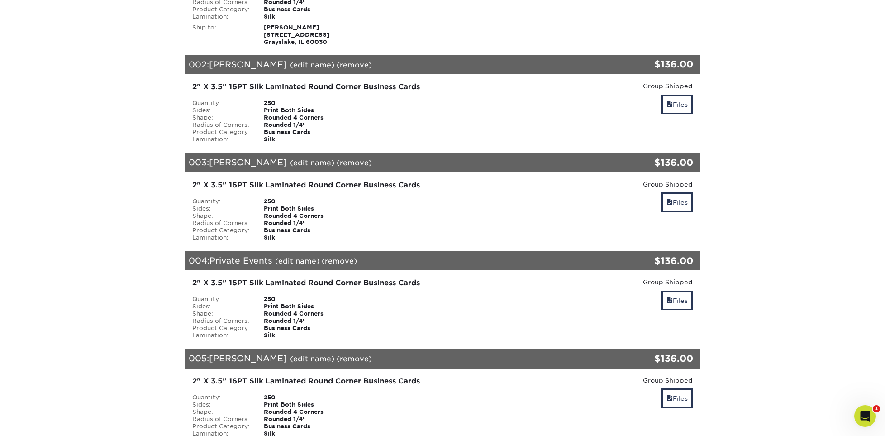
scroll to position [226, 0]
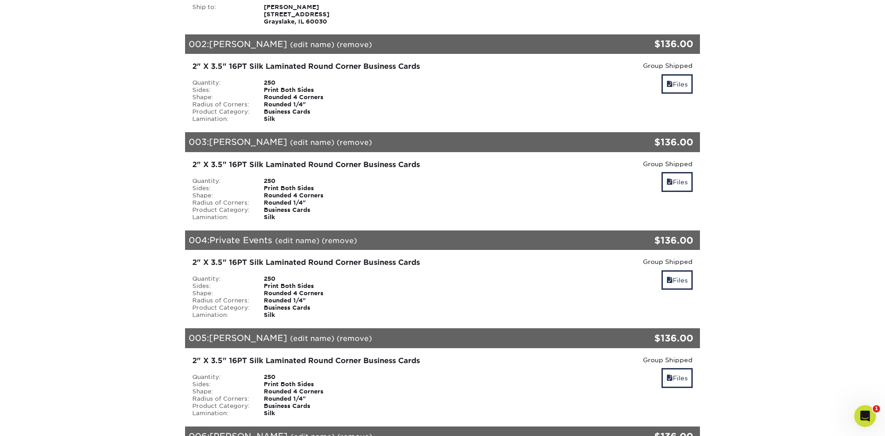
click at [343, 241] on link "(remove)" at bounding box center [339, 240] width 35 height 9
click at [508, 241] on link "Yes" at bounding box center [506, 240] width 13 height 9
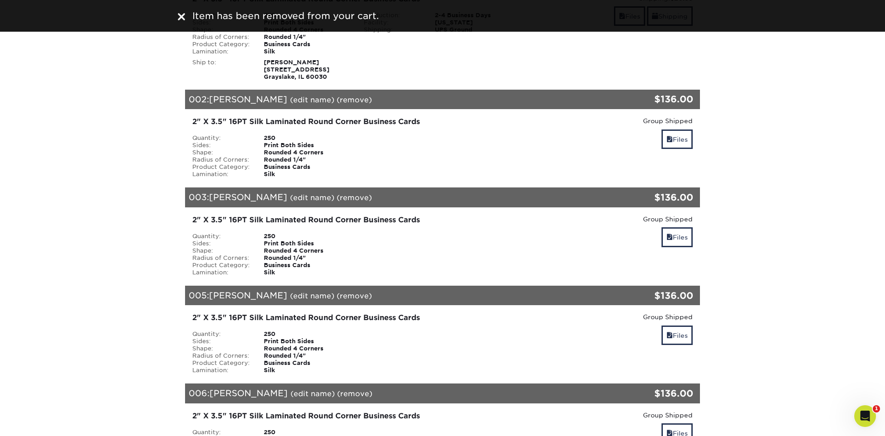
scroll to position [0, 0]
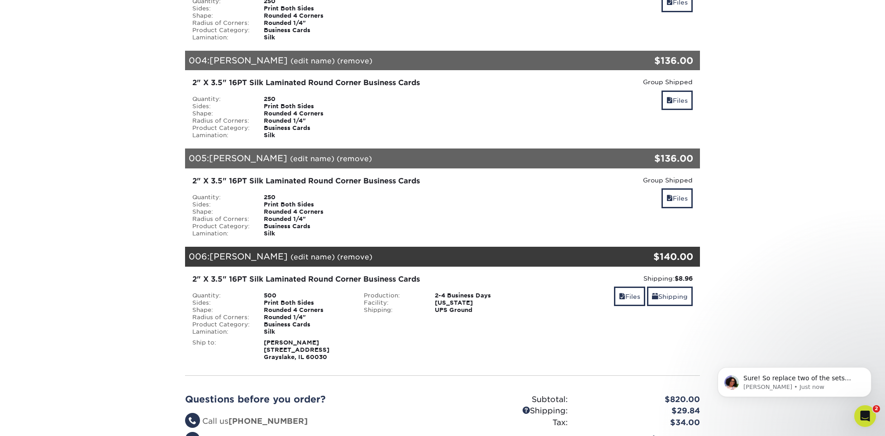
scroll to position [407, 0]
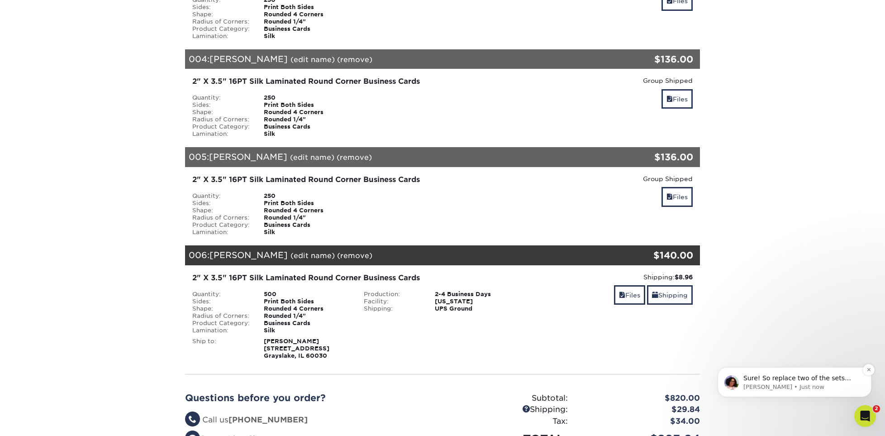
click at [790, 380] on p "Sure! So replace two of the sets with 250 to 500?" at bounding box center [801, 378] width 117 height 9
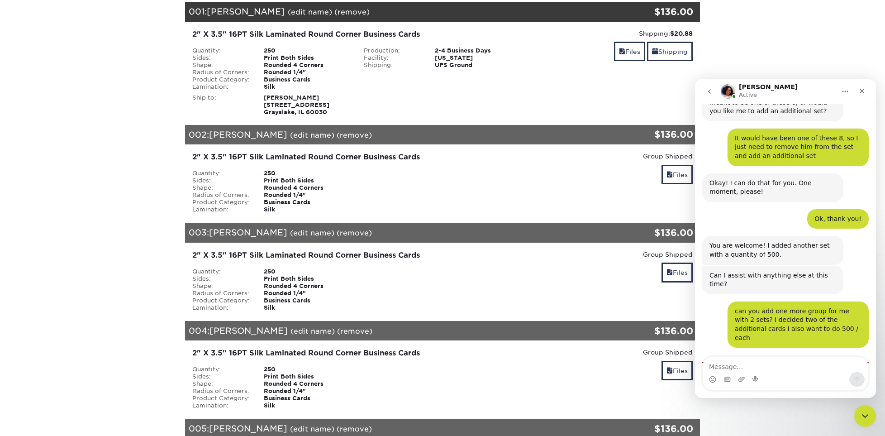
scroll to position [0, 0]
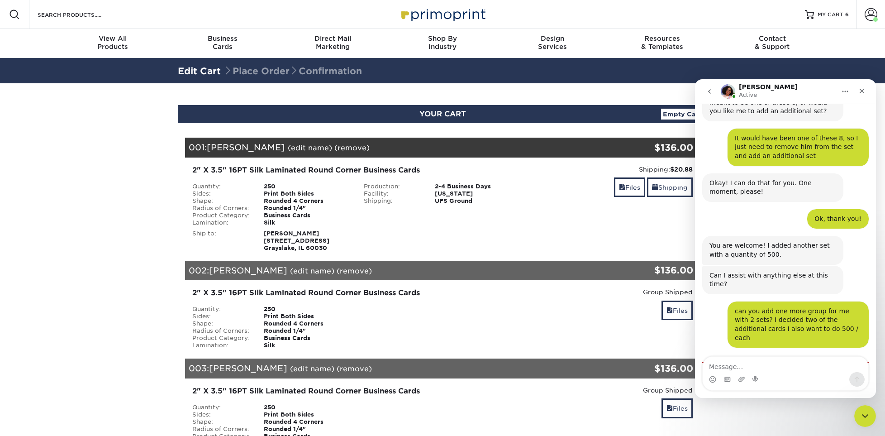
drag, startPoint x: 860, startPoint y: 414, endPoint x: 1696, endPoint y: 817, distance: 928.2
click at [859, 413] on icon "Close Intercom Messenger" at bounding box center [863, 414] width 11 height 11
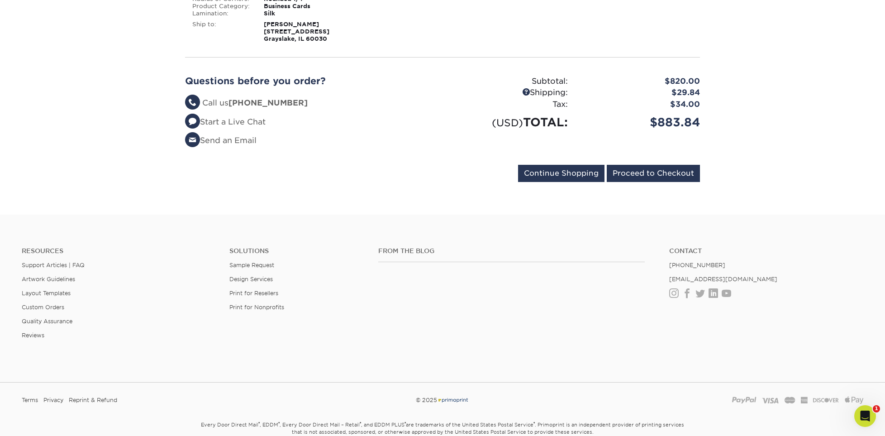
scroll to position [543, 0]
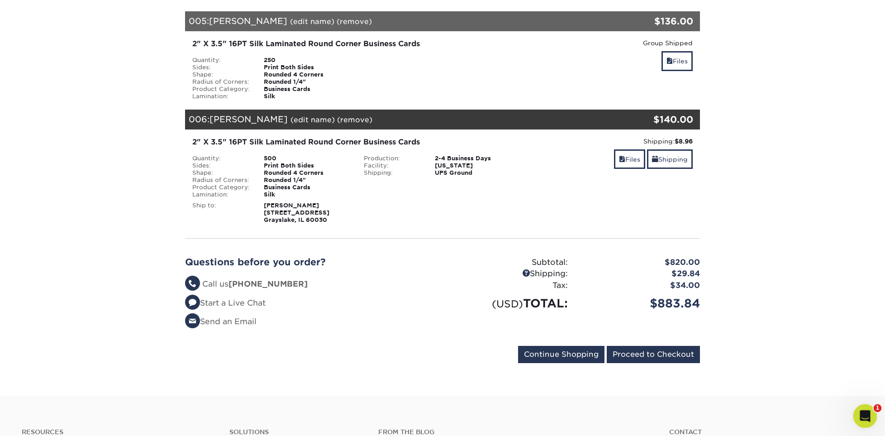
click at [868, 412] on icon "Open Intercom Messenger" at bounding box center [863, 414] width 15 height 15
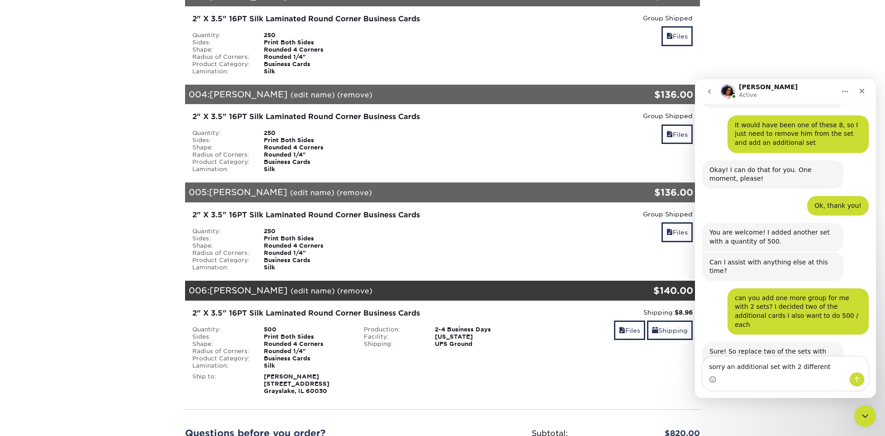
scroll to position [407, 0]
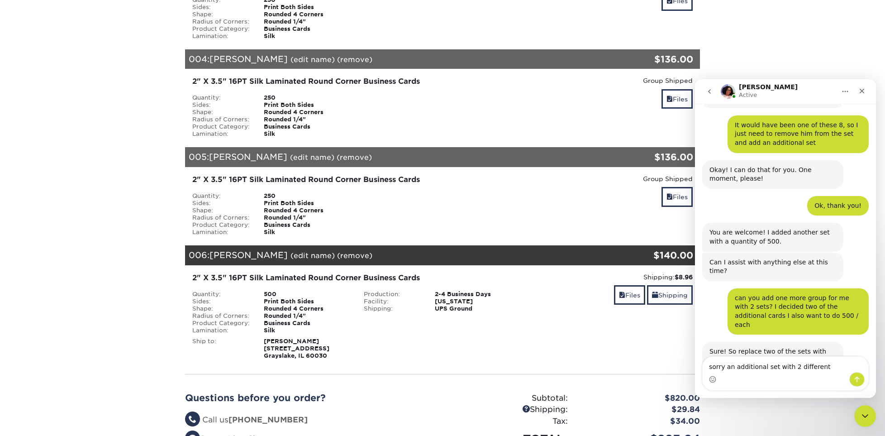
drag, startPoint x: 820, startPoint y: 365, endPoint x: 724, endPoint y: 364, distance: 95.9
click at [724, 364] on textarea "sorry an additional set with 2 different" at bounding box center [786, 364] width 166 height 15
click at [787, 366] on textarea "sorry an additional set with 2 different" at bounding box center [786, 364] width 166 height 15
click at [816, 366] on textarea "sorry an additional set with 2 different" at bounding box center [786, 364] width 166 height 15
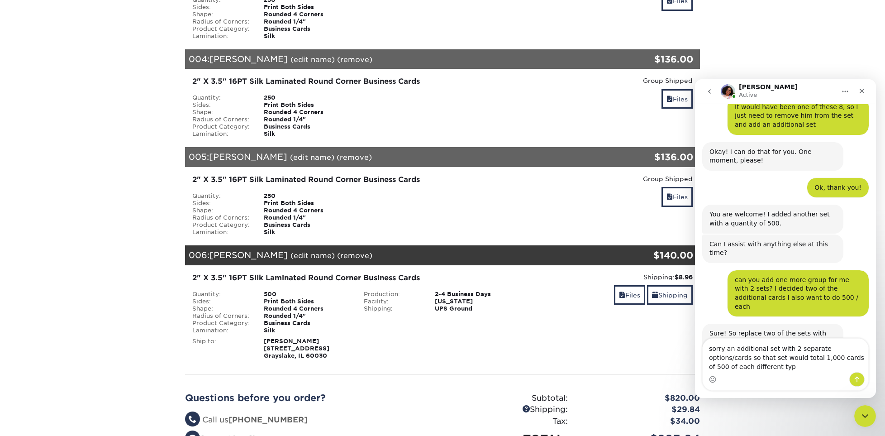
type textarea "sorry an additional set with 2 separate options/cards so that set would total 1…"
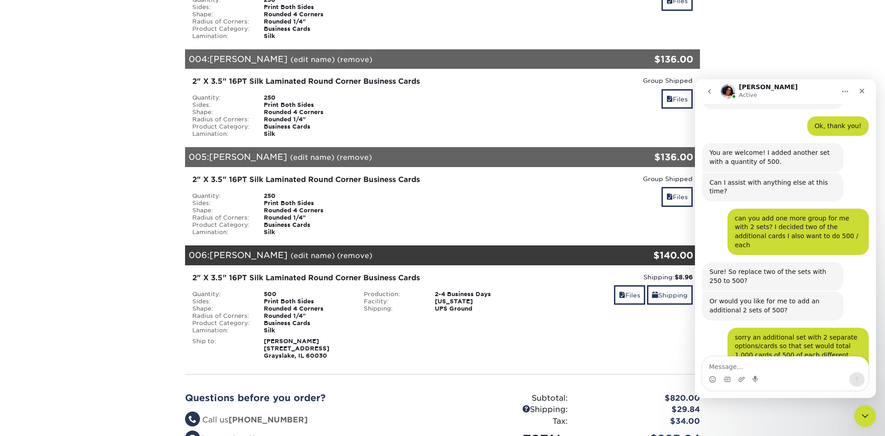
scroll to position [1327, 0]
type textarea "Thank you!"
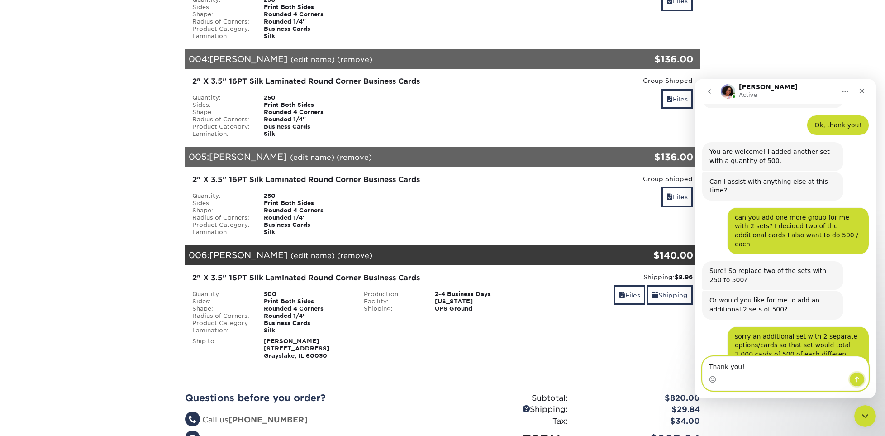
click at [854, 379] on icon "Send a message…" at bounding box center [856, 379] width 7 height 7
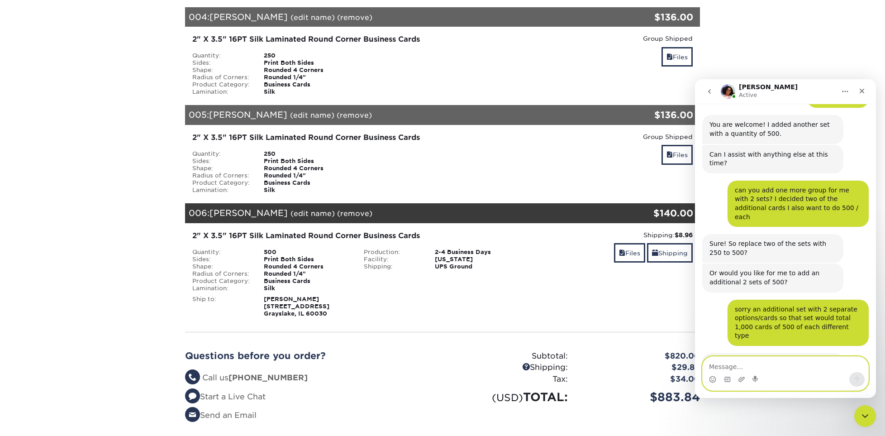
scroll to position [543, 0]
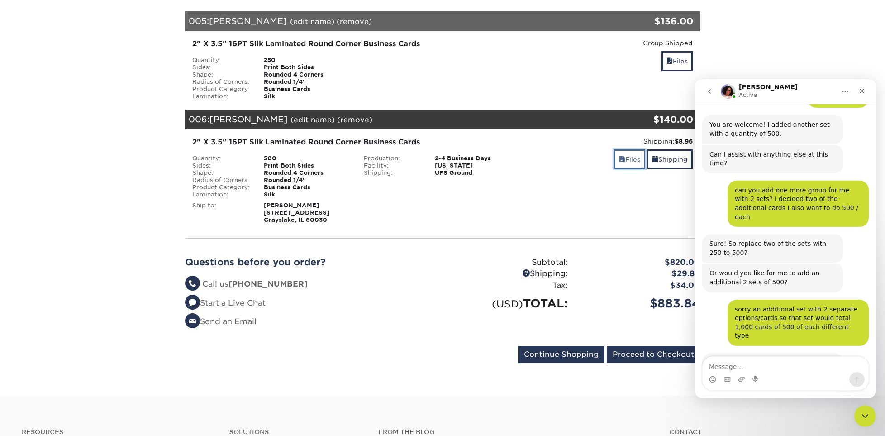
click at [619, 159] on span at bounding box center [622, 159] width 6 height 7
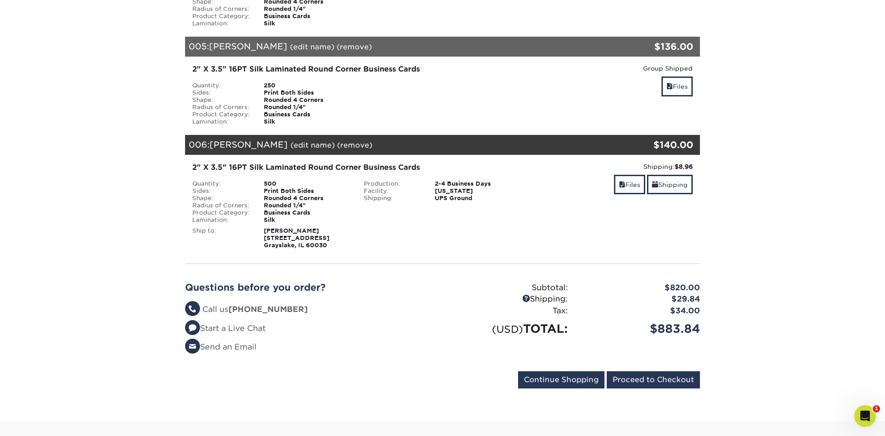
scroll to position [543, 0]
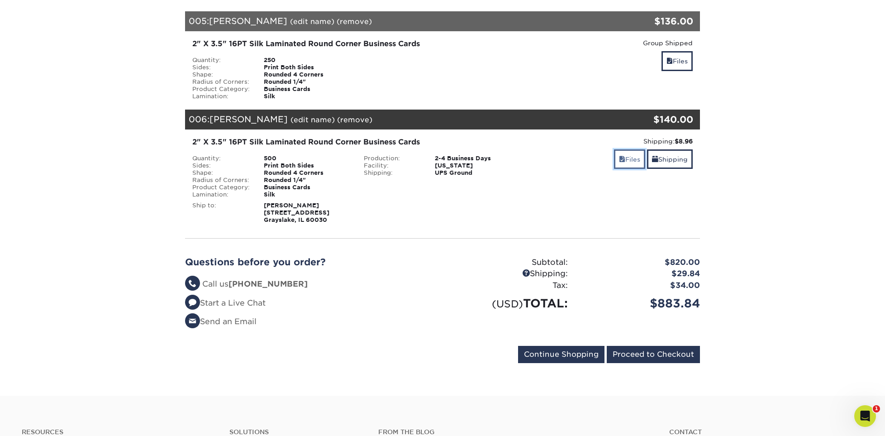
click at [614, 160] on link "Files" at bounding box center [629, 158] width 31 height 19
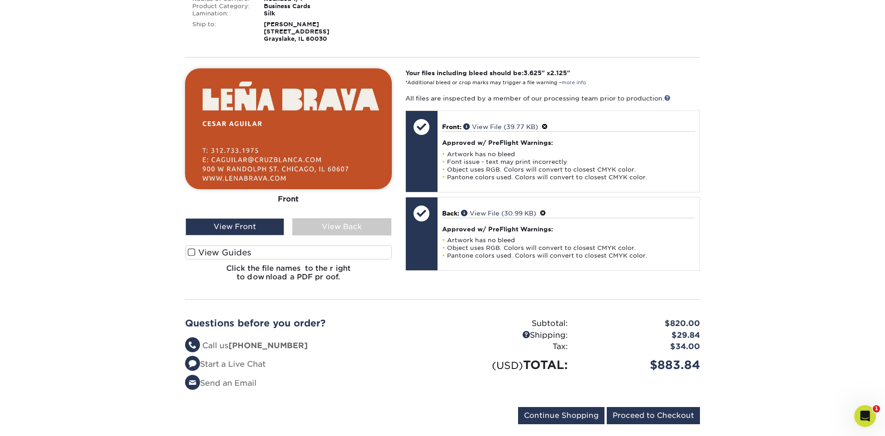
scroll to position [769, 0]
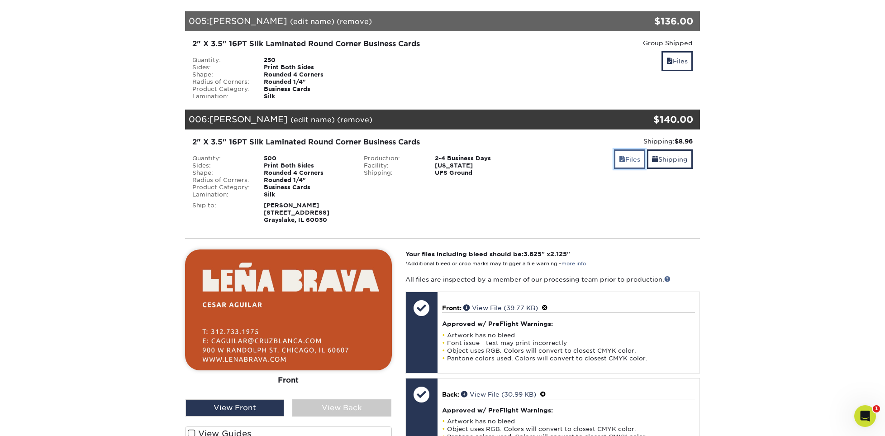
click at [623, 152] on link "Files" at bounding box center [629, 158] width 31 height 19
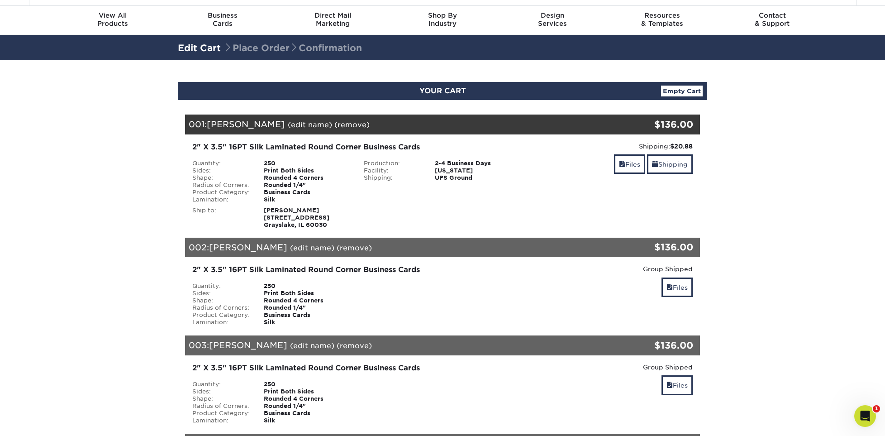
scroll to position [45, 0]
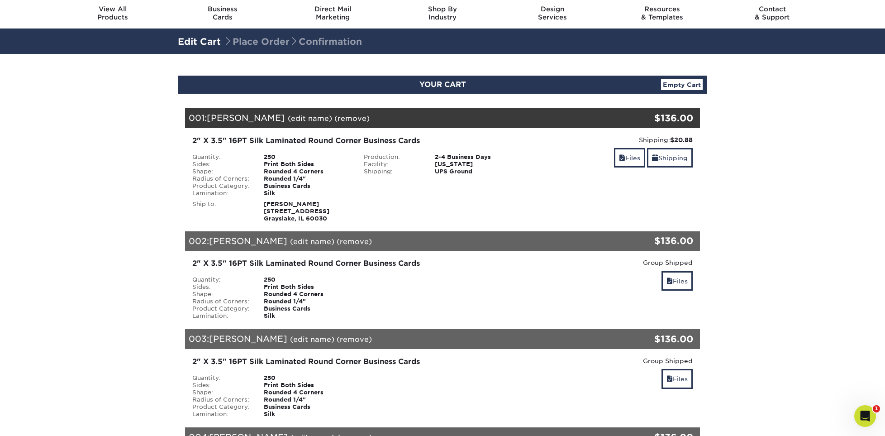
scroll to position [45, 0]
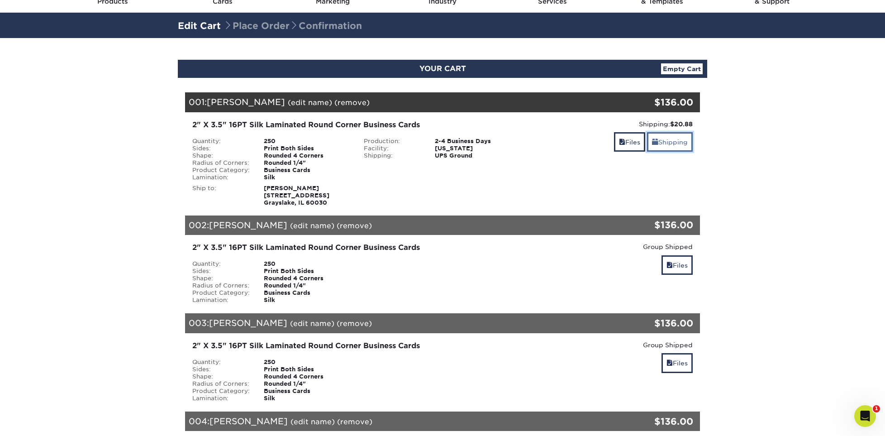
click at [657, 146] on link "Shipping" at bounding box center [670, 141] width 46 height 19
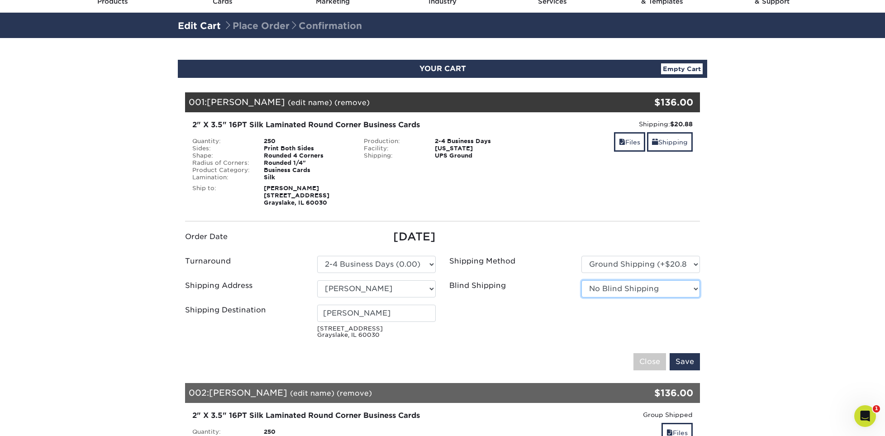
click at [638, 290] on select "No Blind Shipping Sam + Add New Address" at bounding box center [640, 288] width 119 height 17
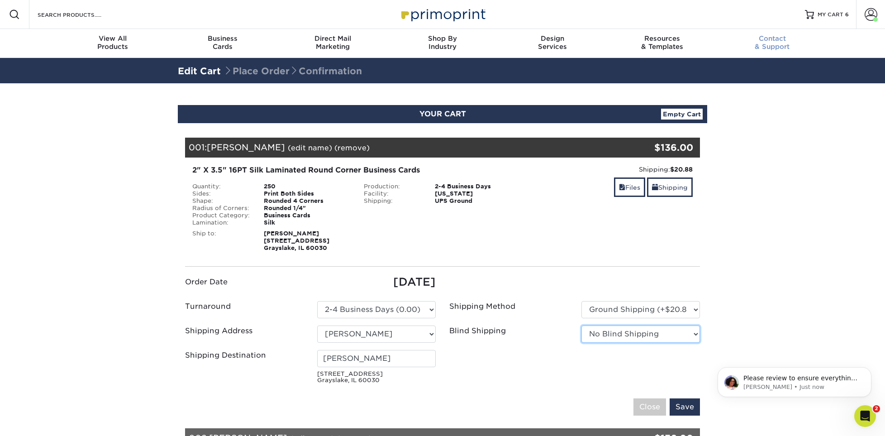
scroll to position [0, 0]
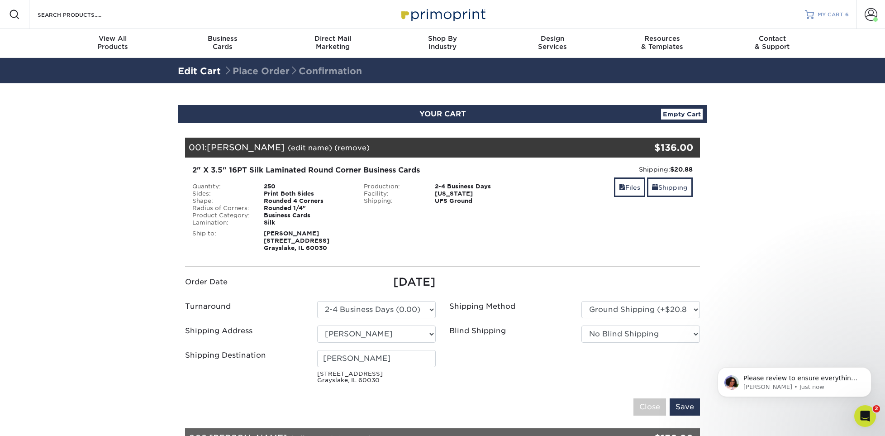
click at [827, 15] on span "MY CART" at bounding box center [831, 15] width 26 height 8
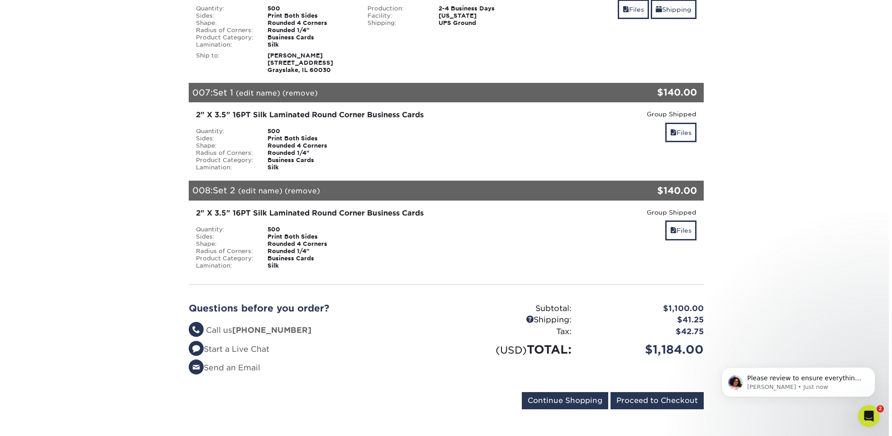
scroll to position [679, 0]
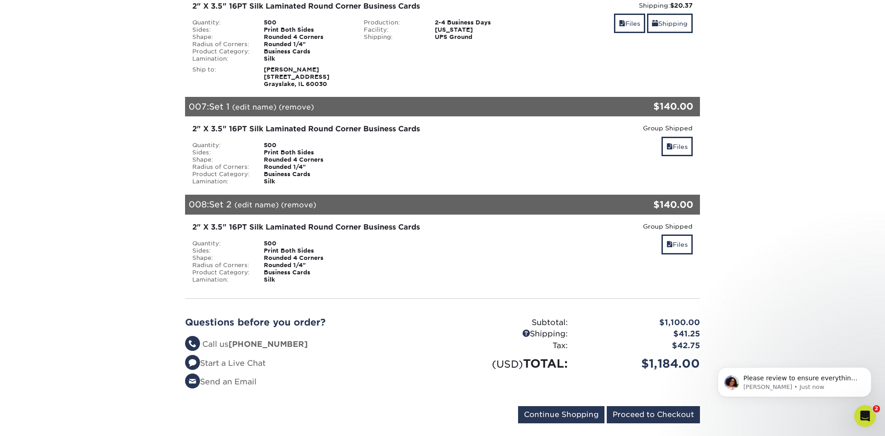
click at [254, 107] on link "(edit name)" at bounding box center [254, 107] width 44 height 9
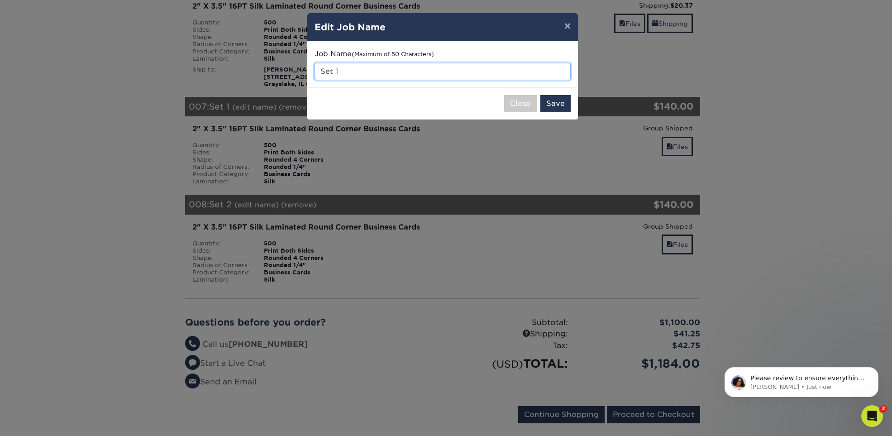
drag, startPoint x: 357, startPoint y: 77, endPoint x: 312, endPoint y: 63, distance: 46.9
click at [304, 79] on div "× Edit Job Name Job Name (Maximum of 50 Characters) Set 1 Close Save" at bounding box center [446, 218] width 892 height 436
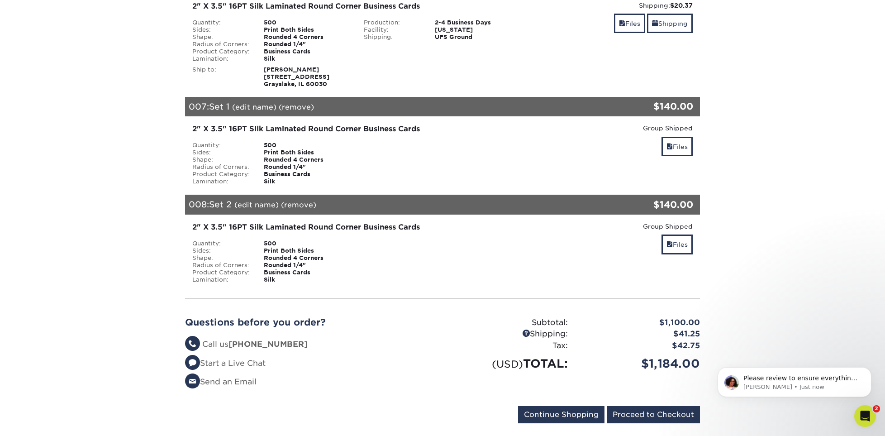
click at [256, 105] on link "(edit name)" at bounding box center [254, 107] width 44 height 9
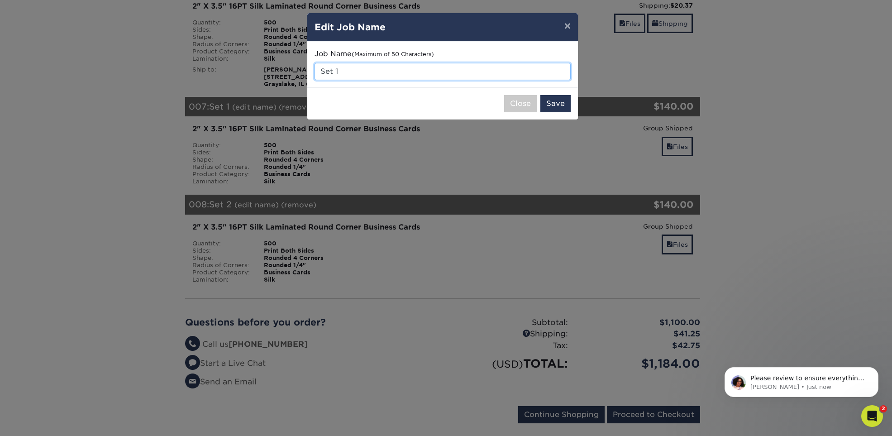
click at [377, 71] on input "Set 1" at bounding box center [442, 71] width 256 height 17
type input "Info"
click at [552, 104] on button "Save" at bounding box center [555, 103] width 30 height 17
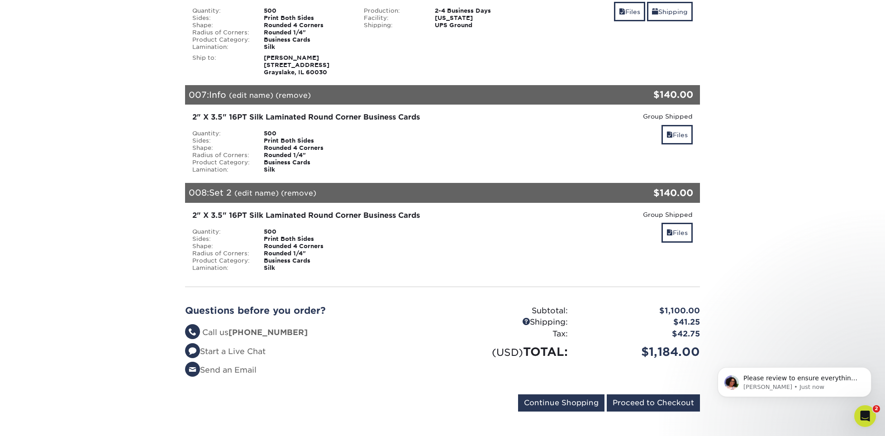
scroll to position [679, 0]
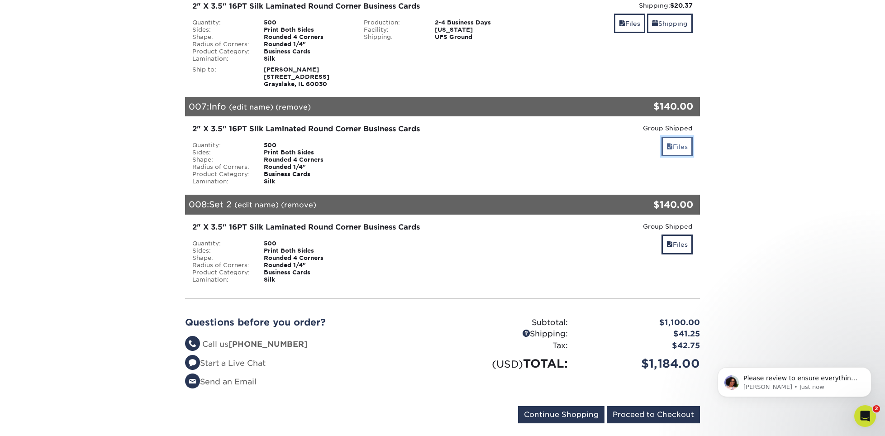
click at [671, 143] on link "Files" at bounding box center [676, 146] width 31 height 19
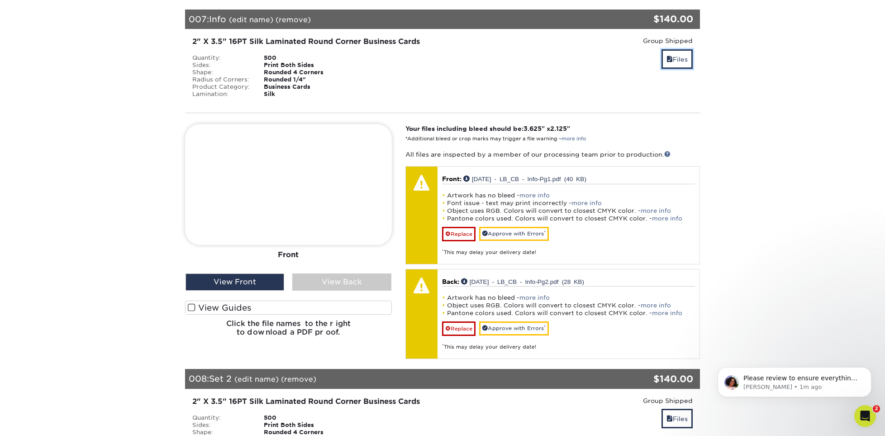
scroll to position [769, 0]
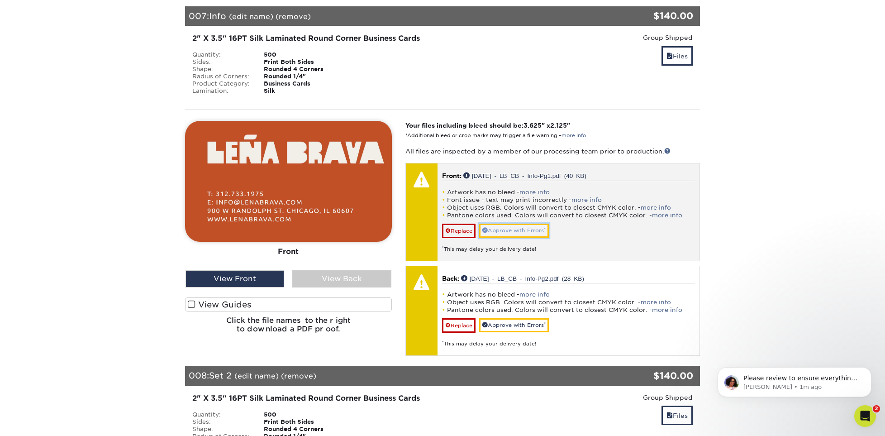
click at [525, 232] on link "Approve with Errors *" at bounding box center [514, 231] width 70 height 14
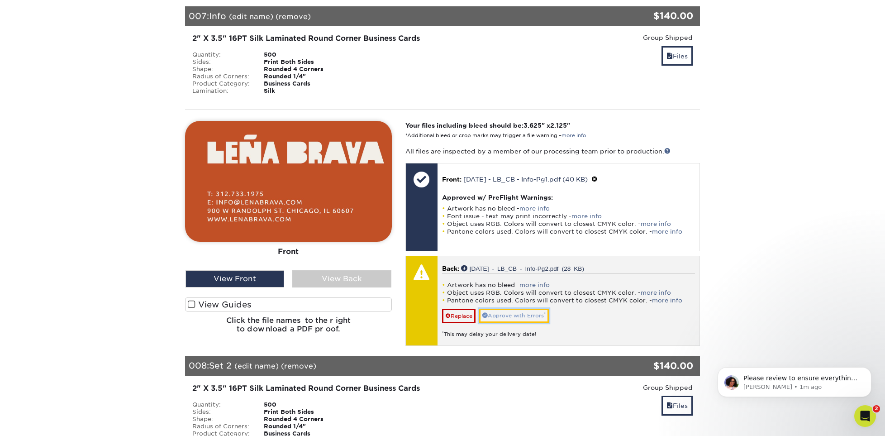
click at [520, 314] on link "Approve with Errors *" at bounding box center [514, 316] width 70 height 14
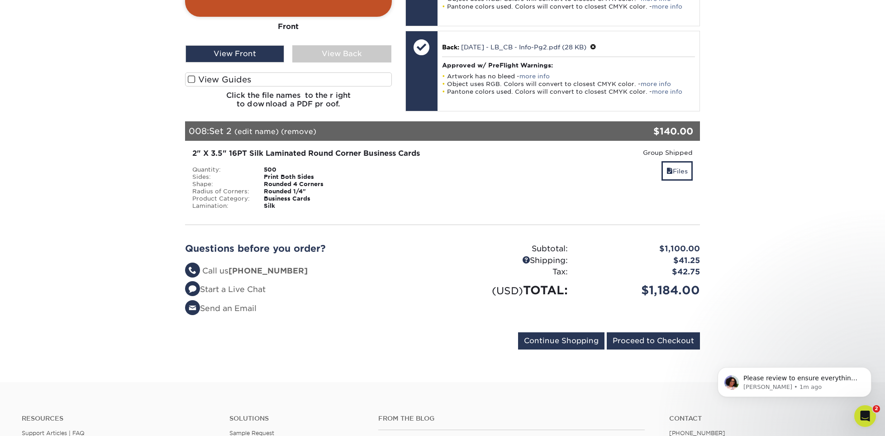
scroll to position [995, 0]
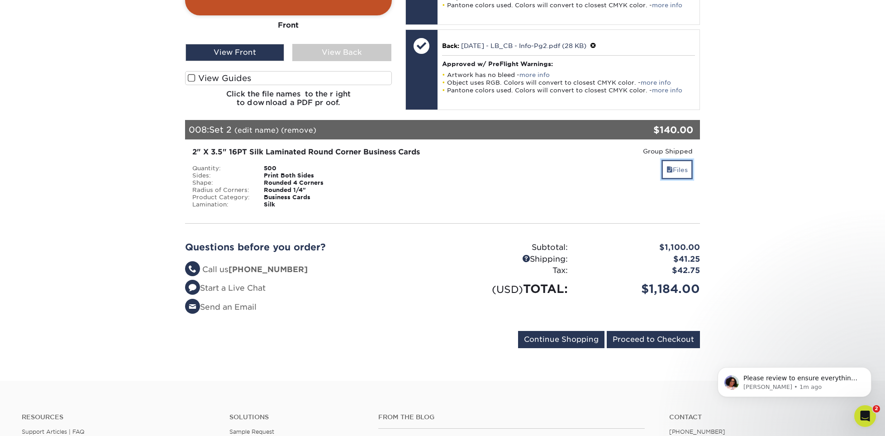
click at [680, 171] on link "Files" at bounding box center [676, 169] width 31 height 19
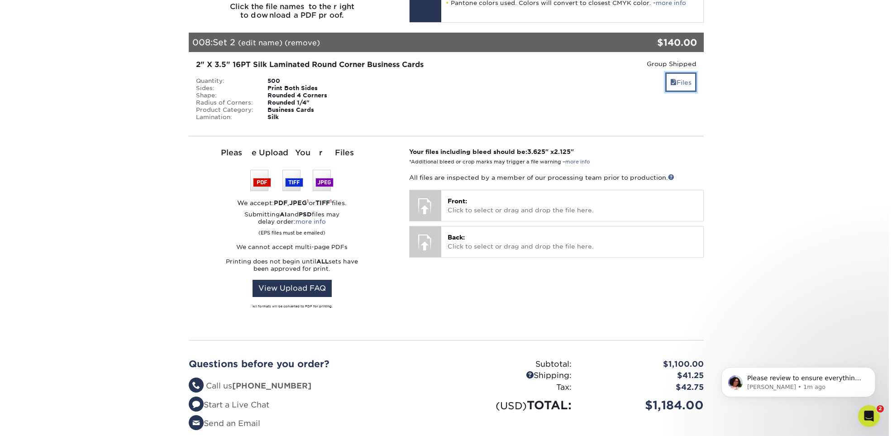
scroll to position [1086, 0]
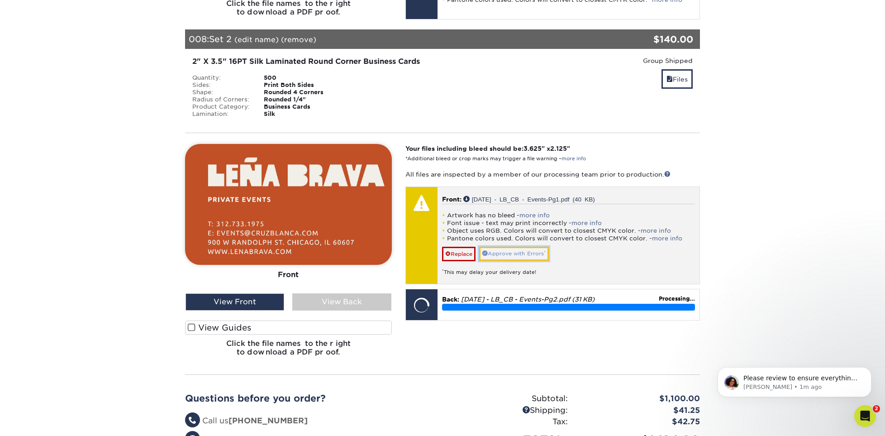
click at [515, 253] on link "Approve with Errors *" at bounding box center [514, 254] width 70 height 14
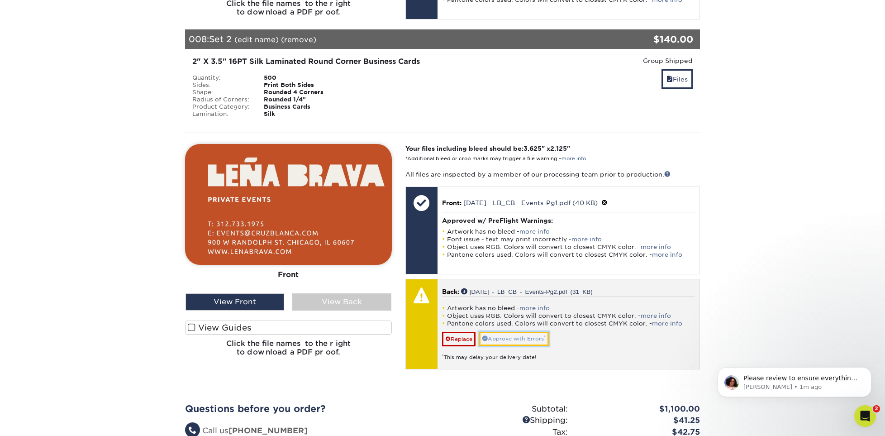
click at [515, 335] on link "Approve with Errors *" at bounding box center [514, 339] width 70 height 14
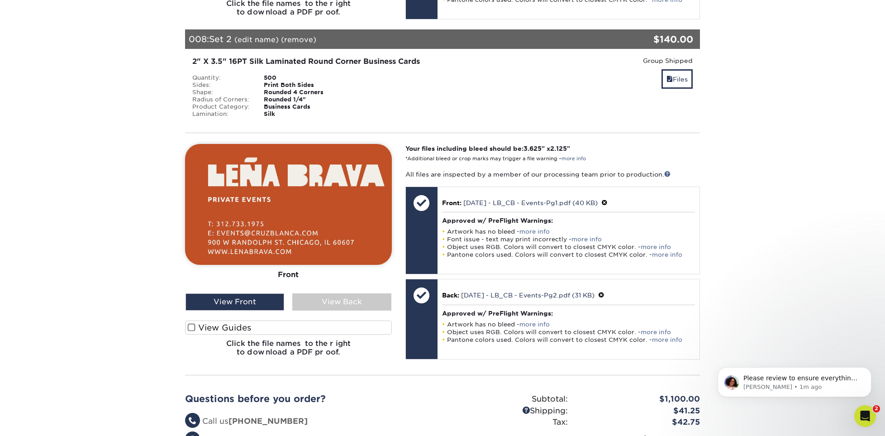
click at [254, 38] on link "(edit name)" at bounding box center [256, 39] width 44 height 9
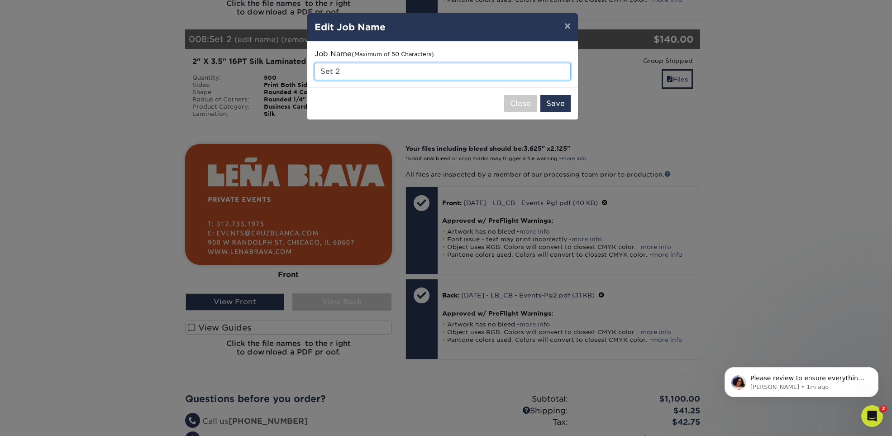
click at [369, 71] on input "Set 2" at bounding box center [442, 71] width 256 height 17
type input "S"
type input "Events"
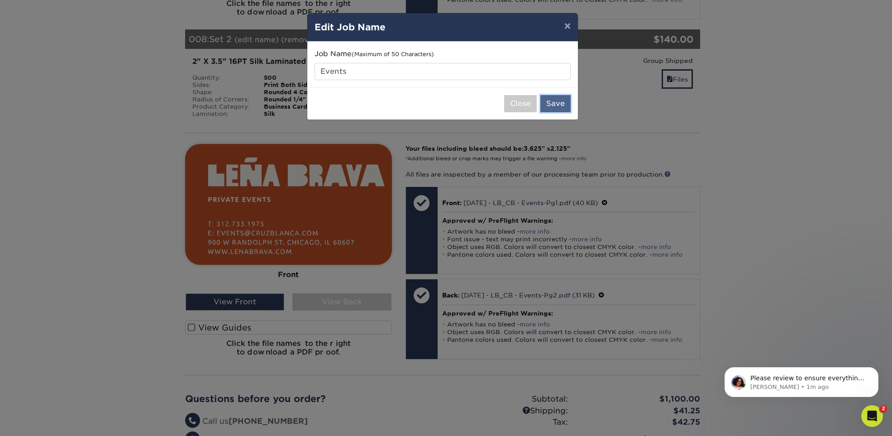
click at [551, 105] on button "Save" at bounding box center [555, 103] width 30 height 17
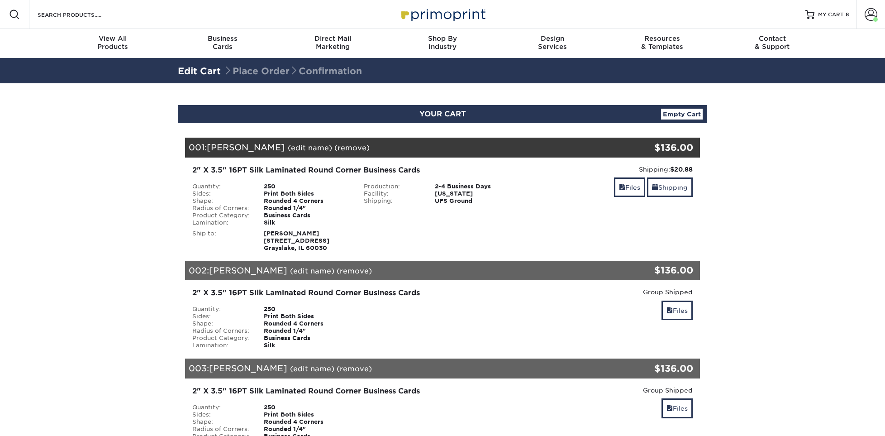
click at [859, 415] on icon "Open Intercom Messenger" at bounding box center [865, 416] width 15 height 15
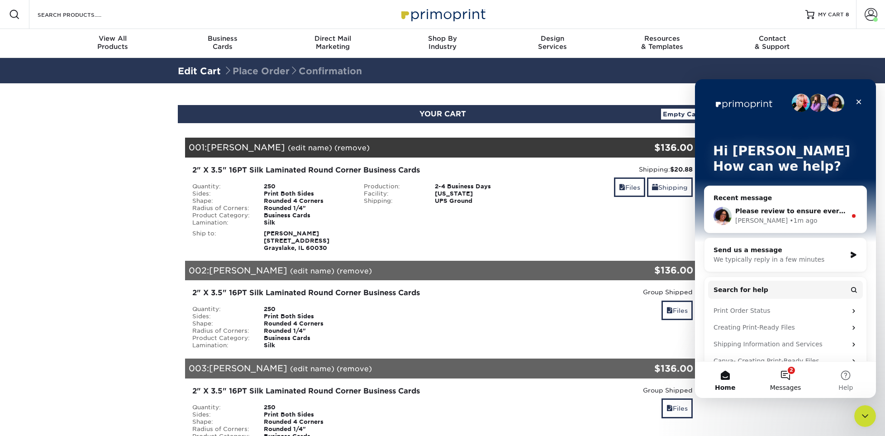
click at [792, 382] on button "2 Messages" at bounding box center [785, 380] width 60 height 36
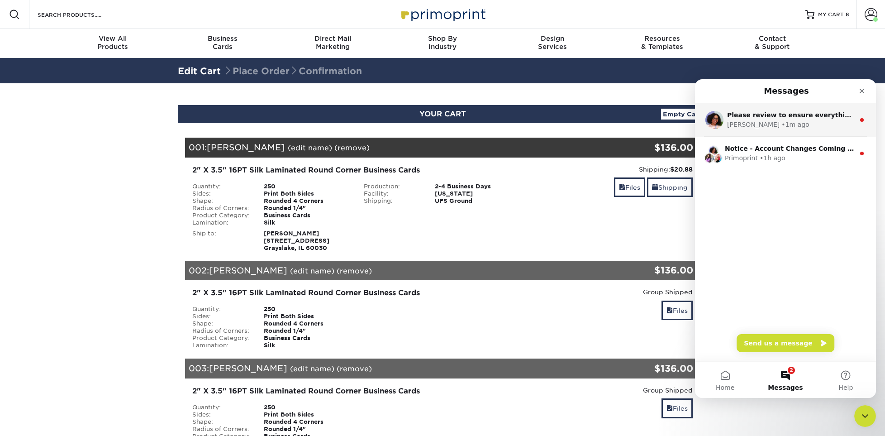
click at [728, 124] on div "Avery" at bounding box center [753, 125] width 52 height 10
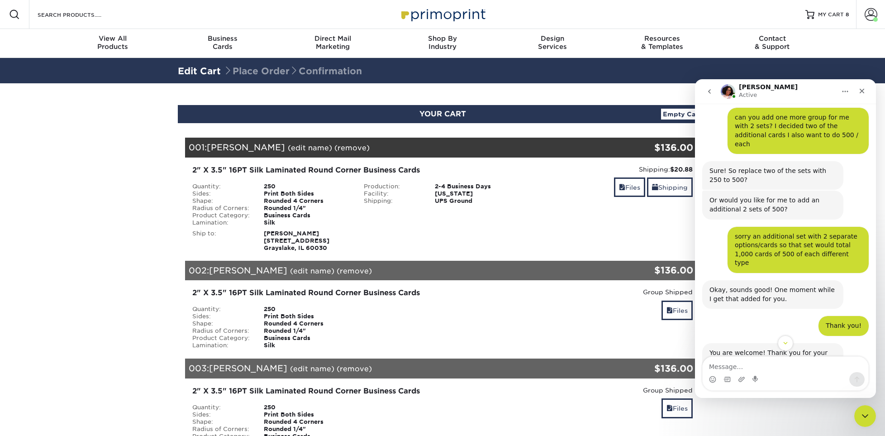
scroll to position [1437, 0]
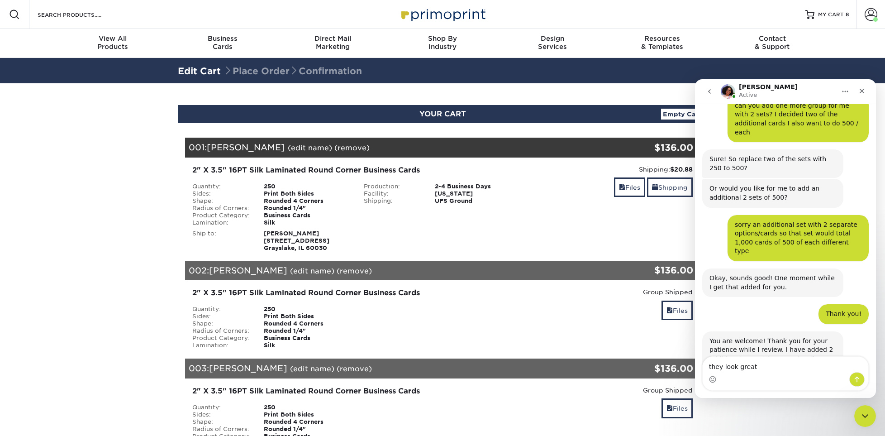
type textarea "they look great!"
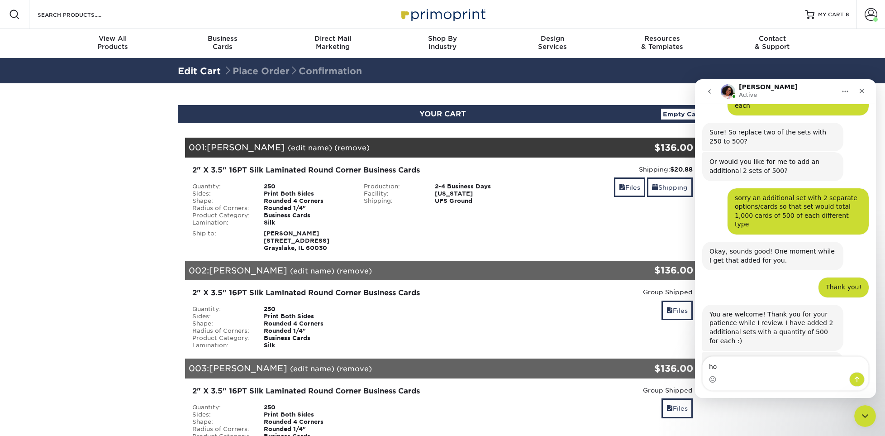
type textarea "h"
type textarea "Thank you!"
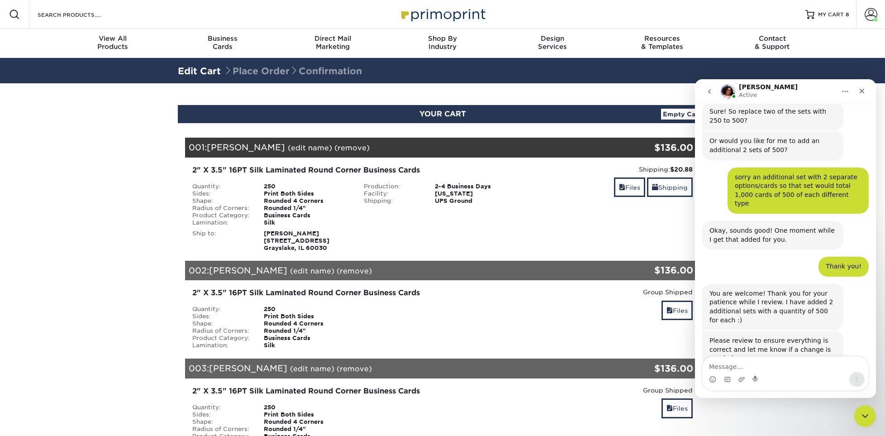
click at [861, 416] on icon "Close Intercom Messenger" at bounding box center [863, 414] width 11 height 11
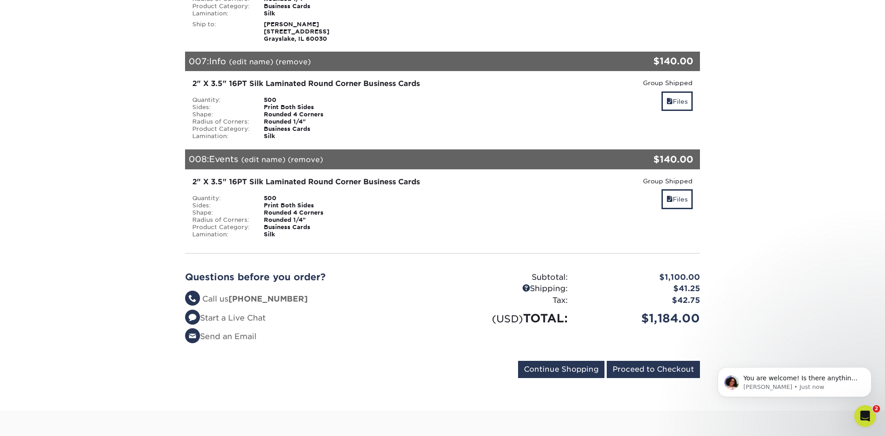
scroll to position [1520, 0]
click at [666, 195] on link "Files" at bounding box center [676, 198] width 31 height 19
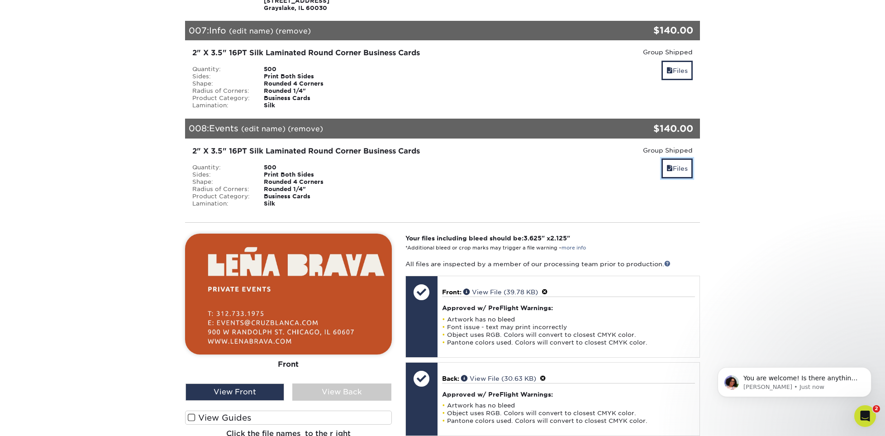
scroll to position [814, 0]
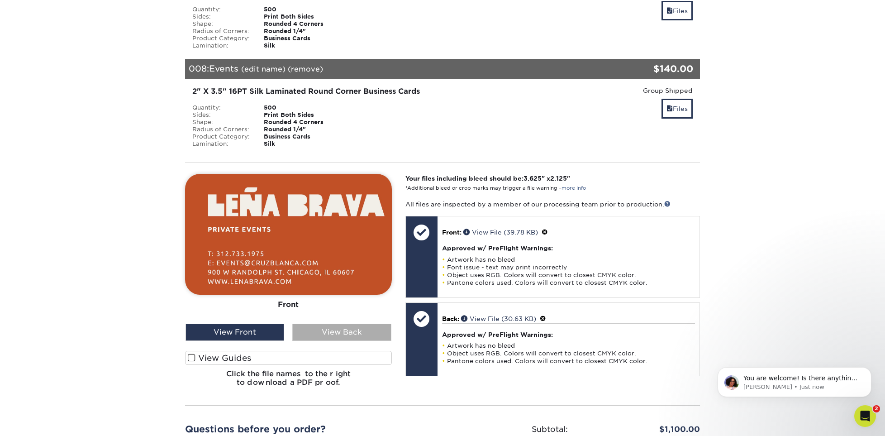
click at [326, 331] on div "View Back" at bounding box center [341, 332] width 99 height 17
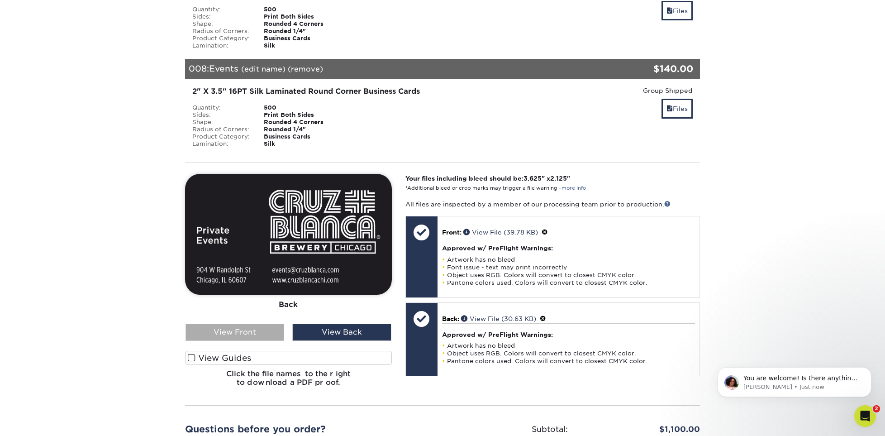
click at [252, 329] on div "View Front" at bounding box center [235, 332] width 99 height 17
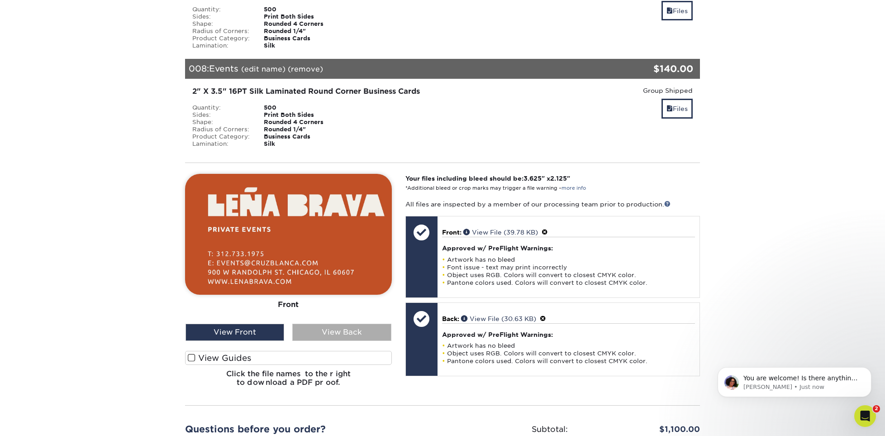
click at [336, 329] on div "View Back" at bounding box center [341, 332] width 99 height 17
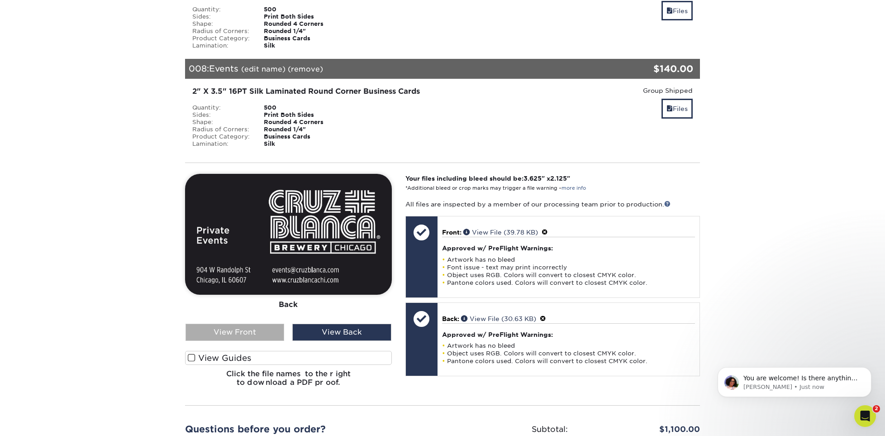
click at [228, 329] on div "View Front" at bounding box center [235, 332] width 99 height 17
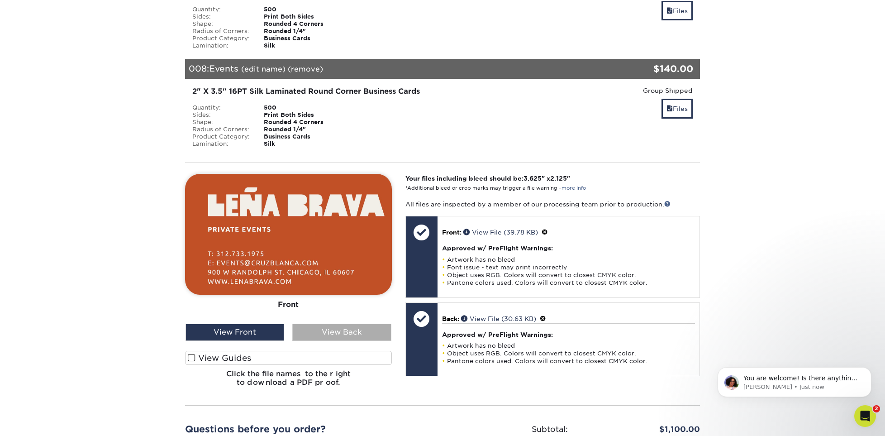
click at [324, 331] on div "View Back" at bounding box center [341, 332] width 99 height 17
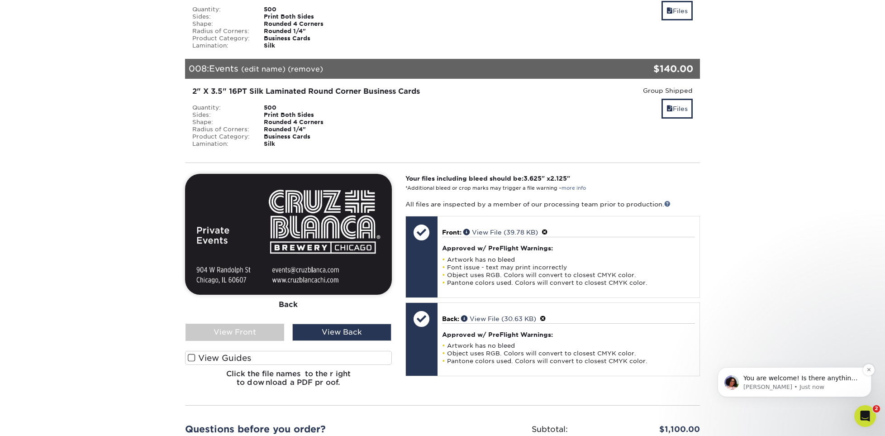
click at [760, 379] on p "You are welcome! Is there anything else I can assist with today?" at bounding box center [801, 378] width 117 height 9
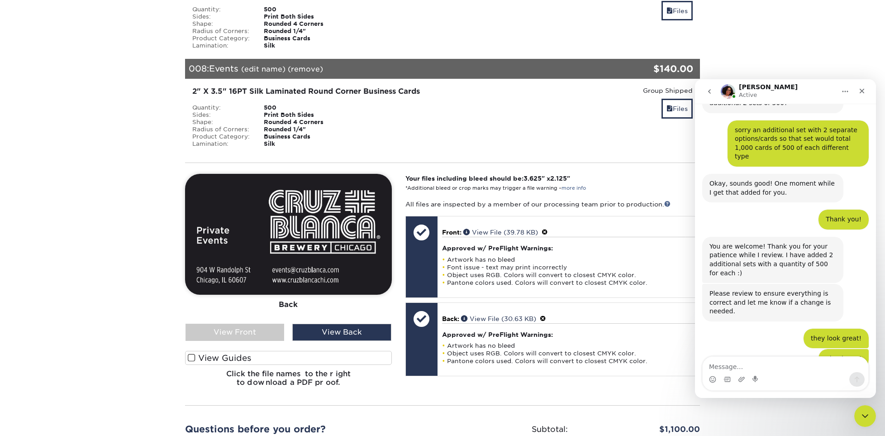
scroll to position [1535, 0]
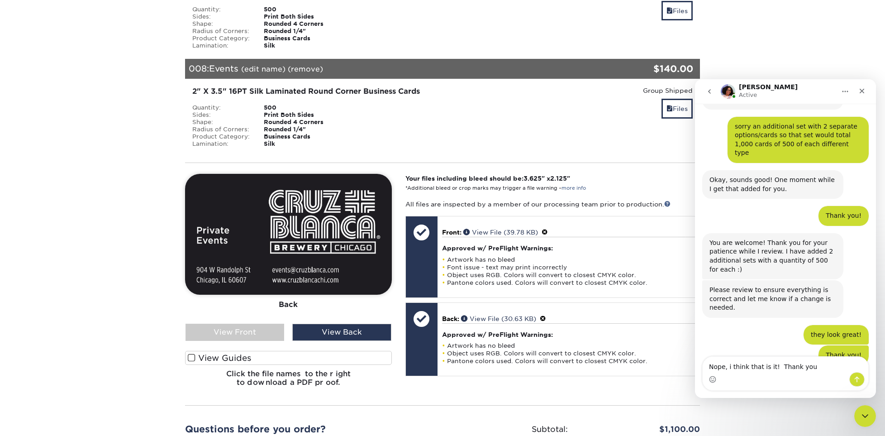
type textarea "Nope, i think that is it! Thank you!"
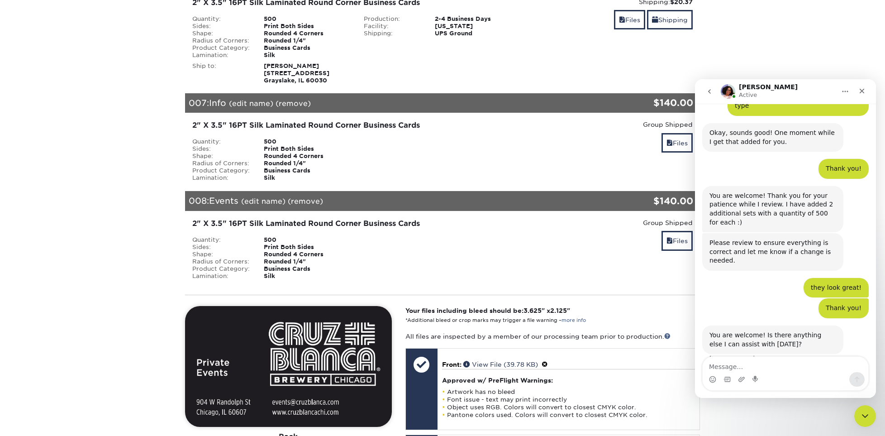
scroll to position [679, 0]
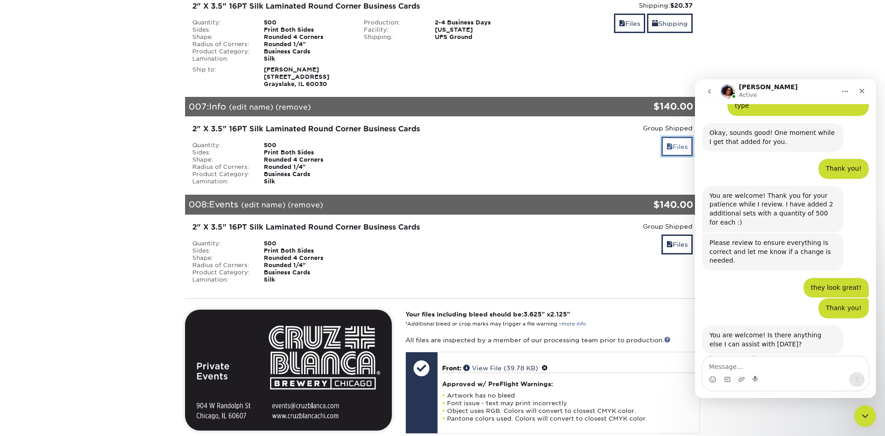
click at [667, 145] on span at bounding box center [669, 146] width 6 height 7
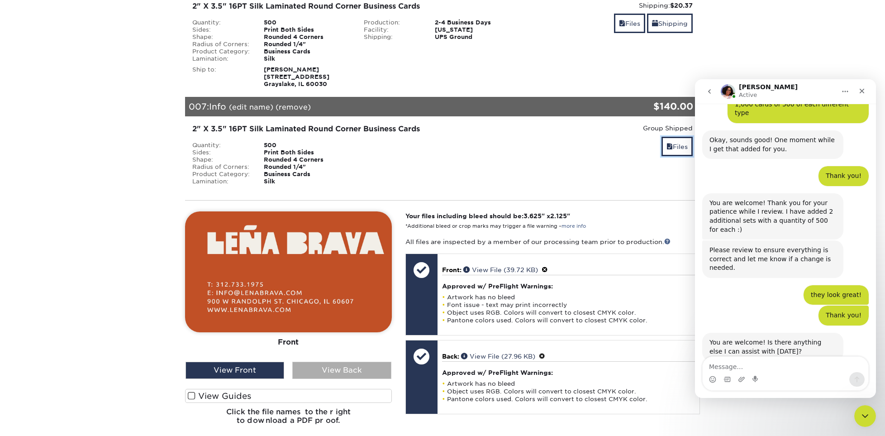
scroll to position [1574, 0]
click at [319, 366] on div "View Back" at bounding box center [341, 370] width 99 height 17
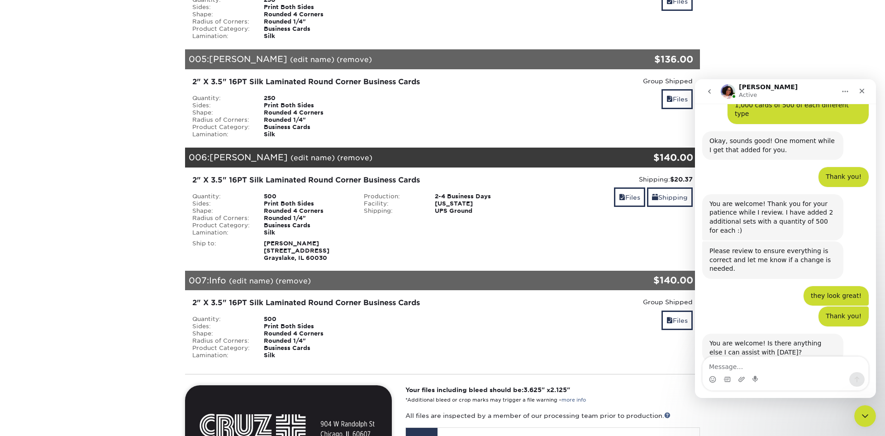
scroll to position [498, 0]
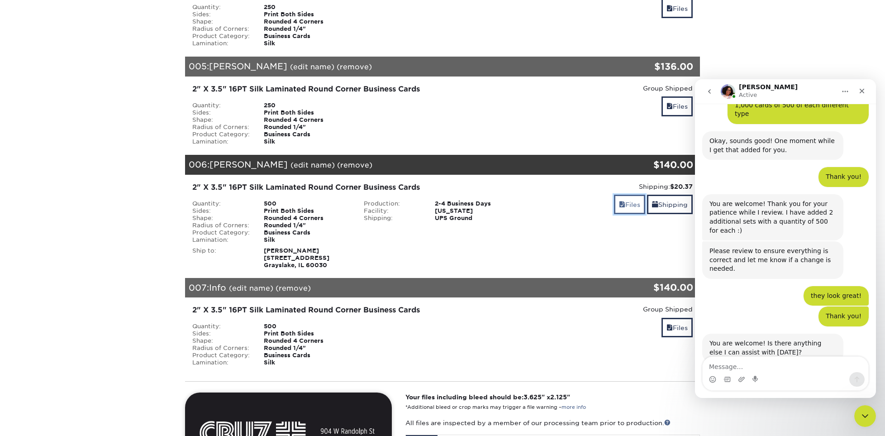
click at [628, 205] on link "Files" at bounding box center [629, 204] width 31 height 19
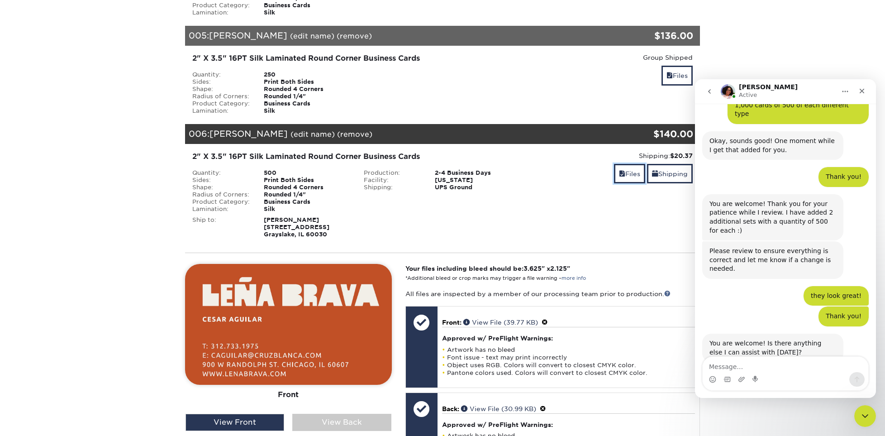
scroll to position [543, 0]
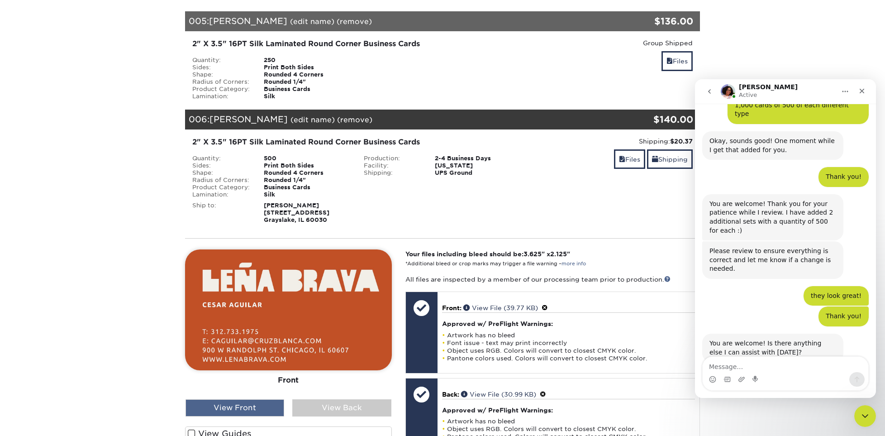
click at [248, 407] on div "View Front" at bounding box center [235, 407] width 99 height 17
click at [314, 407] on div "View Back" at bounding box center [341, 407] width 99 height 17
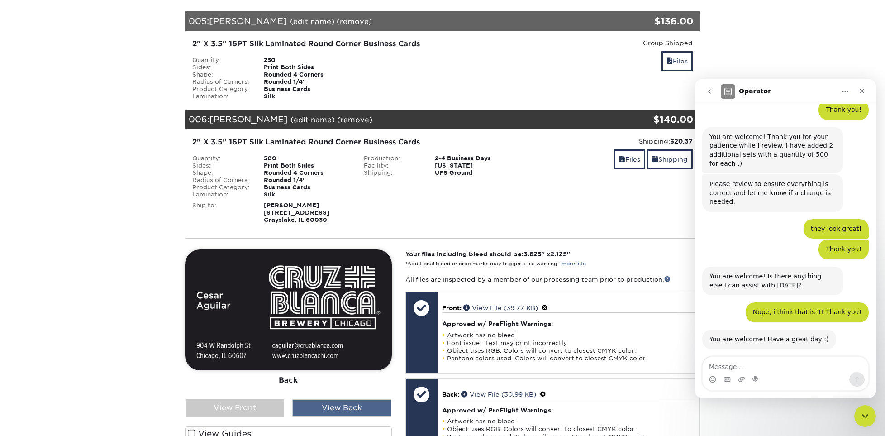
scroll to position [1646, 0]
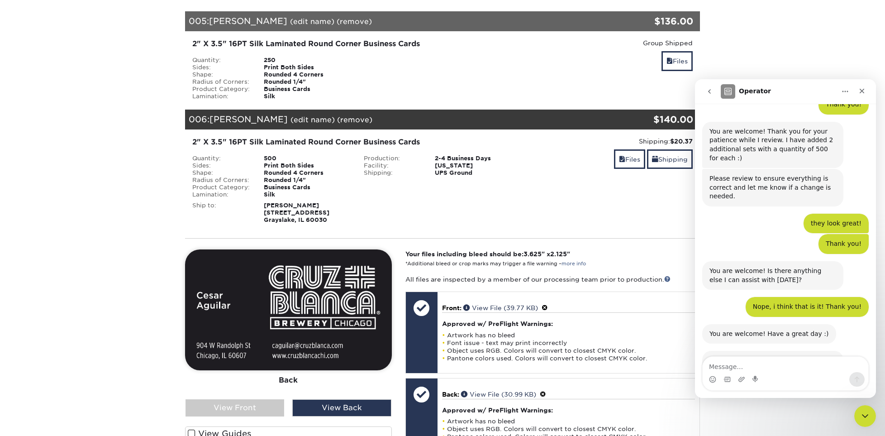
click at [806, 405] on span "Amazing" at bounding box center [808, 413] width 16 height 16
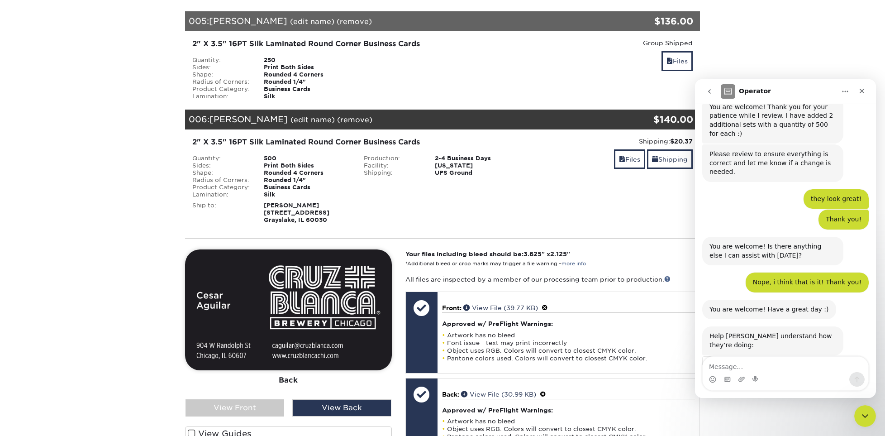
click at [815, 413] on div "Submit" at bounding box center [813, 422] width 18 height 18
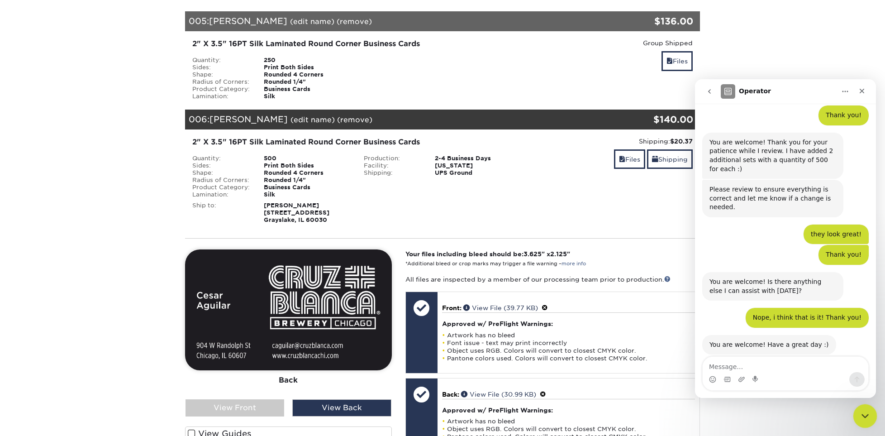
click at [862, 409] on icon "Close Intercom Messenger" at bounding box center [863, 414] width 11 height 11
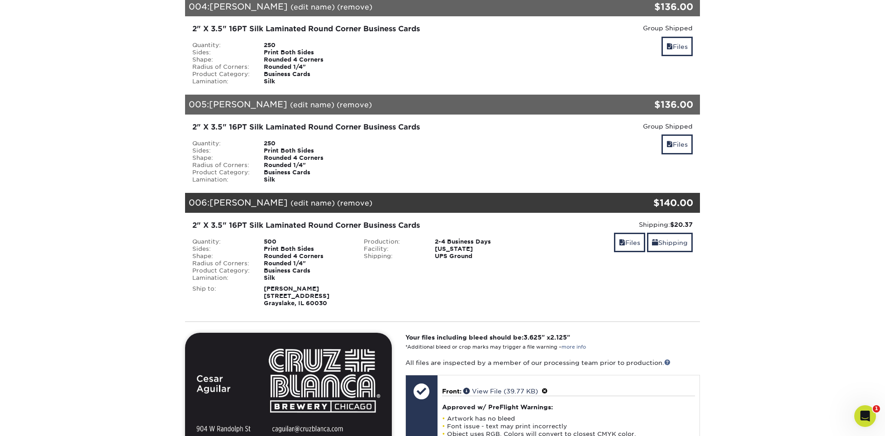
scroll to position [452, 0]
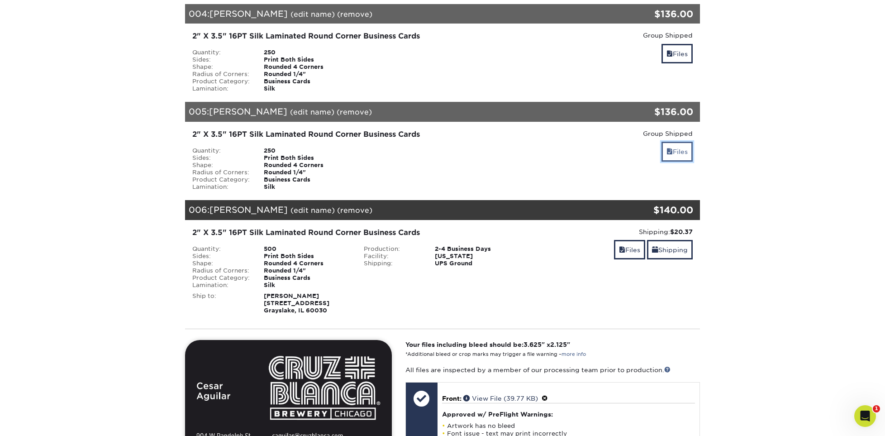
click at [682, 150] on link "Files" at bounding box center [676, 151] width 31 height 19
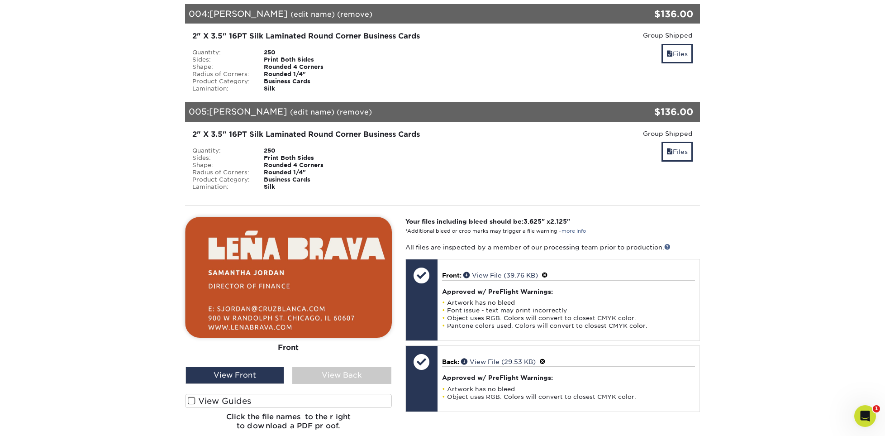
scroll to position [1671, 0]
click at [248, 376] on div "View Front" at bounding box center [235, 374] width 99 height 17
click at [311, 376] on div "View Back" at bounding box center [341, 374] width 99 height 17
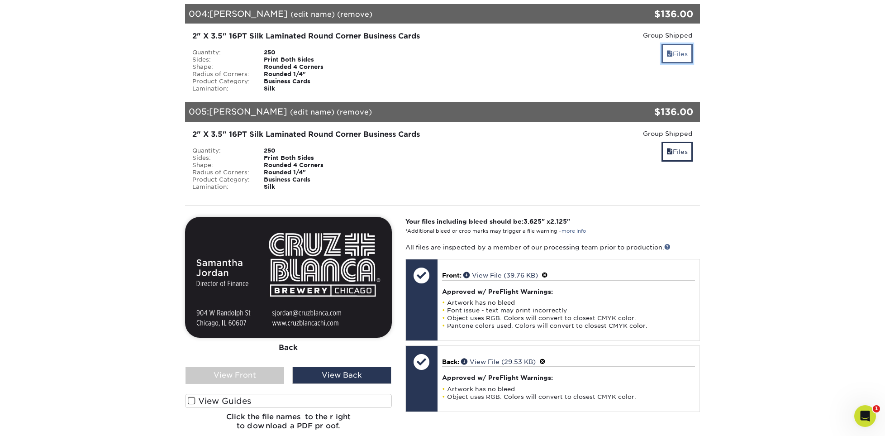
click at [679, 50] on link "Files" at bounding box center [676, 53] width 31 height 19
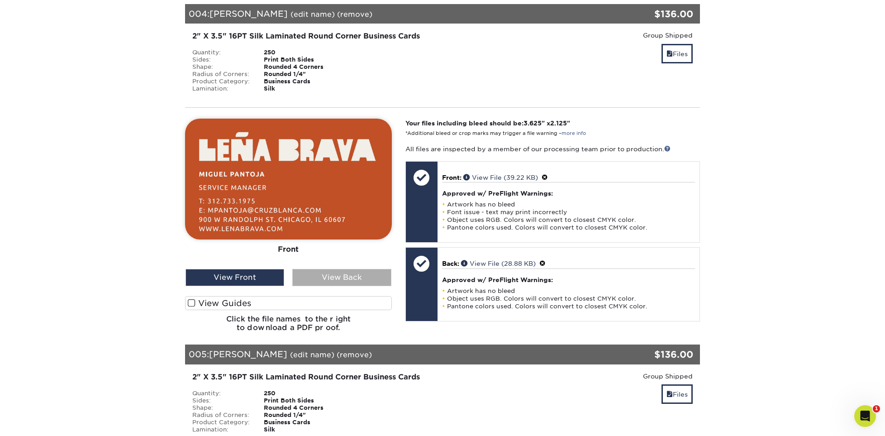
click at [334, 273] on div "View Back" at bounding box center [341, 277] width 99 height 17
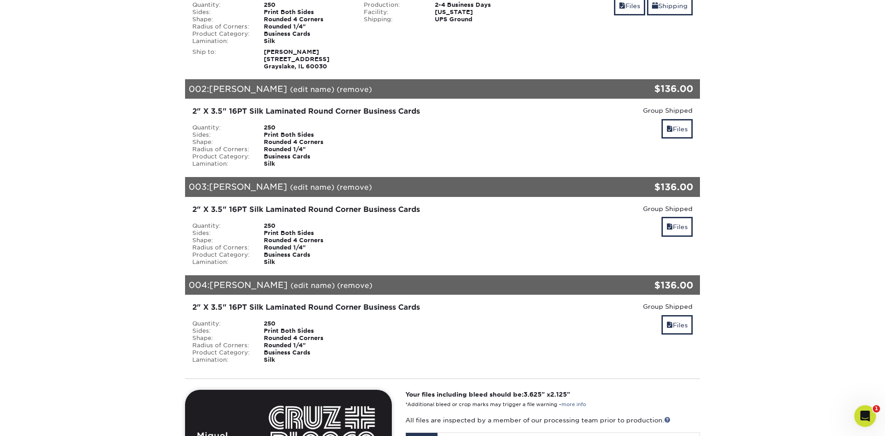
scroll to position [181, 0]
click at [678, 221] on link "Files" at bounding box center [676, 226] width 31 height 19
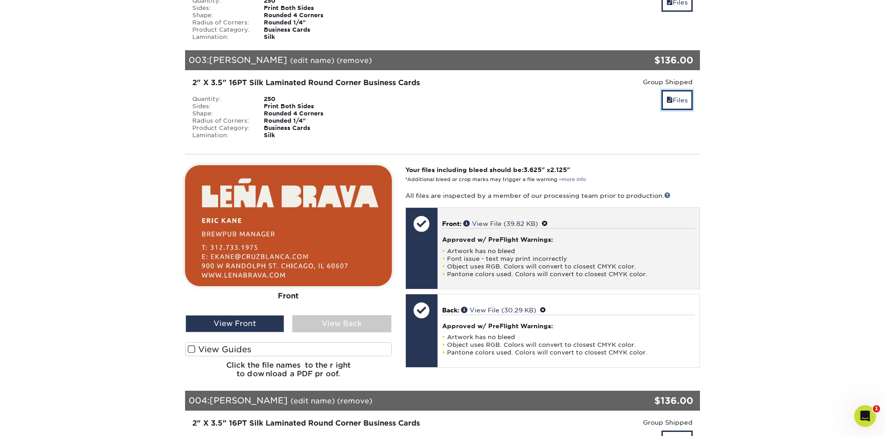
scroll to position [317, 0]
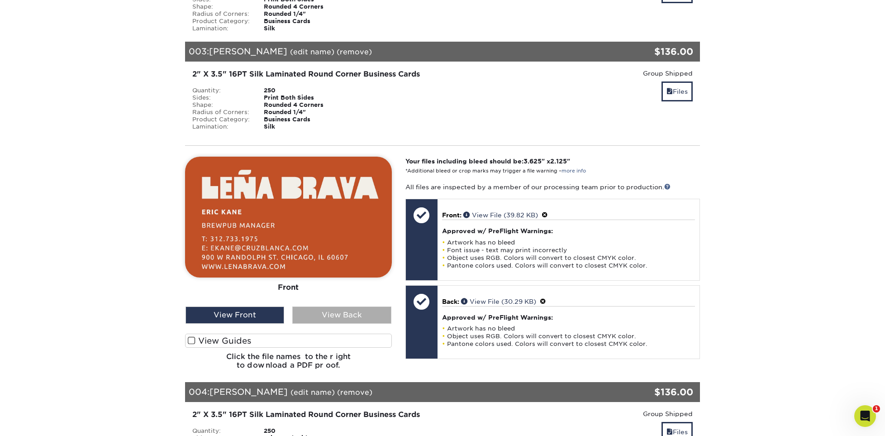
click at [325, 317] on div "View Back" at bounding box center [341, 314] width 99 height 17
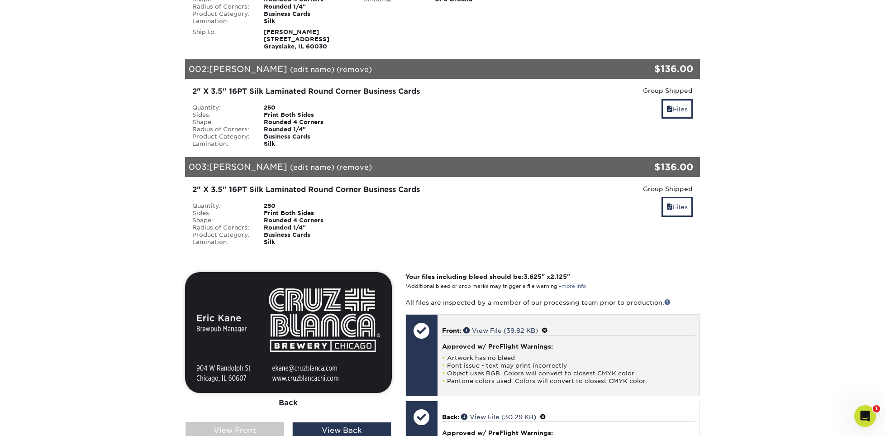
scroll to position [181, 0]
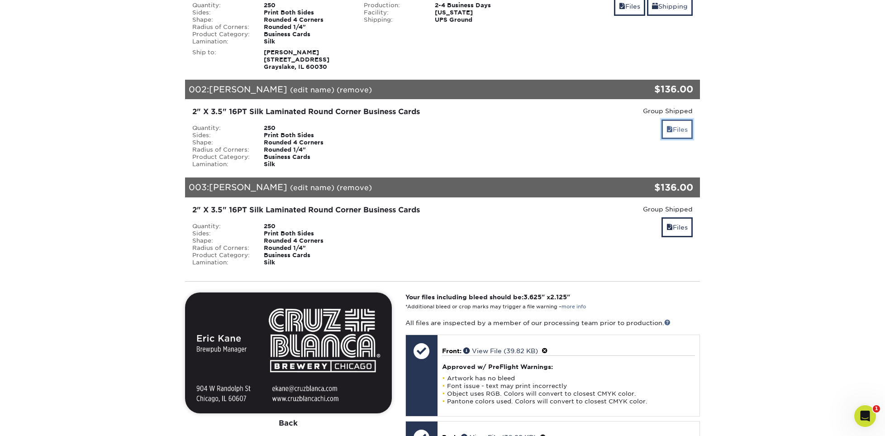
click at [666, 127] on span at bounding box center [669, 129] width 6 height 7
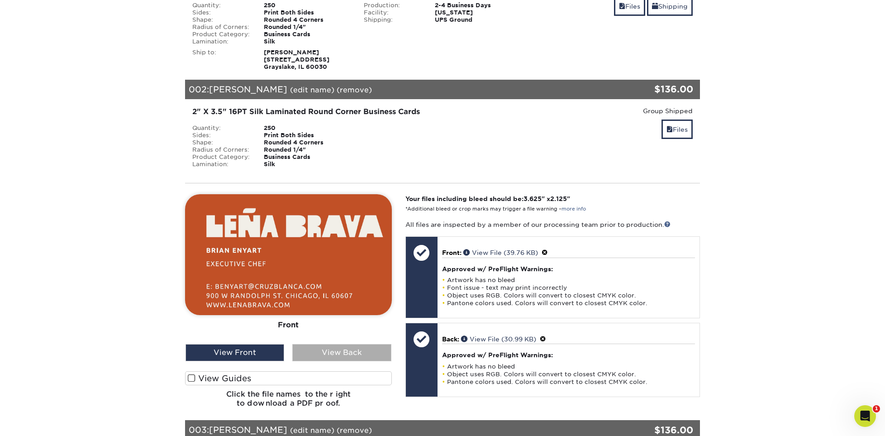
click at [329, 345] on div "View Back" at bounding box center [341, 352] width 99 height 17
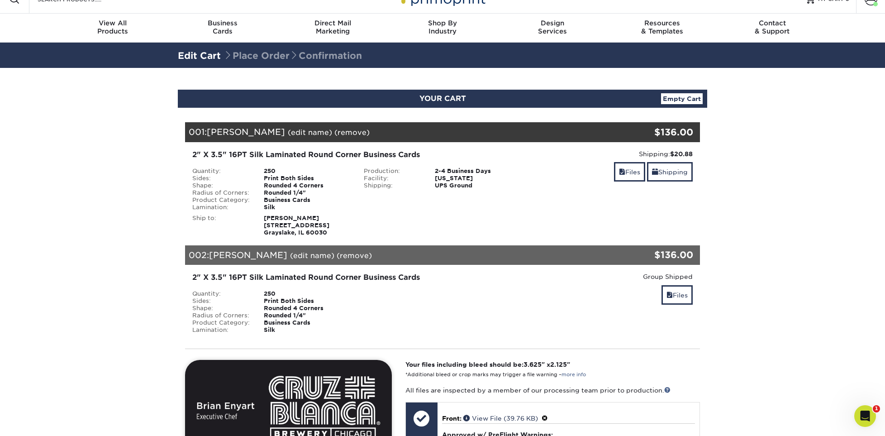
scroll to position [0, 0]
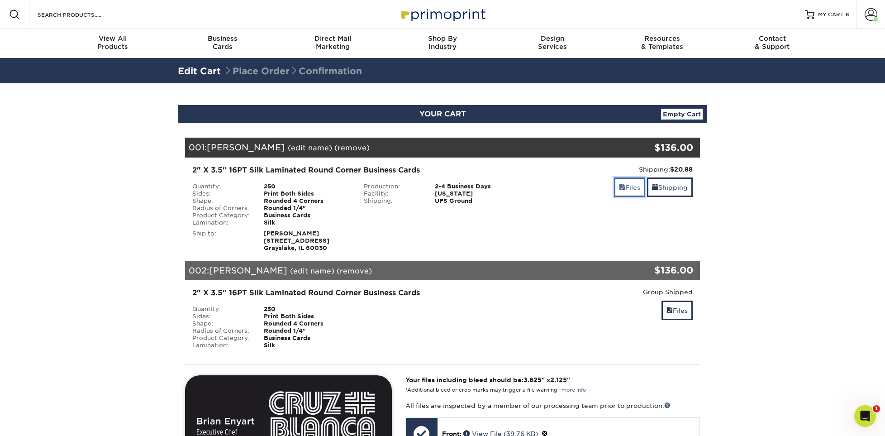
click at [619, 185] on span at bounding box center [622, 187] width 6 height 7
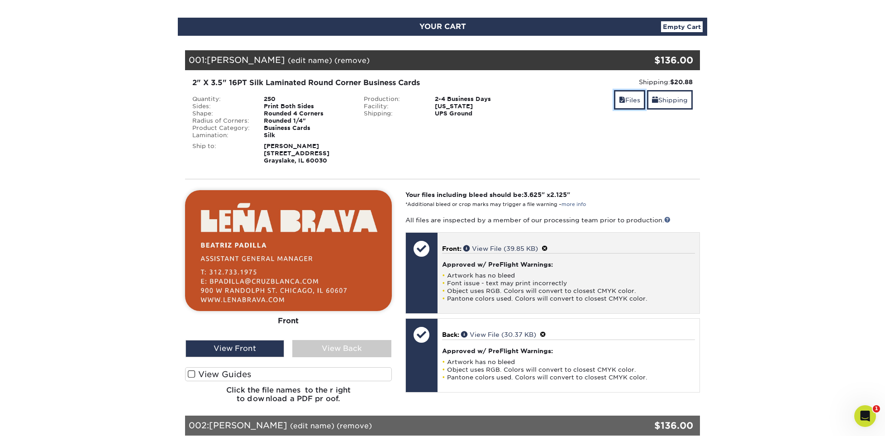
scroll to position [90, 0]
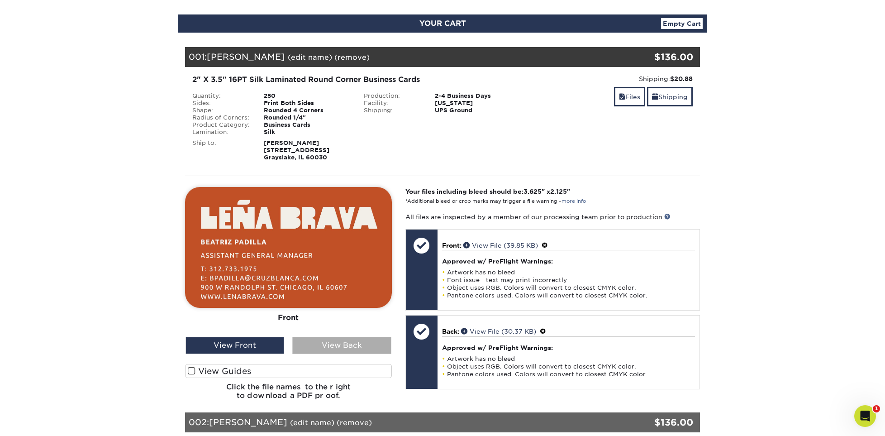
click at [330, 344] on div "View Back" at bounding box center [341, 345] width 99 height 17
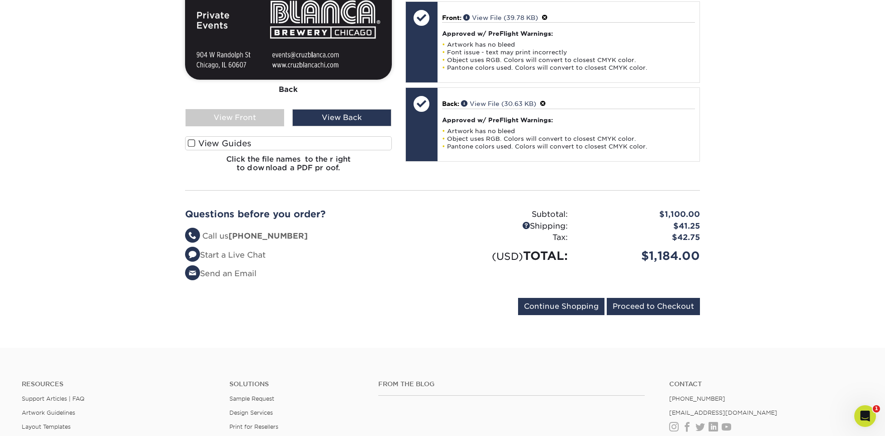
scroll to position [2721, 0]
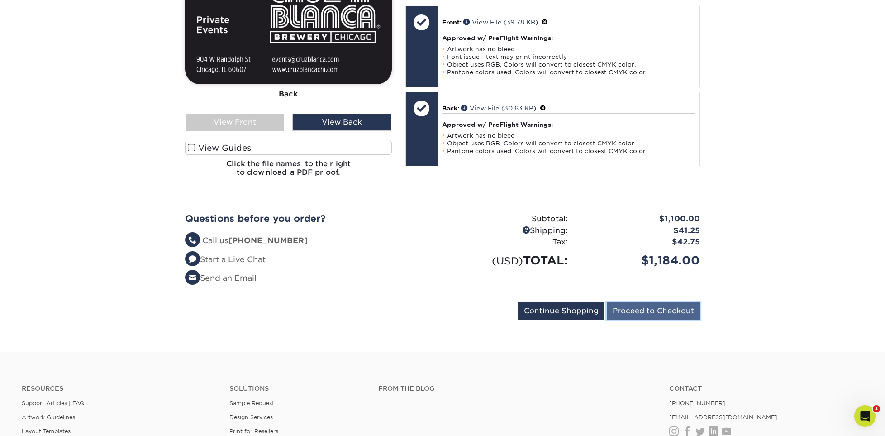
click at [648, 314] on input "Proceed to Checkout" at bounding box center [653, 310] width 93 height 17
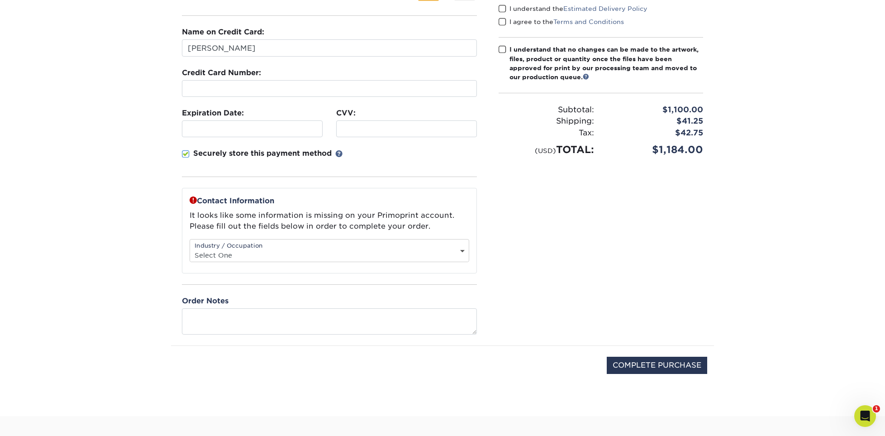
scroll to position [136, 0]
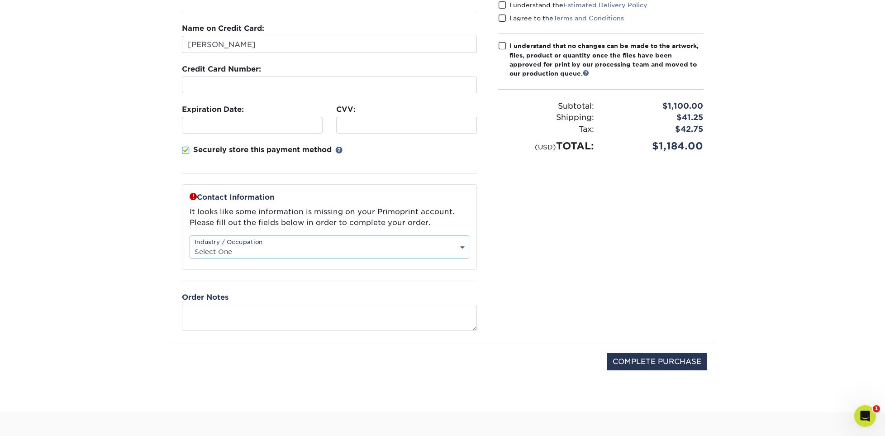
click at [233, 252] on select "Select One Administrative Executive Human Resources Construction Education Ente…" at bounding box center [329, 251] width 279 height 13
select select "10"
click at [190, 245] on select "Select One Administrative Executive Human Resources Construction Education Ente…" at bounding box center [329, 251] width 279 height 13
click at [284, 320] on textarea at bounding box center [329, 318] width 295 height 26
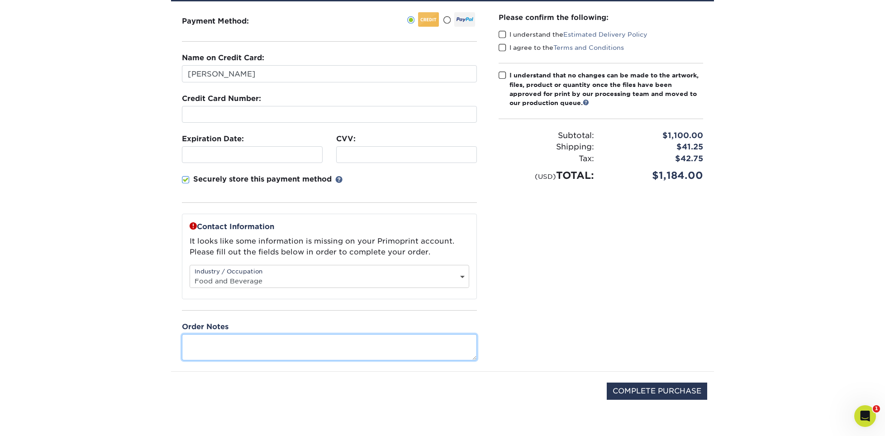
scroll to position [90, 0]
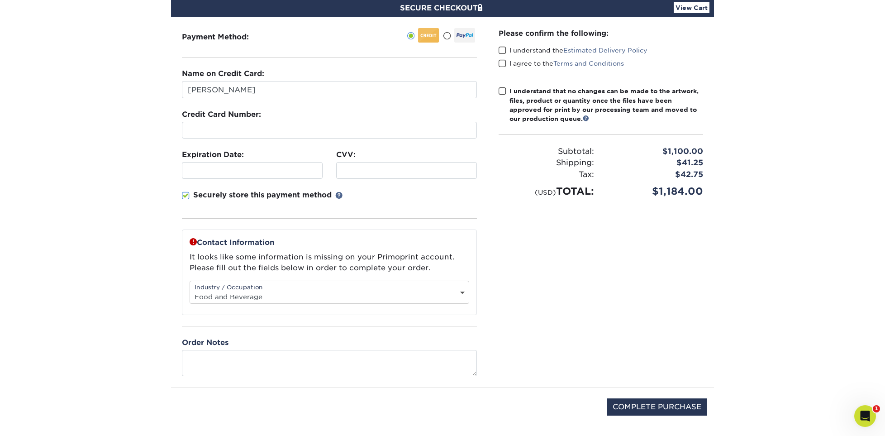
click at [503, 47] on span at bounding box center [503, 50] width 8 height 9
click at [0, 0] on input "I understand the Estimated Delivery Policy" at bounding box center [0, 0] width 0 height 0
click at [501, 60] on span at bounding box center [503, 63] width 8 height 9
click at [0, 0] on input "I agree to the Terms and Conditions" at bounding box center [0, 0] width 0 height 0
click at [500, 89] on span at bounding box center [503, 91] width 8 height 9
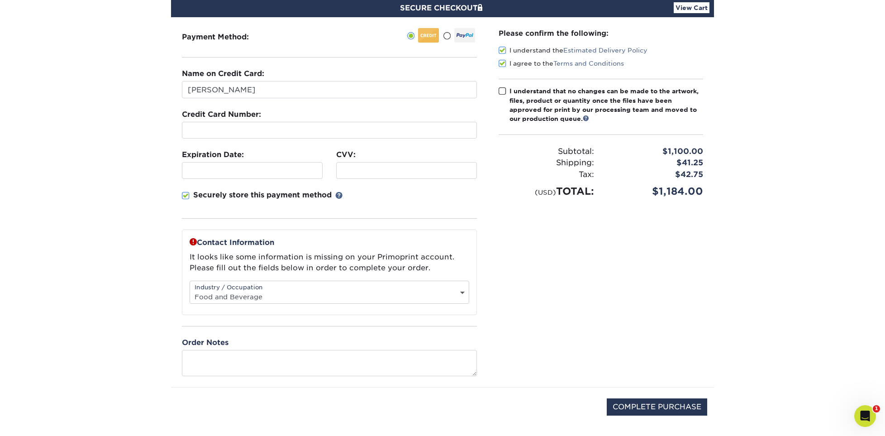
click at [0, 0] on input "I understand that no changes can be made to the artwork, files, product or quan…" at bounding box center [0, 0] width 0 height 0
click at [869, 421] on div "Open Intercom Messenger" at bounding box center [864, 415] width 30 height 30
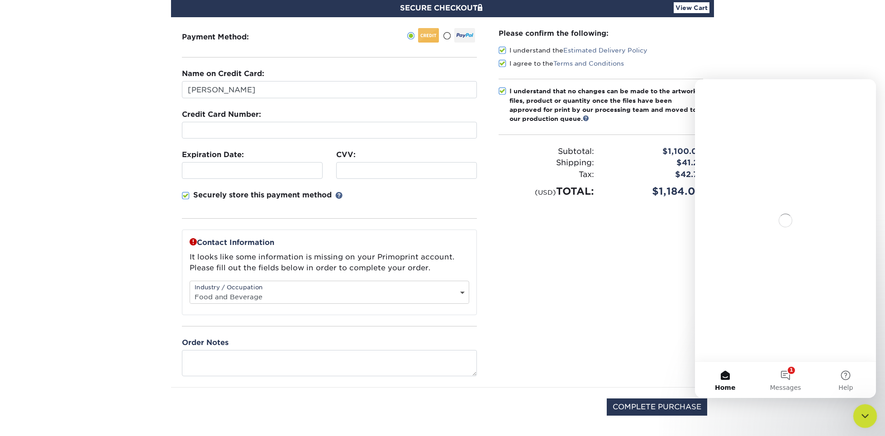
scroll to position [0, 0]
click at [781, 373] on button "1 Messages" at bounding box center [785, 380] width 60 height 36
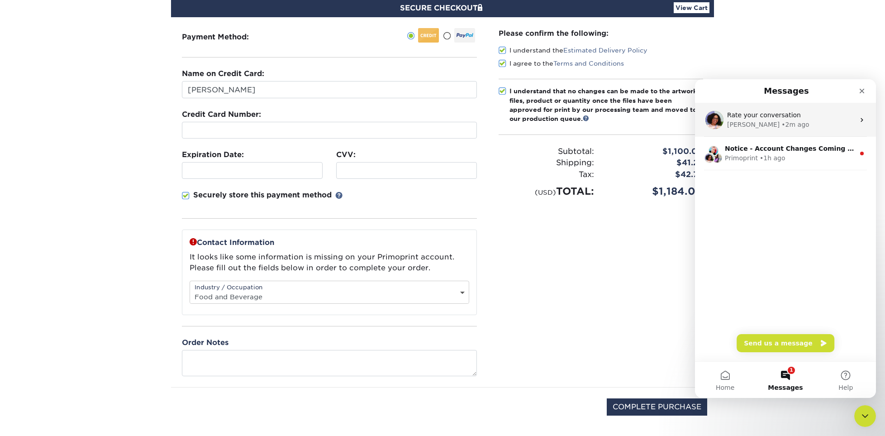
click at [731, 124] on div "[PERSON_NAME]" at bounding box center [753, 125] width 52 height 10
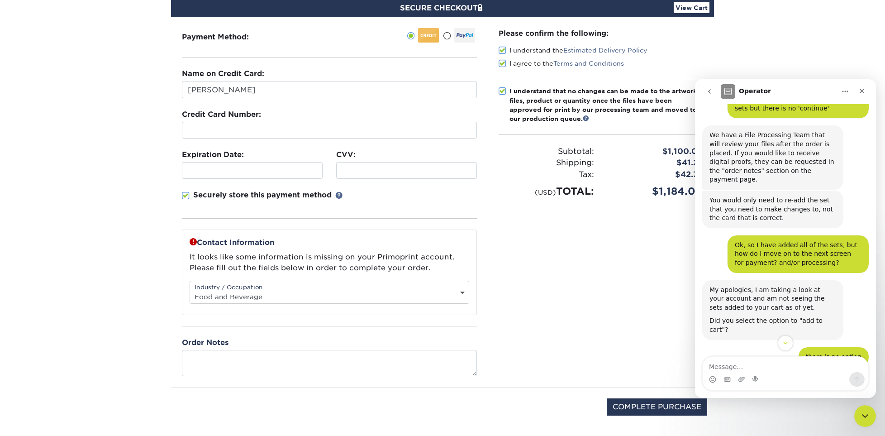
scroll to position [223, 0]
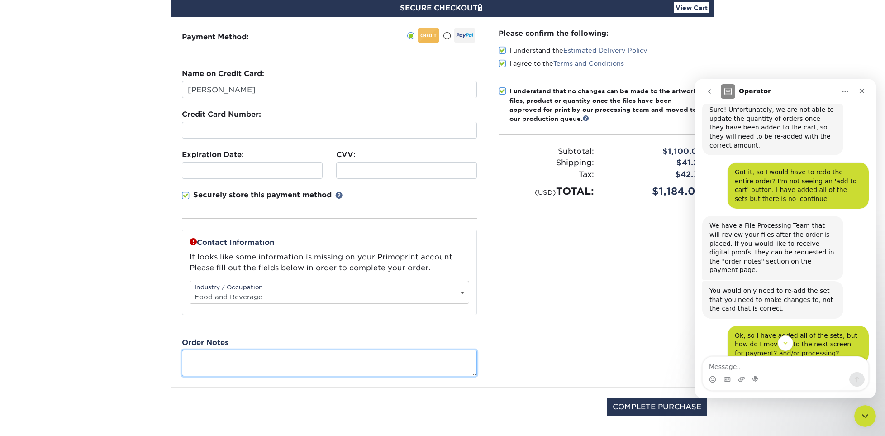
click at [273, 357] on textarea at bounding box center [329, 363] width 295 height 26
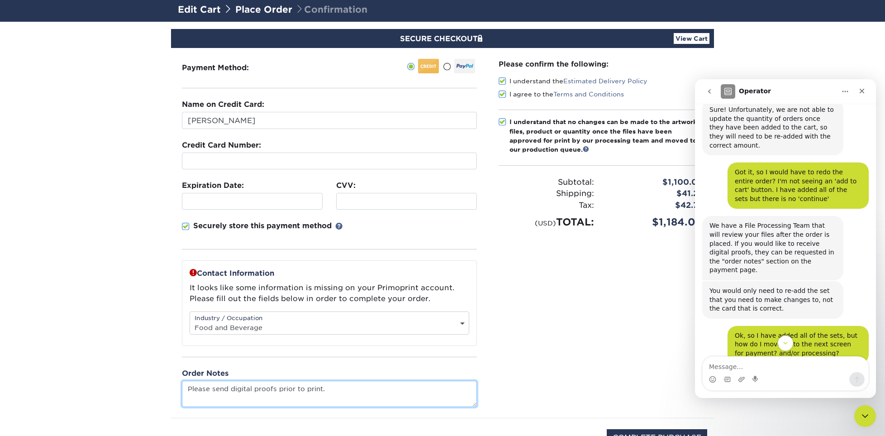
scroll to position [45, 0]
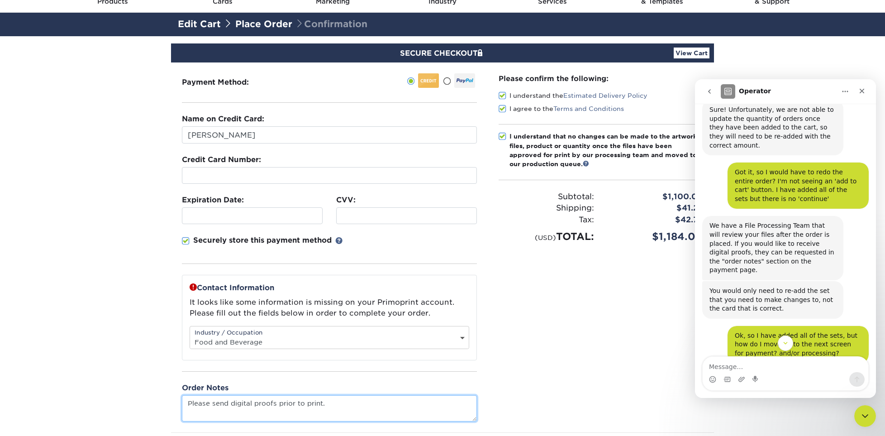
type textarea "Please send digital proofs prior to print."
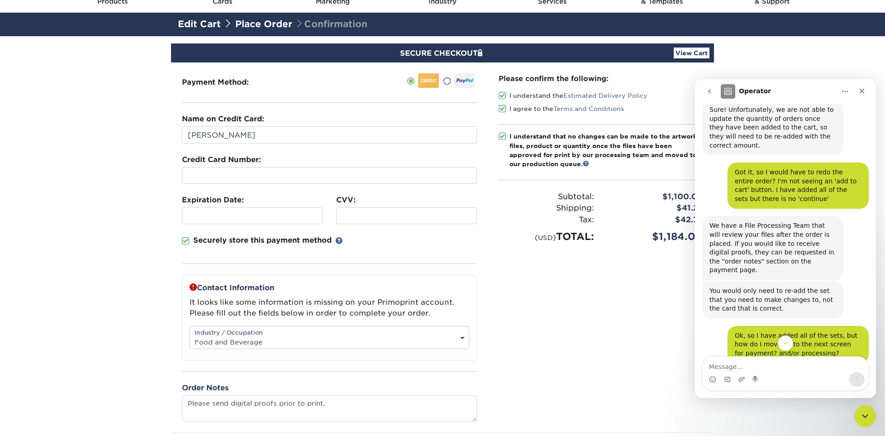
click at [129, 298] on section "SECURE CHECKOUT View Cart Payment Method: Name on Credit Card:" at bounding box center [442, 269] width 885 height 466
click at [183, 241] on span at bounding box center [186, 241] width 8 height 9
click at [0, 0] on input "Securely store this payment method" at bounding box center [0, 0] width 0 height 0
click at [863, 422] on div "Close Intercom Messenger" at bounding box center [864, 415] width 22 height 22
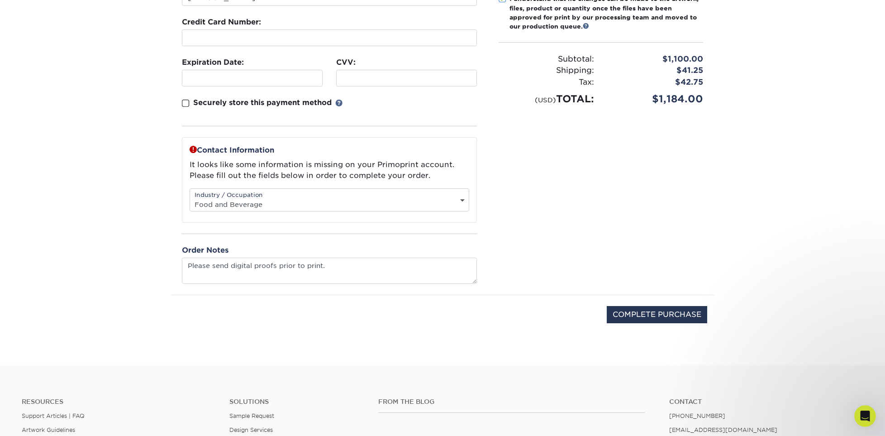
scroll to position [181, 0]
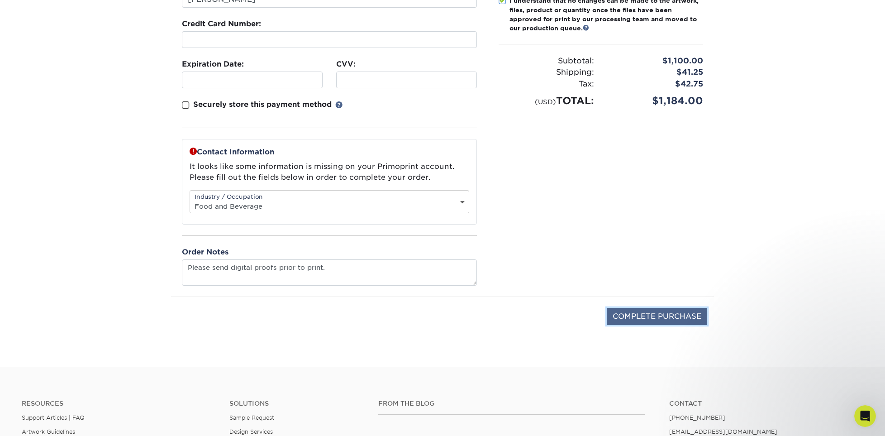
click at [667, 318] on input "COMPLETE PURCHASE" at bounding box center [657, 316] width 100 height 17
type input "PROCESSING, PLEASE WAIT..."
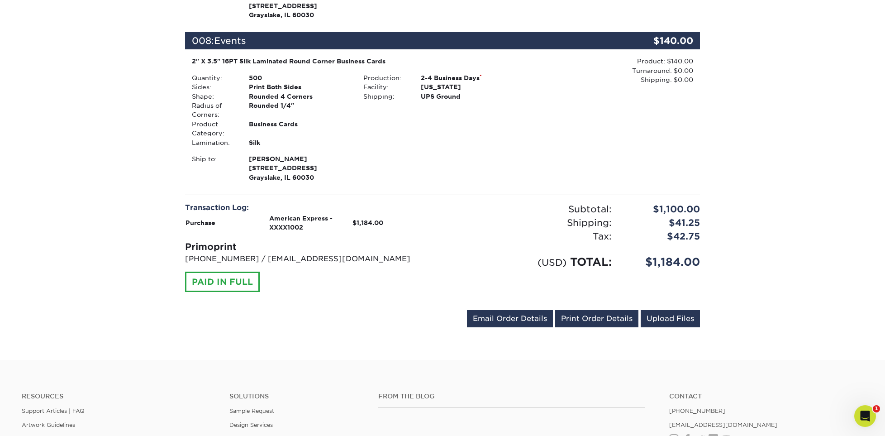
scroll to position [1357, 0]
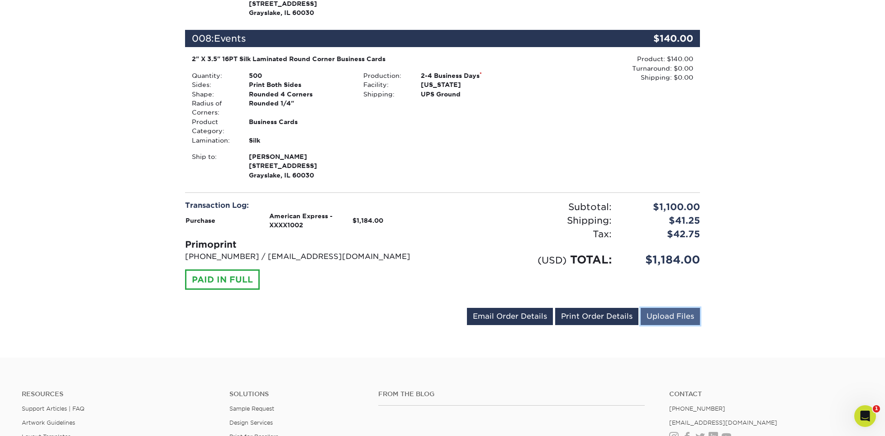
click at [670, 317] on link "Upload Files" at bounding box center [670, 316] width 59 height 17
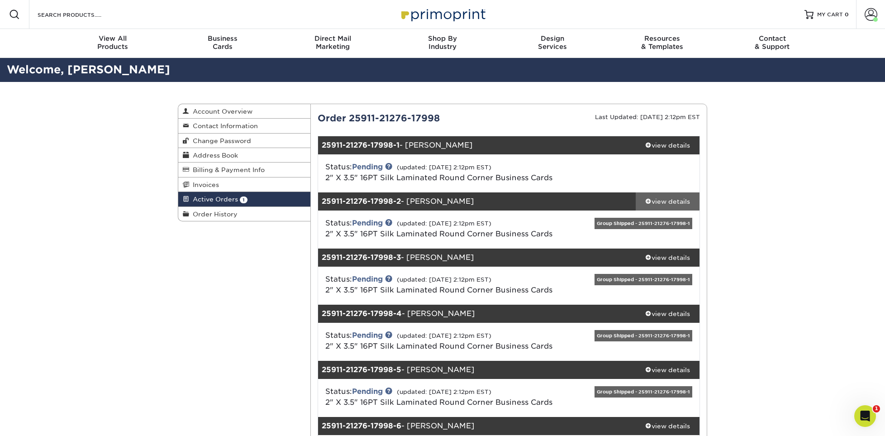
click at [680, 197] on div "view details" at bounding box center [668, 201] width 64 height 9
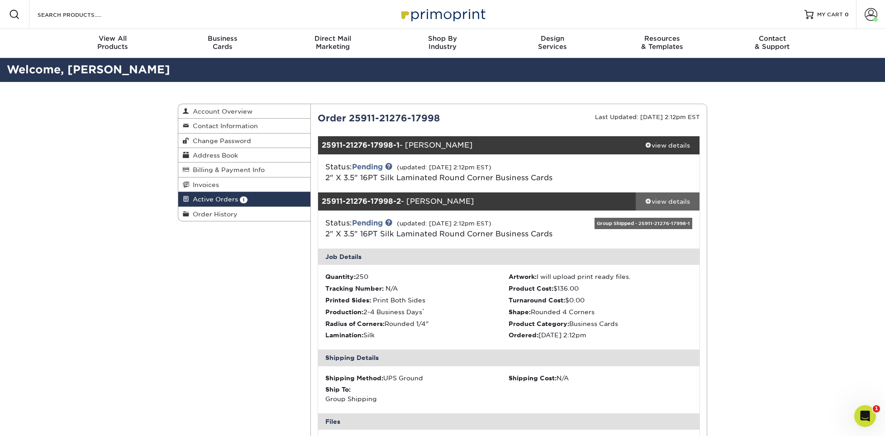
click at [661, 200] on div "view details" at bounding box center [668, 201] width 64 height 9
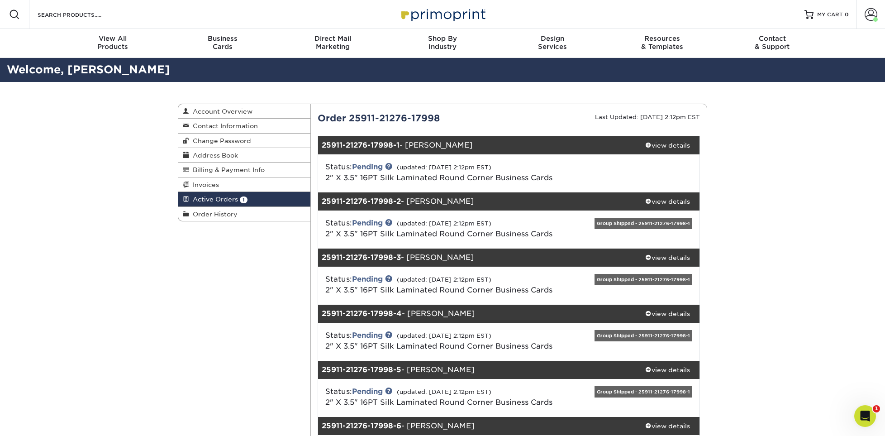
click at [772, 217] on div "Active Orders Account Overview Contact Information Change Password Address Book…" at bounding box center [442, 391] width 885 height 618
